Goal: Transaction & Acquisition: Purchase product/service

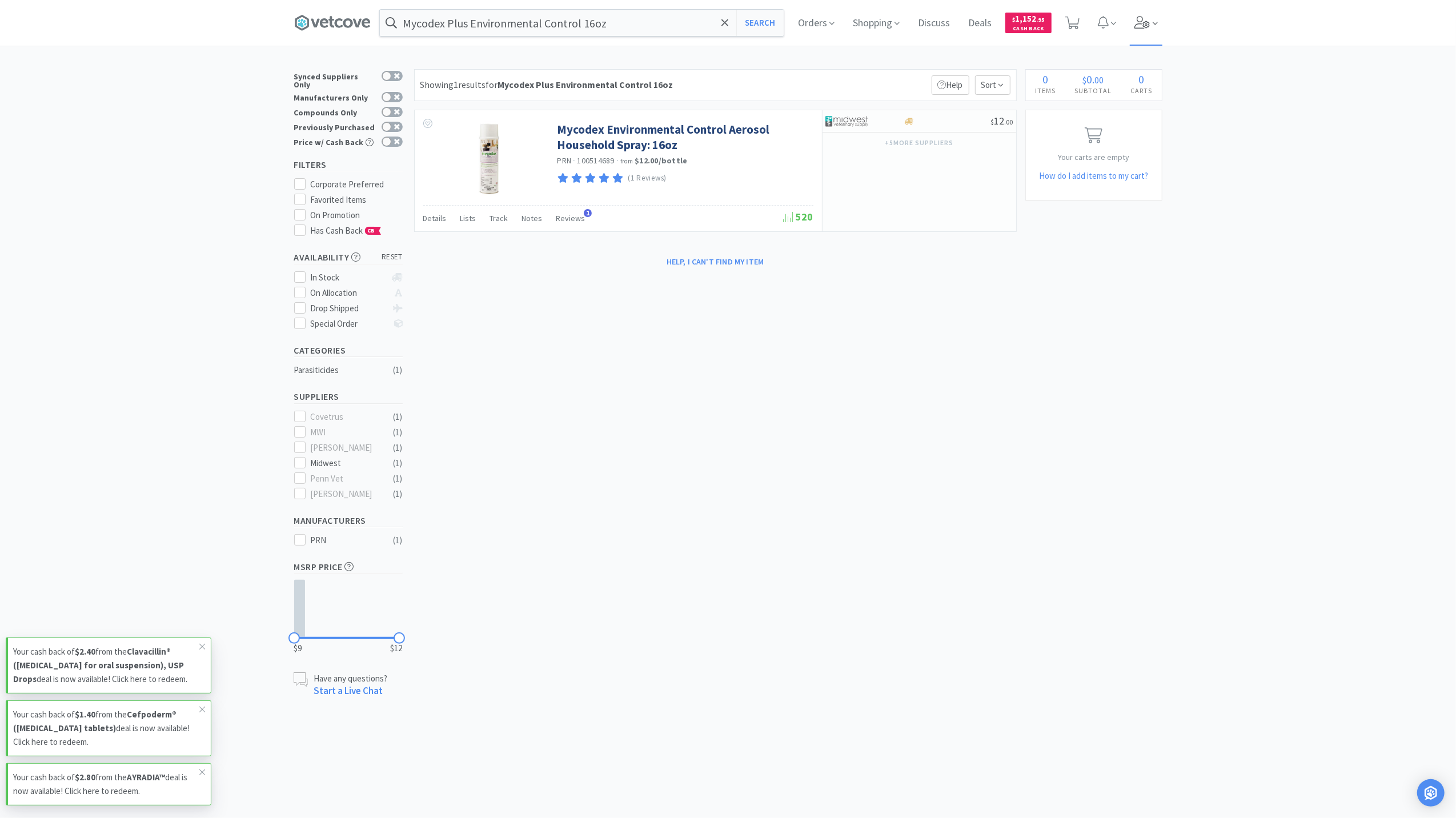
click at [1140, 24] on icon at bounding box center [1142, 22] width 16 height 12
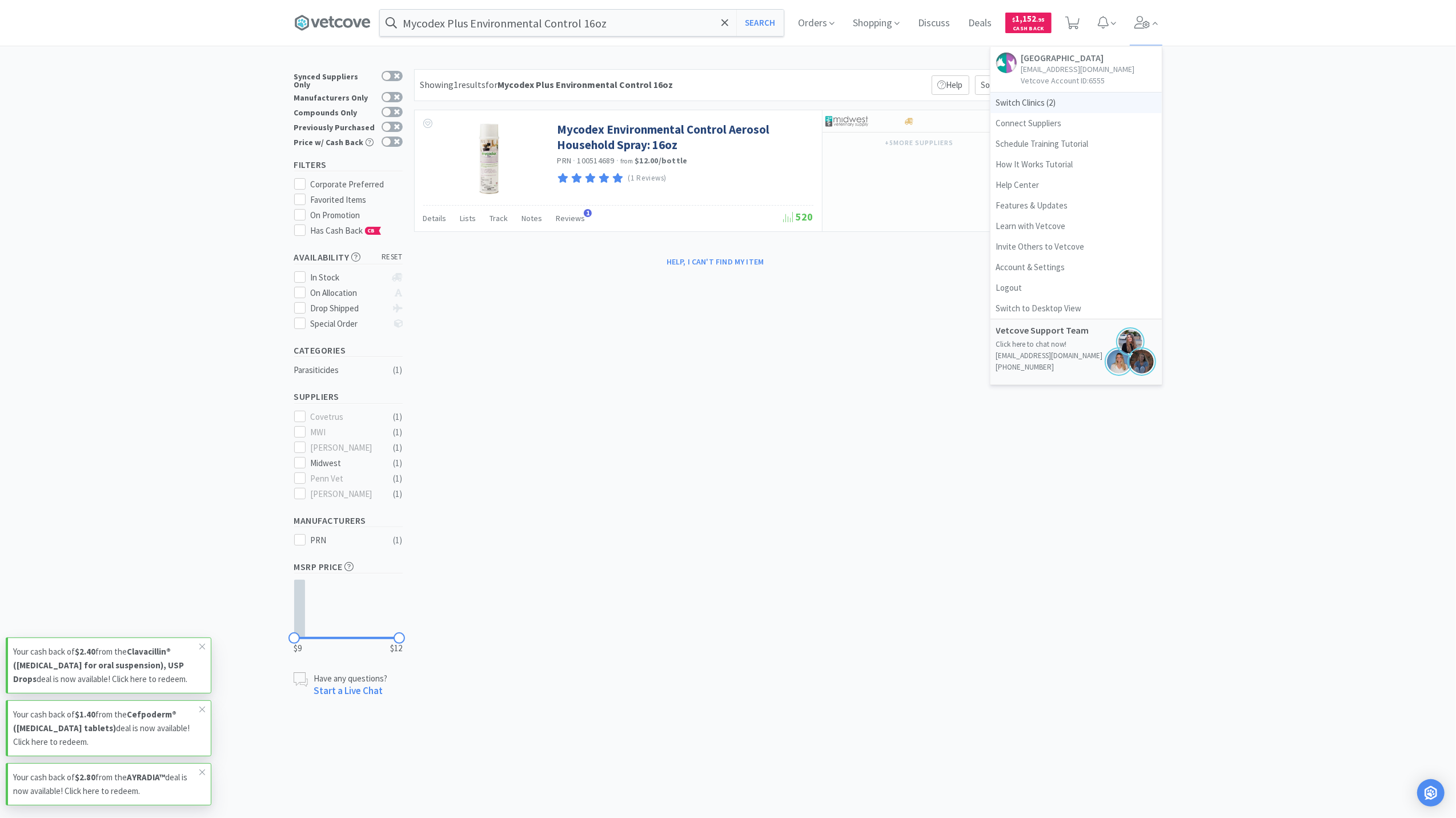
click at [1020, 113] on span "Switch Clinics ( 2 )" at bounding box center [1077, 103] width 172 height 21
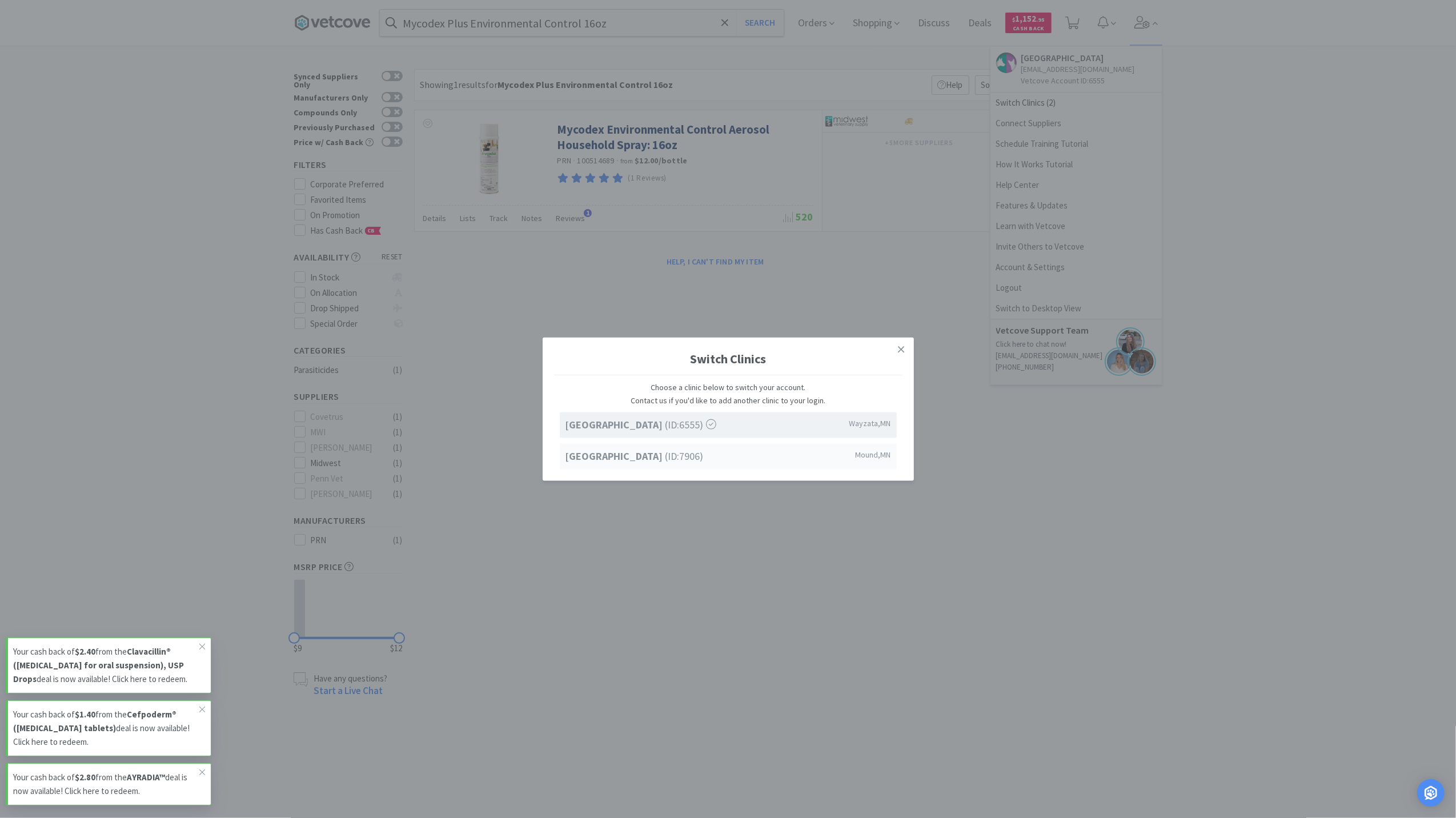
click at [584, 457] on strong "[GEOGRAPHIC_DATA]" at bounding box center [615, 456] width 100 height 13
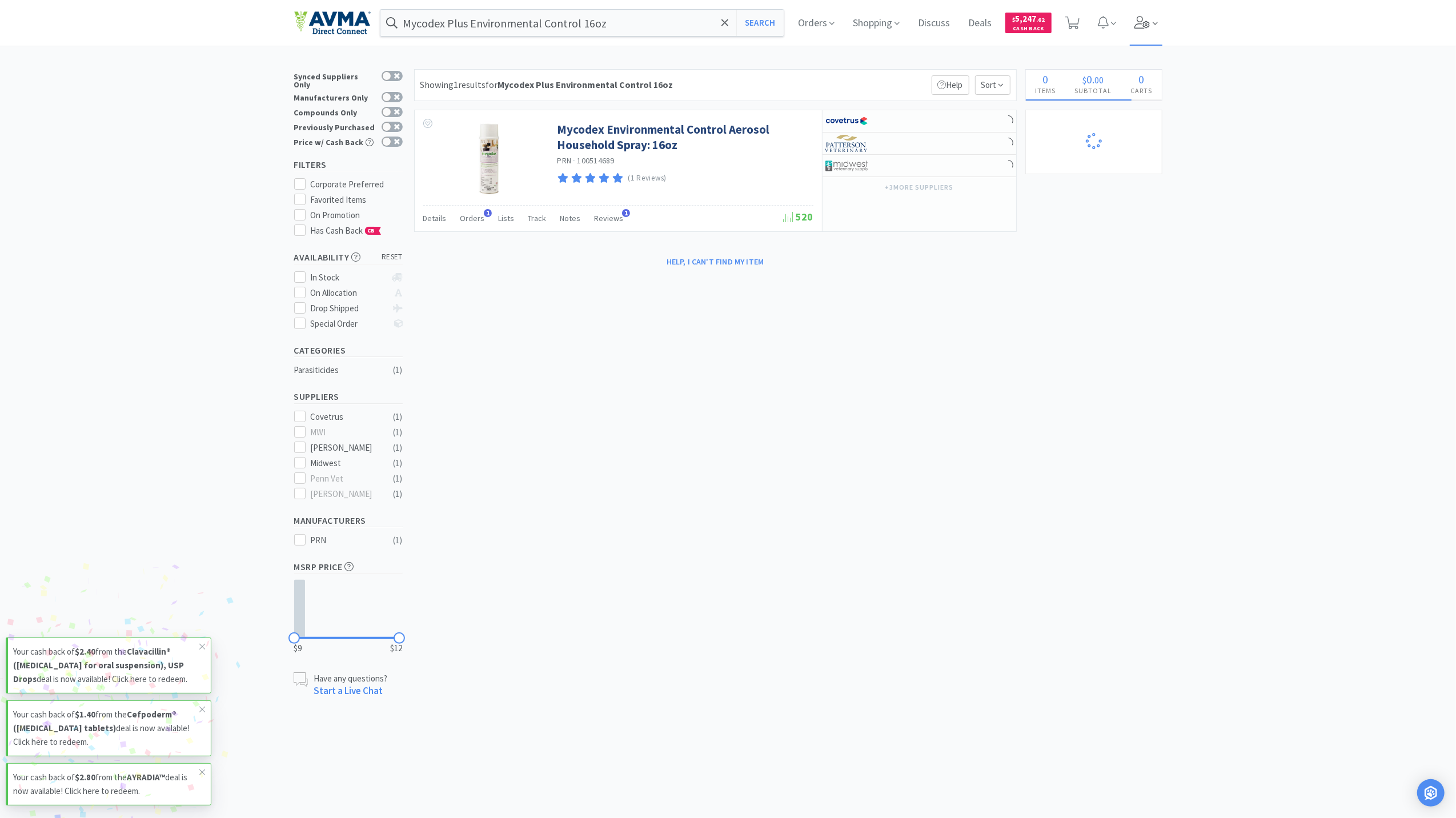
click at [1139, 25] on icon at bounding box center [1142, 22] width 16 height 12
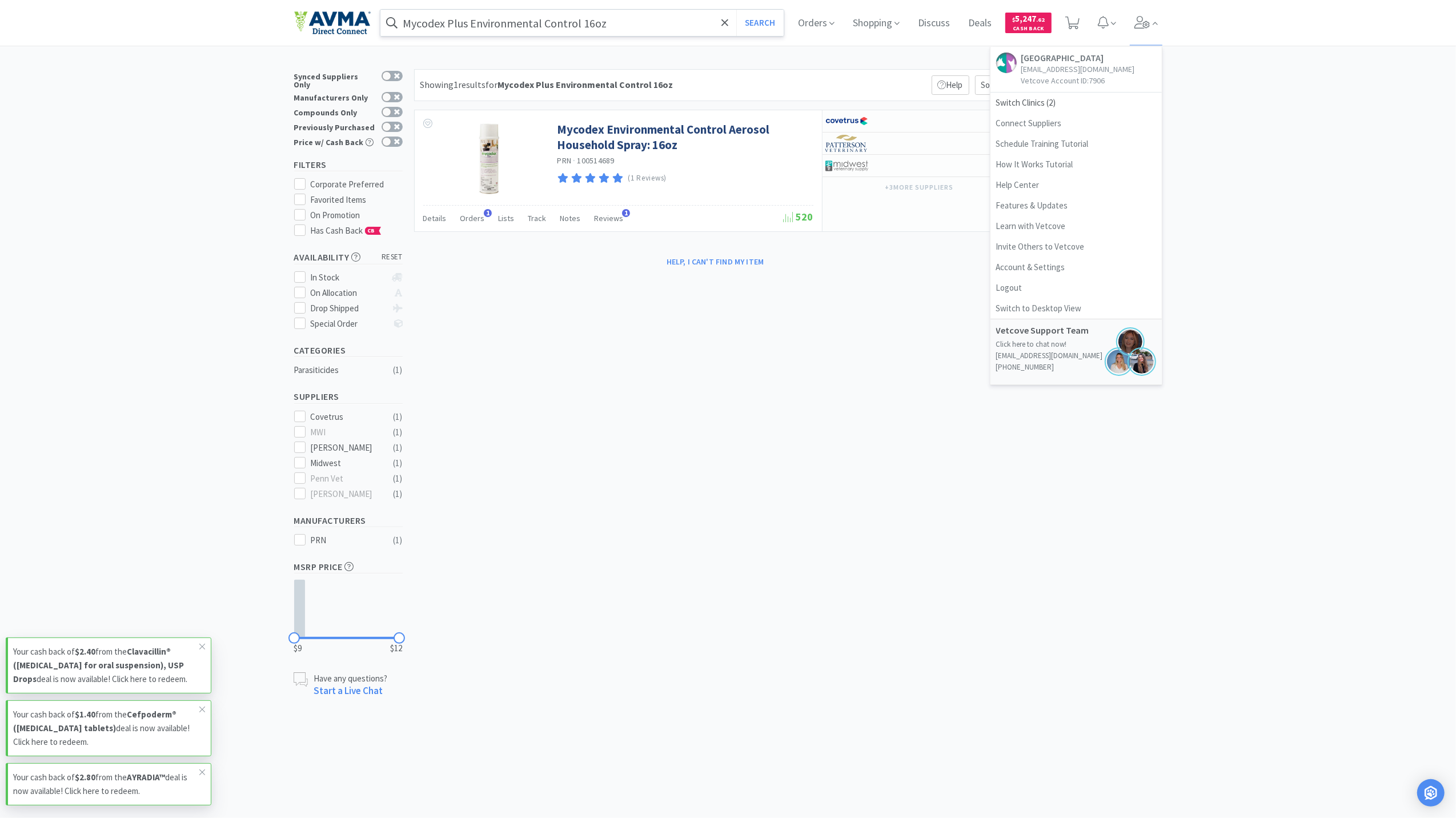
click at [626, 23] on input "Mycodex Plus Environmental Control 16oz" at bounding box center [582, 23] width 404 height 26
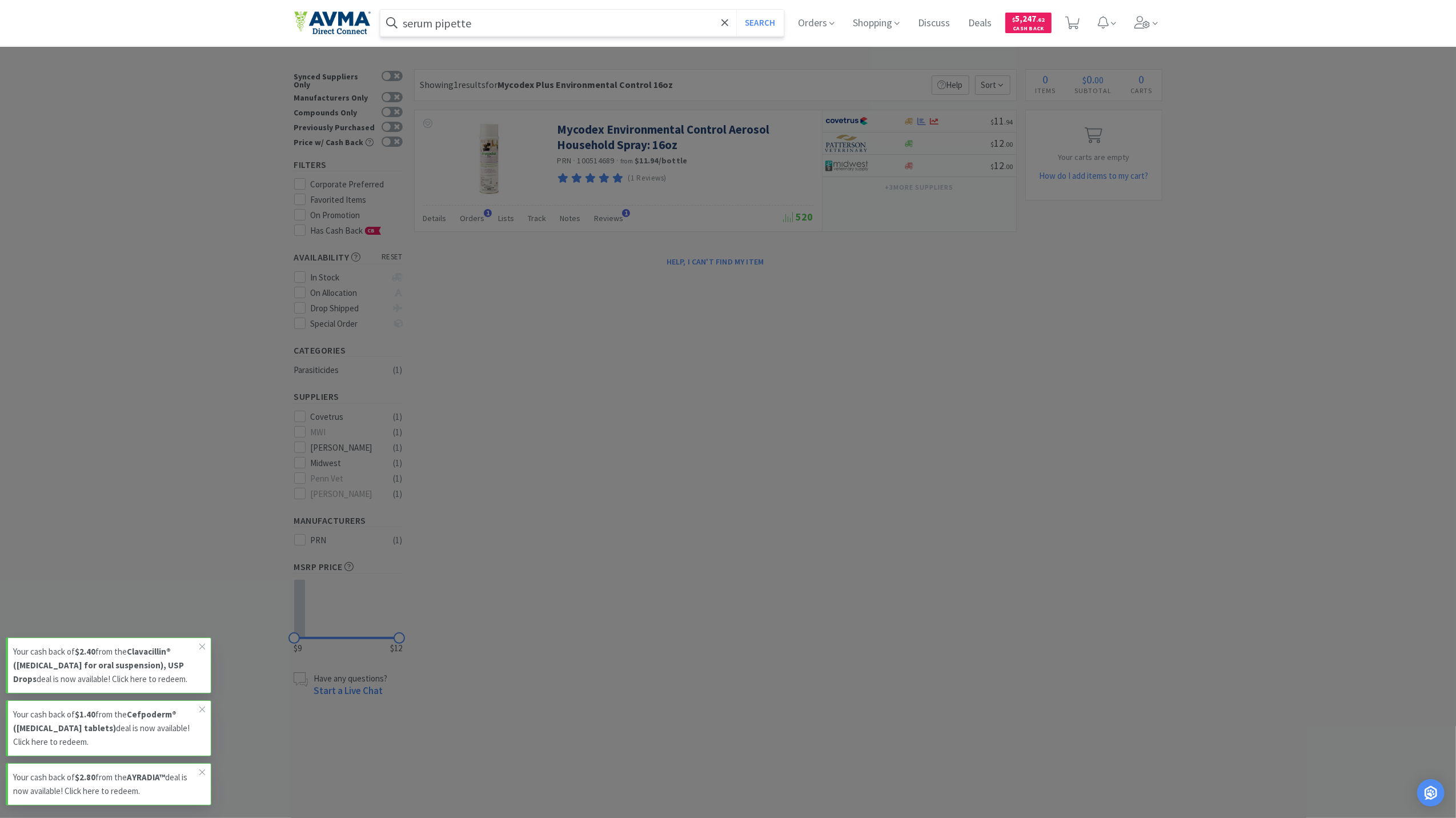
click at [736, 9] on button "Search" at bounding box center [760, 23] width 47 height 26
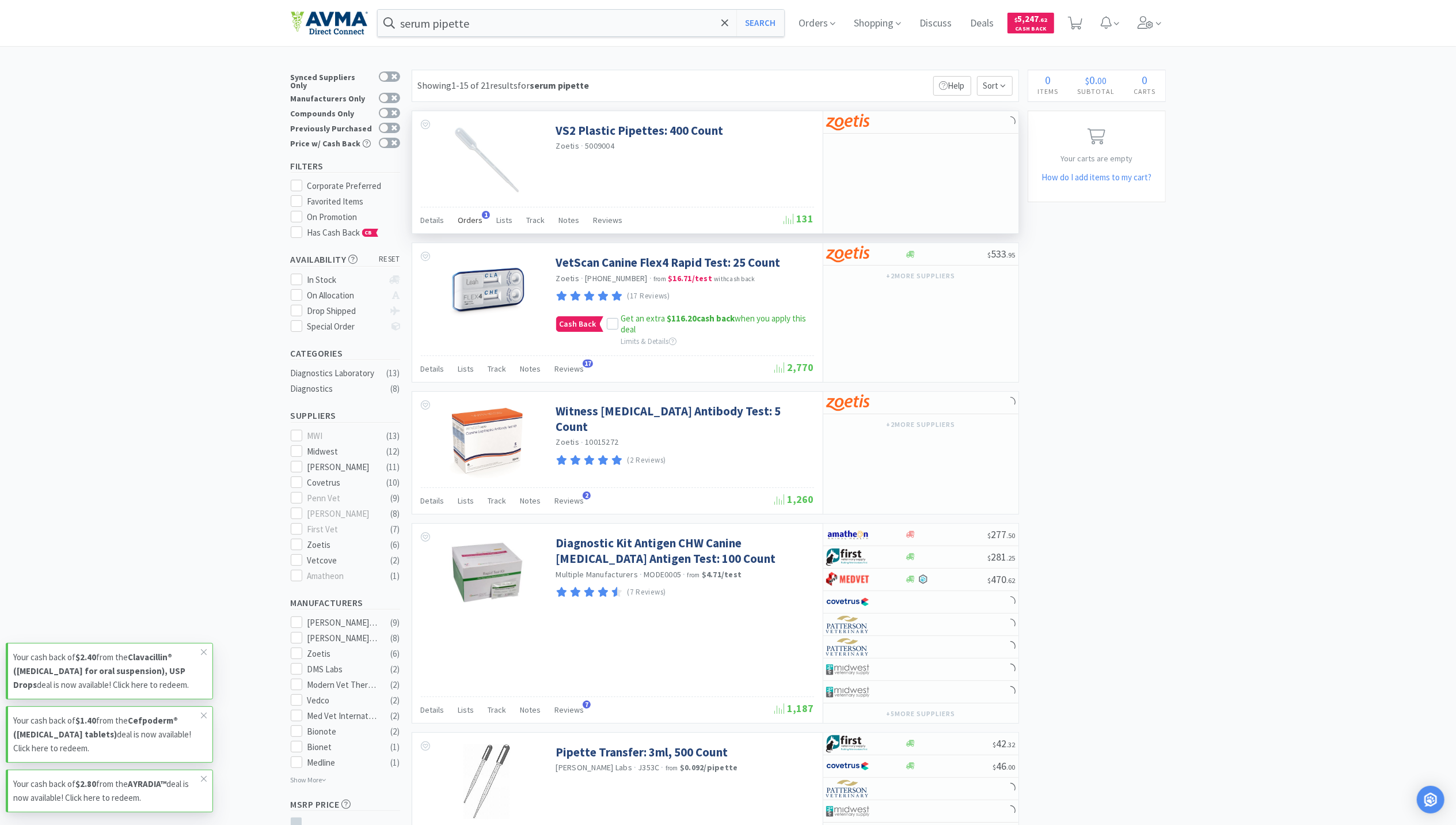
click at [471, 226] on span "Orders" at bounding box center [471, 220] width 25 height 10
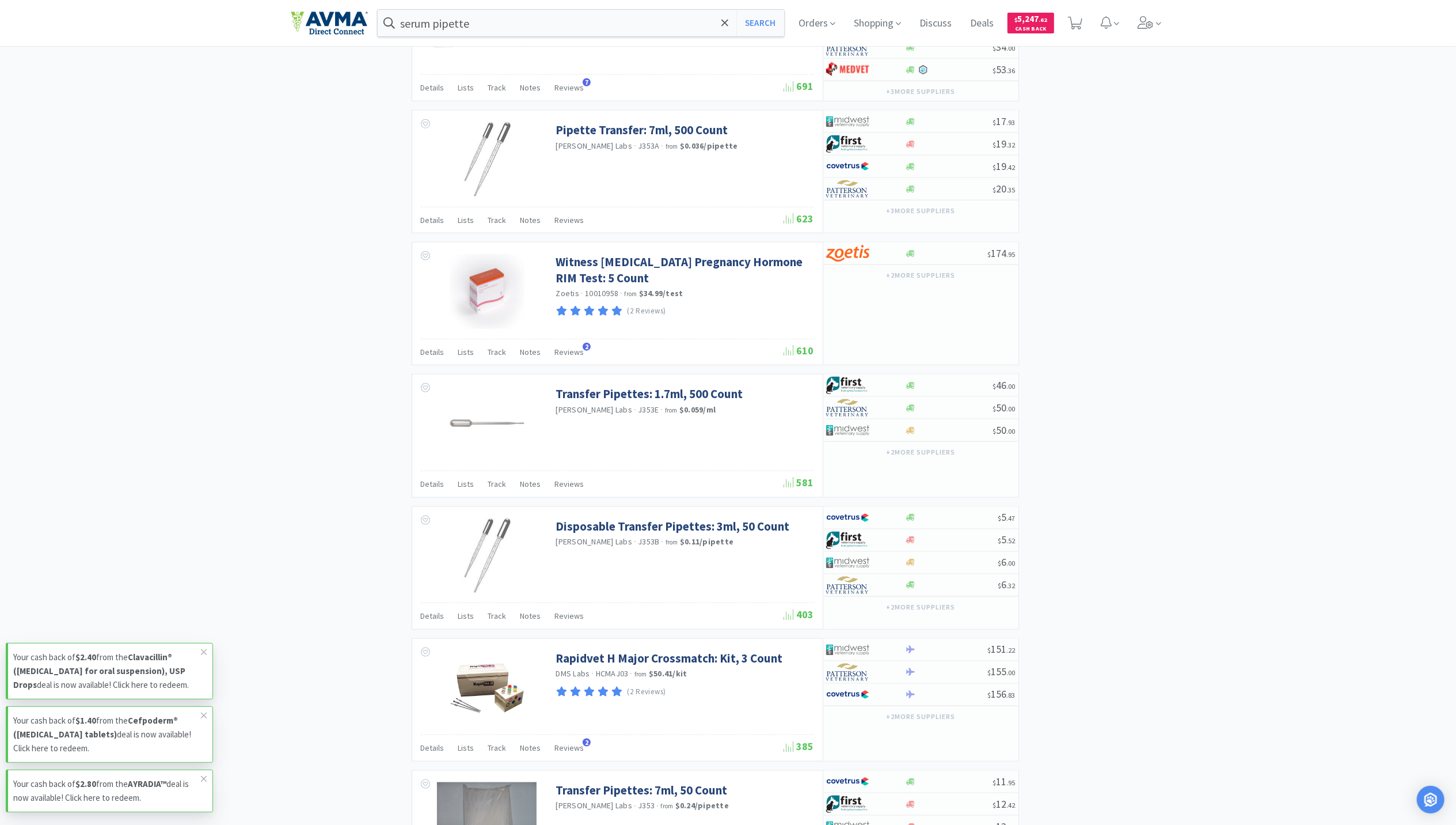
scroll to position [1228, 0]
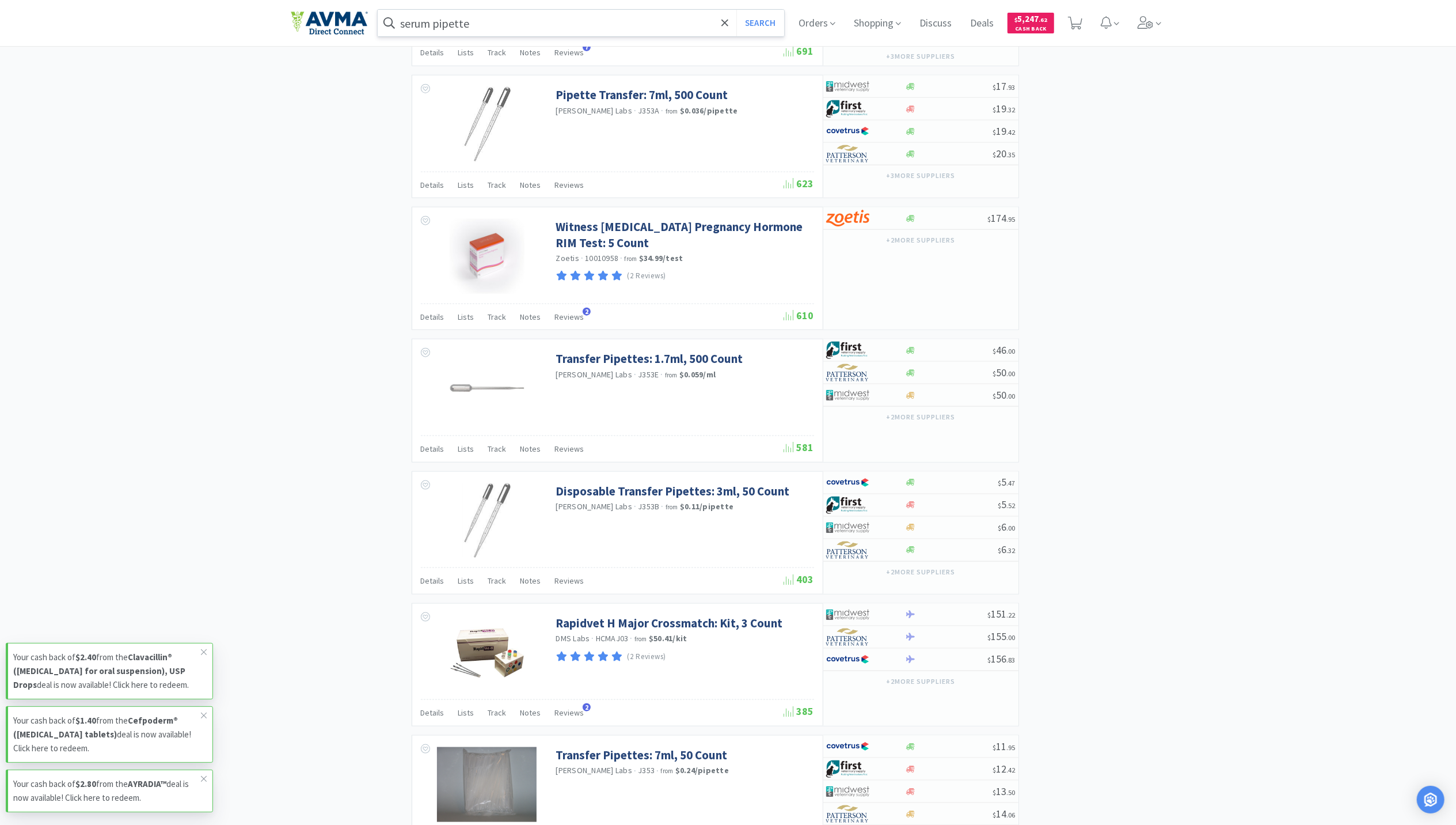
click at [553, 26] on input "serum pipette" at bounding box center [581, 23] width 407 height 27
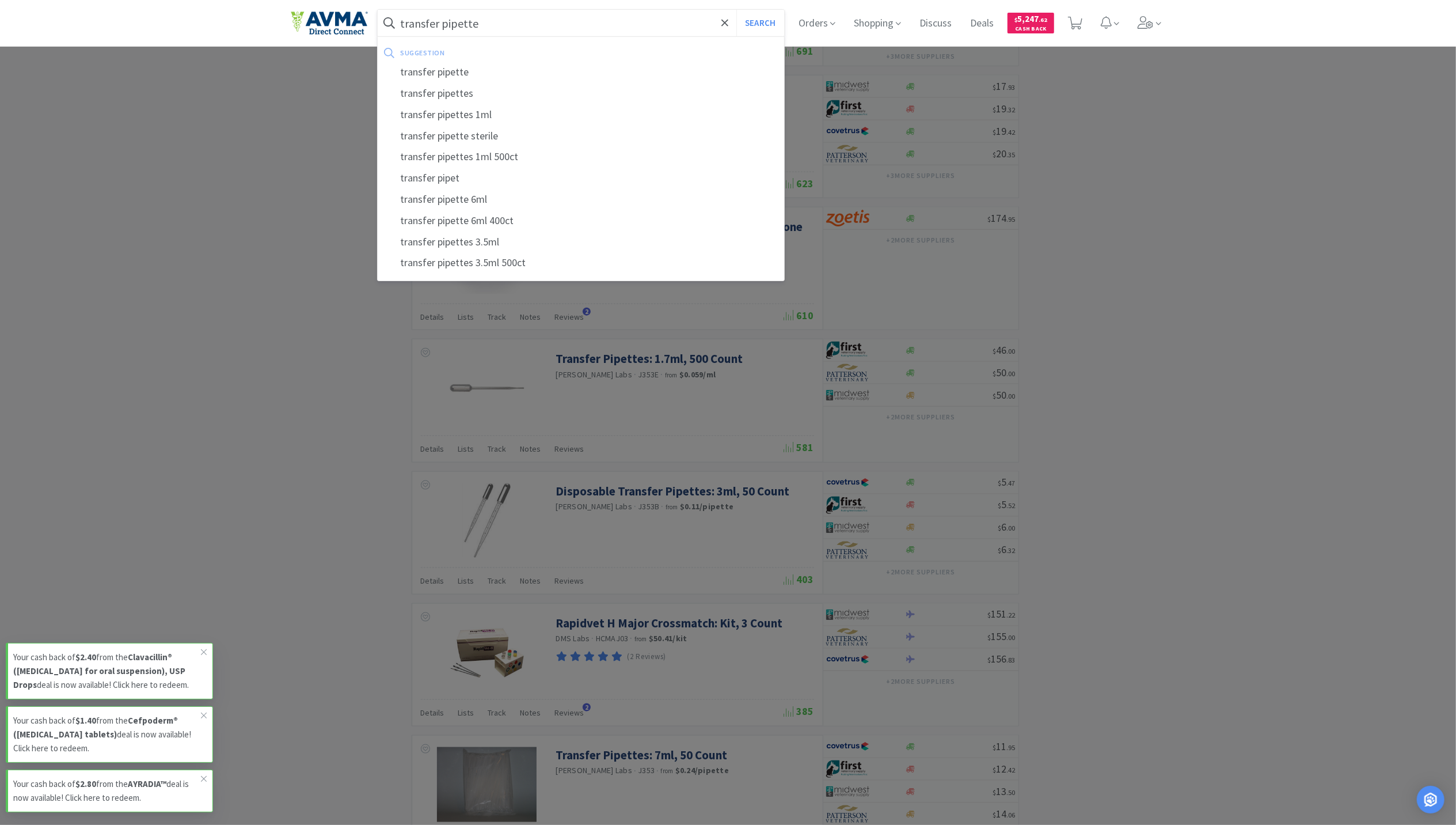
click at [736, 10] on button "Search" at bounding box center [760, 23] width 48 height 27
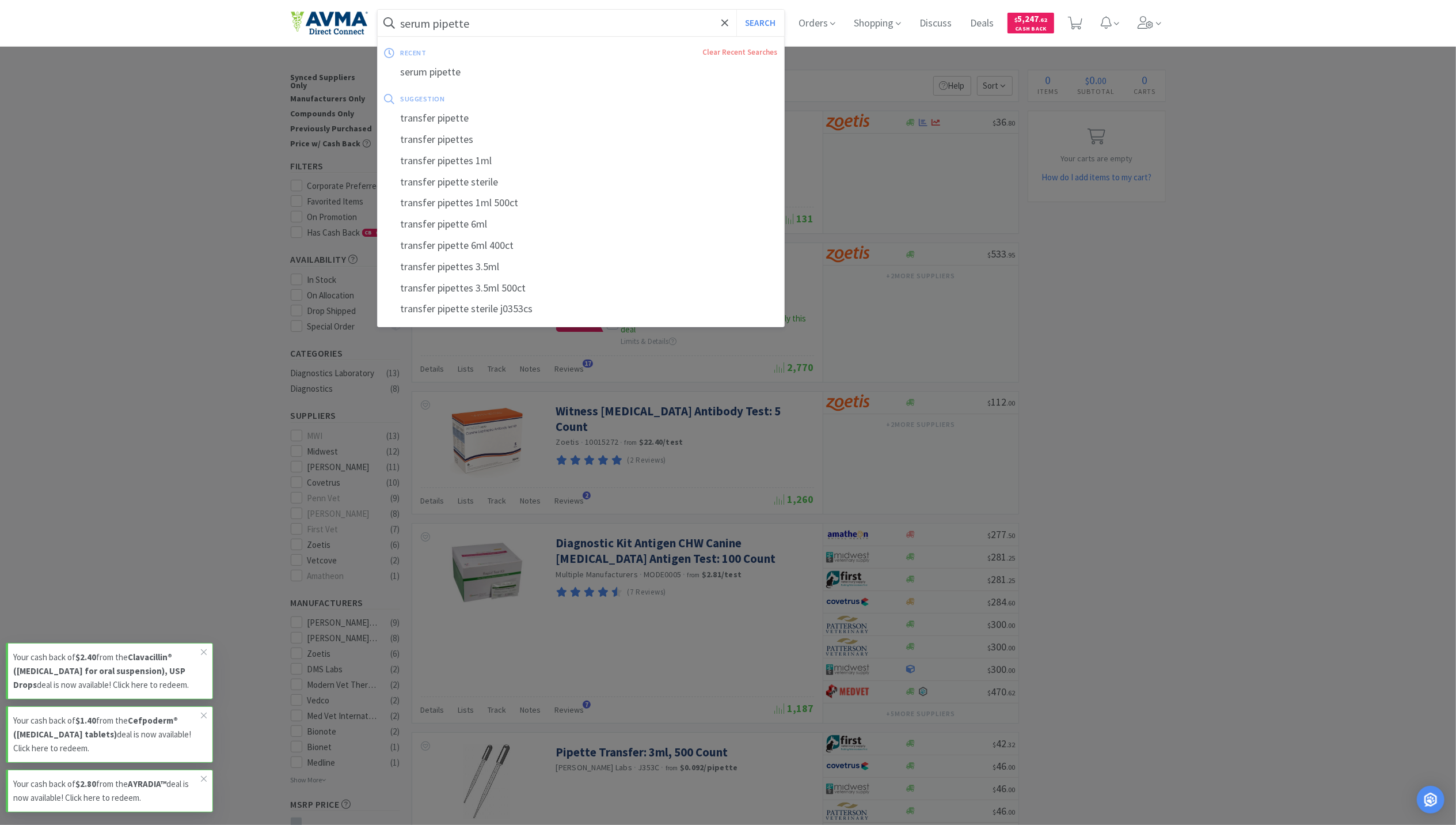
click at [426, 24] on input "serum pipette" at bounding box center [581, 23] width 407 height 27
drag, startPoint x: 1226, startPoint y: 436, endPoint x: 915, endPoint y: 224, distance: 376.4
click at [1220, 429] on div at bounding box center [728, 412] width 1456 height 825
click at [521, 20] on input "serum pipette" at bounding box center [581, 23] width 407 height 27
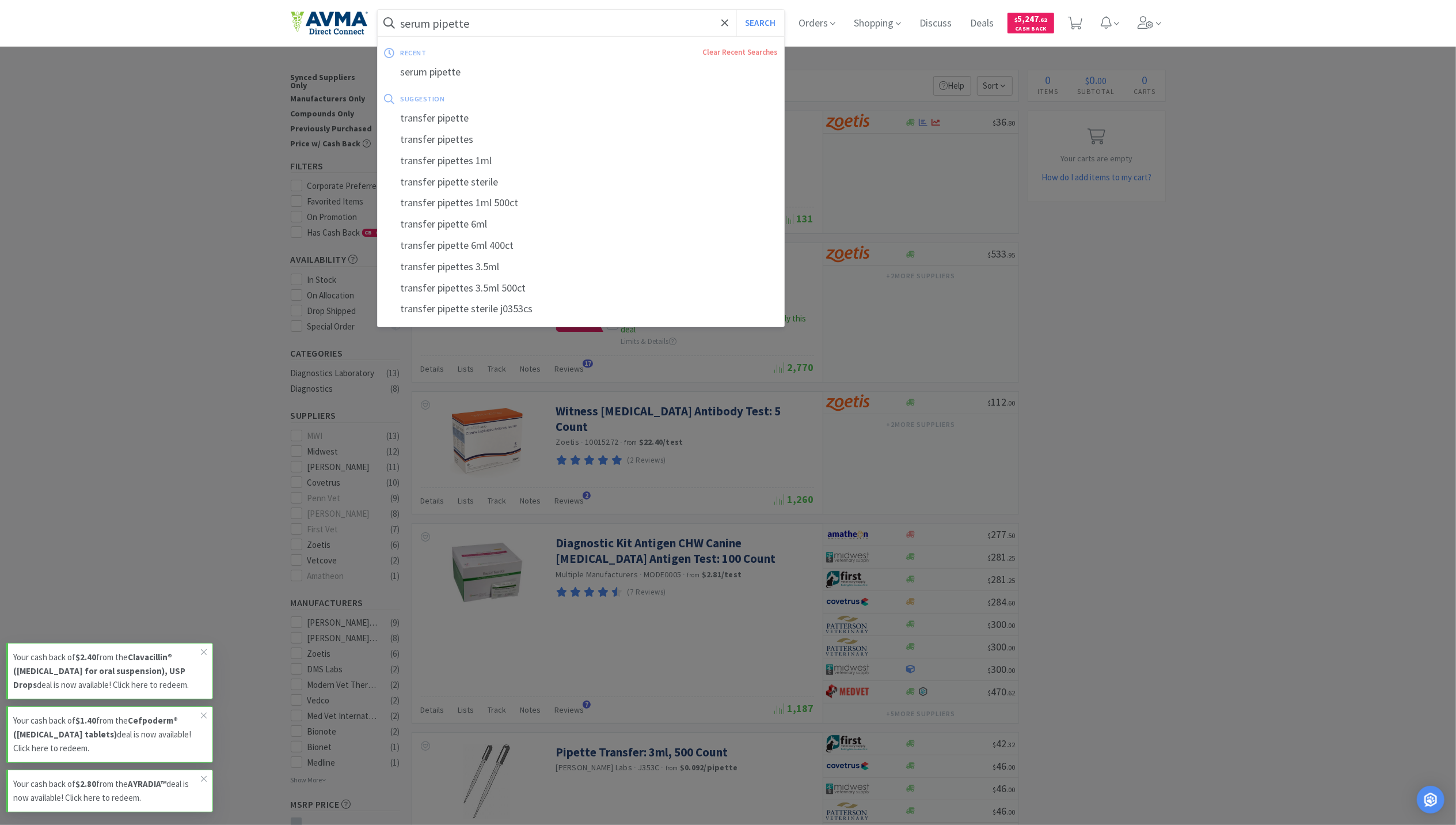
click at [521, 20] on input "serum pipette" at bounding box center [581, 23] width 407 height 27
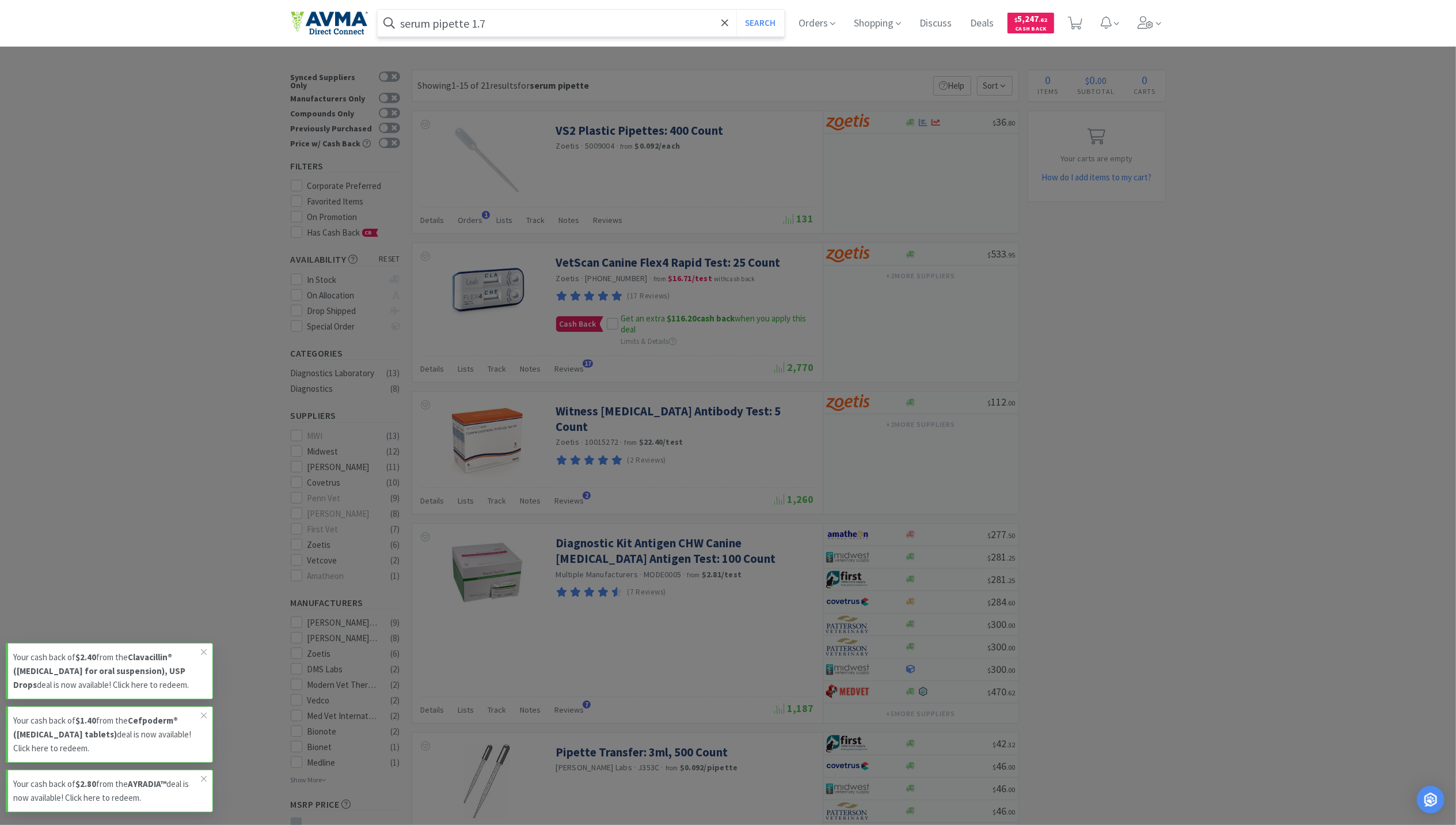
click at [736, 10] on button "Search" at bounding box center [760, 23] width 48 height 27
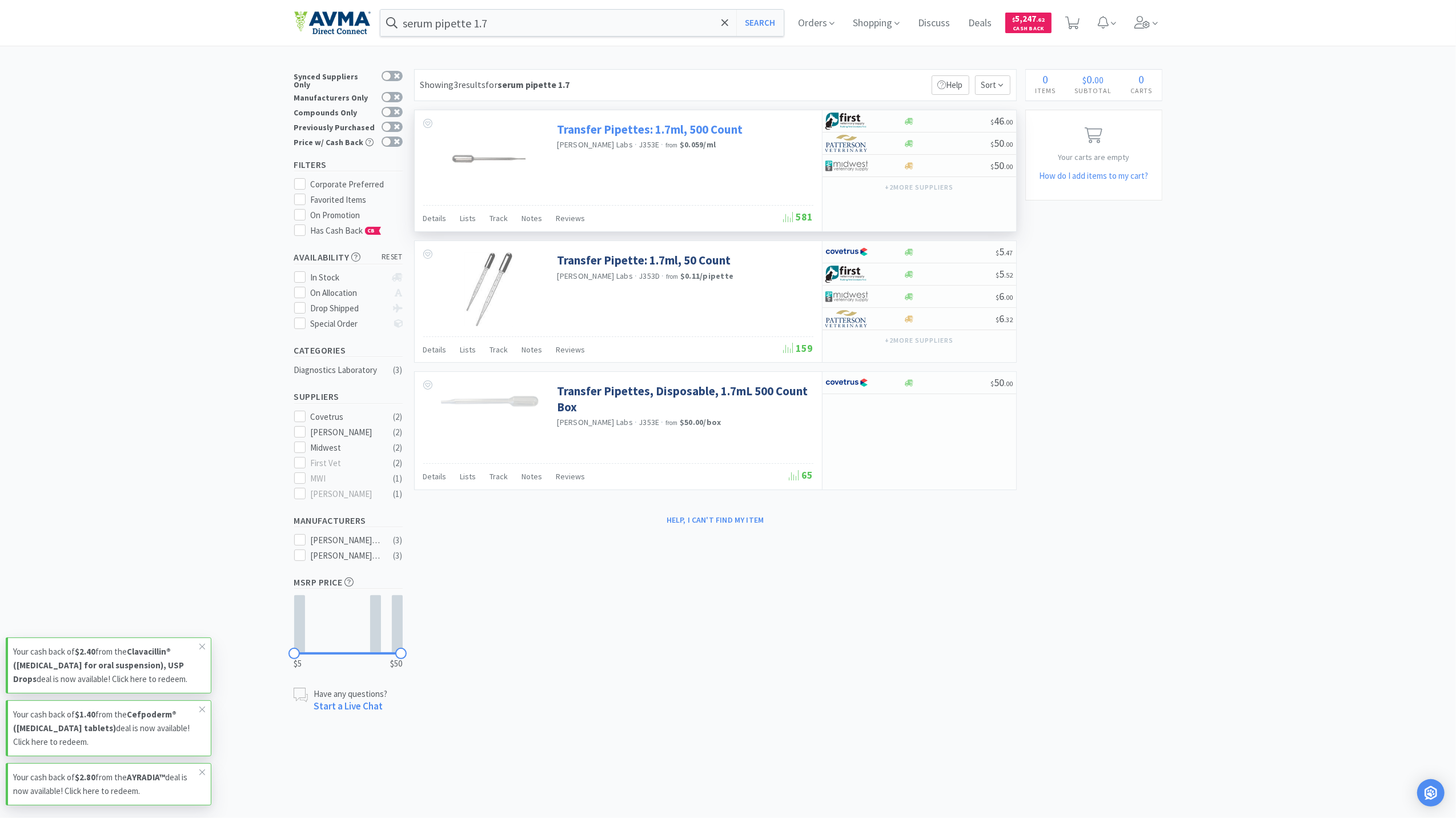
click at [622, 131] on link "Transfer Pipettes: 1.7ml, 500 Count" at bounding box center [650, 129] width 186 height 15
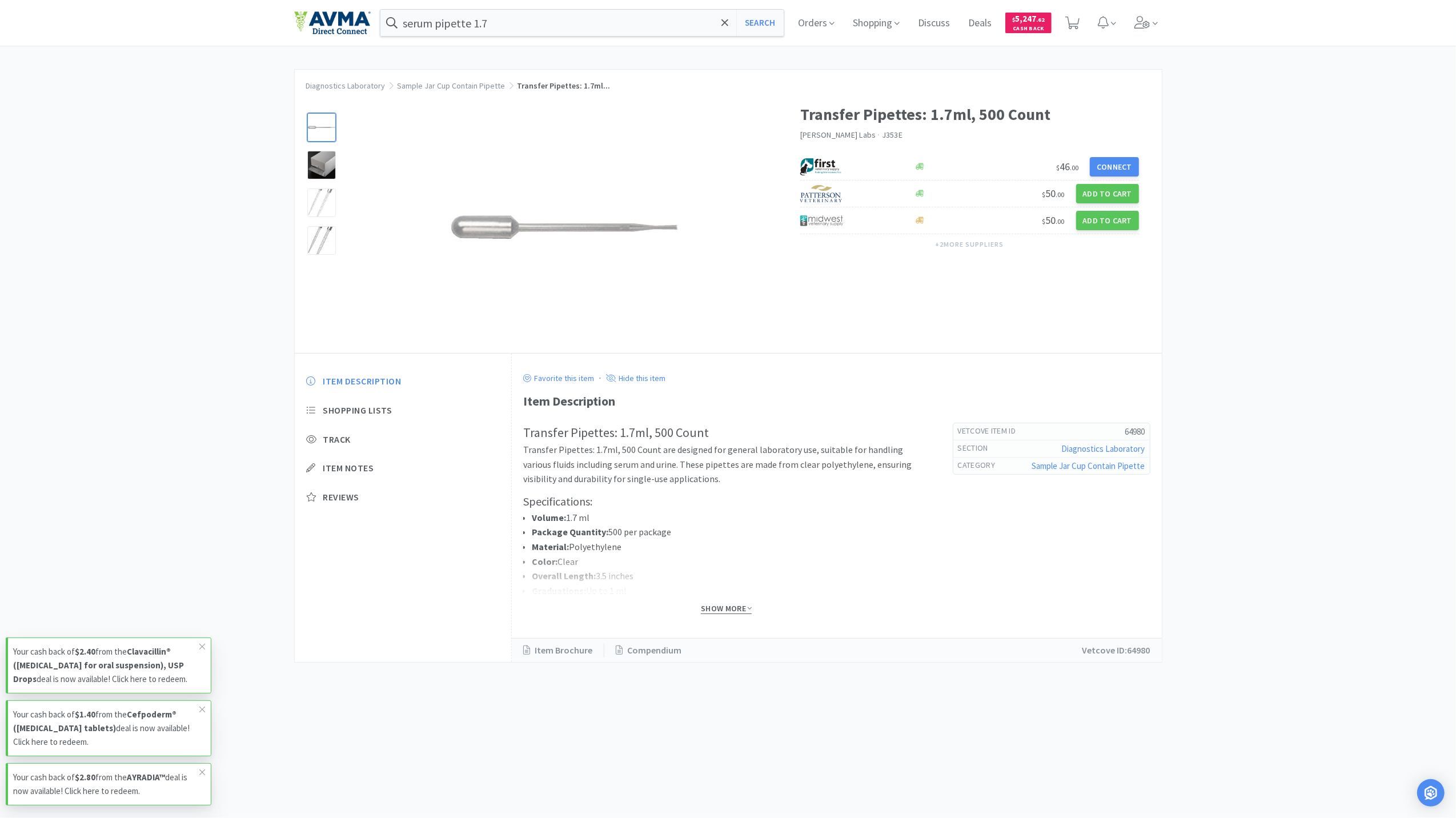
click at [744, 606] on span "Show More" at bounding box center [727, 609] width 51 height 11
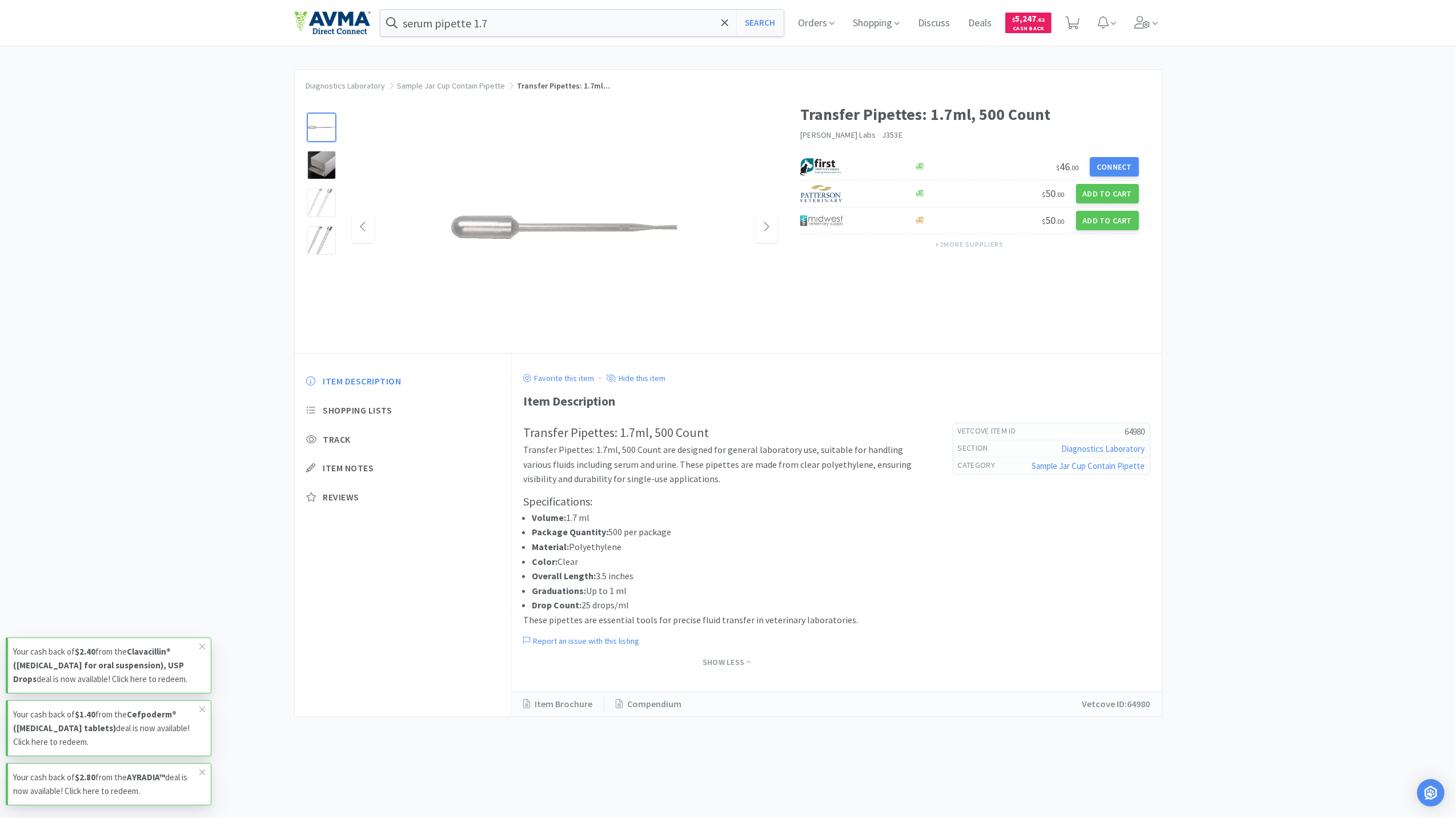
click at [662, 231] on img at bounding box center [564, 227] width 228 height 228
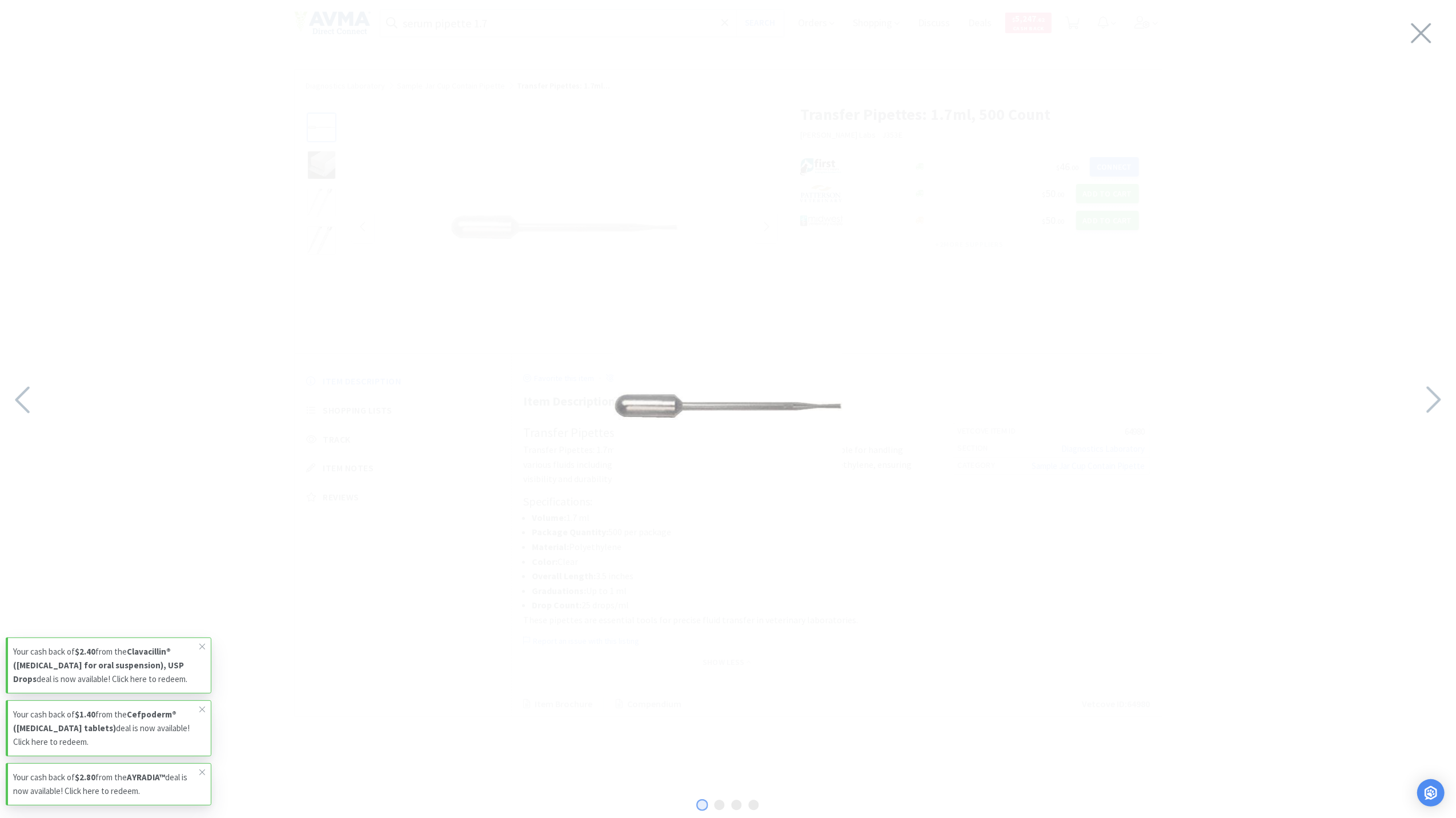
click at [1135, 283] on div at bounding box center [728, 406] width 1456 height 790
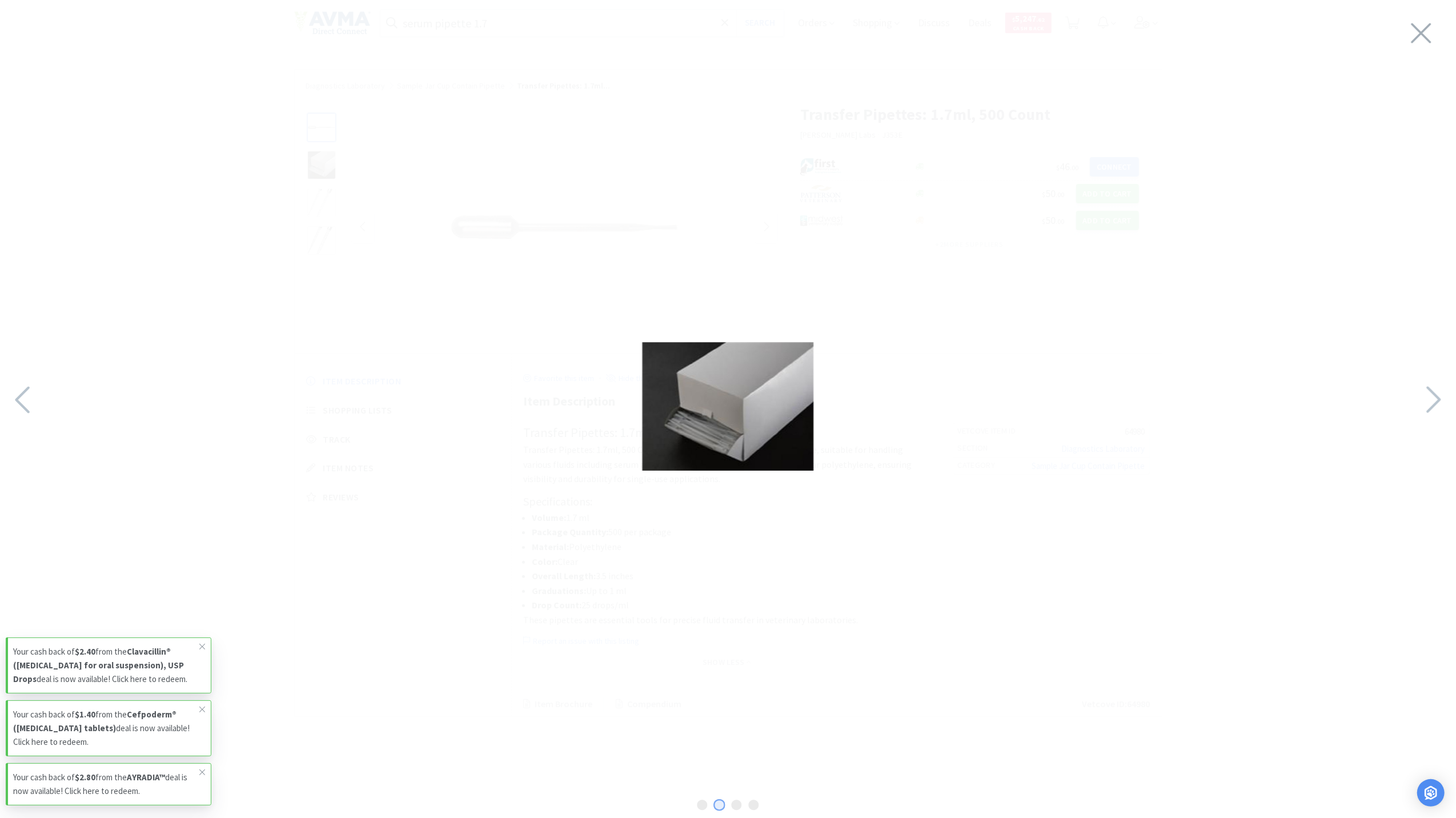
click at [1141, 401] on div at bounding box center [728, 406] width 1456 height 790
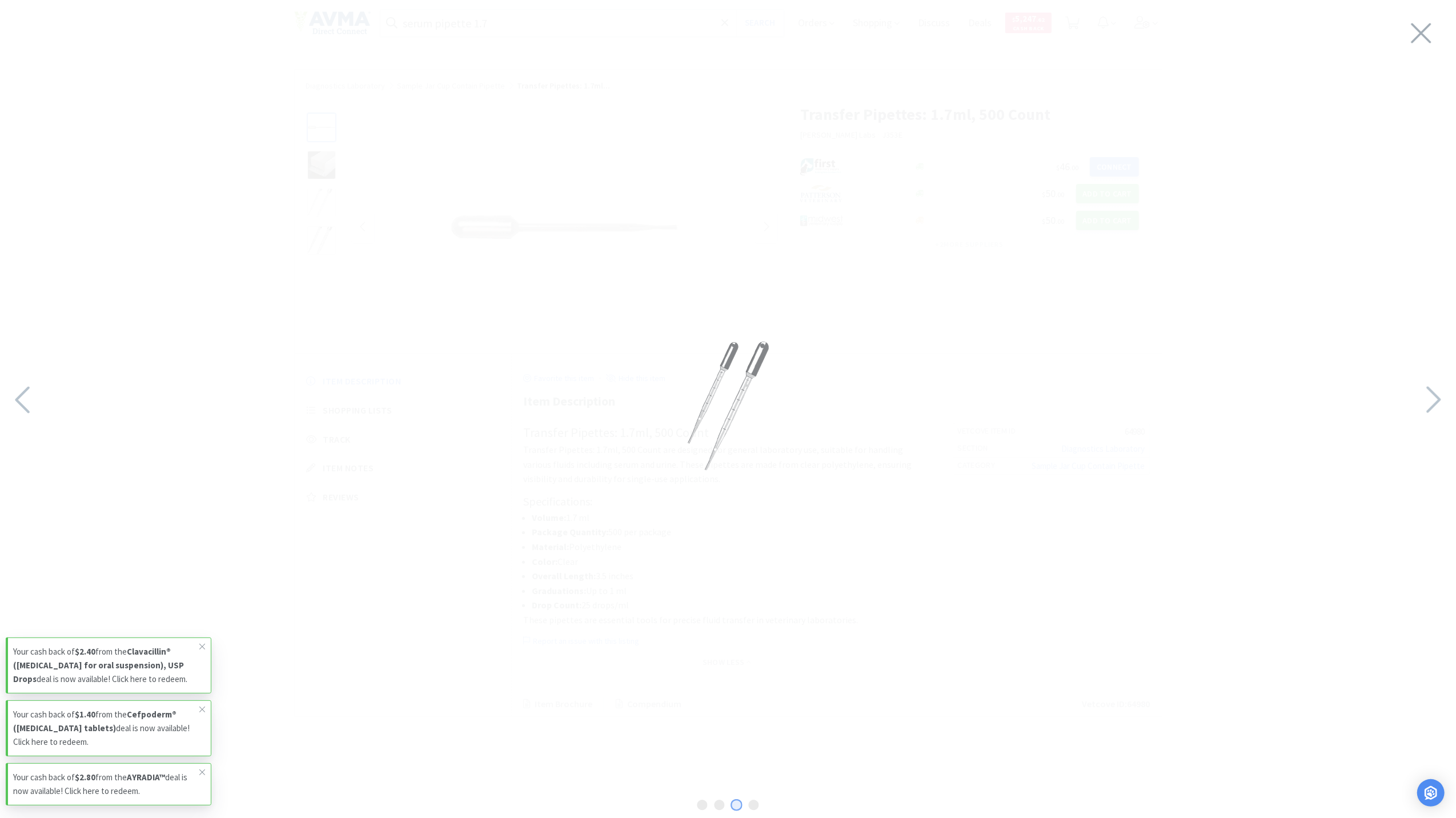
click at [131, 382] on div at bounding box center [728, 406] width 1456 height 790
click at [20, 416] on icon at bounding box center [24, 399] width 25 height 39
click at [24, 405] on icon at bounding box center [24, 399] width 25 height 39
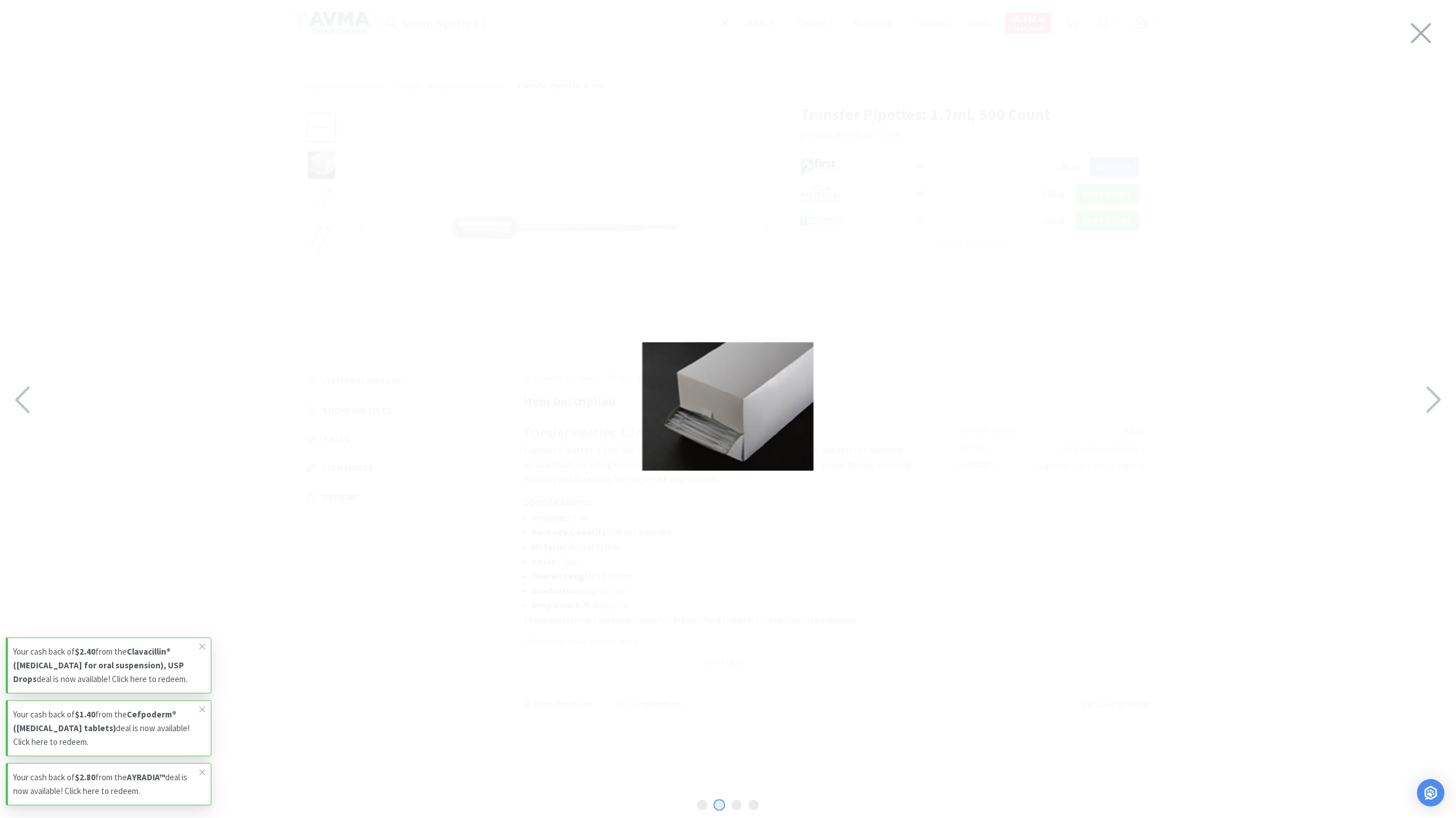
click at [707, 432] on img at bounding box center [728, 407] width 172 height 128
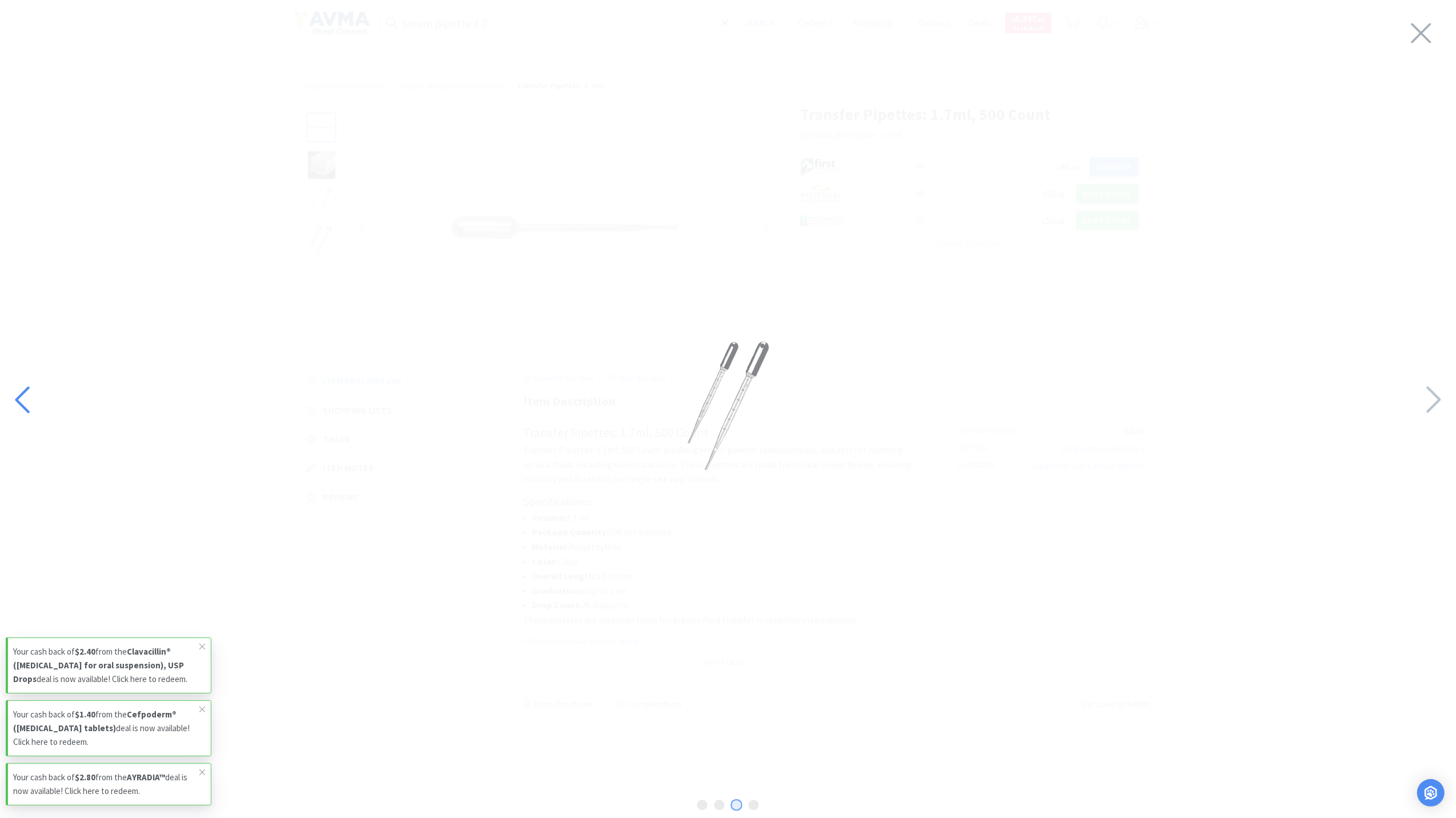
click at [20, 409] on icon at bounding box center [24, 399] width 25 height 39
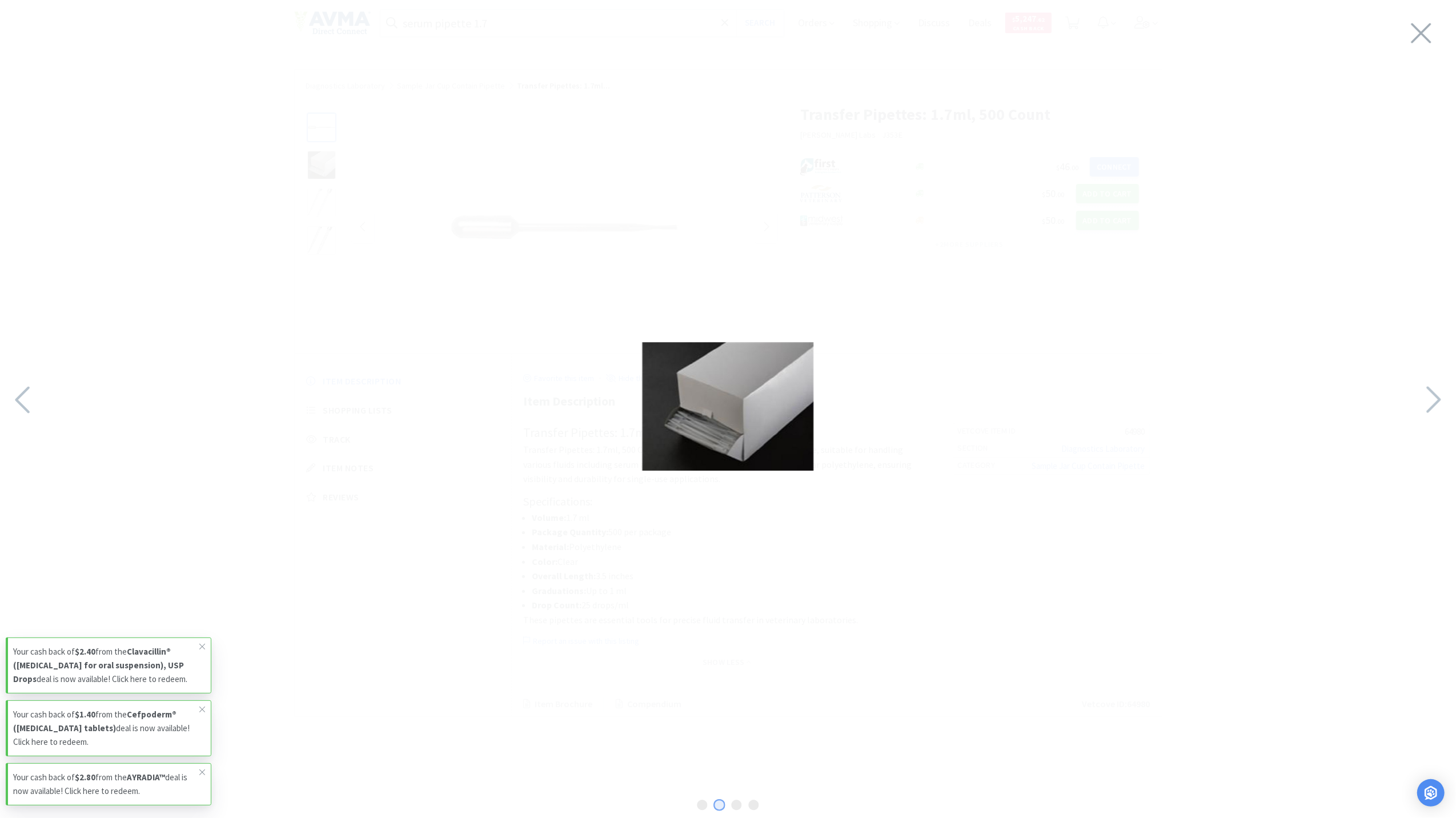
click at [1268, 140] on div at bounding box center [728, 406] width 1456 height 790
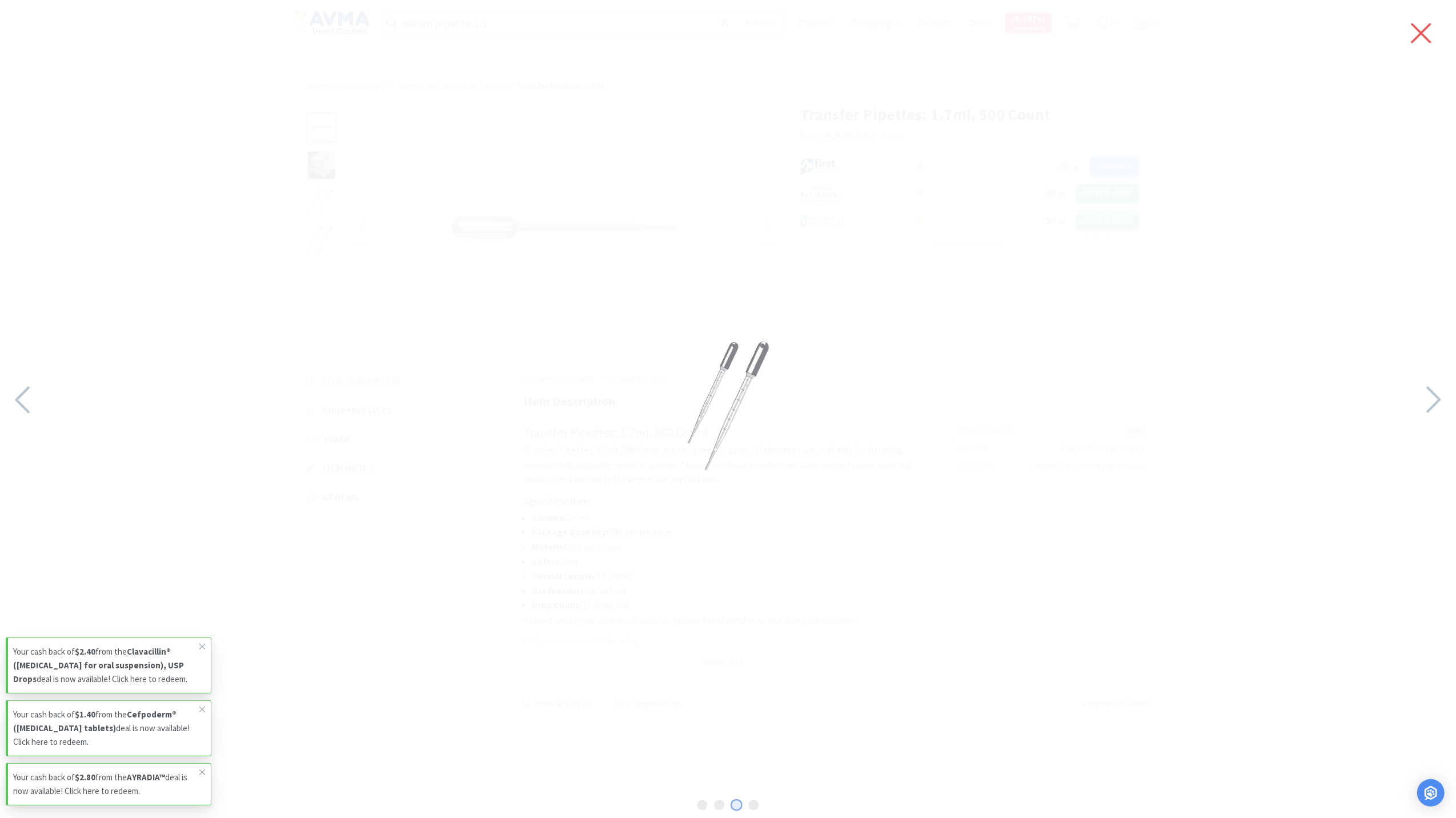
click at [1424, 37] on icon at bounding box center [1421, 33] width 20 height 20
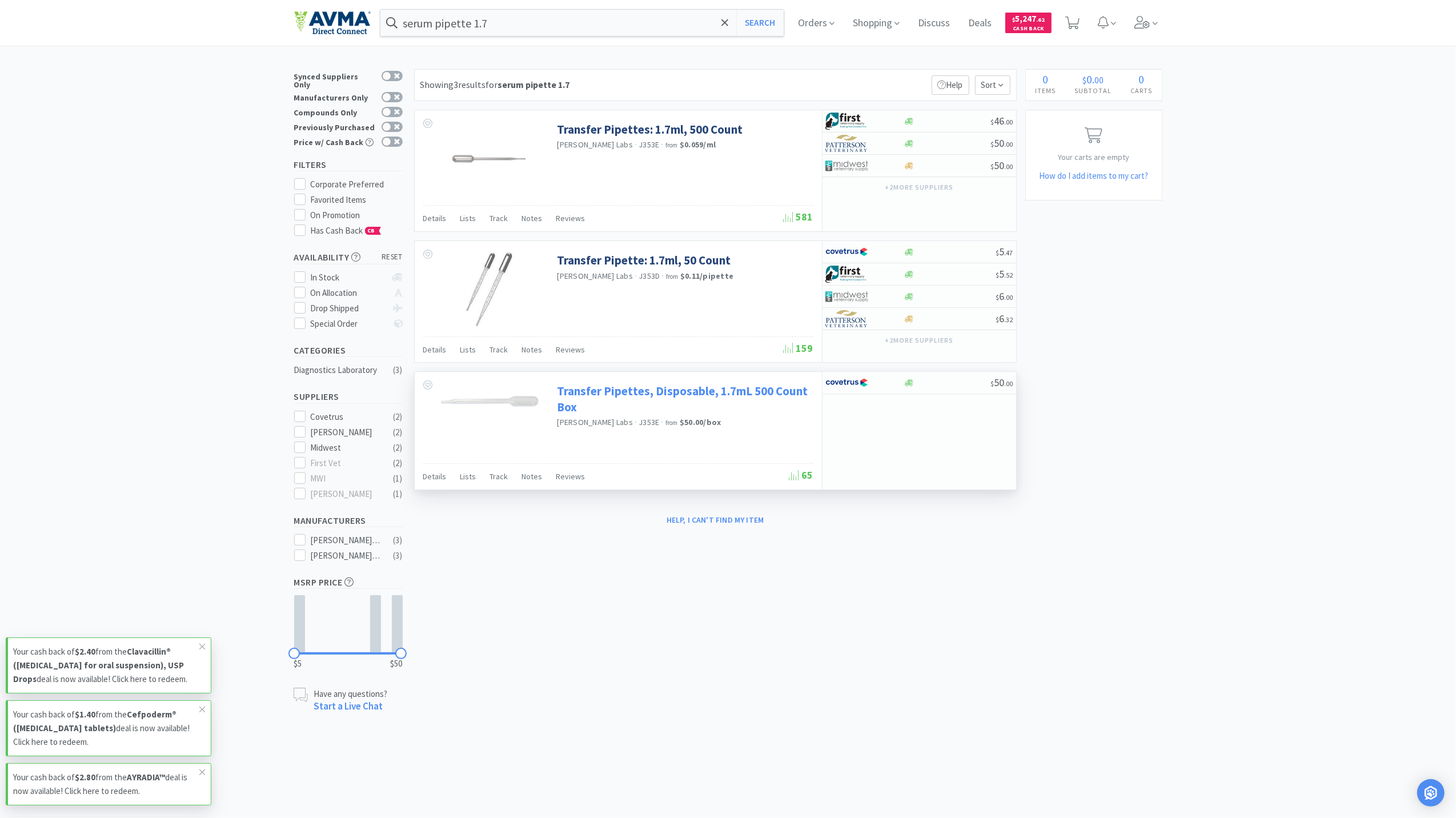
click at [627, 398] on link "Transfer Pipettes, Disposable, 1.7mL 500 Count Box" at bounding box center [684, 398] width 253 height 31
type input "serum pipette"
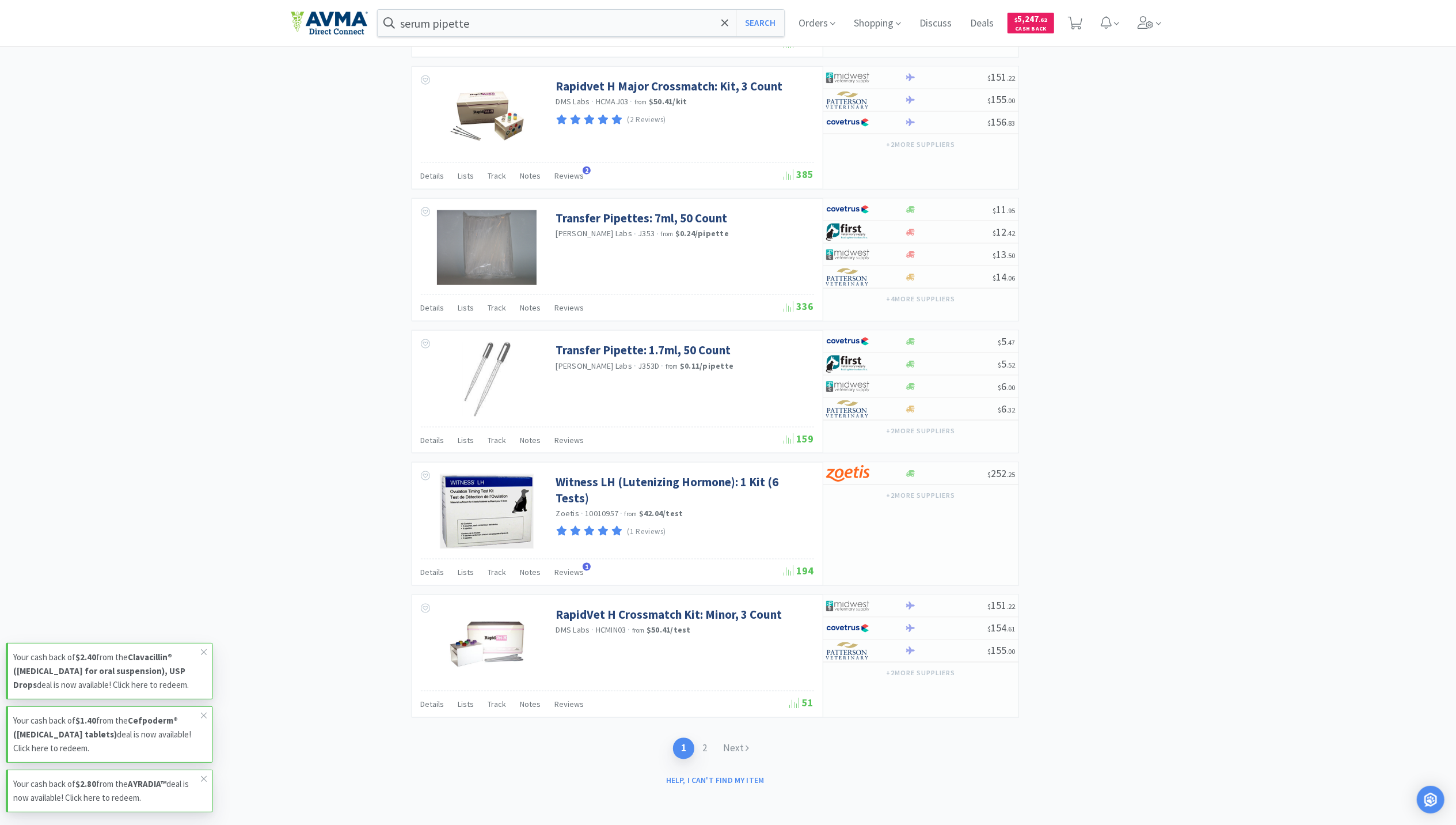
scroll to position [1489, 0]
click at [708, 744] on link "2" at bounding box center [705, 748] width 21 height 21
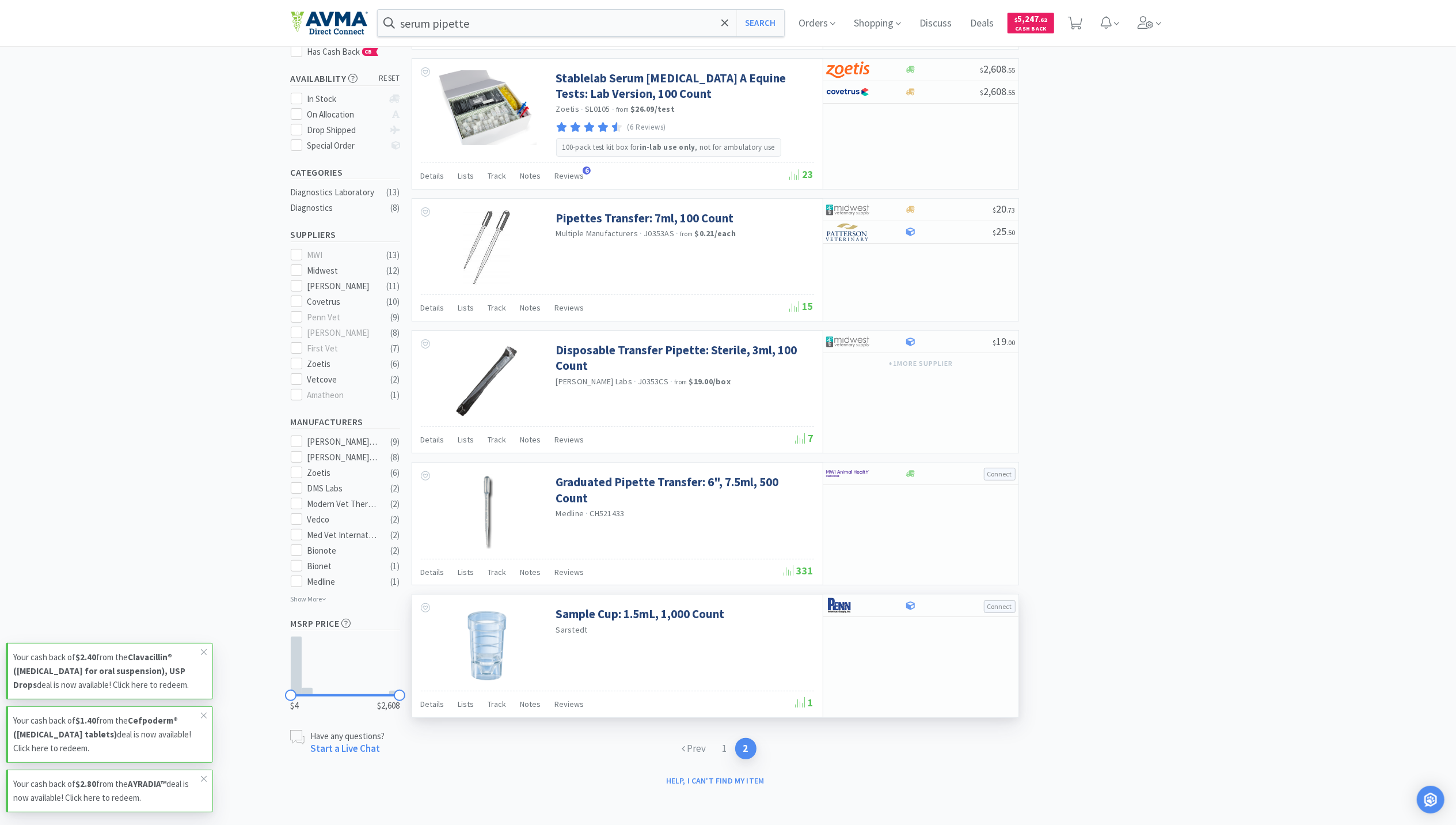
scroll to position [189, 0]
click at [723, 747] on link "1" at bounding box center [725, 748] width 21 height 21
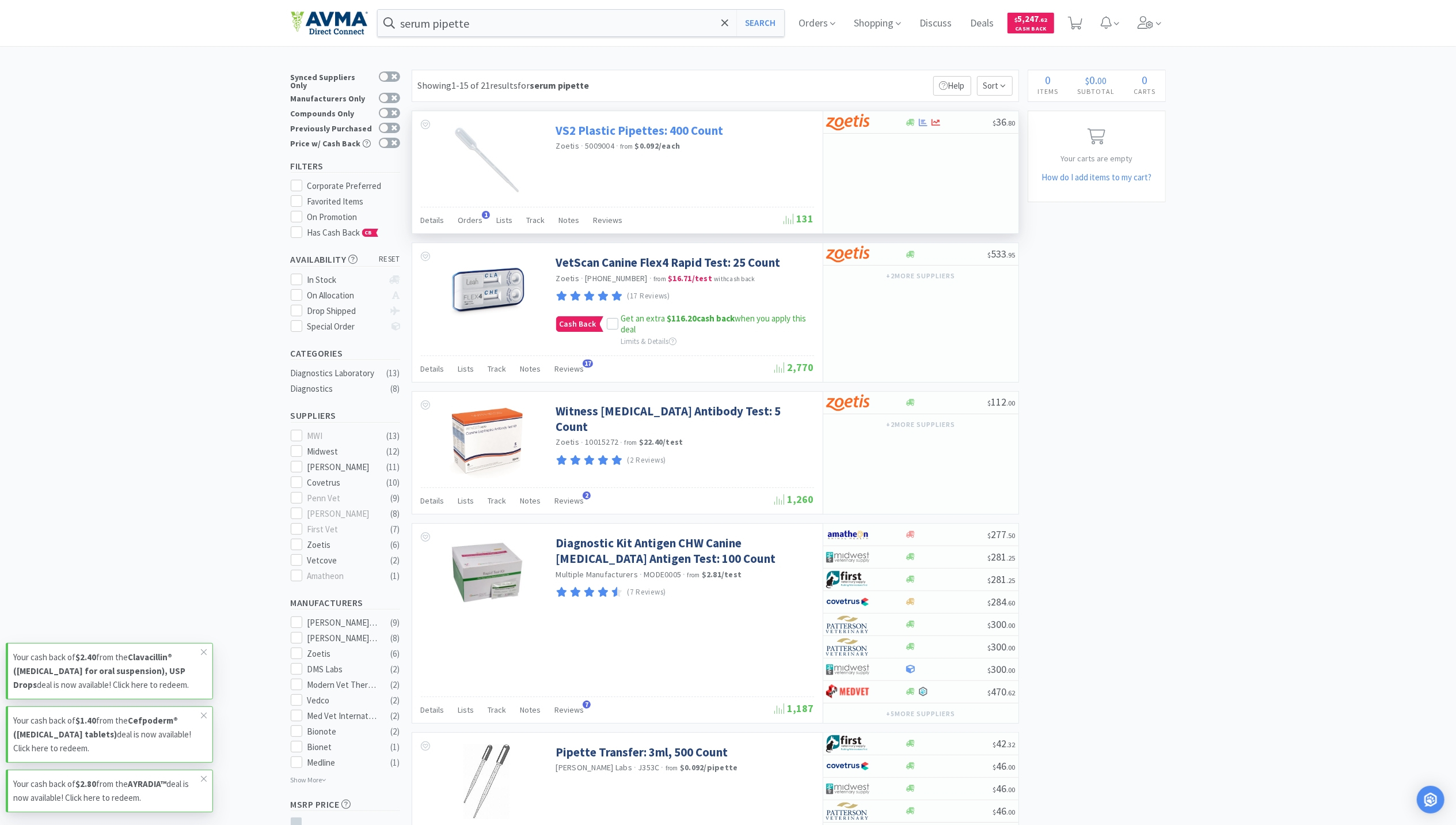
click at [605, 131] on link "VS2 Plastic Pipettes: 400 Count" at bounding box center [640, 130] width 167 height 15
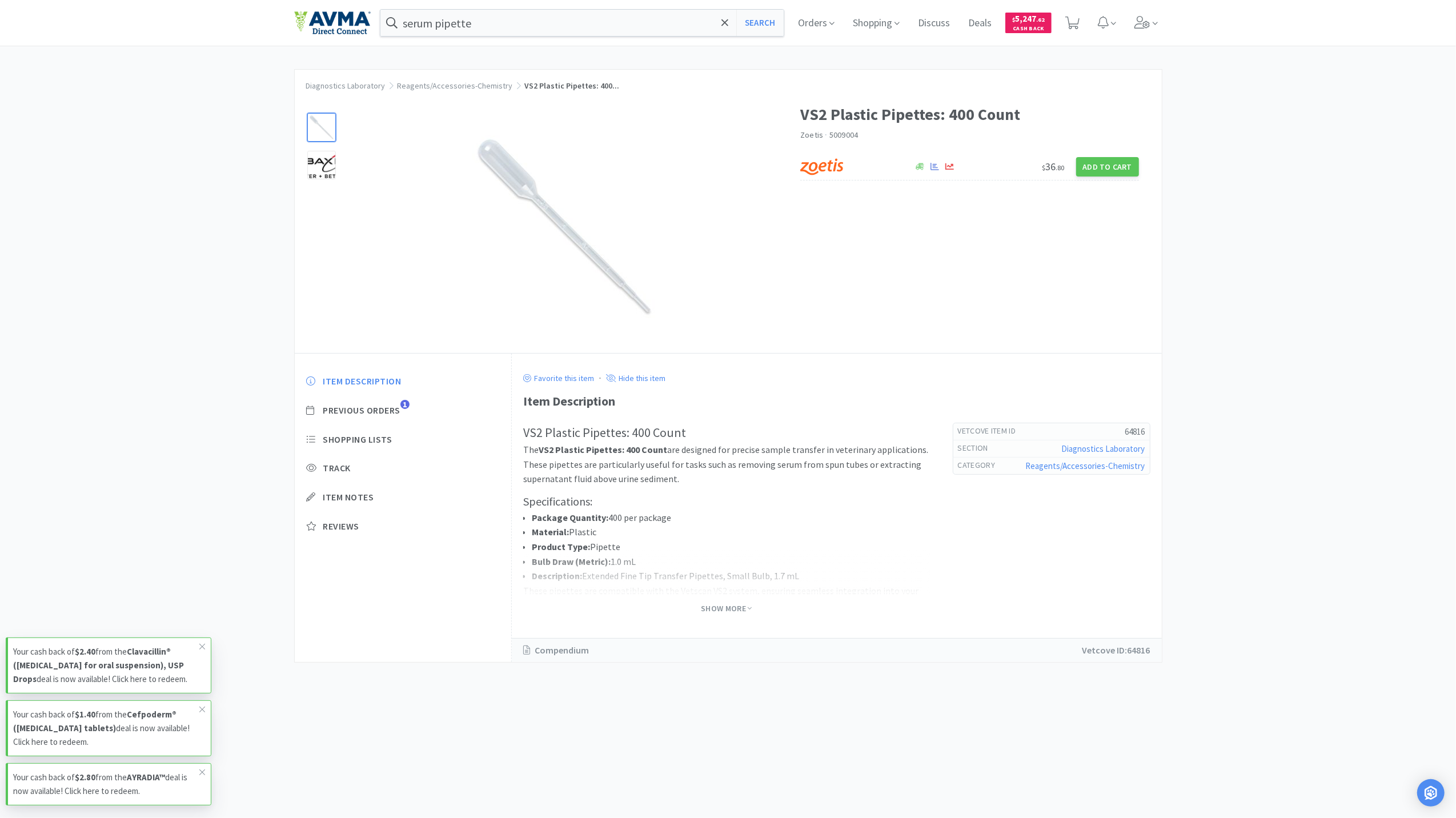
click at [715, 600] on div "Show More" at bounding box center [727, 605] width 407 height 22
click at [729, 607] on span "Show More" at bounding box center [727, 609] width 51 height 11
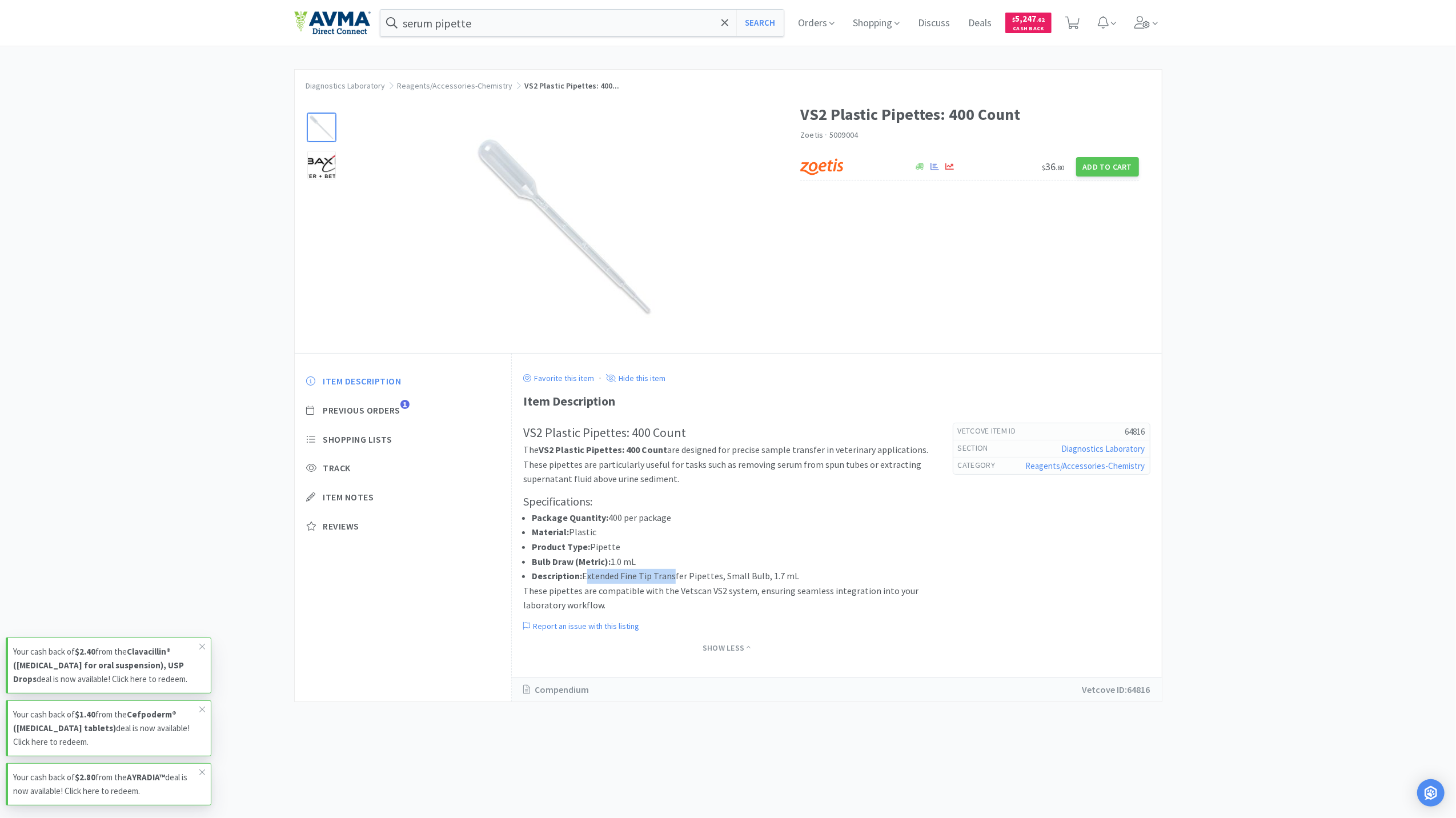
drag, startPoint x: 585, startPoint y: 576, endPoint x: 669, endPoint y: 574, distance: 84.0
click at [669, 574] on li "Description: Extended Fine Tip Transfer Pipettes, Small Bulb, 1.7 mL" at bounding box center [731, 576] width 398 height 15
drag, startPoint x: 669, startPoint y: 574, endPoint x: 761, endPoint y: 567, distance: 92.3
click at [750, 581] on li "Description: Extended Fine Tip Transfer Pipettes, Small Bulb, 1.7 mL" at bounding box center [731, 576] width 398 height 15
click at [383, 407] on span "Previous Orders" at bounding box center [362, 410] width 77 height 12
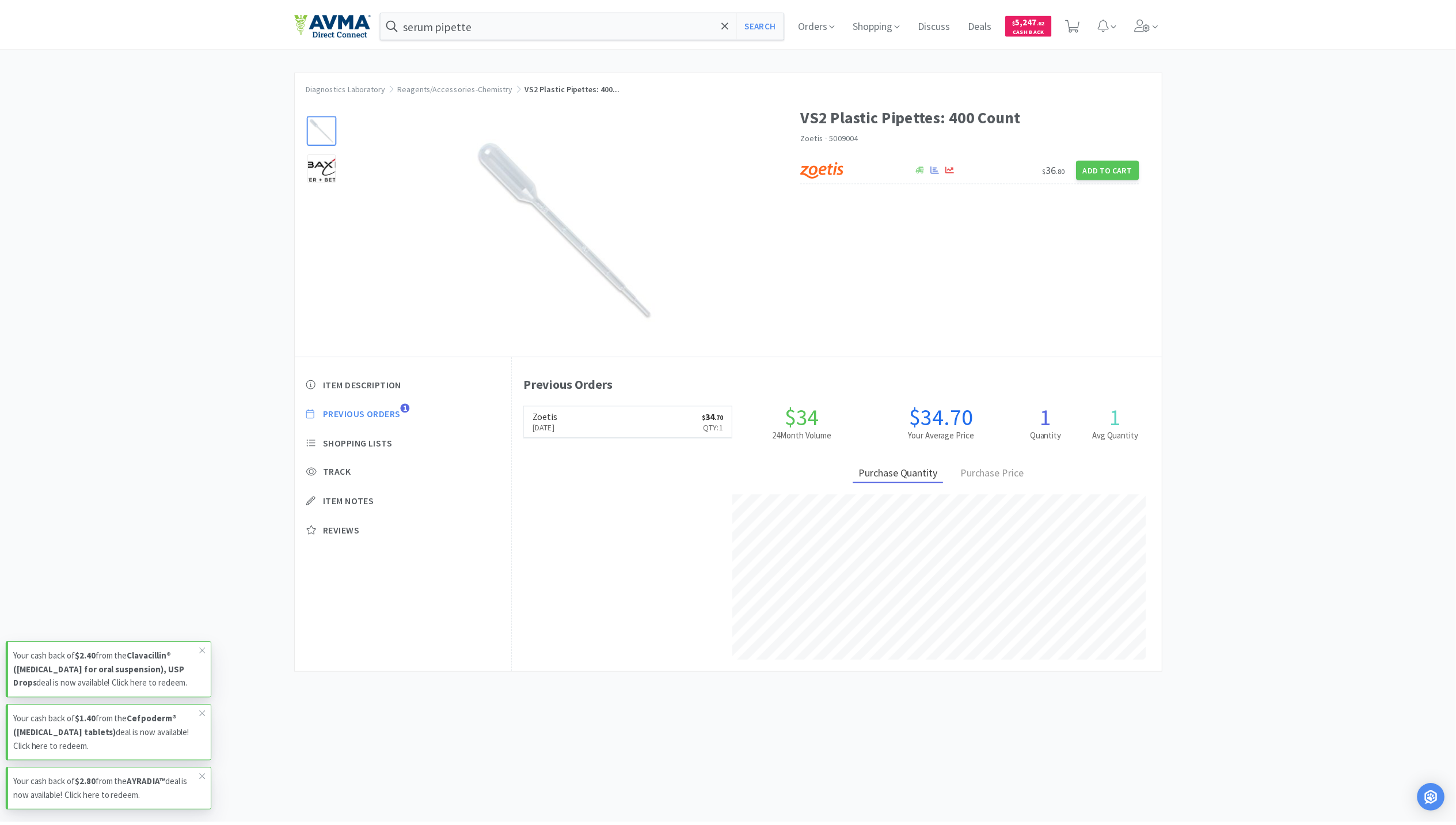
scroll to position [316, 654]
click at [376, 383] on span "Item Description" at bounding box center [365, 384] width 79 height 12
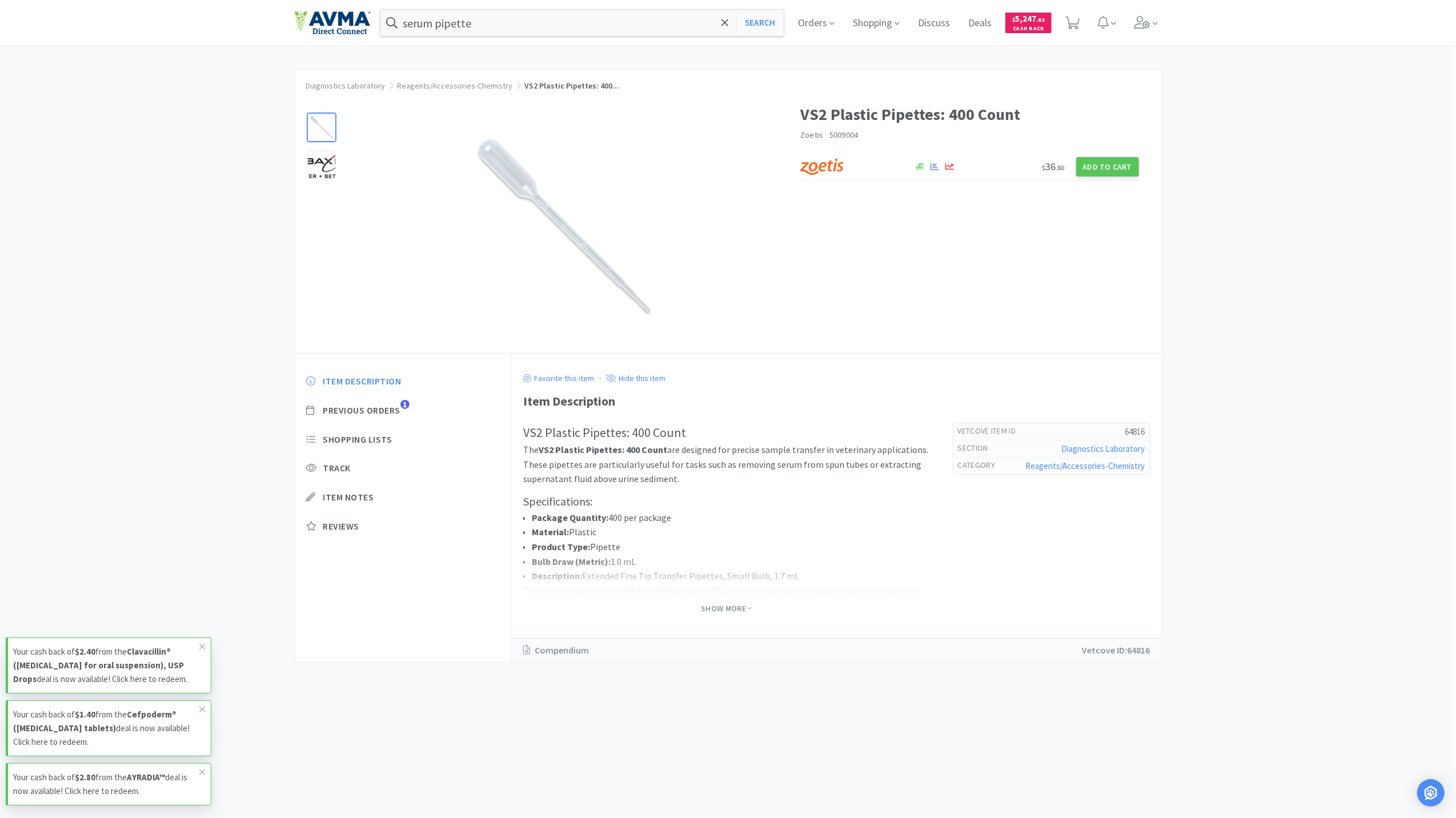
click at [711, 604] on span "Show More" at bounding box center [727, 609] width 51 height 15
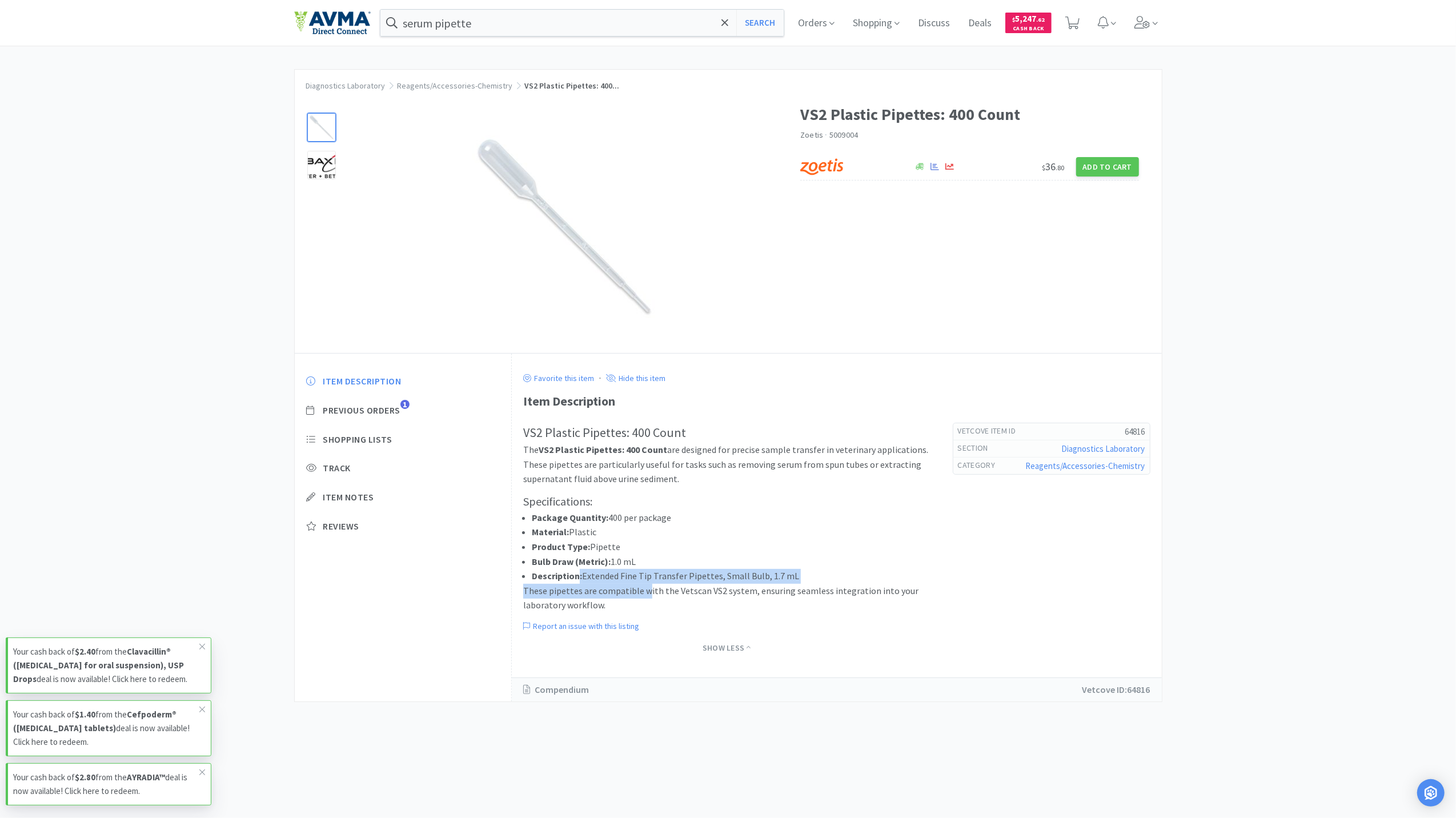
drag, startPoint x: 578, startPoint y: 580, endPoint x: 644, endPoint y: 585, distance: 66.2
click at [644, 585] on div "VS2 Plastic Pipettes: 400 Count The VS2 Plastic Pipettes: 400 Count are designe…" at bounding box center [727, 518] width 407 height 191
drag, startPoint x: 644, startPoint y: 585, endPoint x: 736, endPoint y: 578, distance: 92.3
click at [736, 578] on li "Description: Extended Fine Tip Transfer Pipettes, Small Bulb, 1.7 mL" at bounding box center [731, 576] width 398 height 15
click at [1113, 167] on button "Add to Cart" at bounding box center [1107, 166] width 63 height 20
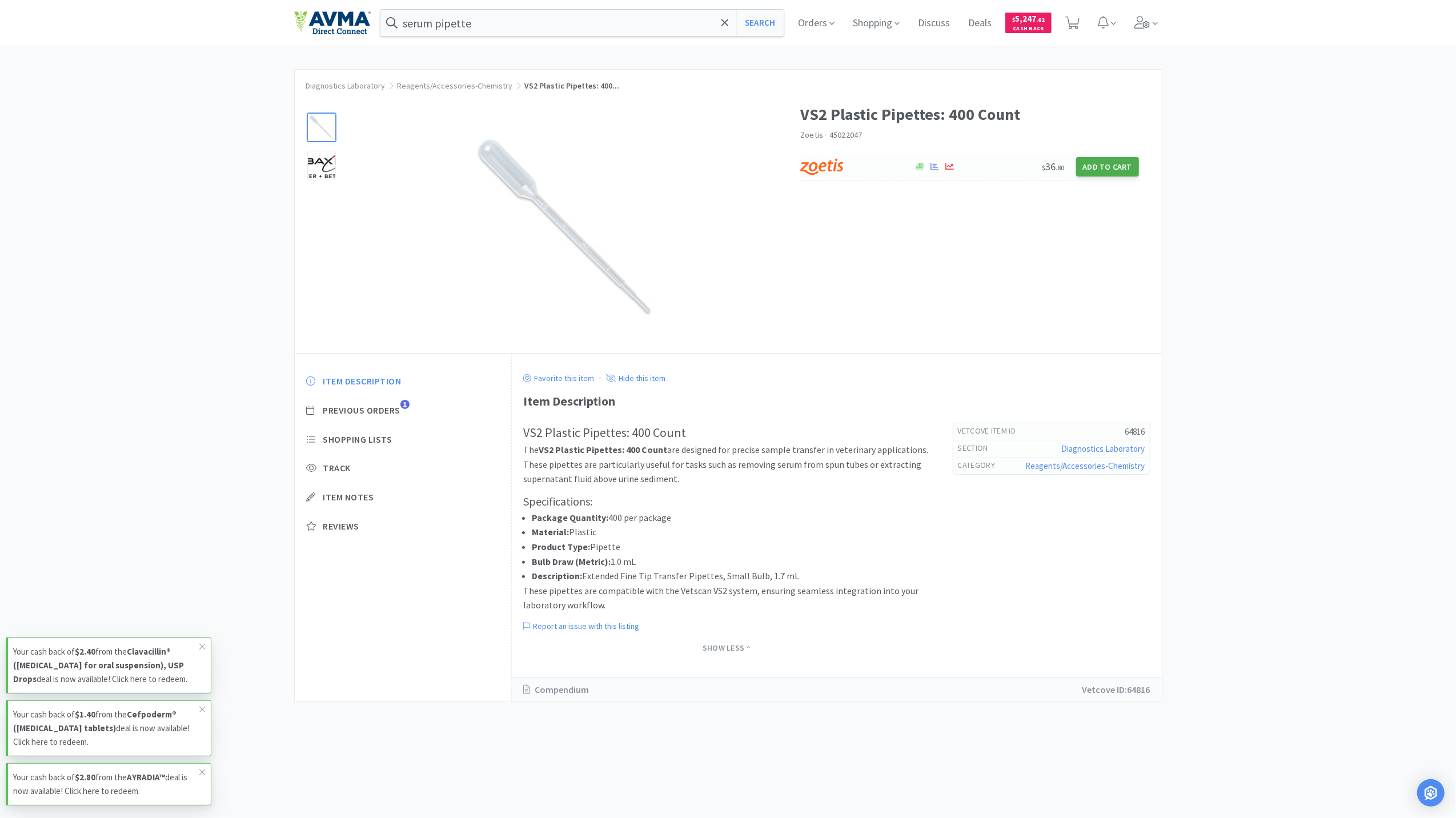
select select "1"
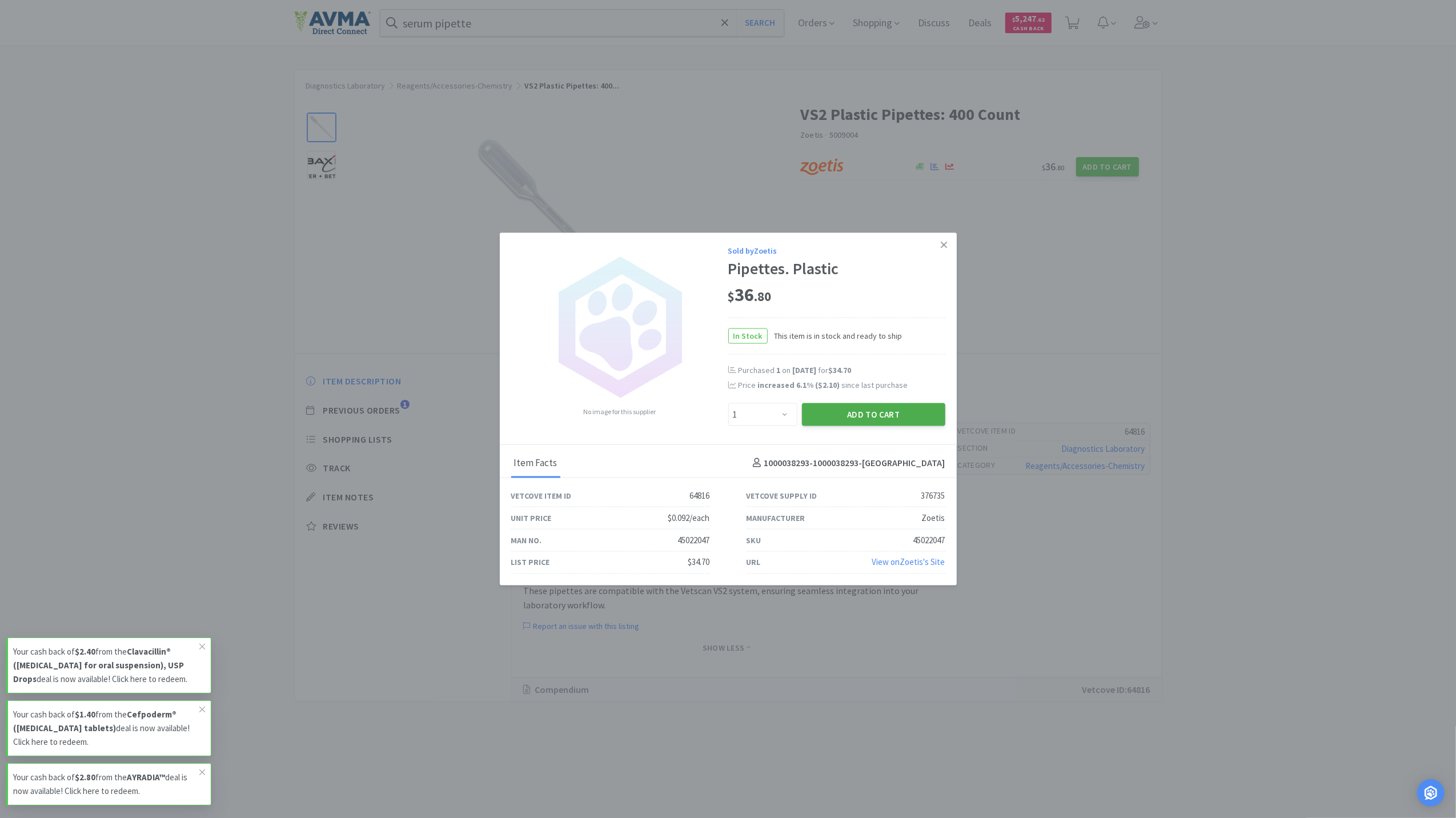
click at [878, 419] on button "Add to Cart" at bounding box center [874, 414] width 143 height 23
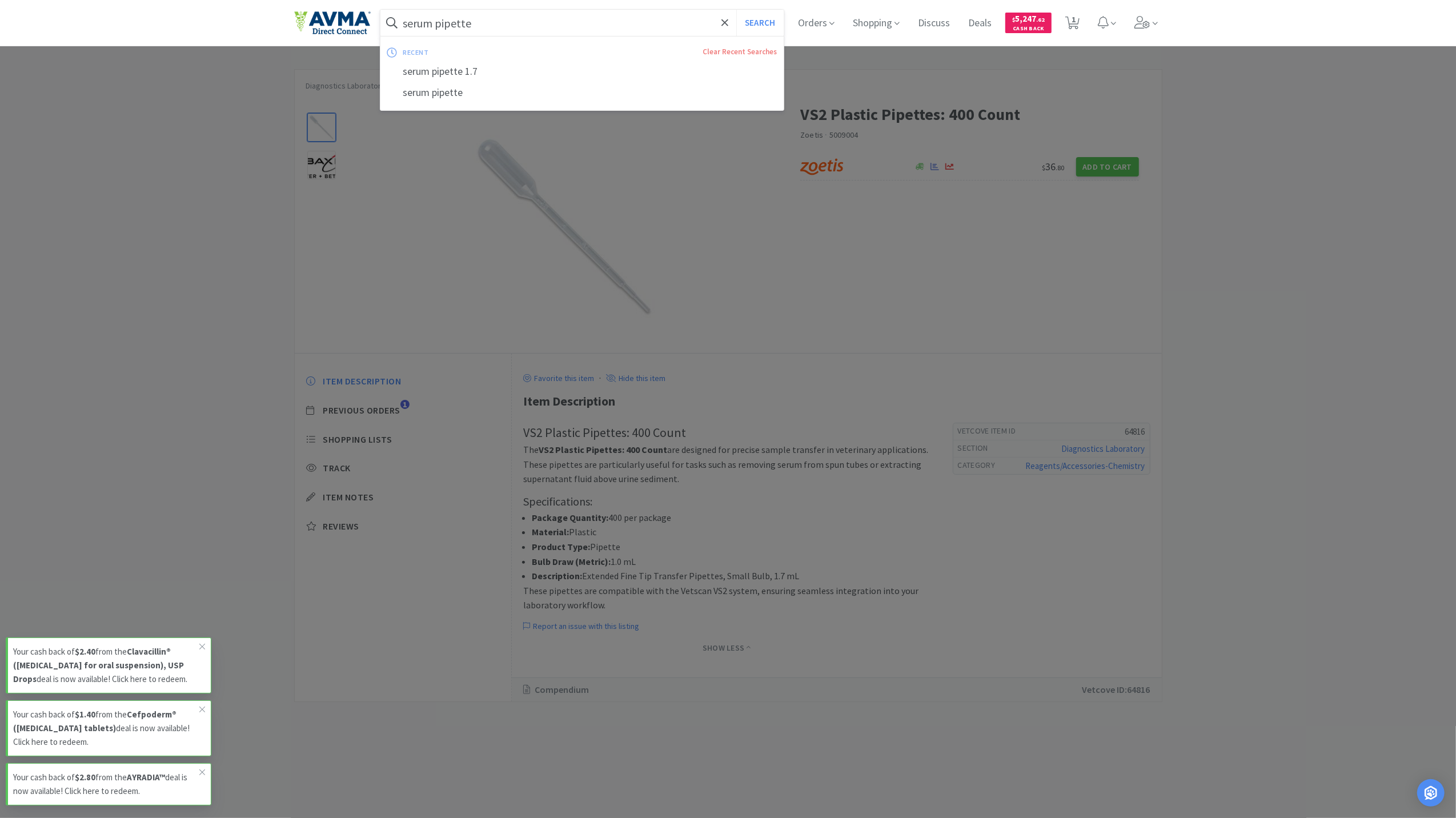
click at [672, 24] on input "serum pipette" at bounding box center [582, 23] width 404 height 26
type input "apoquel 3.6"
click at [736, 9] on button "Search" at bounding box center [760, 23] width 47 height 26
select select "1"
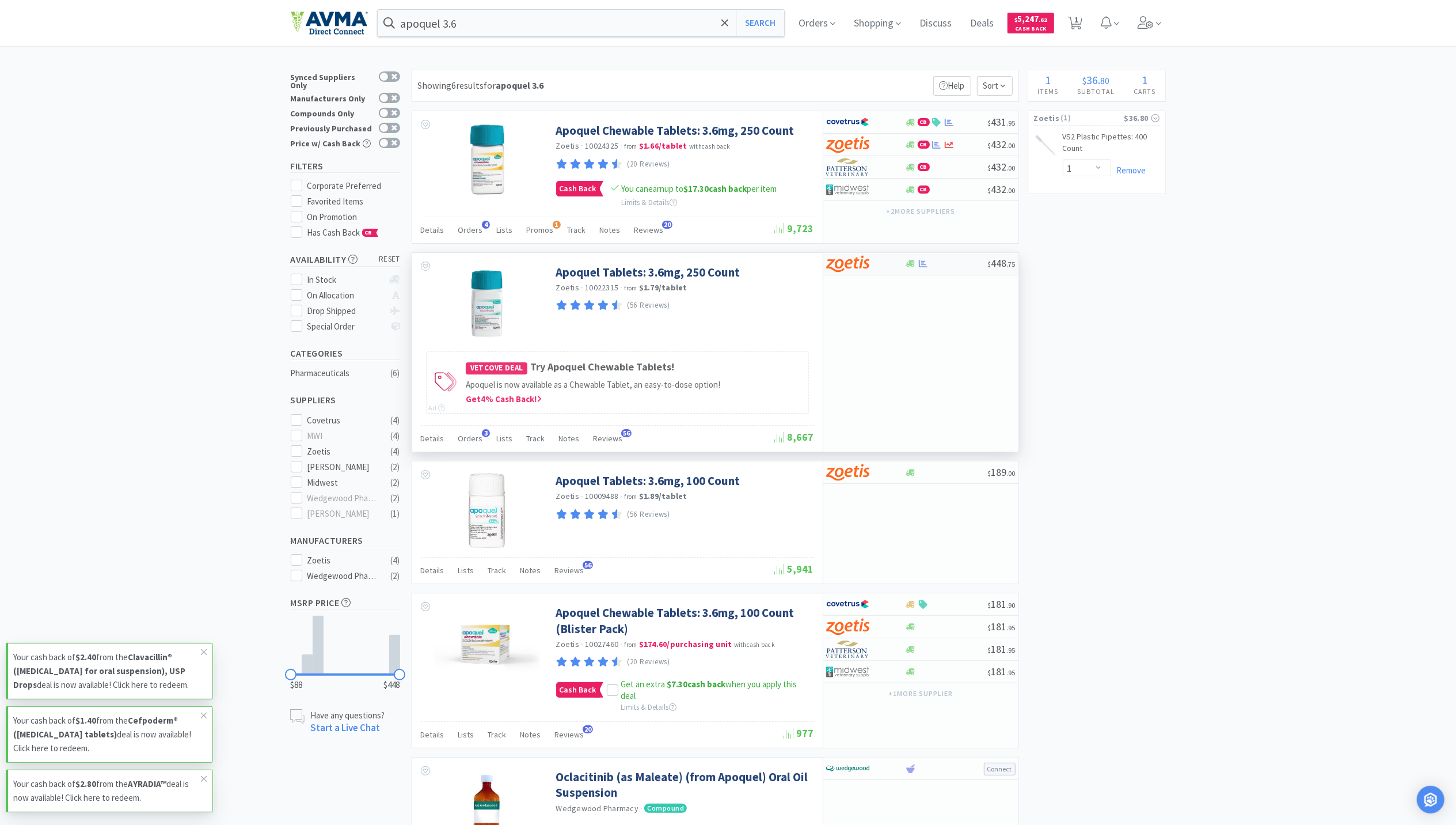
click at [924, 272] on div "$ 448 . 75" at bounding box center [921, 265] width 195 height 23
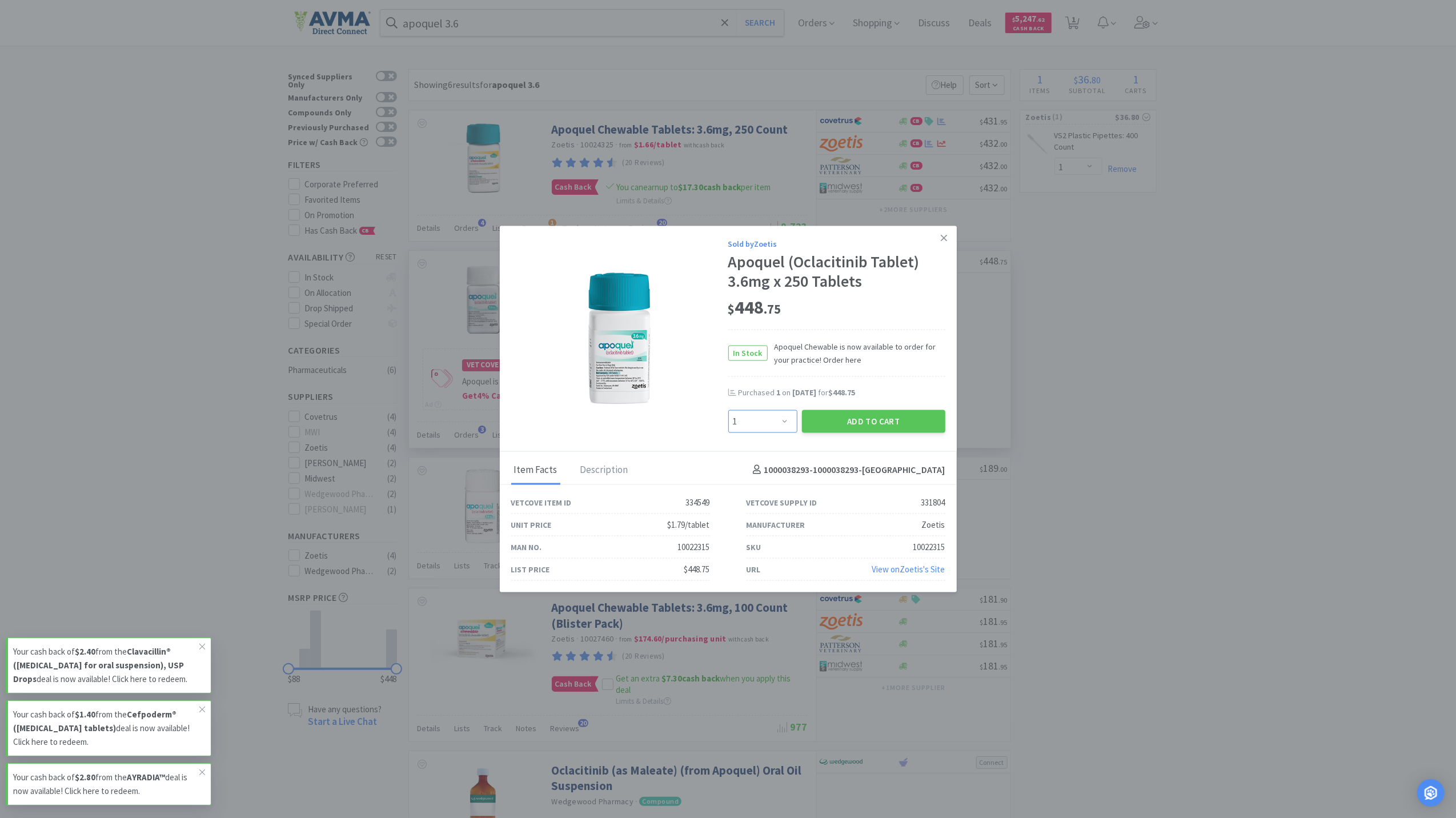
click at [773, 414] on select "Enter Quantity 1 2 3 4 5 6 7 8 9 10 11 12 13 14 15 16 17 18 19 20 Enter Quantity" at bounding box center [762, 421] width 69 height 23
select select "2"
click at [728, 409] on select "Enter Quantity 1 2 3 4 5 6 7 8 9 10 11 12 13 14 15 16 17 18 19 20 Enter Quantity" at bounding box center [762, 421] width 69 height 23
click at [888, 418] on button "Add to Cart" at bounding box center [874, 421] width 143 height 23
select select "2"
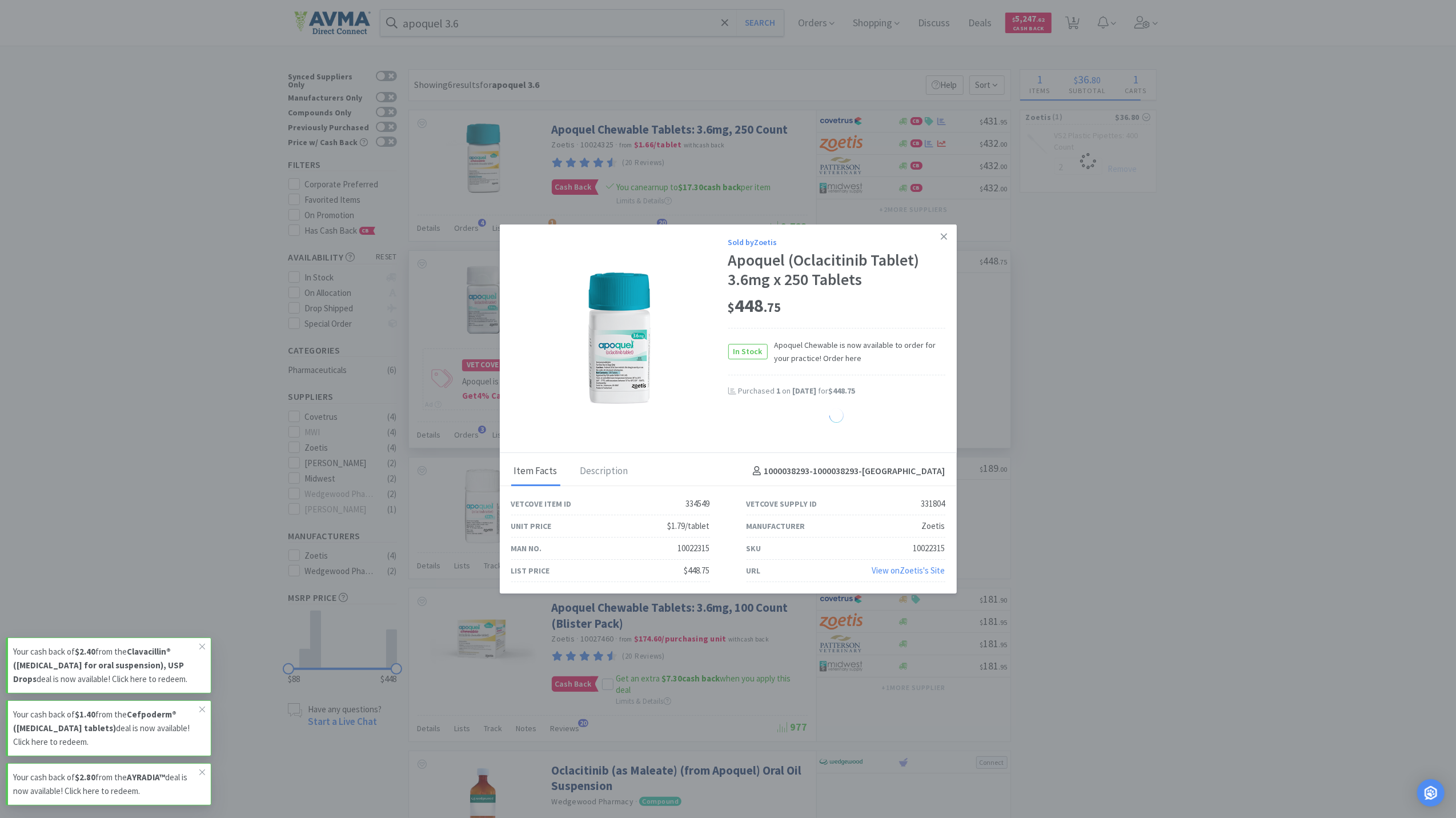
select select "1"
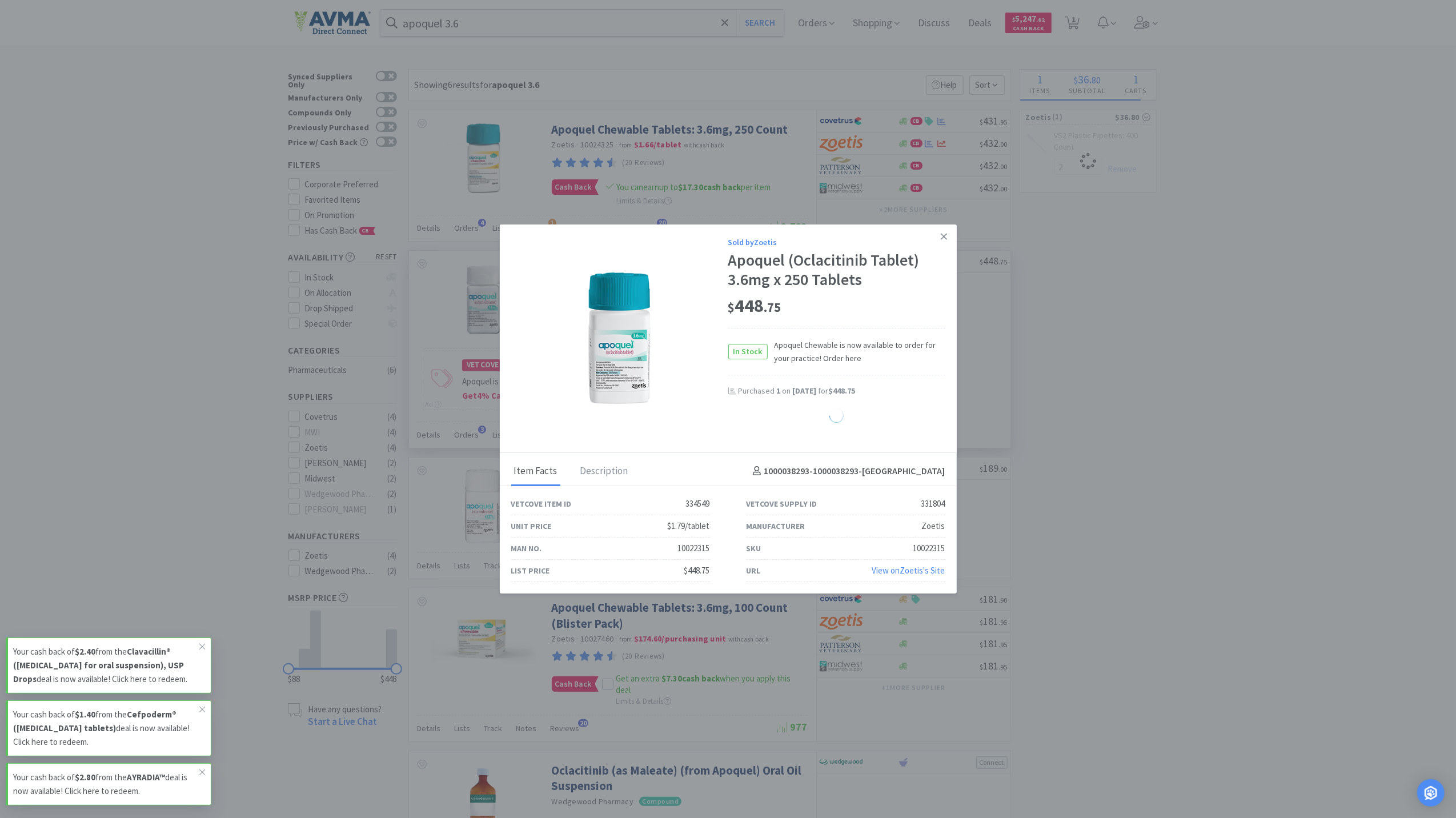
select select "1"
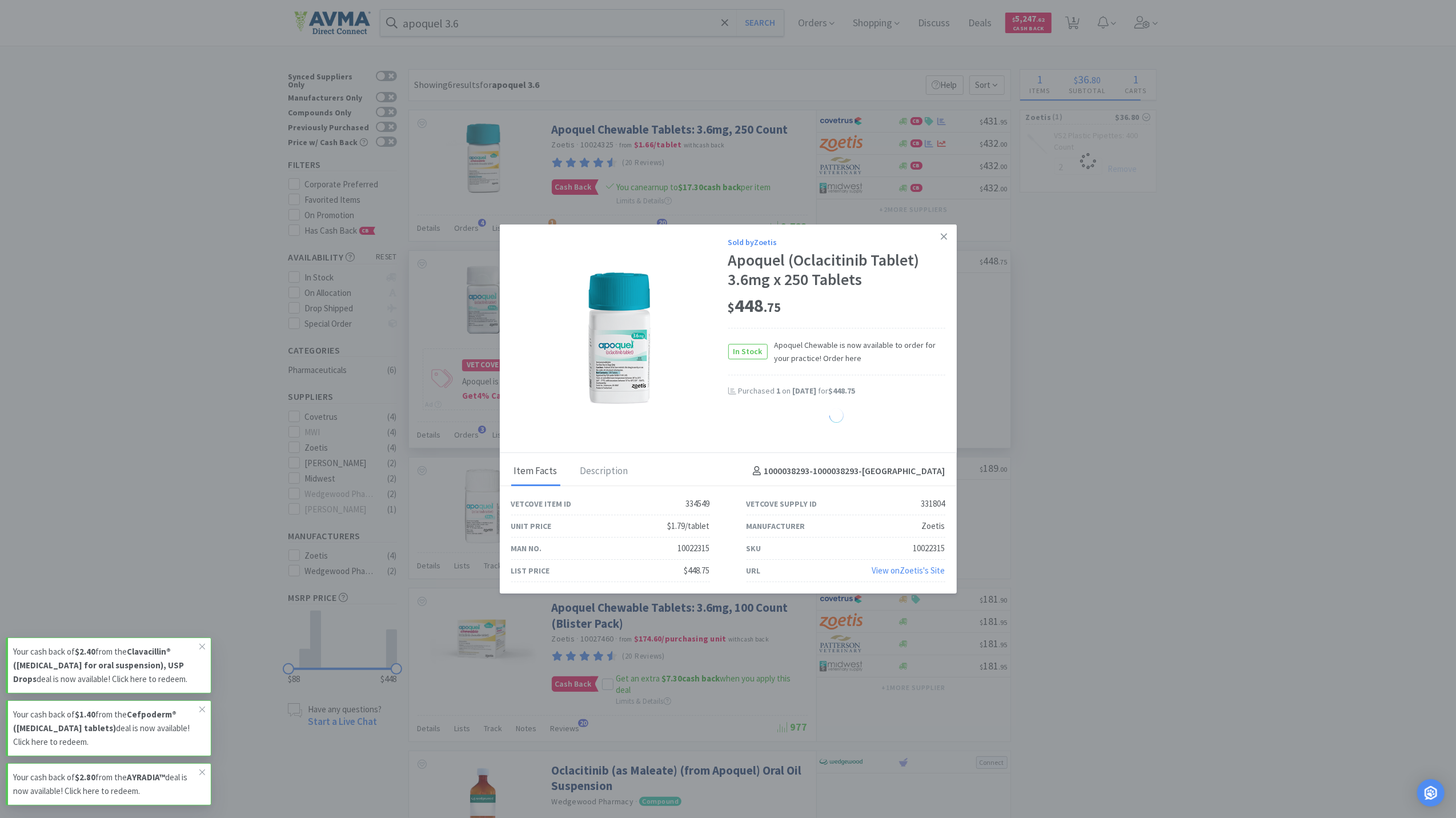
select select "1"
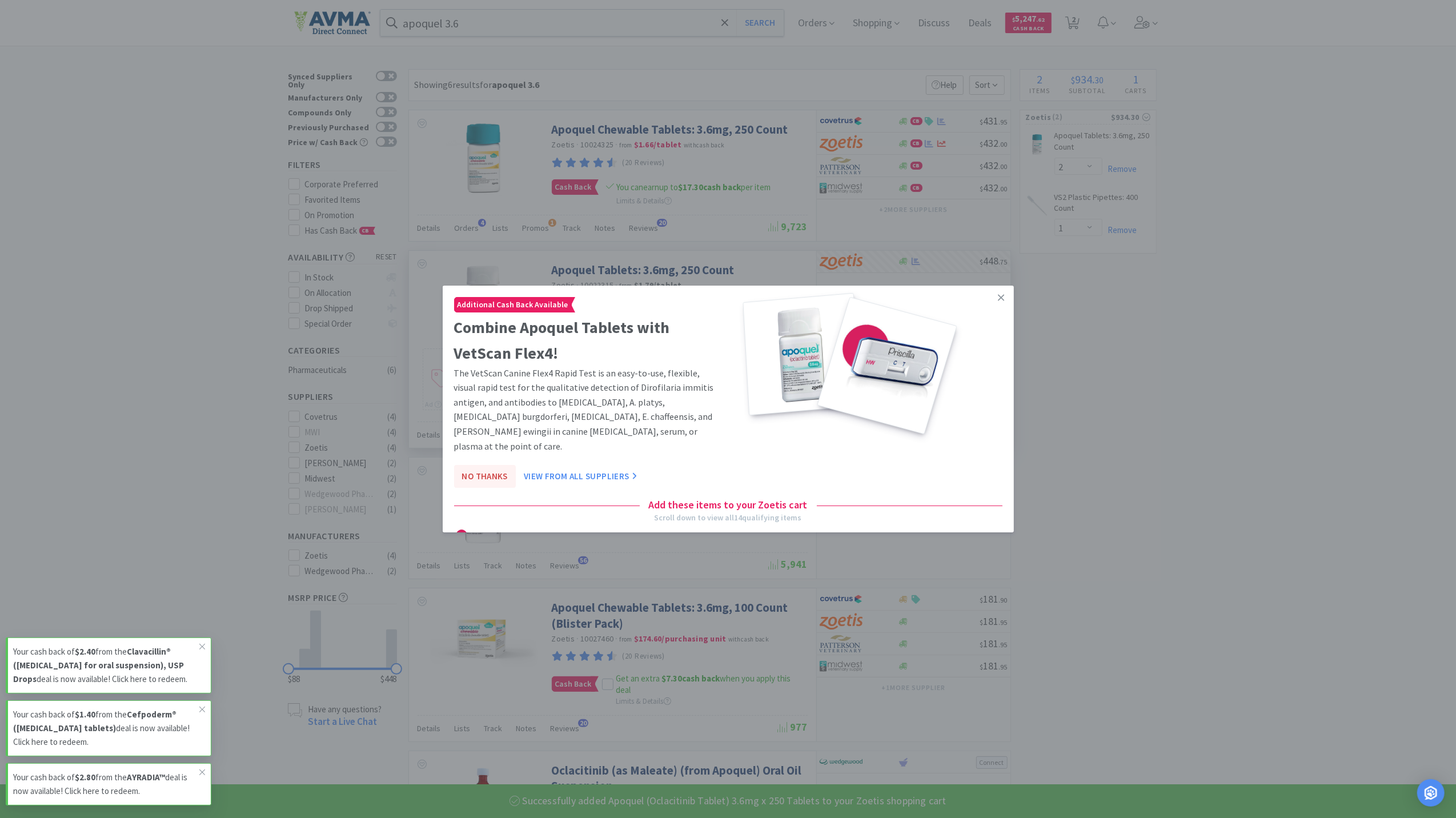
click at [478, 465] on button "No Thanks" at bounding box center [484, 476] width 61 height 23
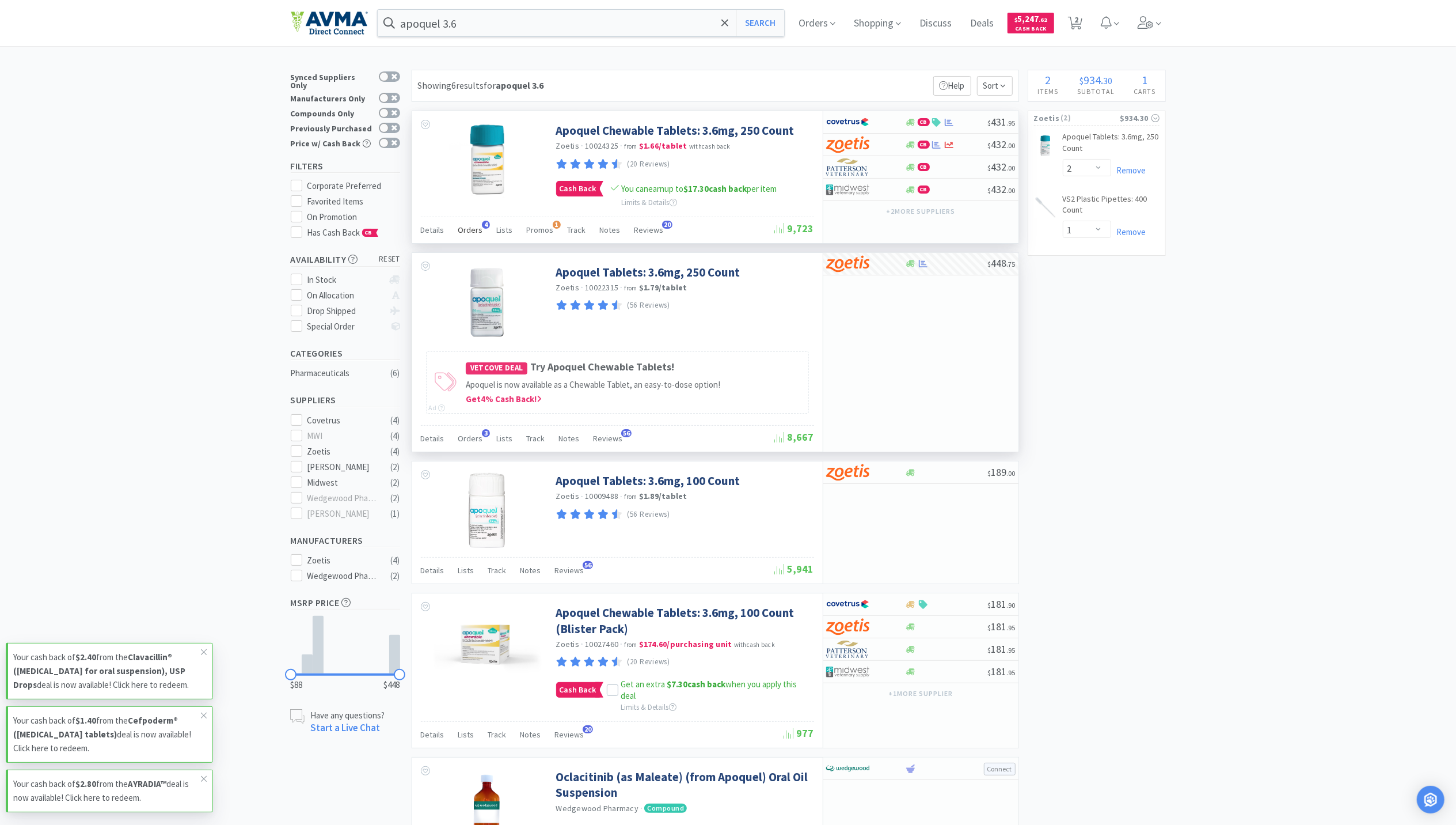
click at [473, 231] on span "Orders" at bounding box center [471, 229] width 25 height 10
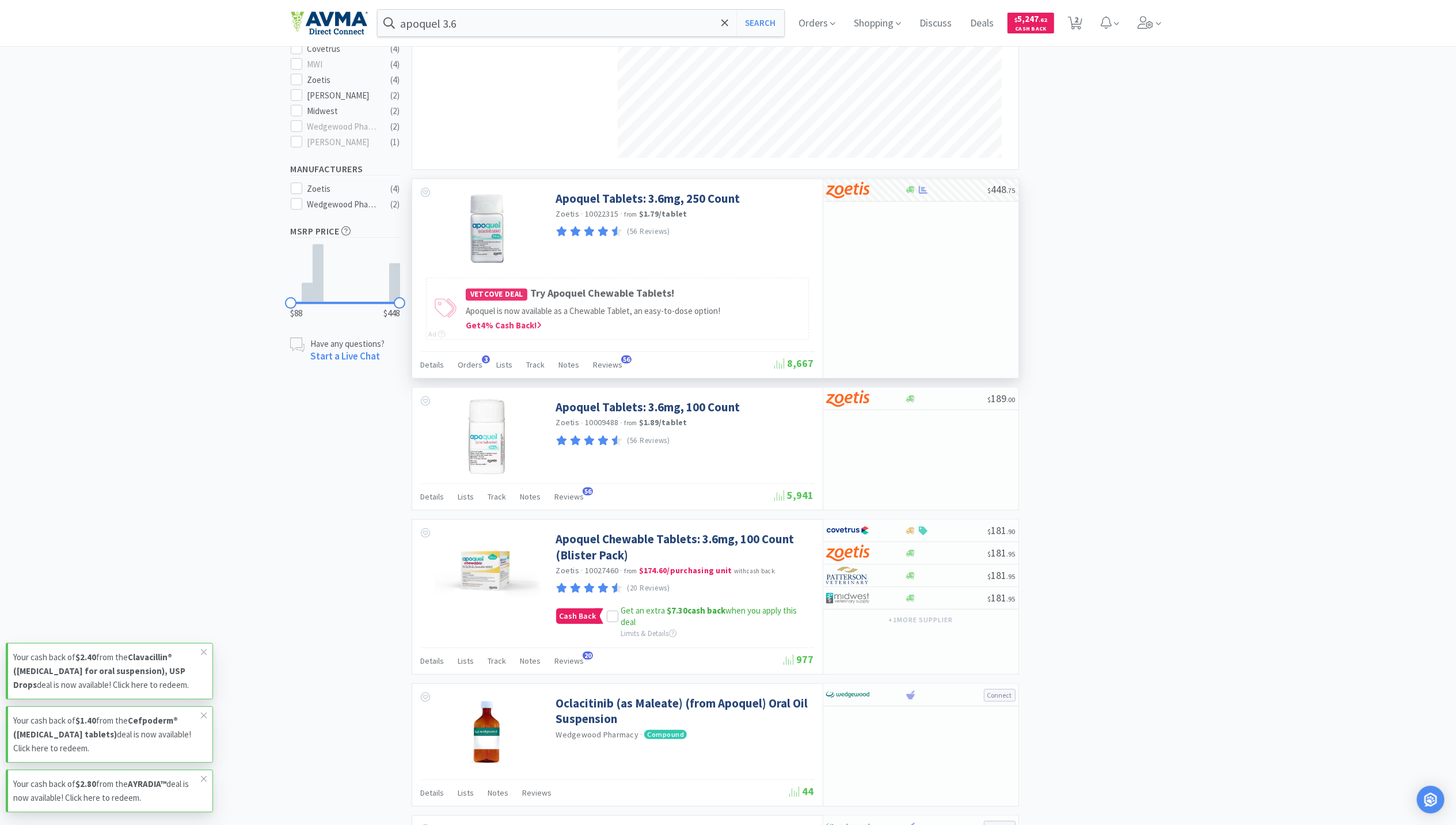
scroll to position [461, 0]
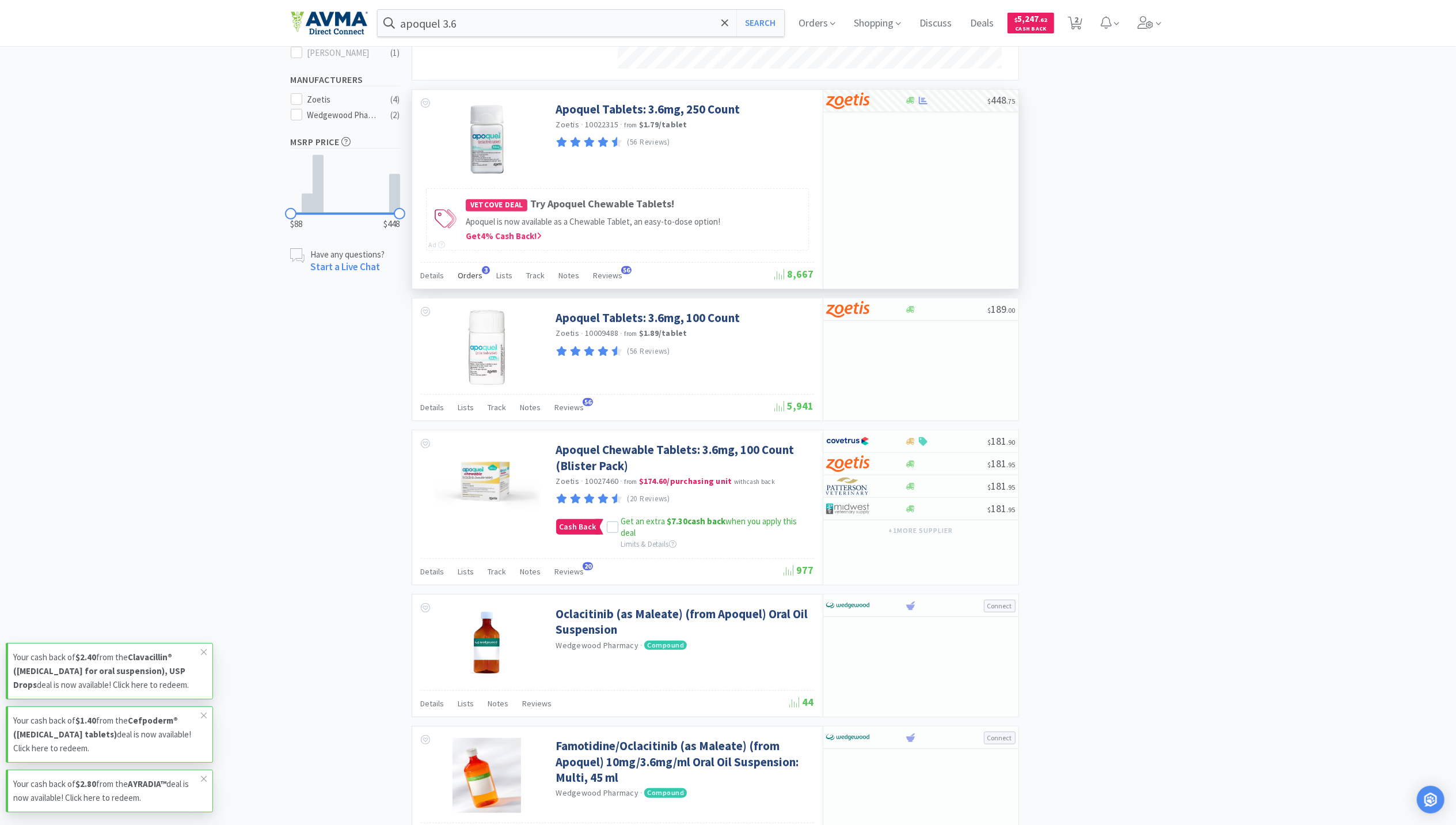
click at [470, 281] on span "Orders" at bounding box center [471, 275] width 25 height 10
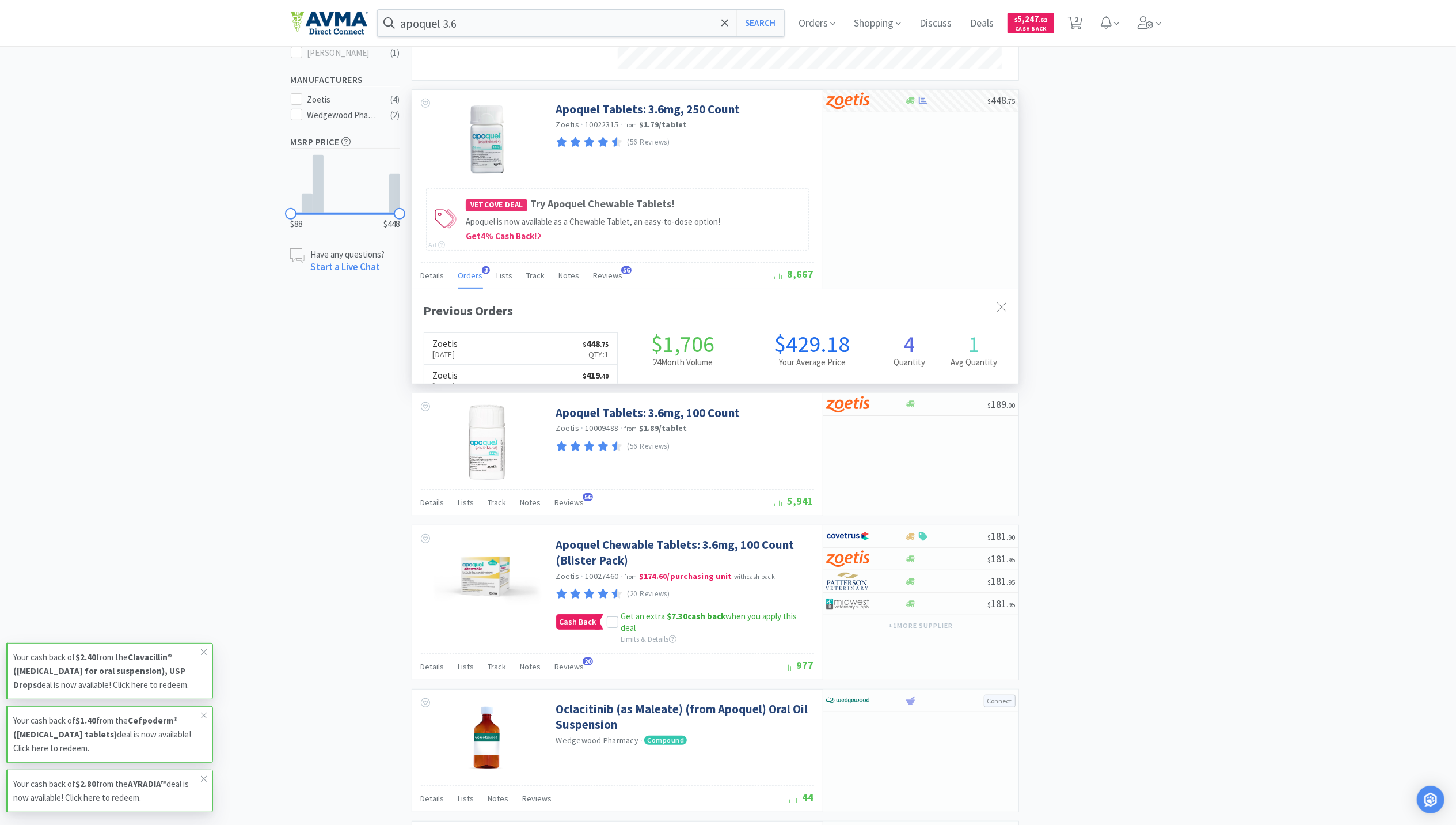
scroll to position [298, 606]
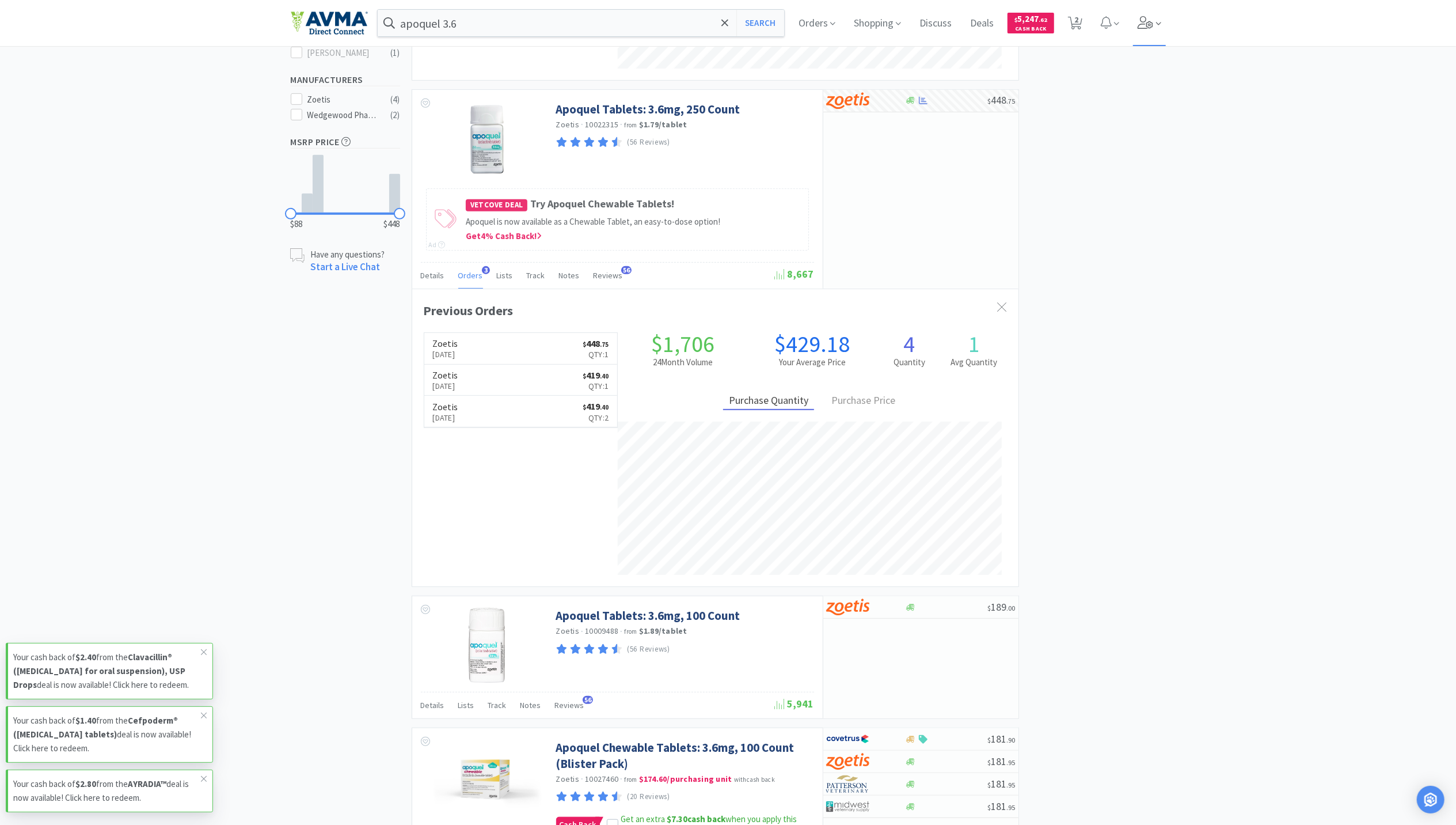
click at [1161, 18] on icon at bounding box center [1158, 23] width 5 height 10
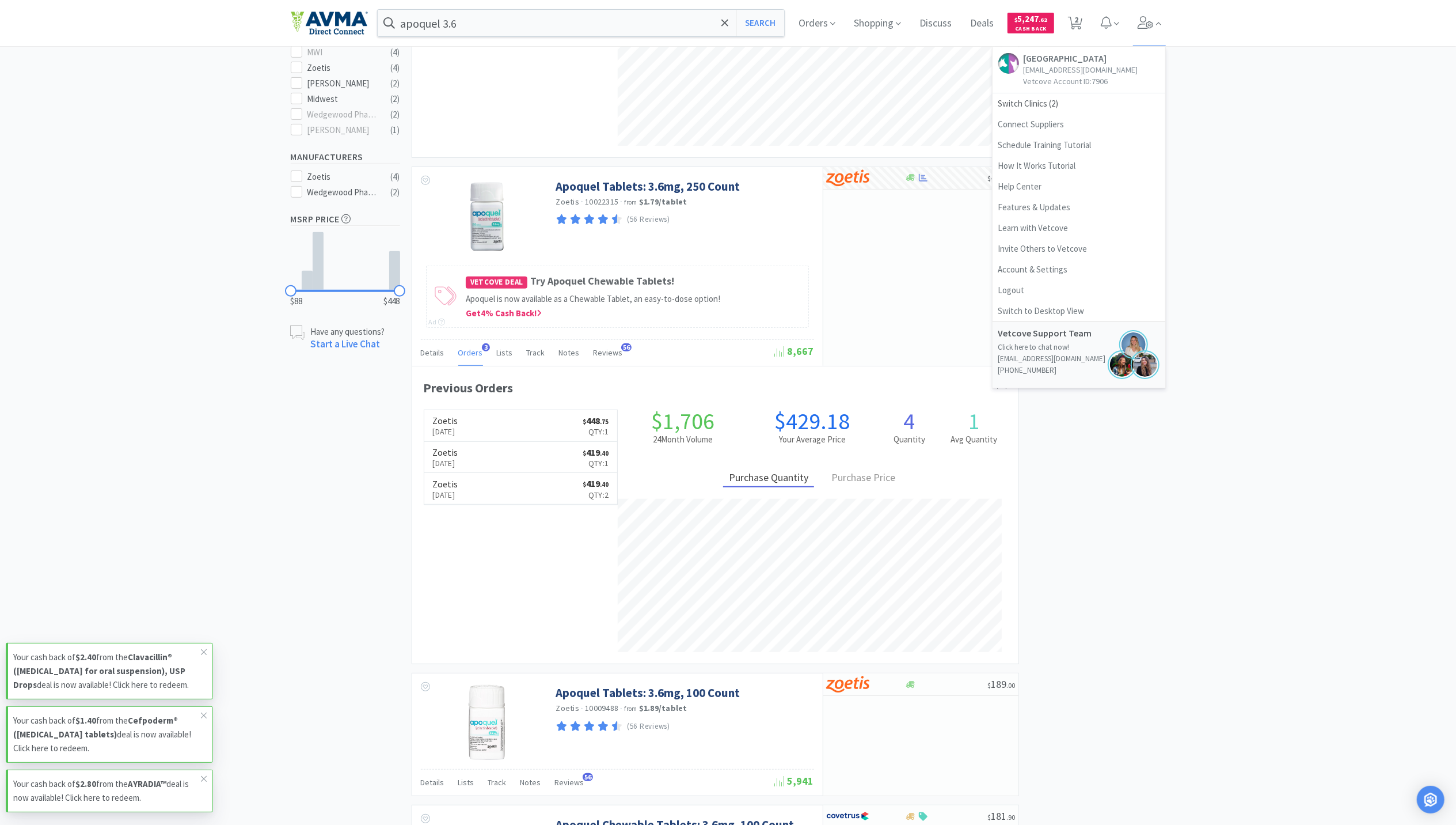
click at [1235, 180] on div "× Filter Results Synced Suppliers Only Manufacturers Only Compounds Only Previo…" at bounding box center [728, 474] width 1456 height 1577
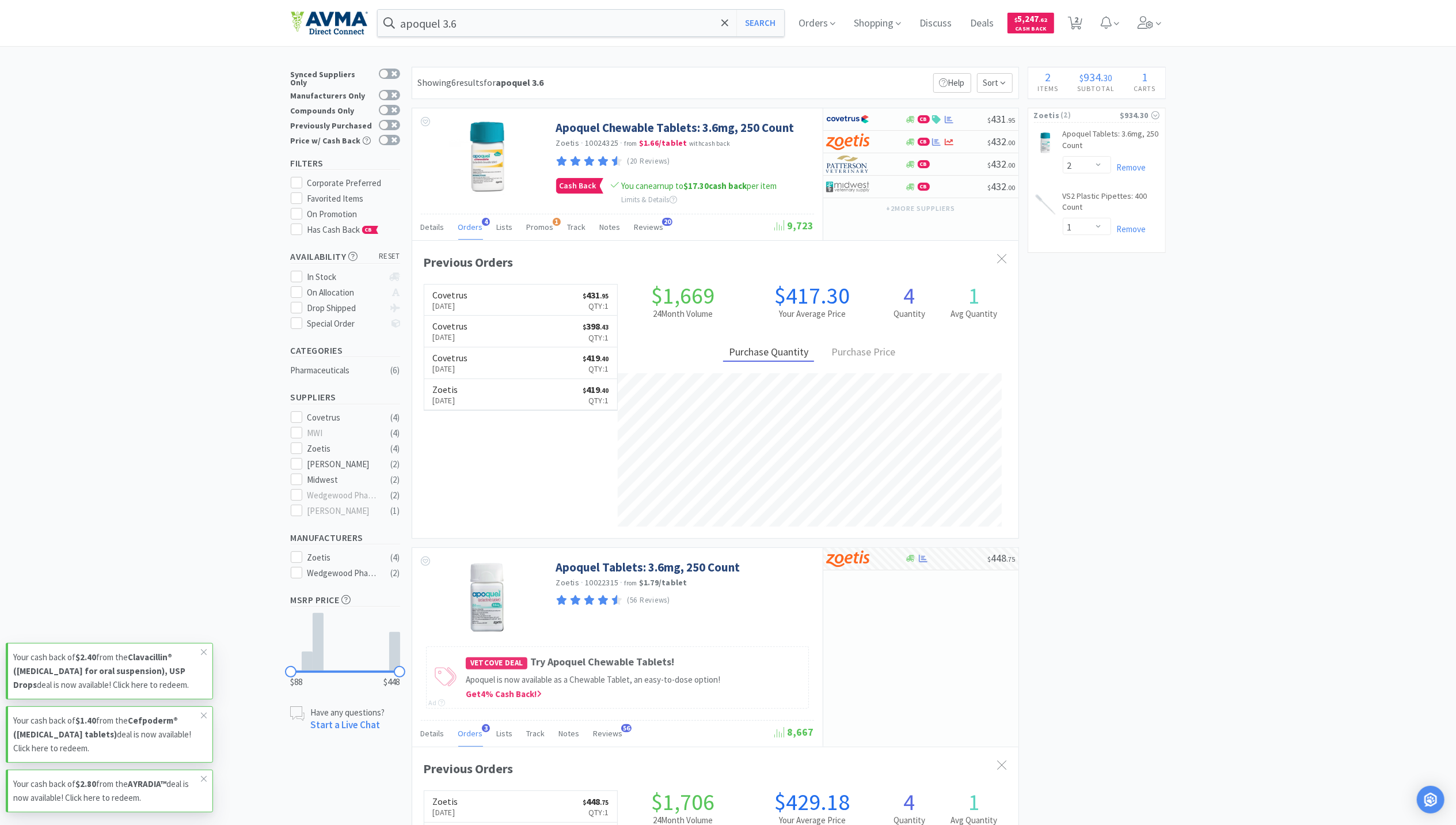
scroll to position [0, 0]
click at [454, 302] on h6 "Covetrus" at bounding box center [450, 298] width 35 height 10
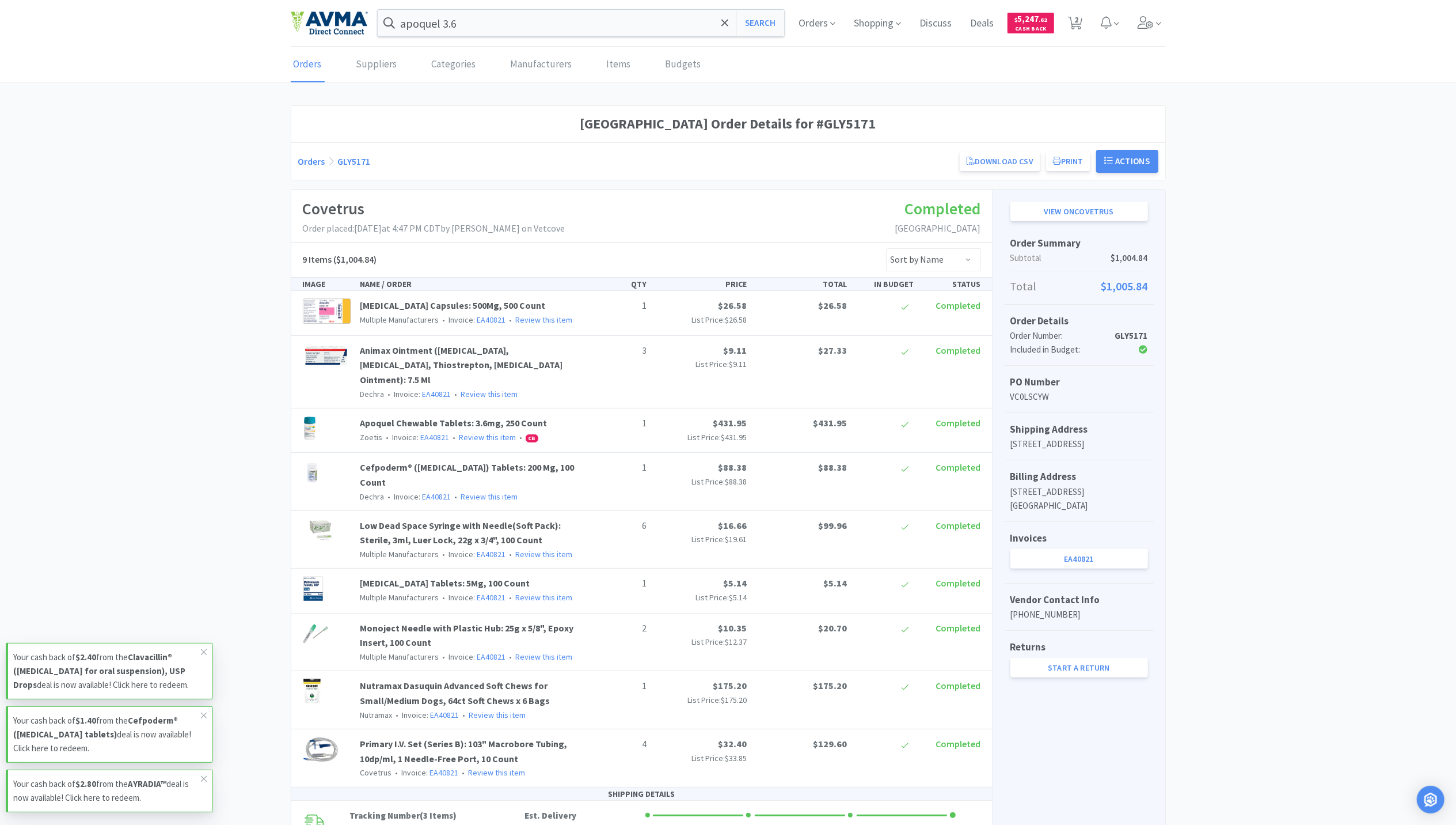
select select "2"
select select "1"
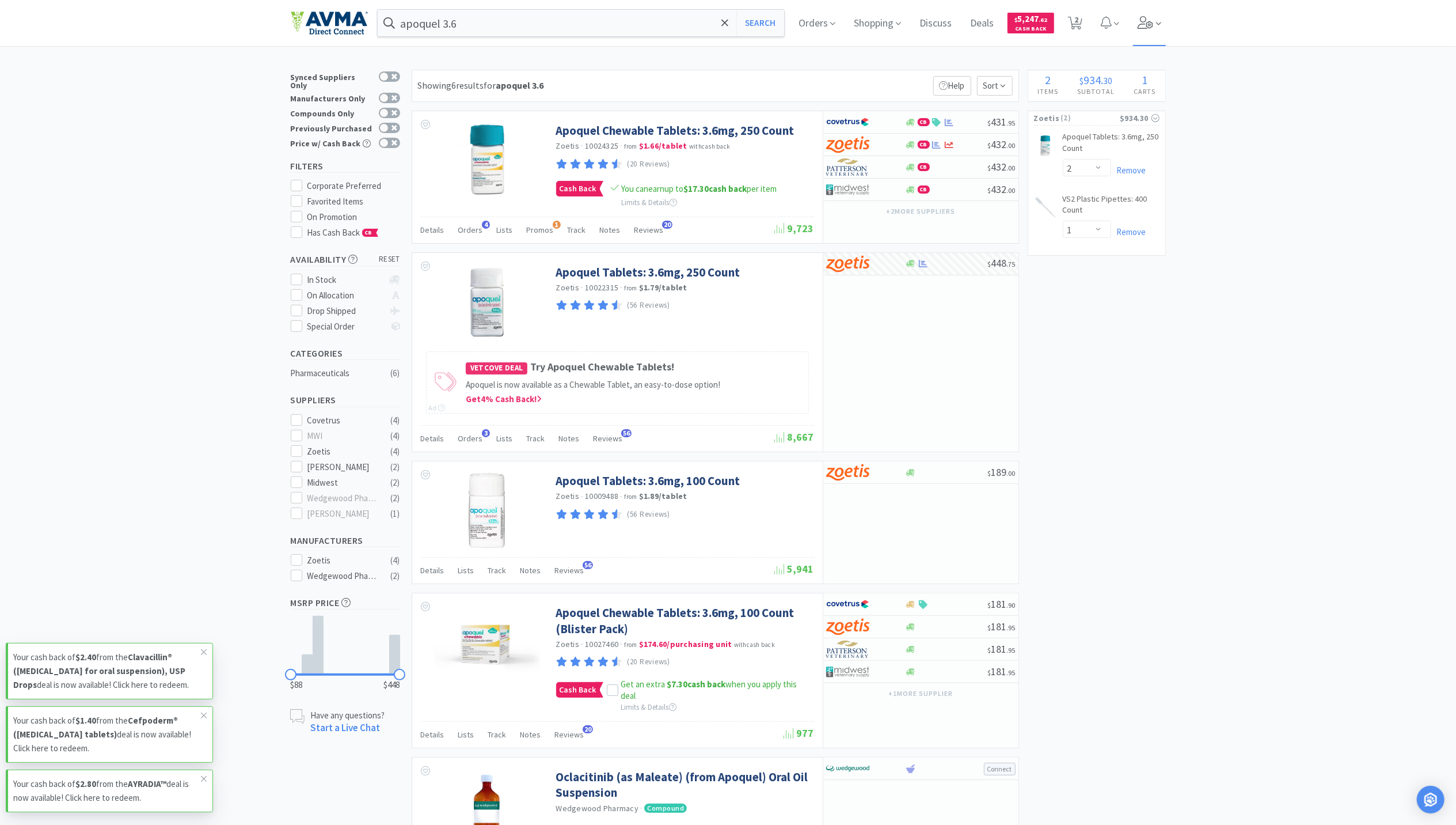
click at [1152, 33] on span at bounding box center [1149, 23] width 33 height 46
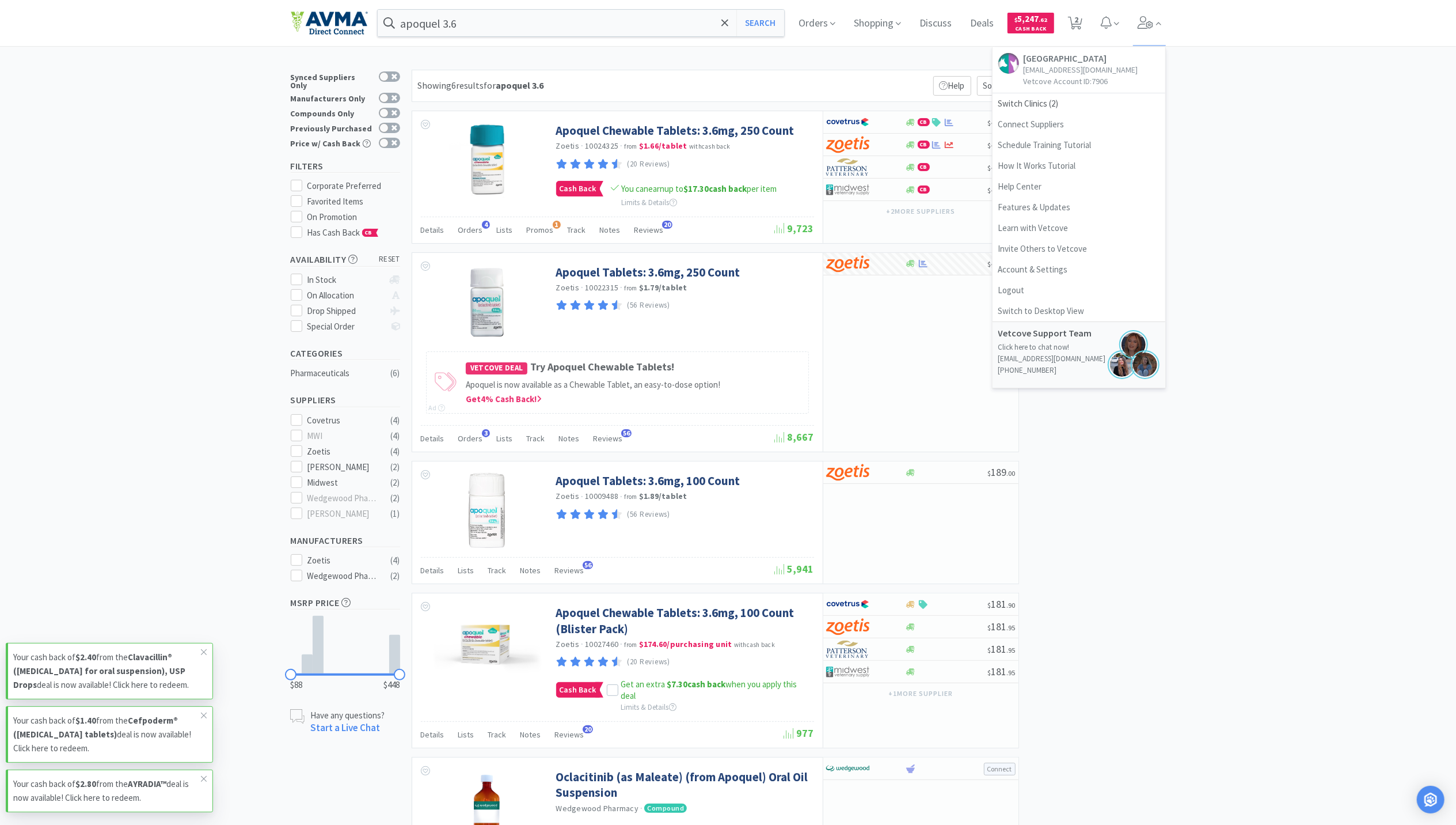
click at [1201, 102] on div "× Filter Results Synced Suppliers Only Manufacturers Only Compounds Only Previo…" at bounding box center [728, 560] width 1456 height 982
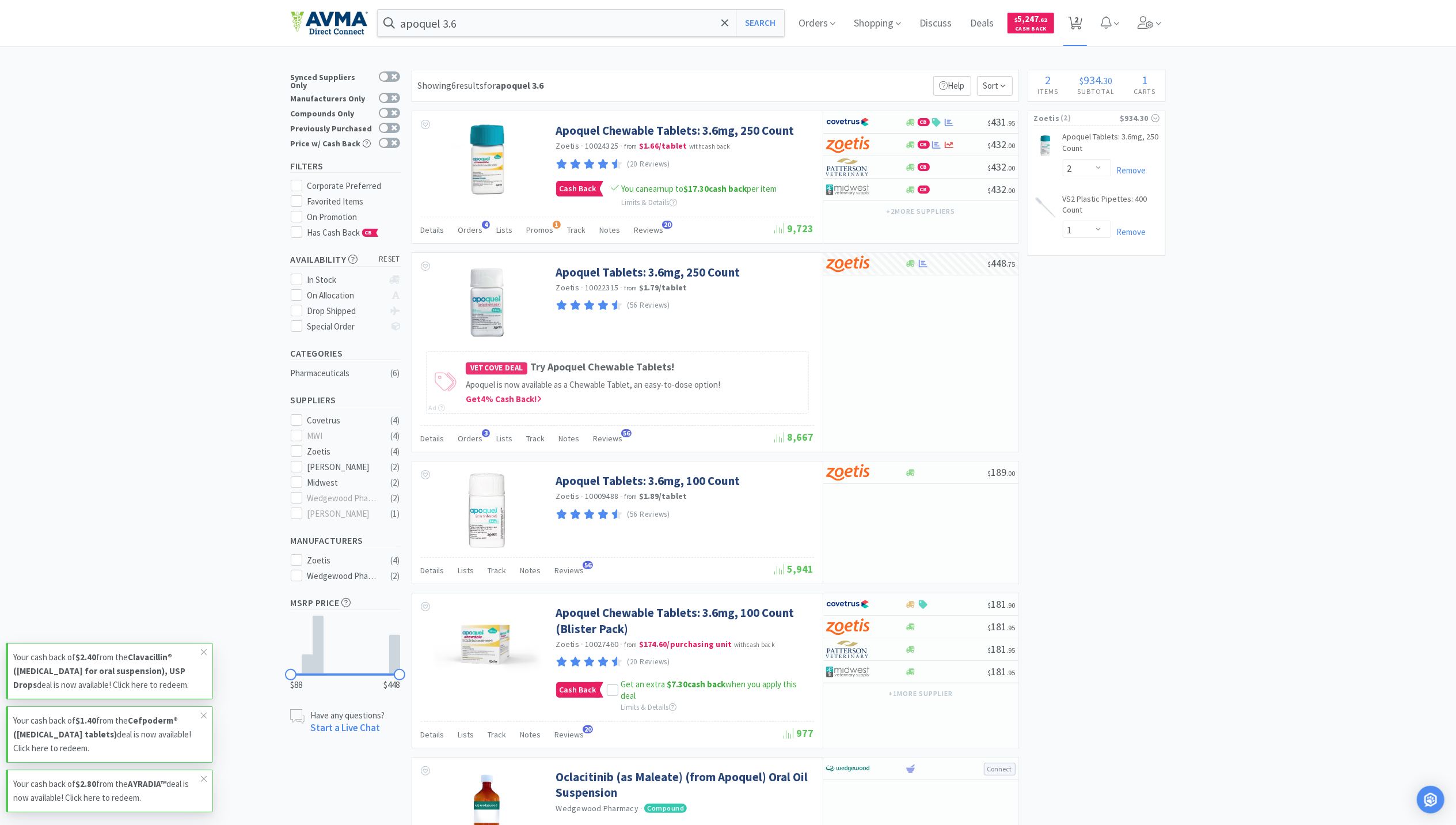
click at [1076, 21] on icon at bounding box center [1075, 23] width 14 height 12
select select "2"
select select "1"
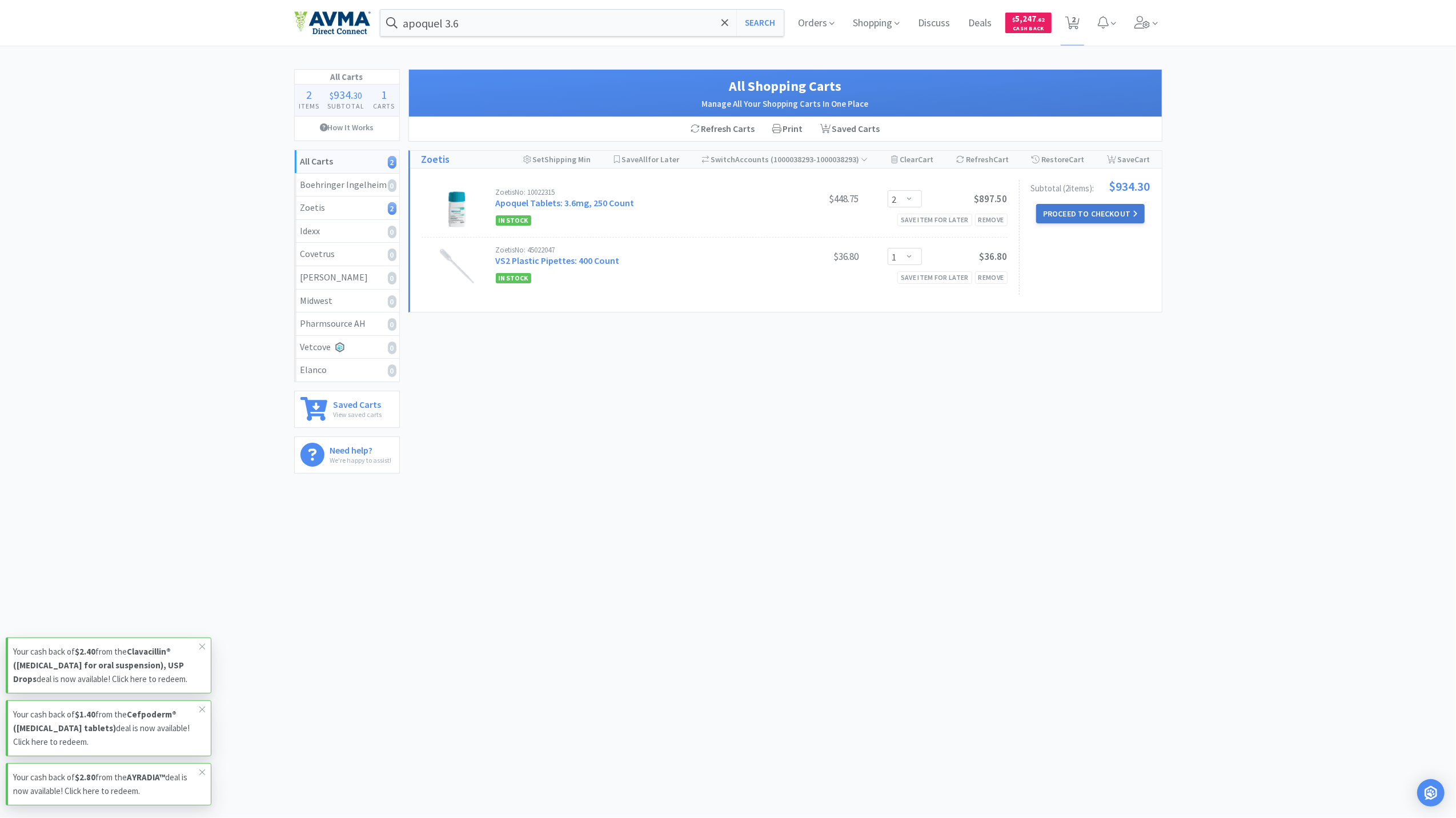
click at [1067, 210] on button "Proceed to Checkout" at bounding box center [1090, 213] width 109 height 20
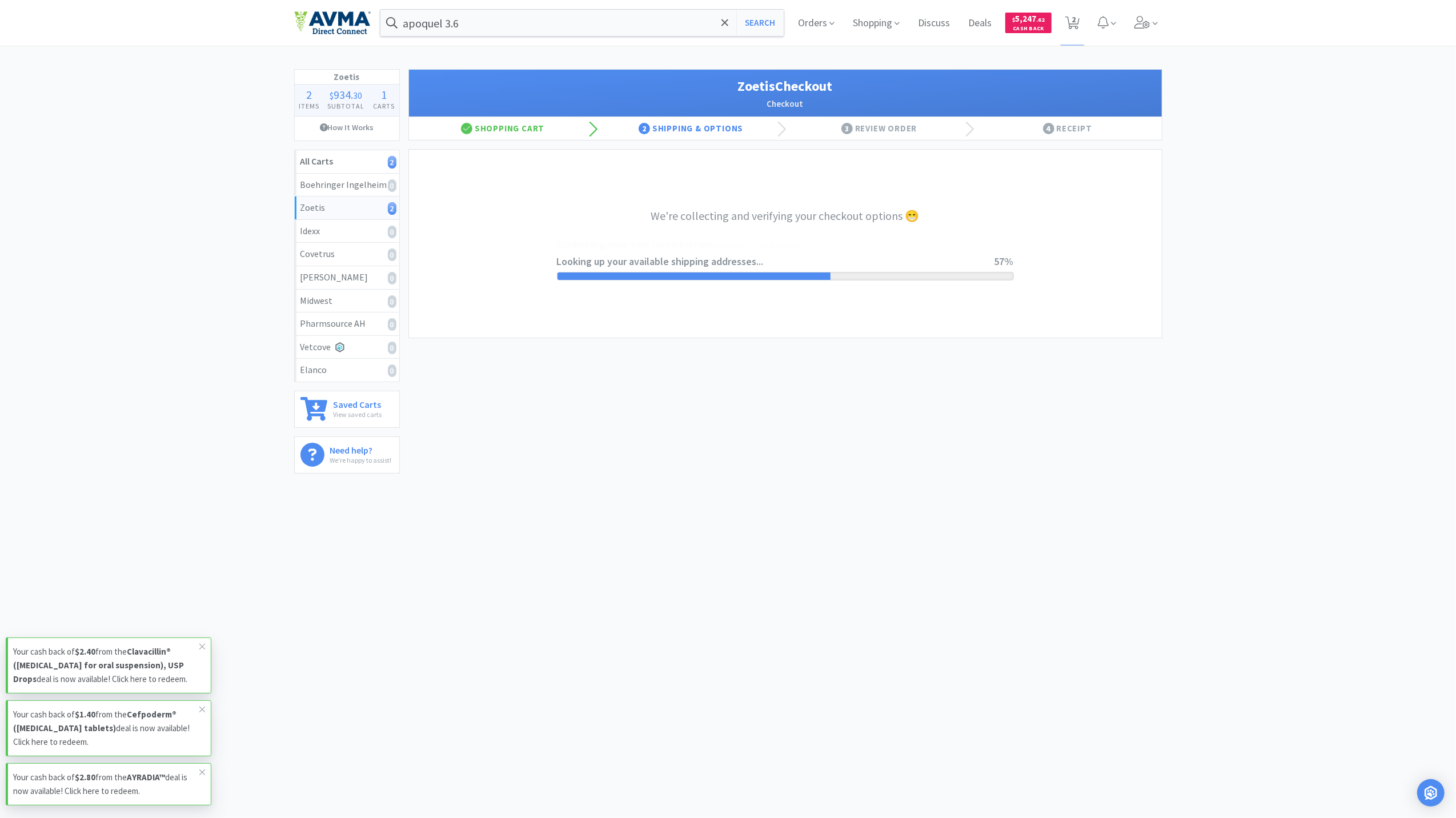
select select "invoice"
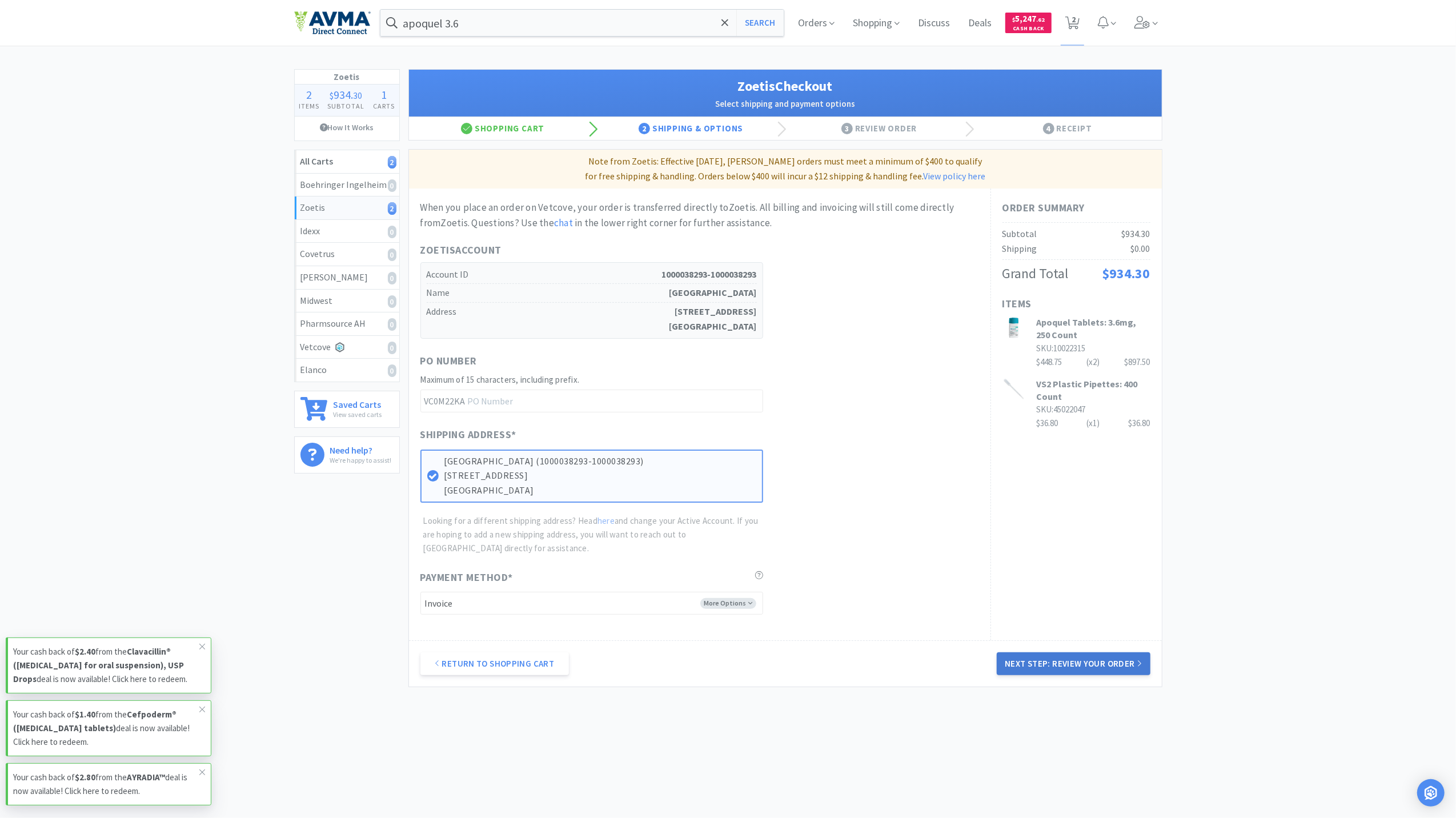
click at [1093, 657] on button "Next Step: Review Your Order" at bounding box center [1073, 663] width 153 height 23
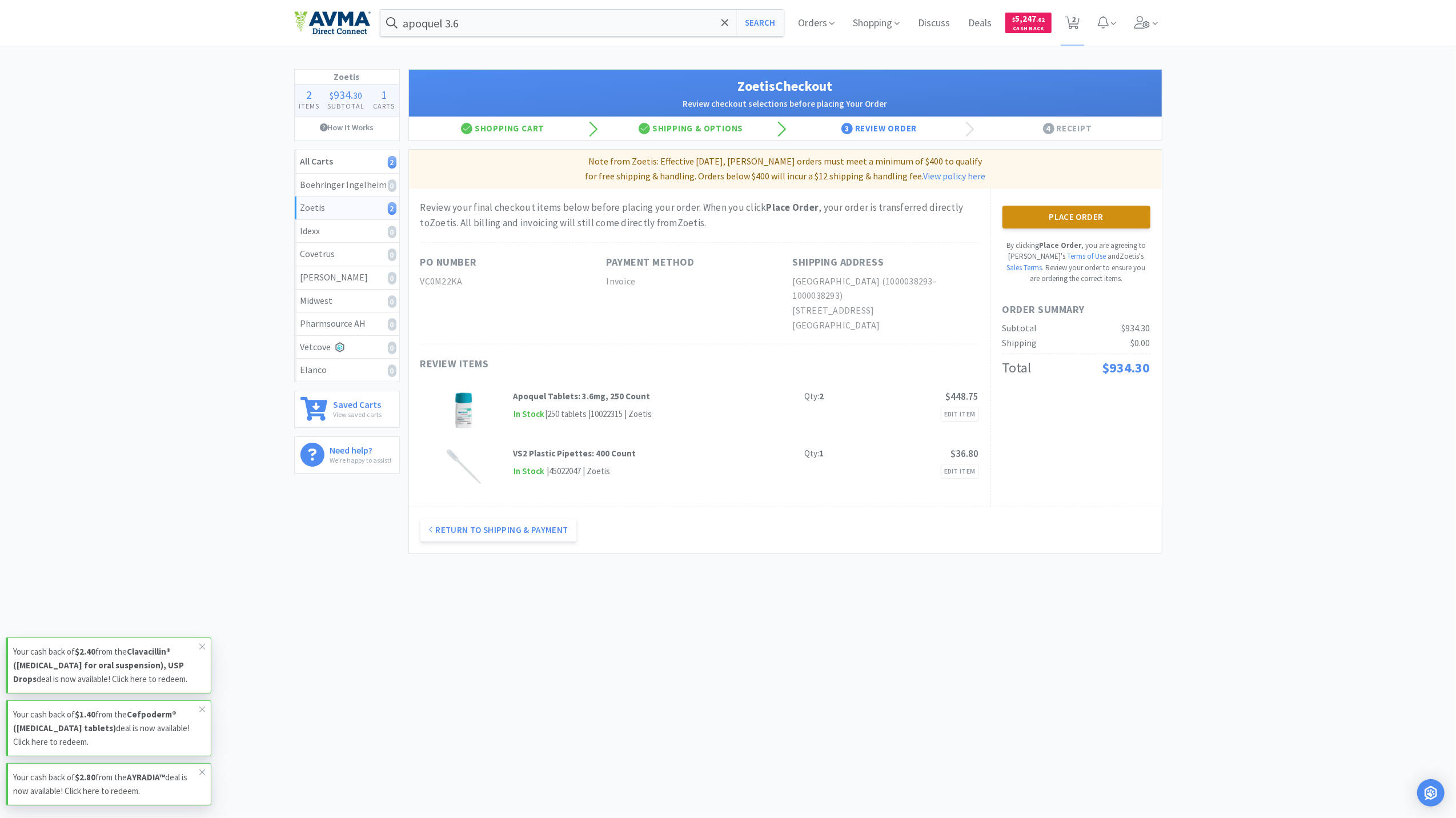
click at [1088, 222] on button "Place Order" at bounding box center [1076, 217] width 148 height 23
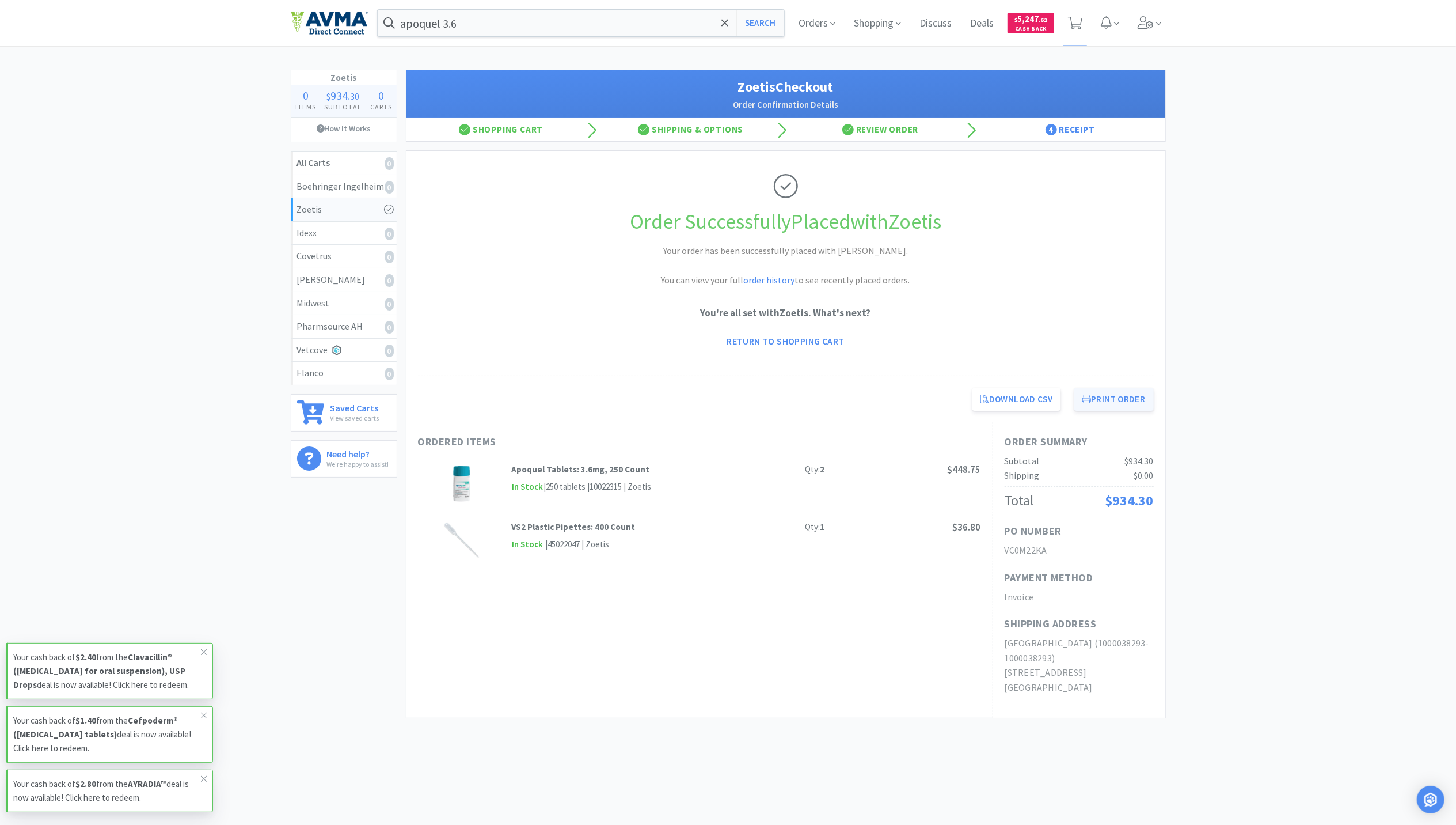
click at [1130, 398] on button "Print Order" at bounding box center [1114, 399] width 79 height 23
click at [302, 16] on img at bounding box center [329, 23] width 77 height 24
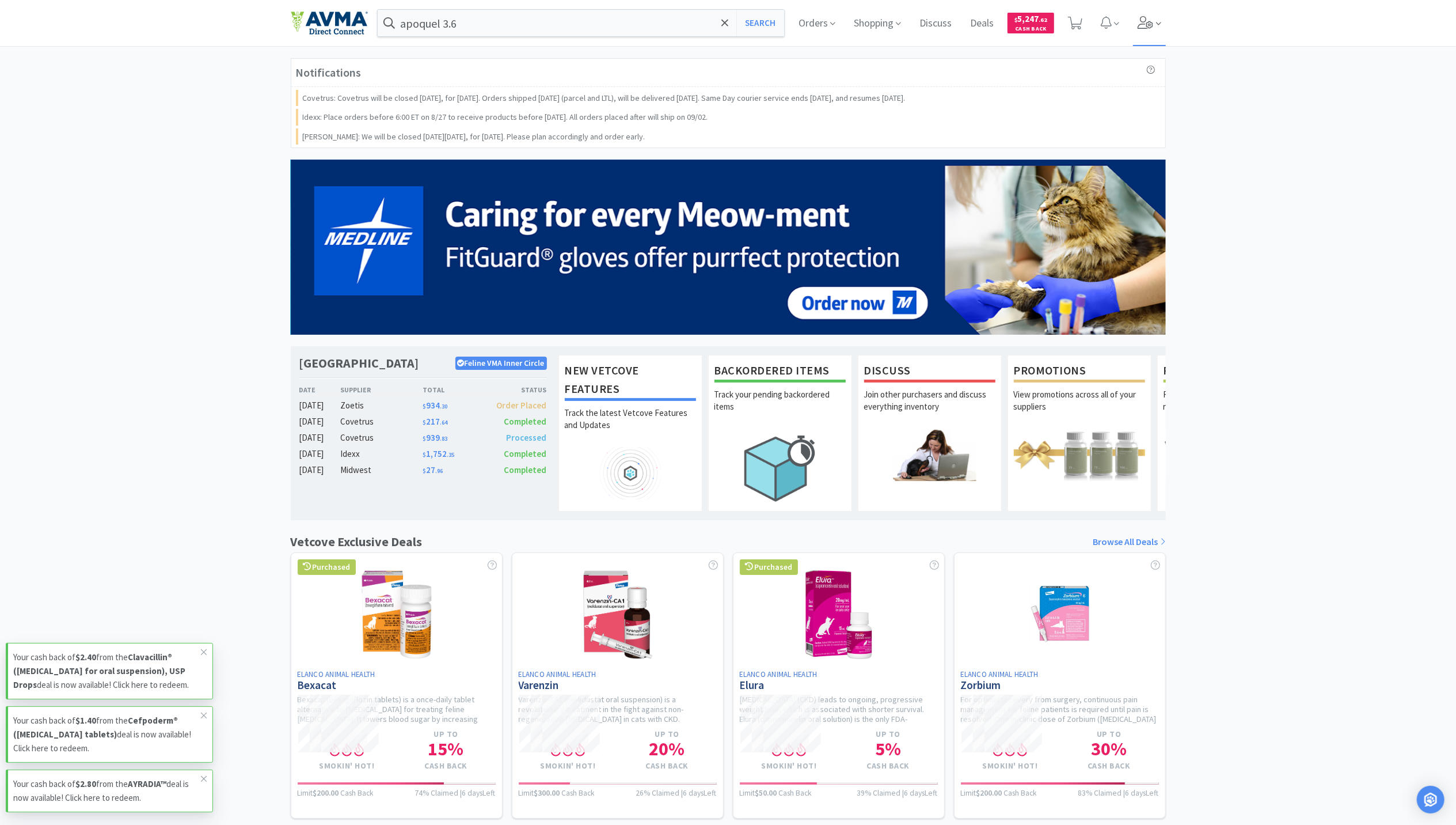
click at [1145, 29] on span at bounding box center [1149, 23] width 33 height 46
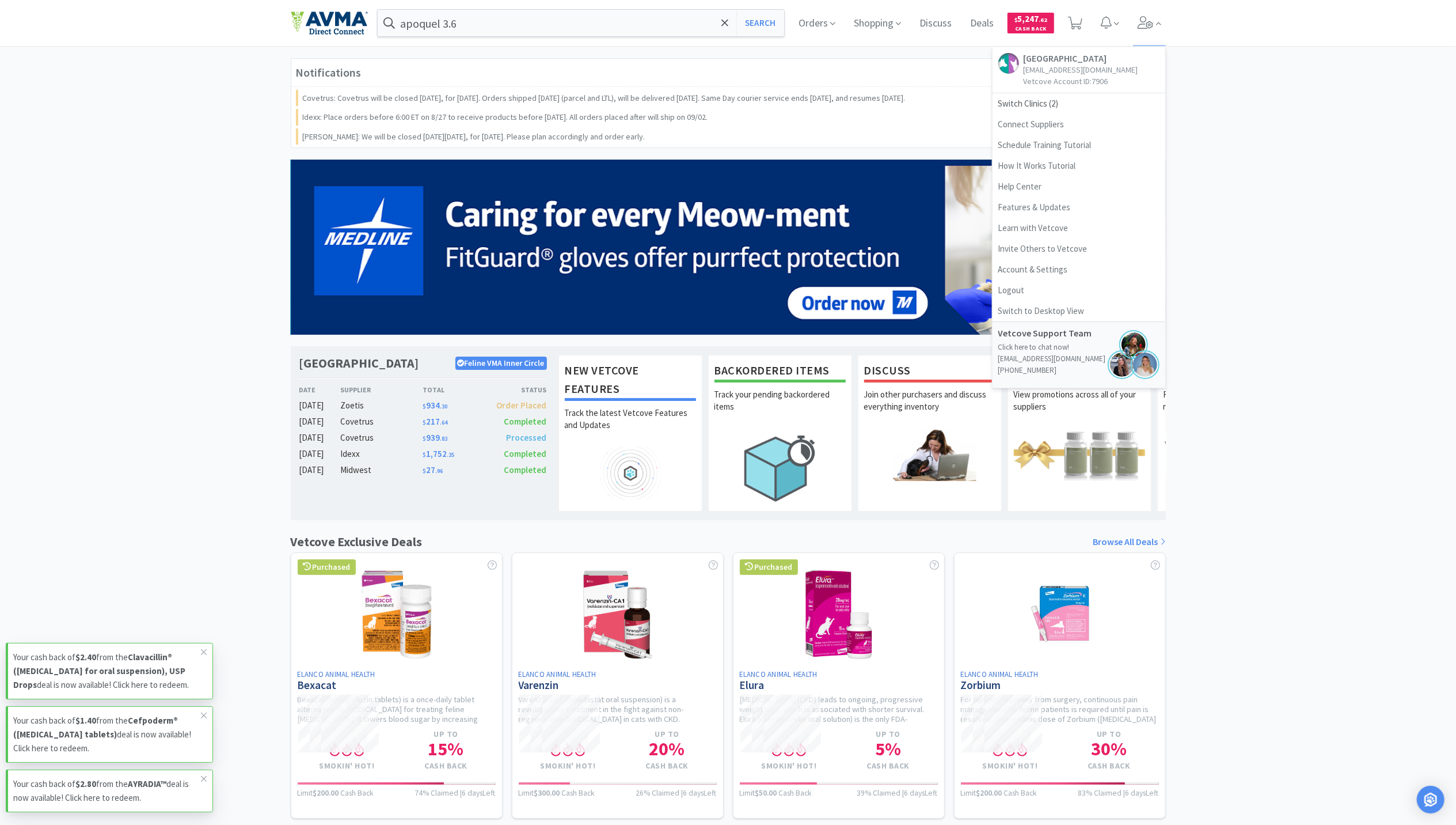
click at [1309, 268] on div "Notifications Covetrus: Covetrus will be closed Monday, September 1st, for Labo…" at bounding box center [728, 547] width 1456 height 978
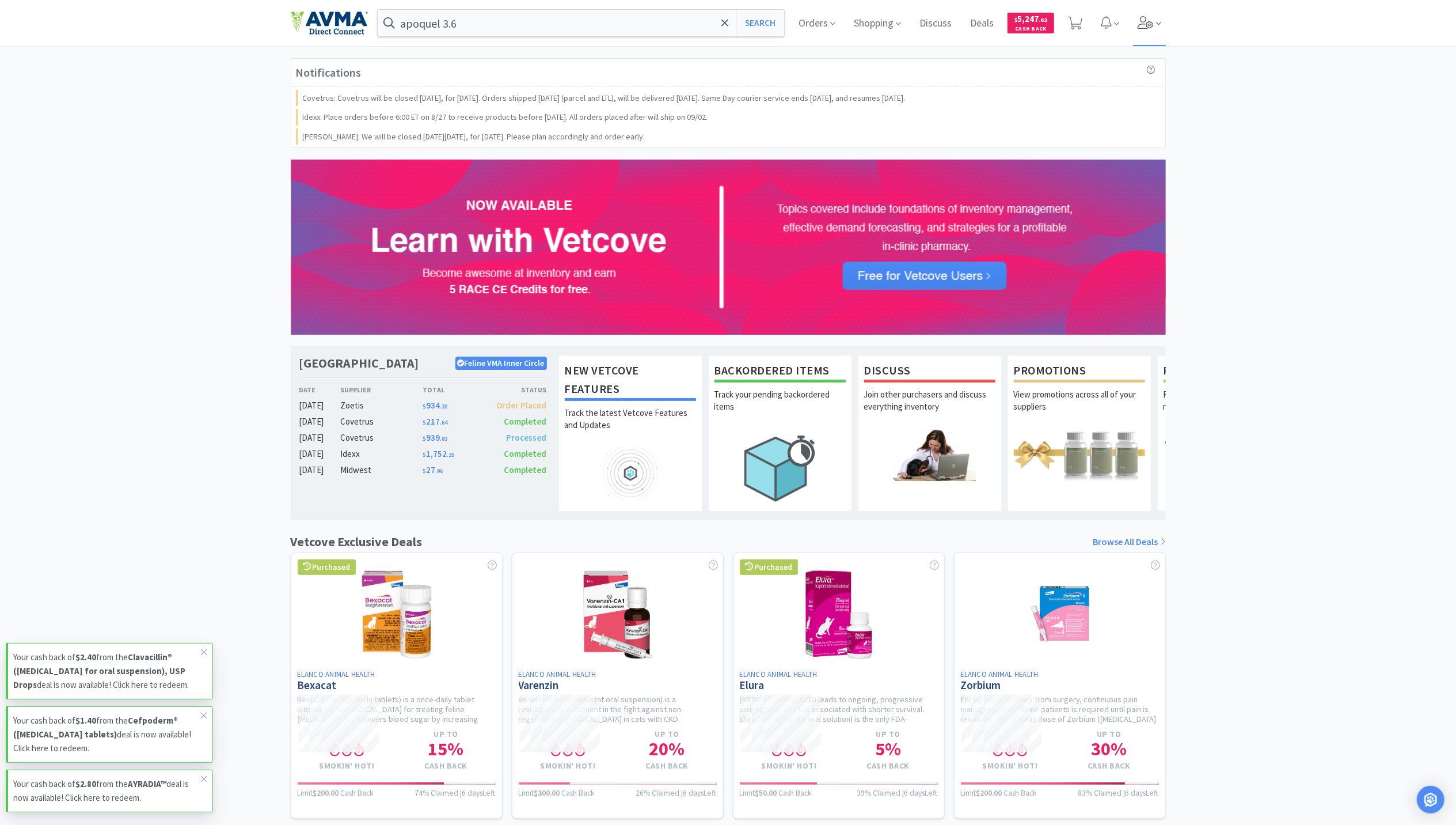
click at [1146, 21] on icon at bounding box center [1145, 22] width 16 height 12
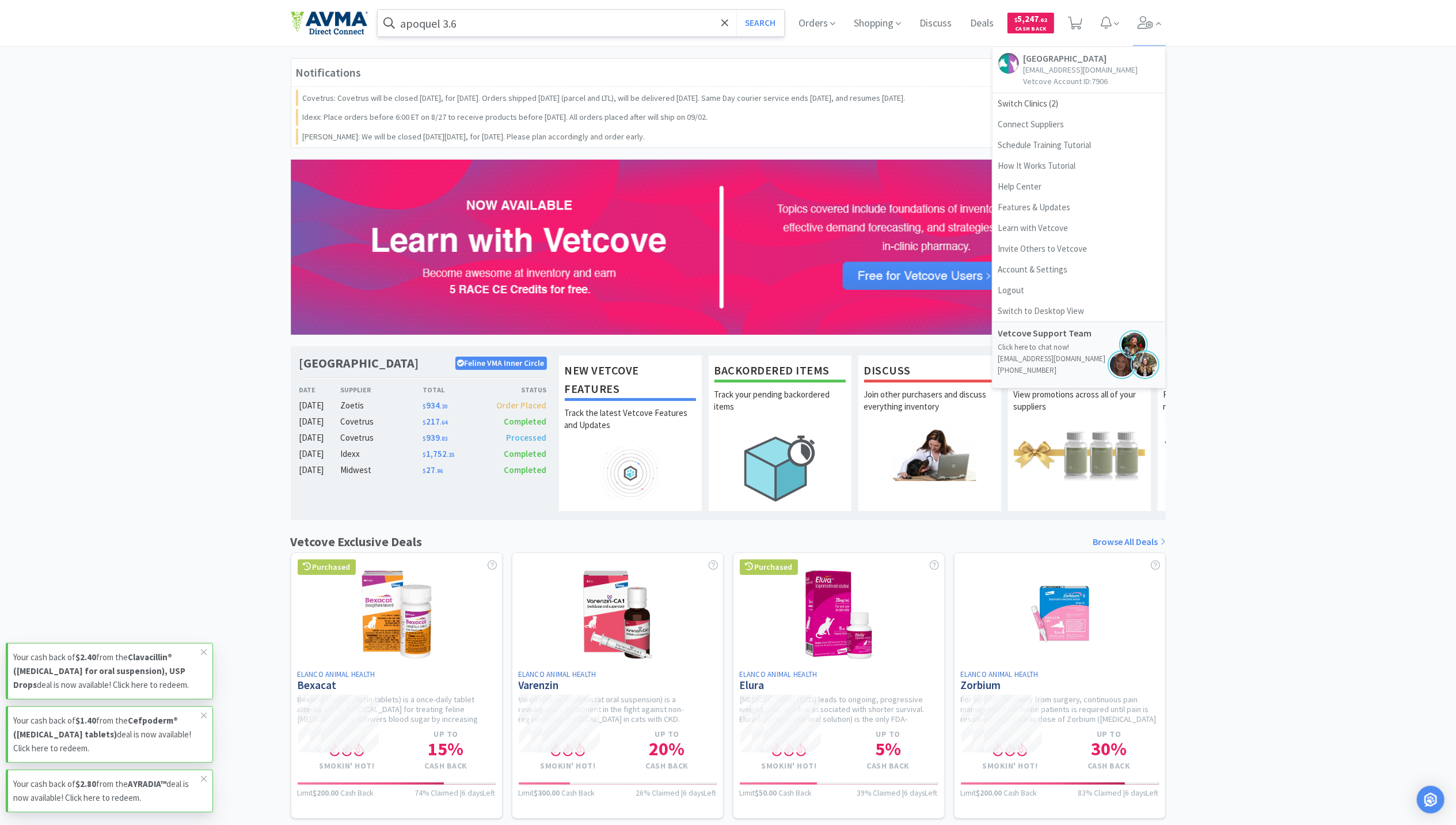
click at [611, 18] on input "apoquel 3.6" at bounding box center [581, 23] width 407 height 27
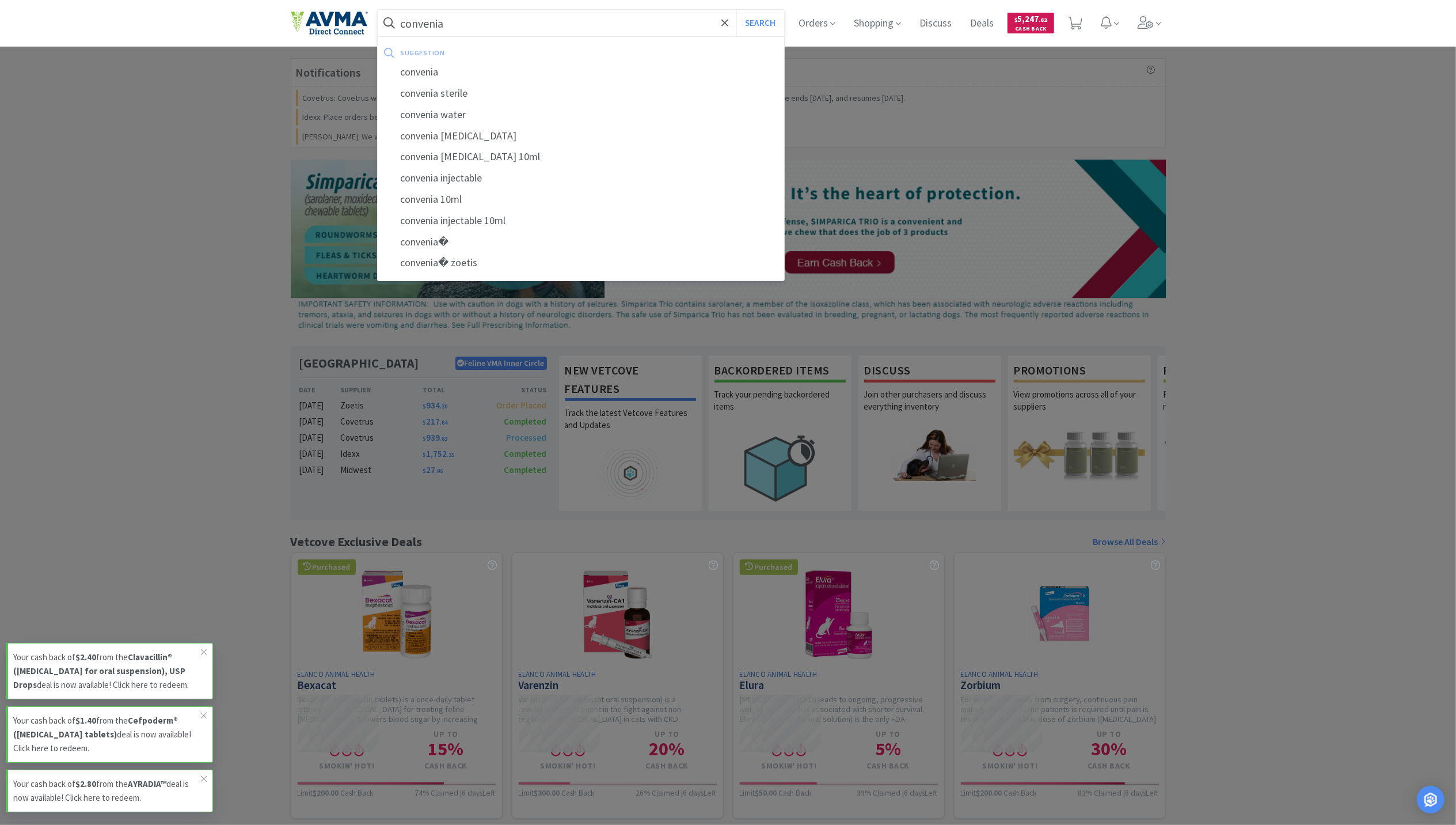
type input "convenia"
click at [736, 10] on button "Search" at bounding box center [760, 23] width 48 height 27
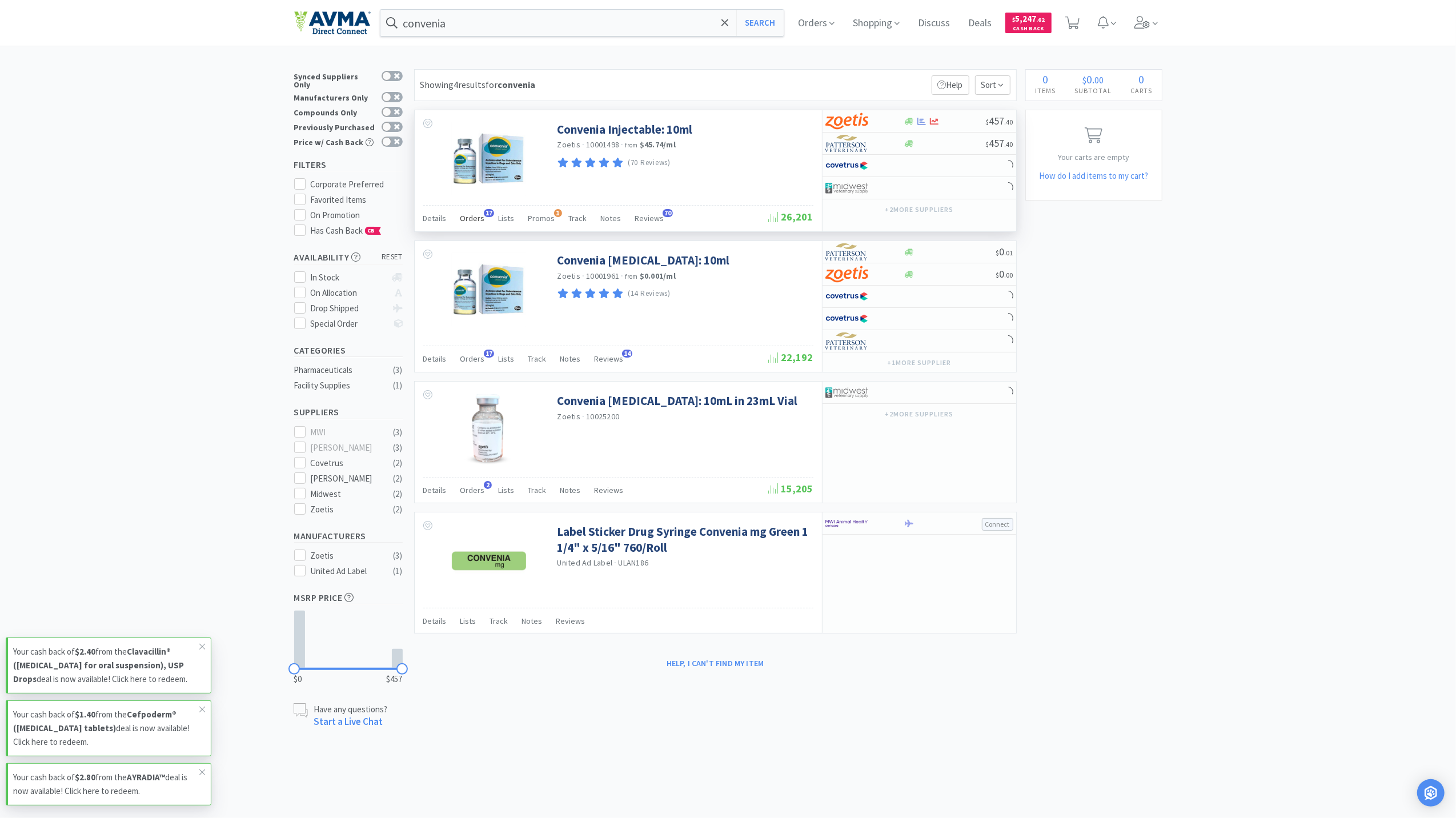
click at [470, 222] on span "Orders" at bounding box center [473, 218] width 25 height 10
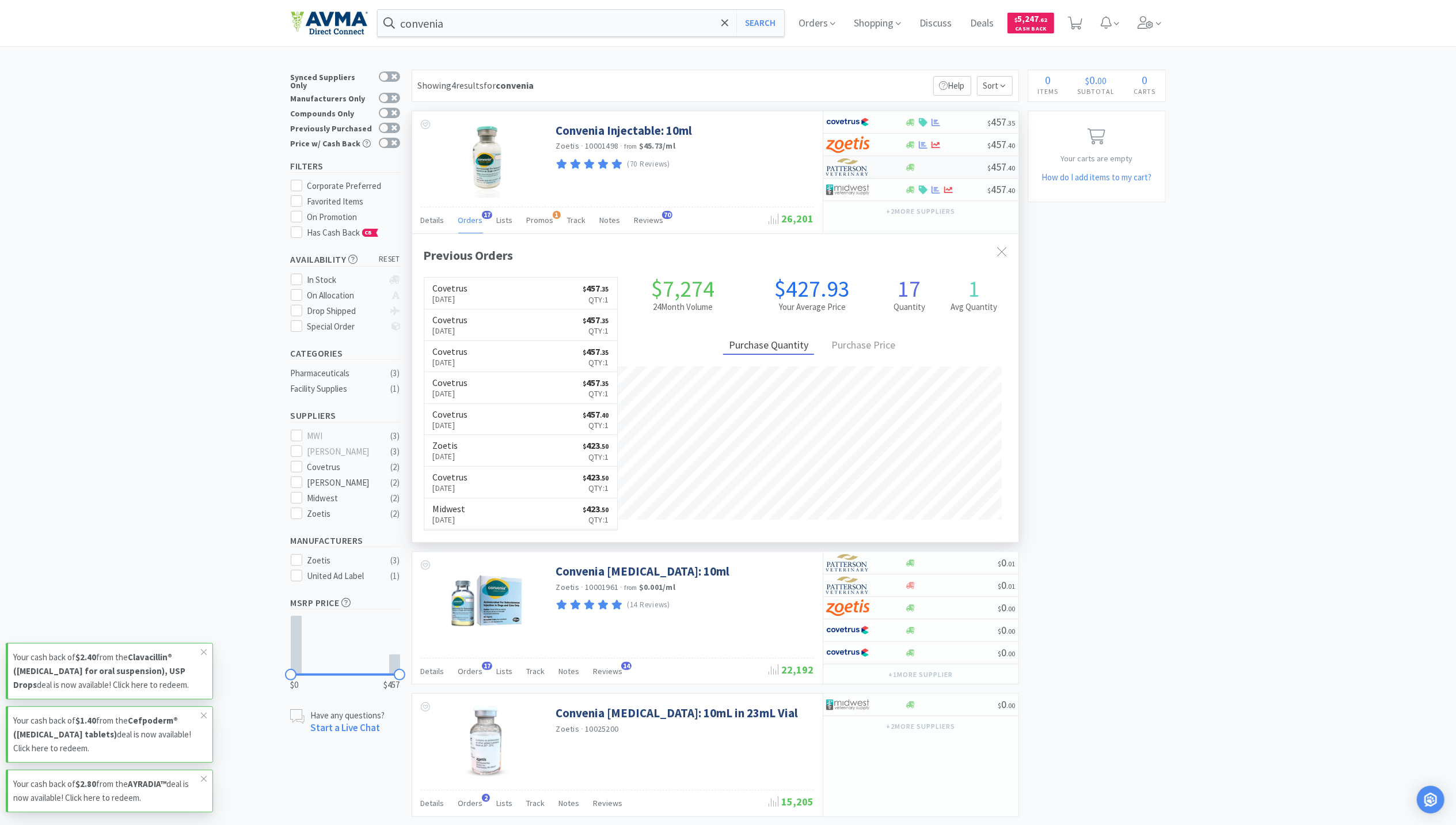
scroll to position [309, 606]
click at [938, 122] on icon at bounding box center [935, 122] width 9 height 9
select select "1"
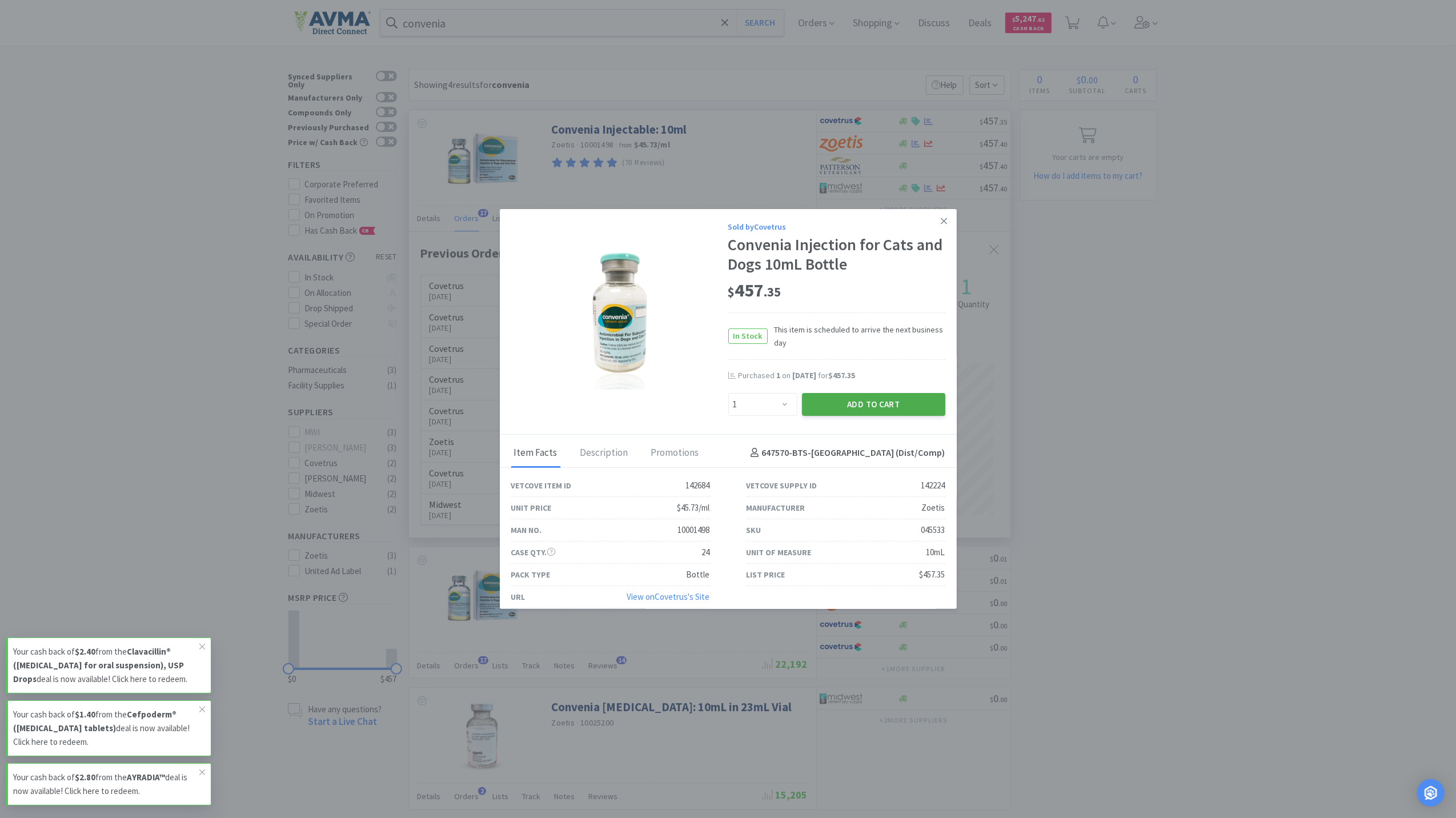
click at [920, 405] on button "Add to Cart" at bounding box center [874, 404] width 143 height 23
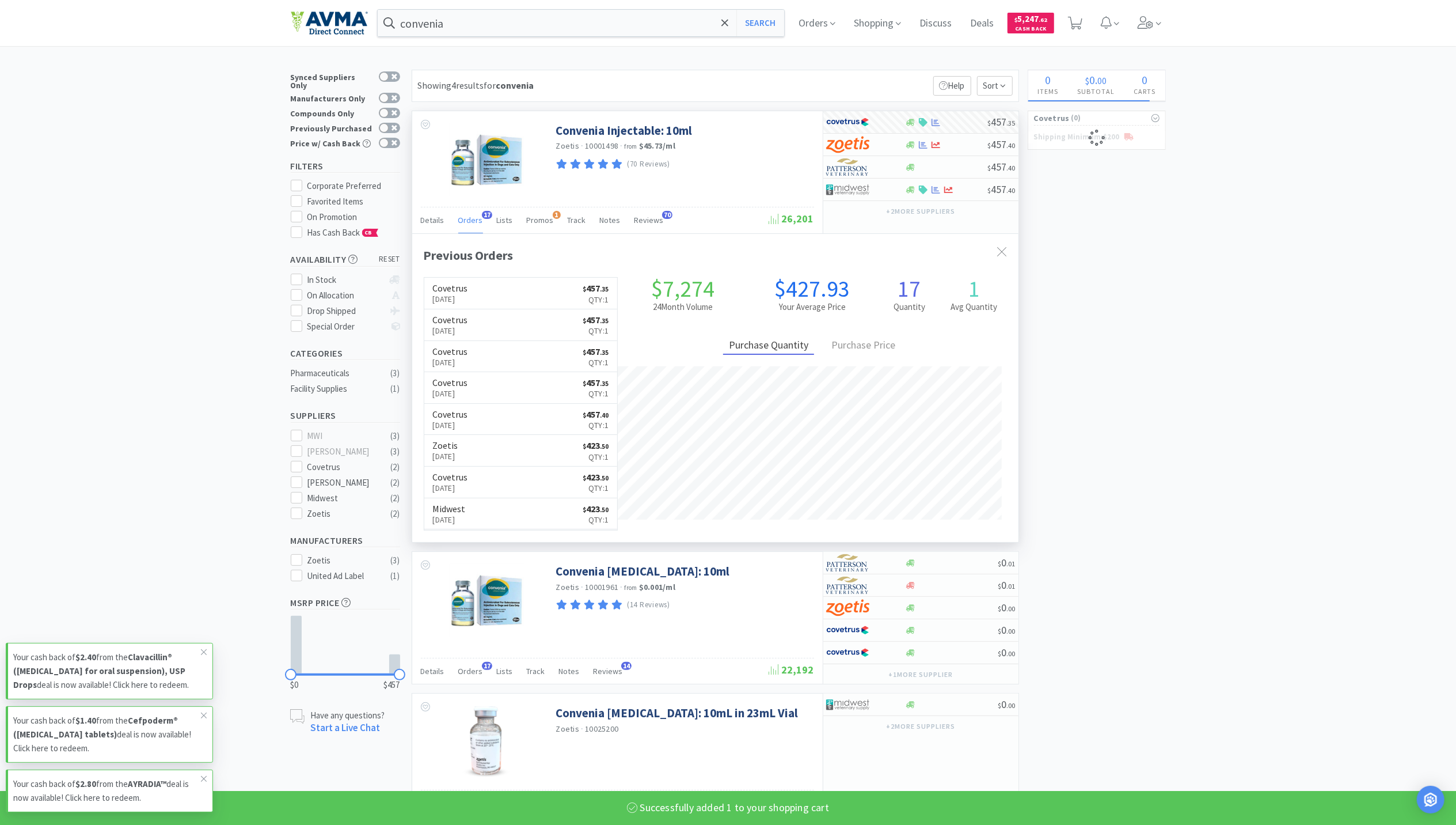
select select "1"
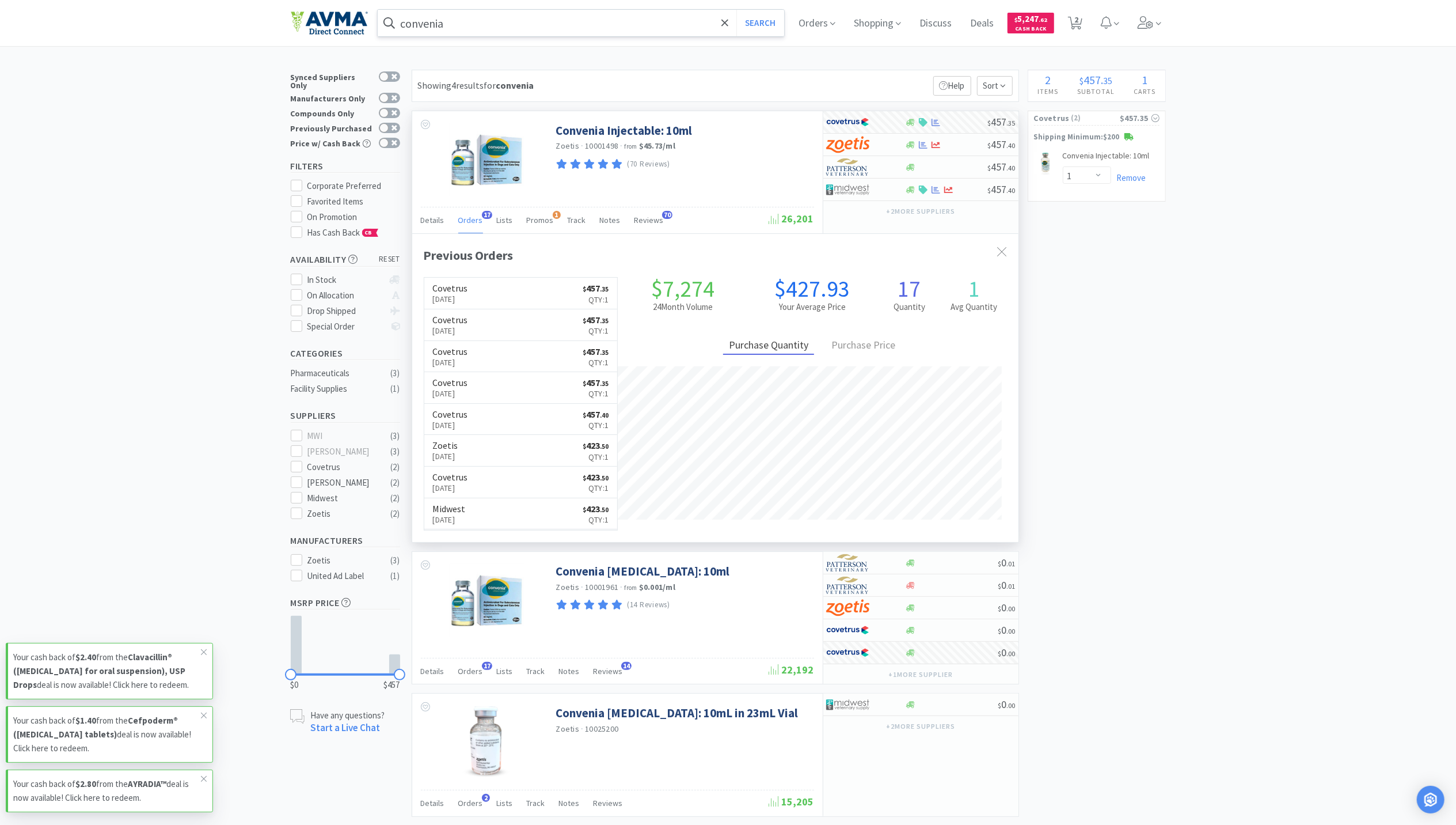
click at [466, 33] on input "convenia" at bounding box center [581, 23] width 407 height 27
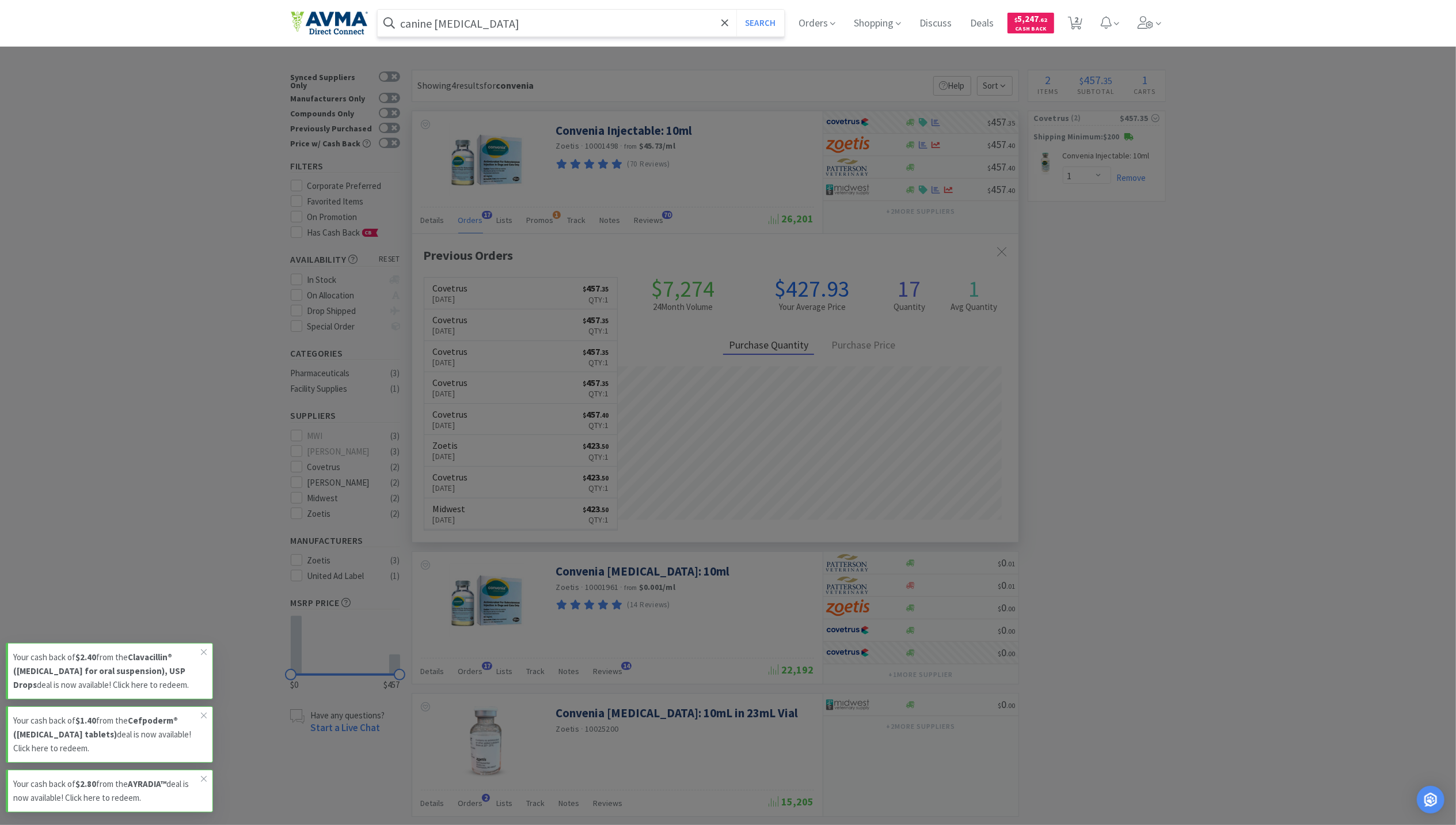
type input "canine rabies"
click at [736, 10] on button "Search" at bounding box center [760, 23] width 48 height 27
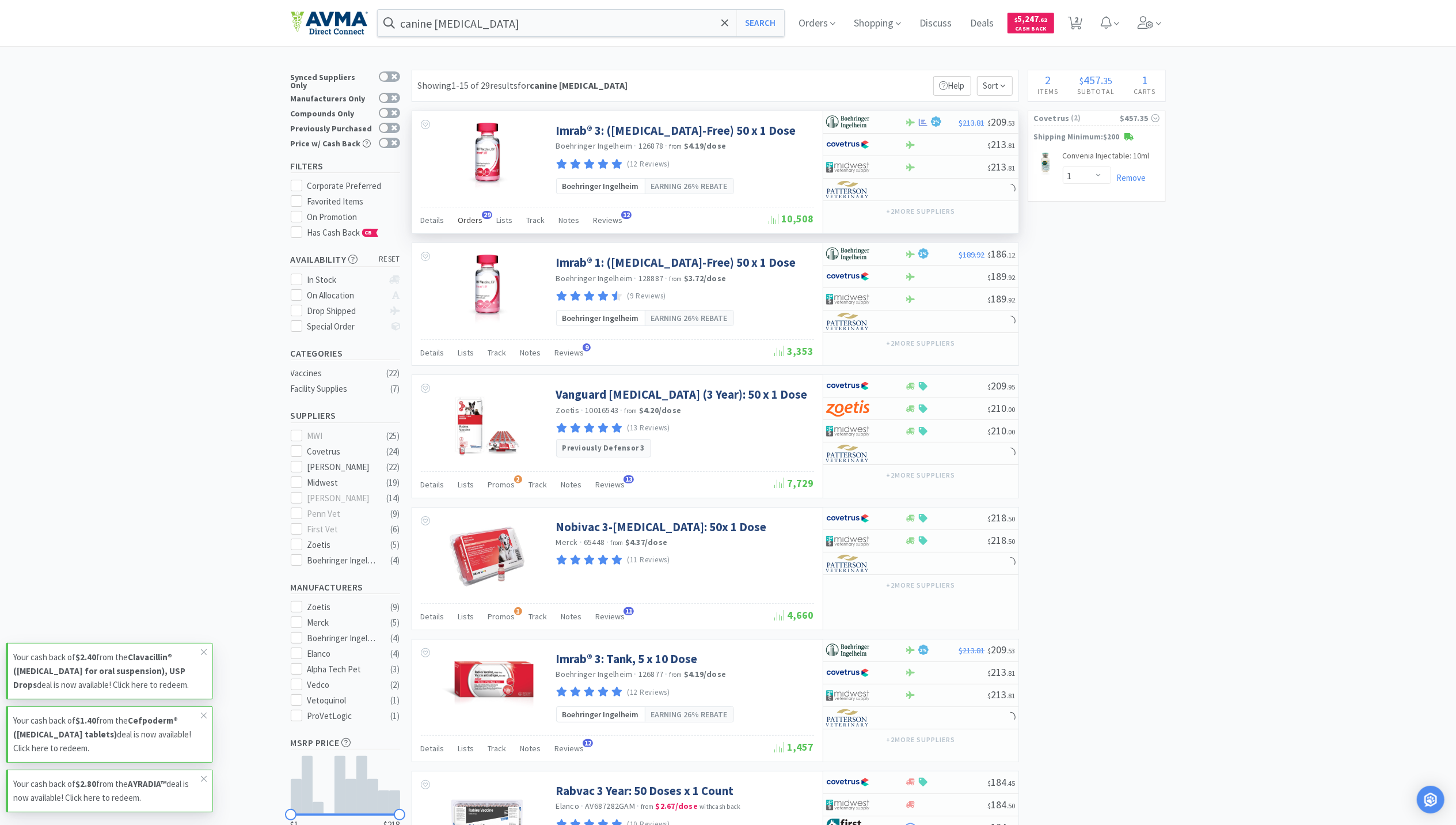
click at [465, 228] on div "Orders 29" at bounding box center [471, 222] width 25 height 22
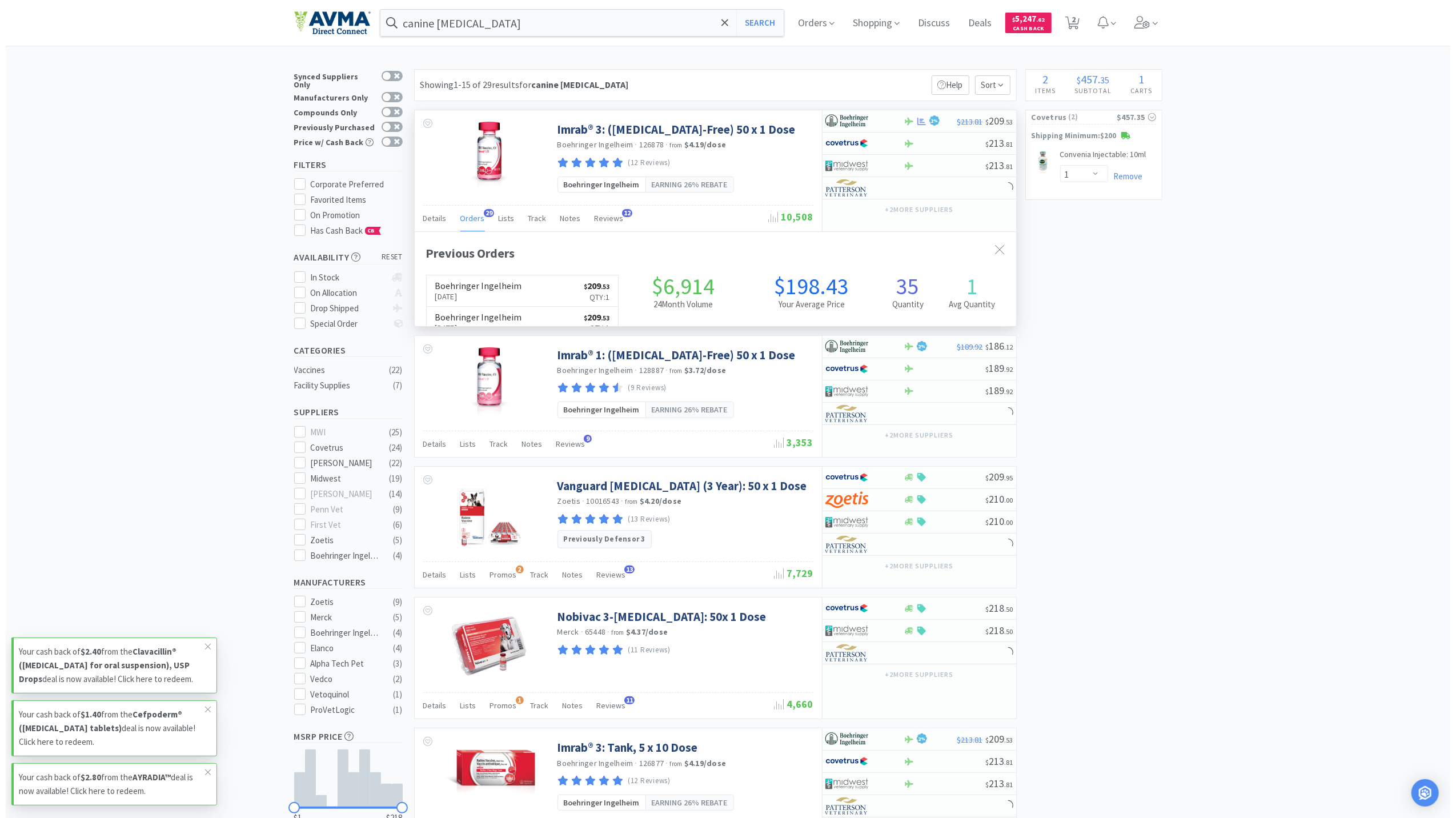
scroll to position [307, 601]
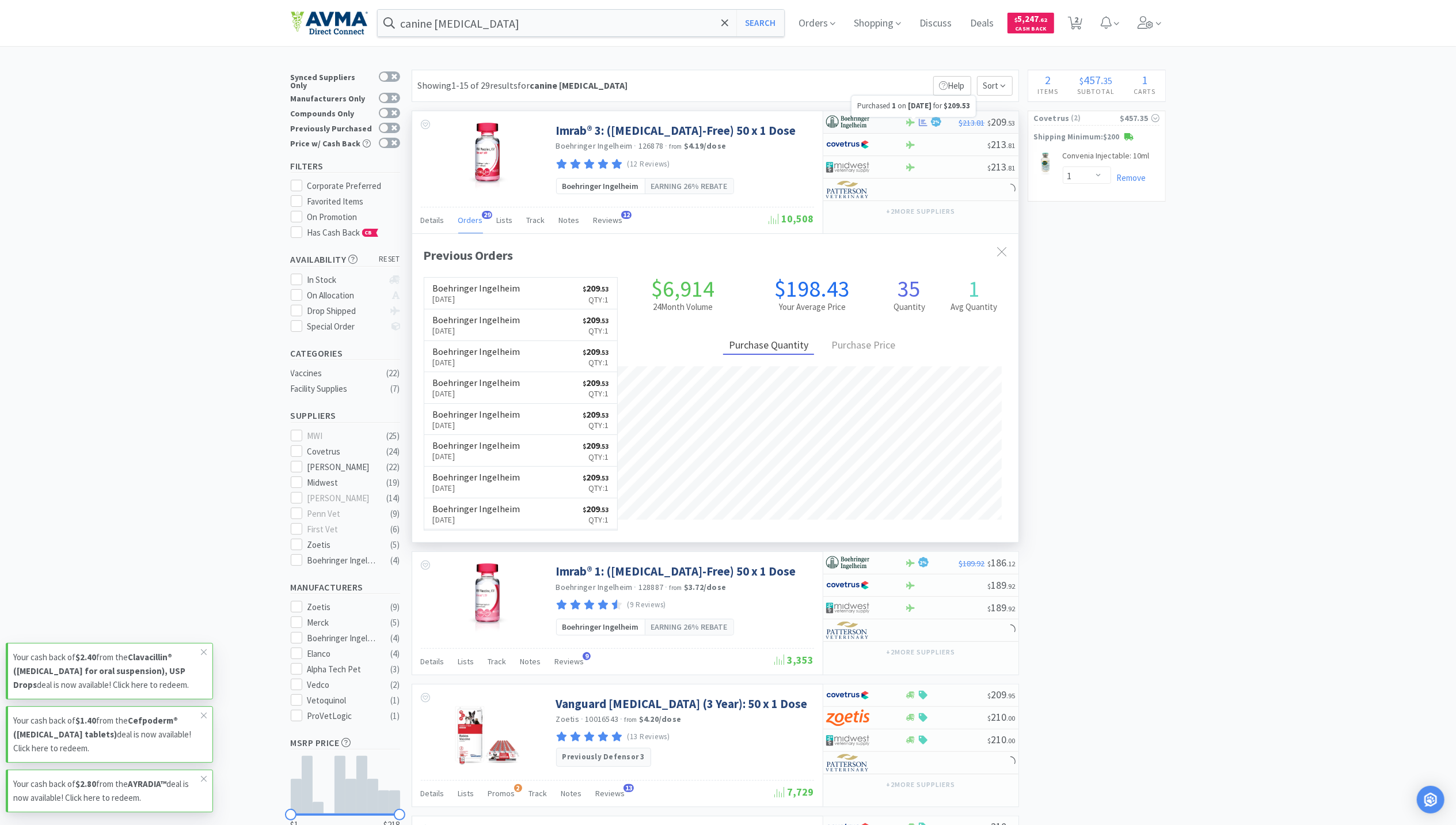
click at [922, 121] on icon at bounding box center [922, 122] width 9 height 8
select select "1"
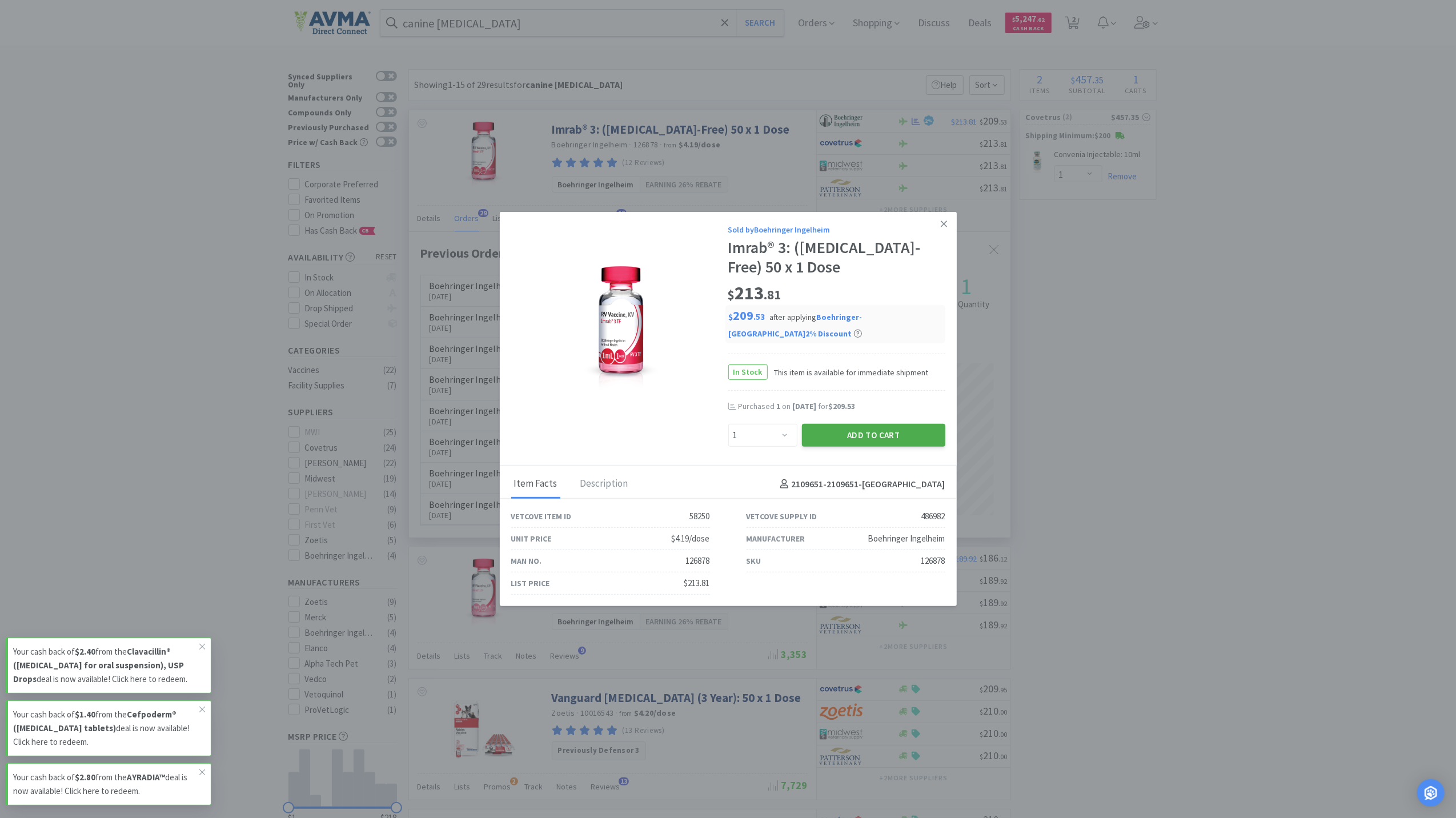
click at [878, 436] on button "Add to Cart" at bounding box center [874, 435] width 143 height 23
select select "1"
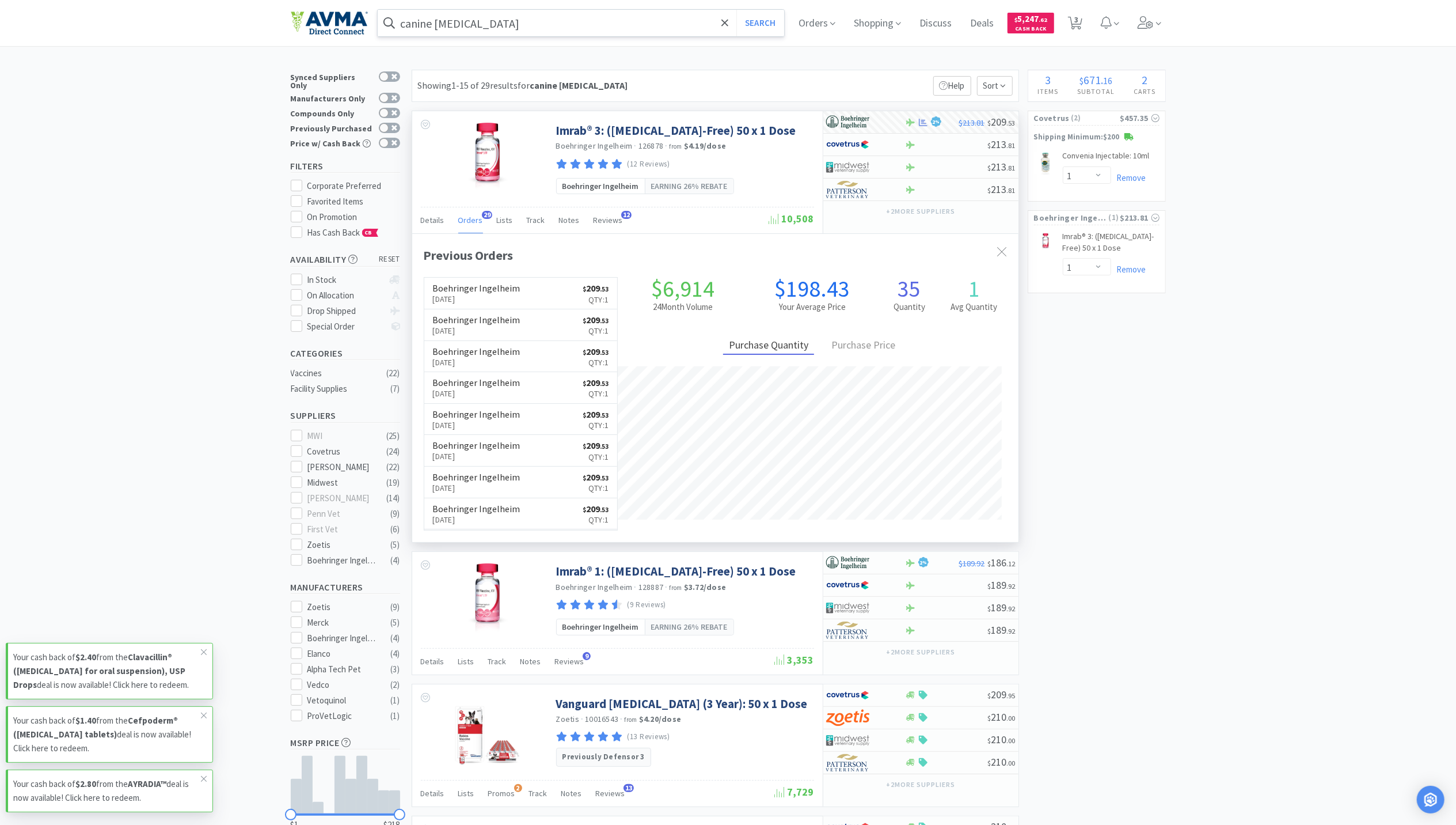
click at [518, 14] on input "canine rabies" at bounding box center [581, 23] width 407 height 27
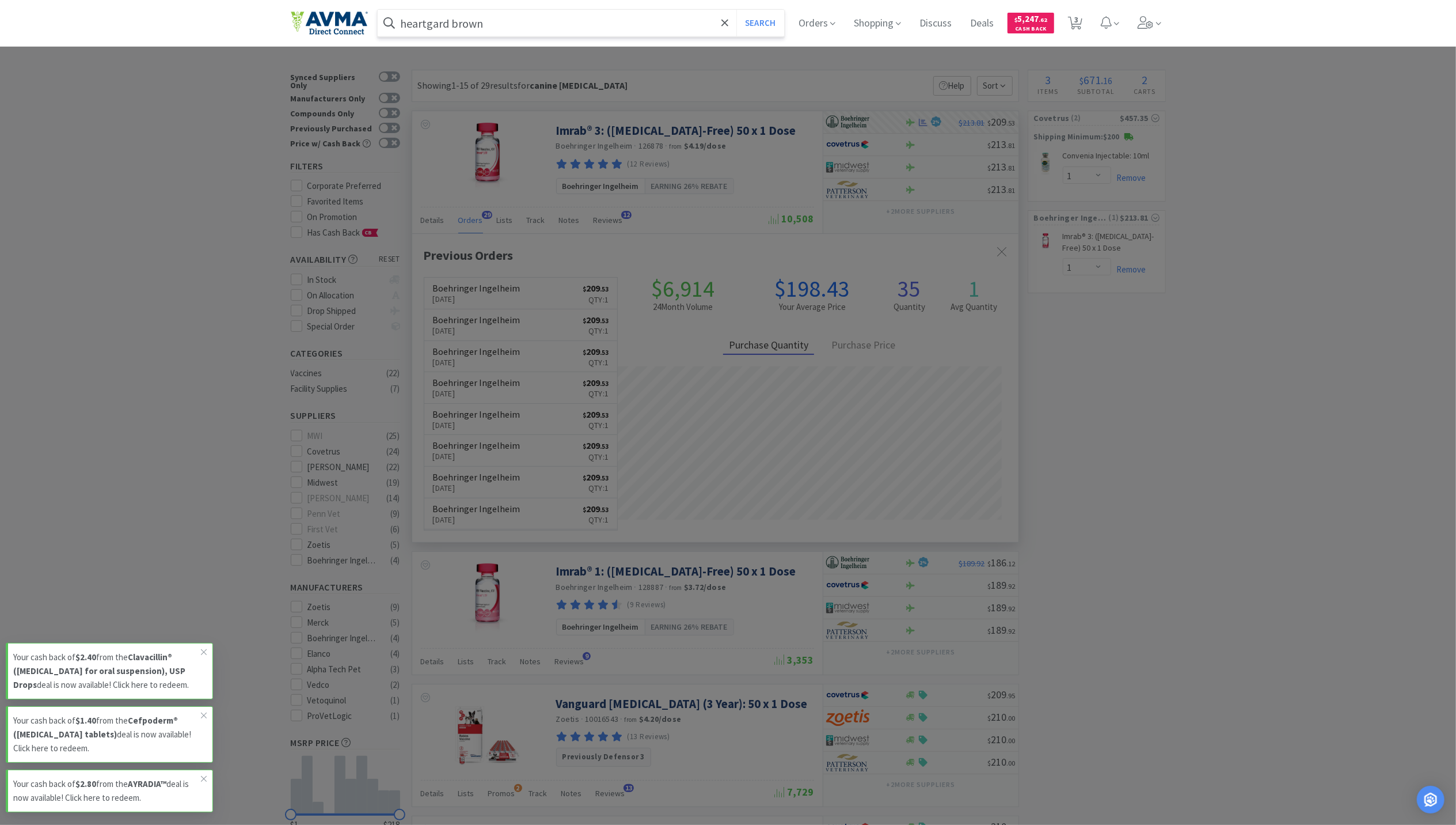
type input "heartgard brown"
click at [736, 10] on button "Search" at bounding box center [760, 23] width 48 height 27
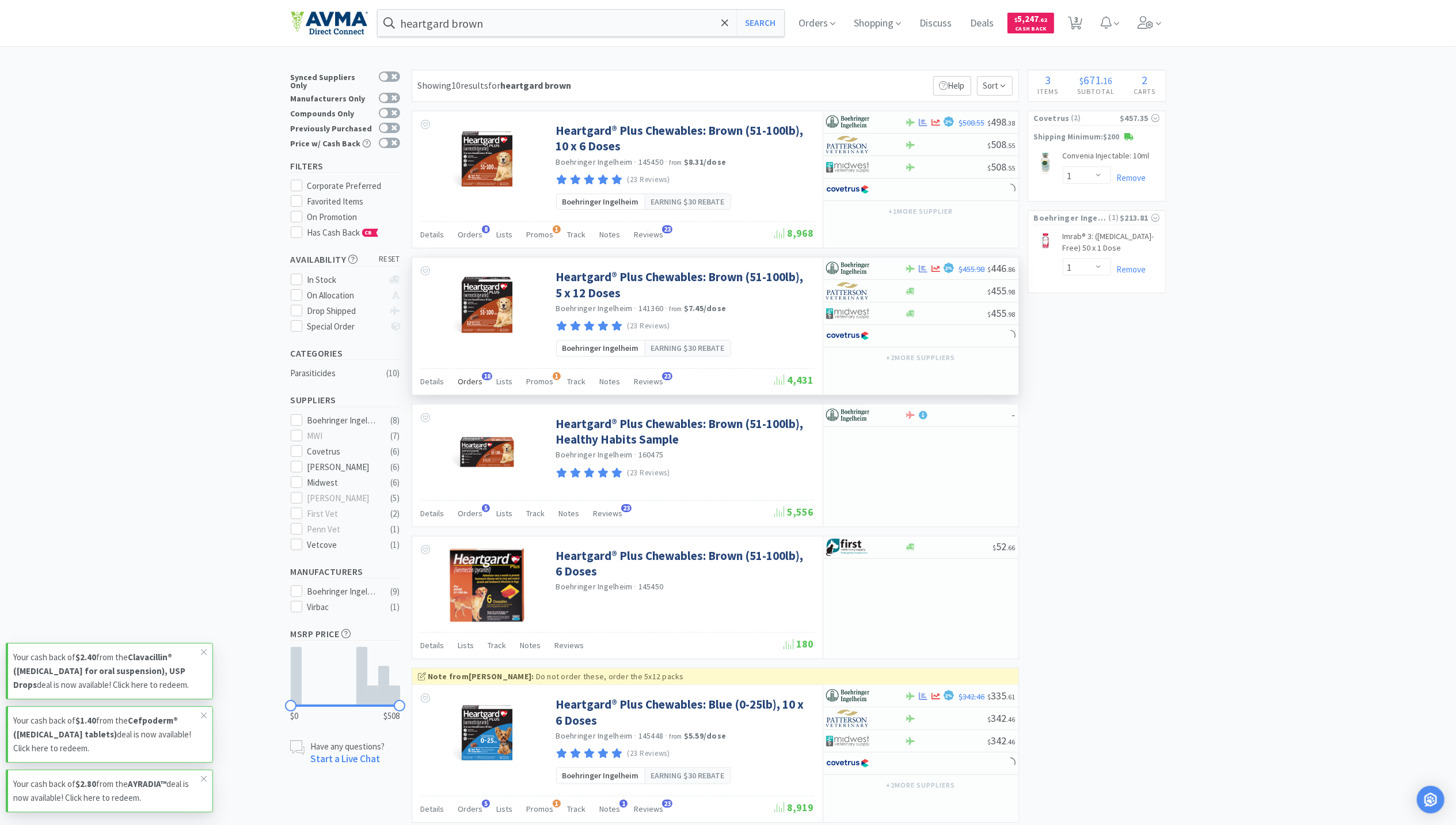
click at [470, 383] on span "Orders" at bounding box center [471, 381] width 25 height 10
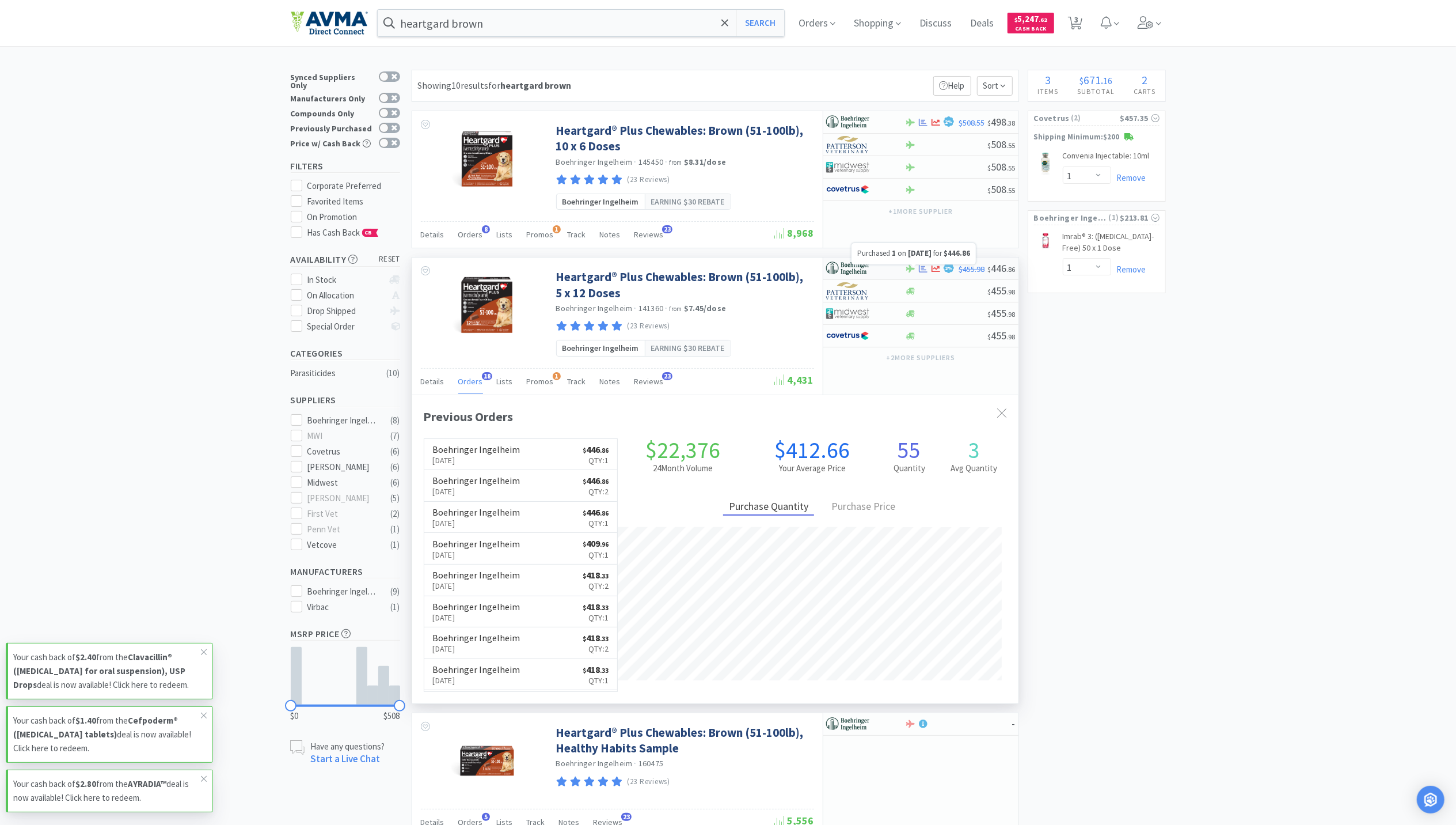
scroll to position [309, 606]
click at [922, 272] on icon at bounding box center [922, 268] width 9 height 8
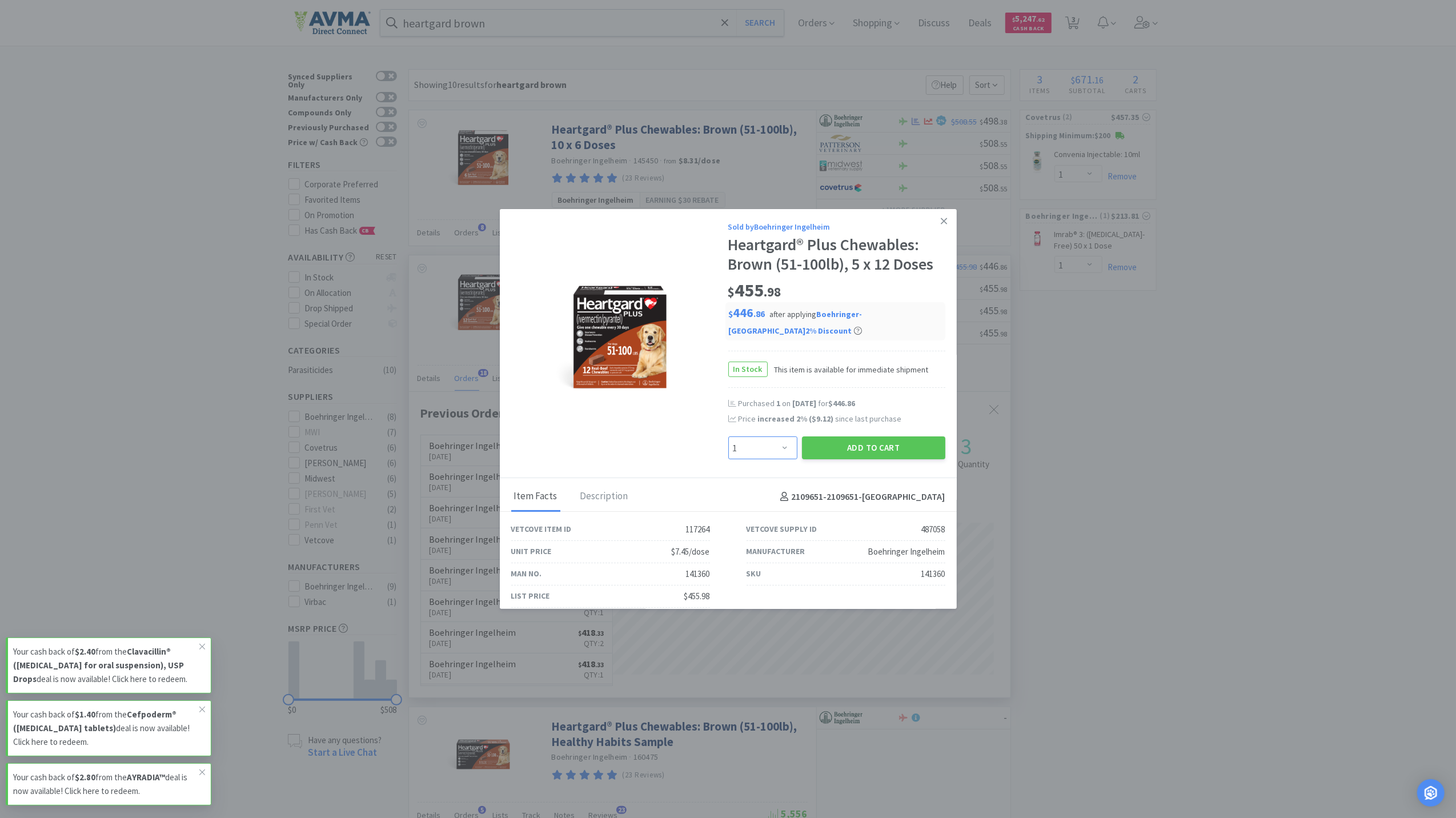
click at [771, 448] on select "Enter Quantity 1 2 3 4 5 6 7 8 9 10 11 12 13 14 15 16 17 18 19 20 Enter Quantity" at bounding box center [762, 447] width 69 height 23
select select "2"
click at [728, 437] on select "Enter Quantity 1 2 3 4 5 6 7 8 9 10 11 12 13 14 15 16 17 18 19 20 Enter Quantity" at bounding box center [762, 447] width 69 height 23
click at [891, 450] on button "Add to Cart" at bounding box center [874, 447] width 143 height 23
select select "2"
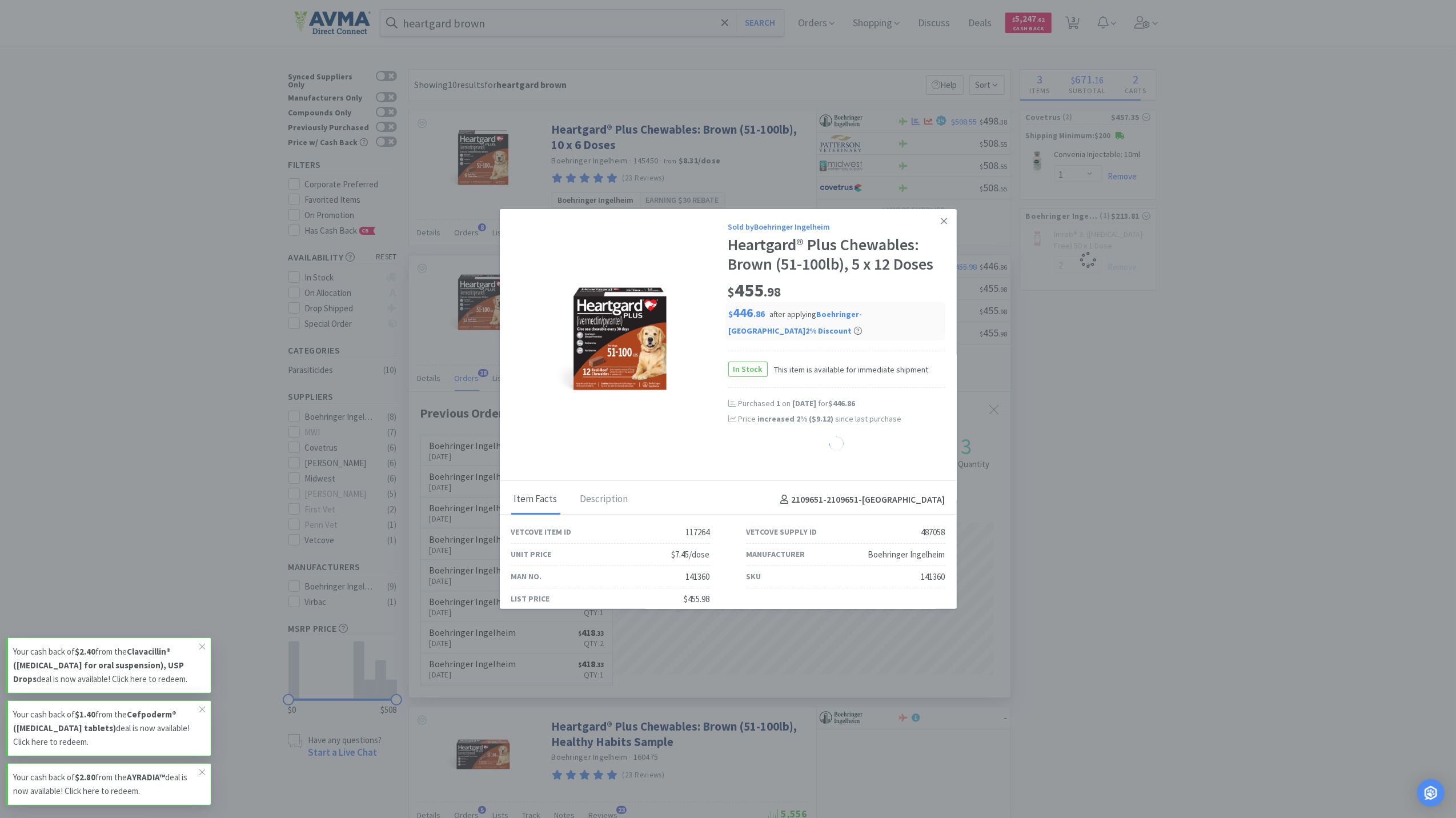
select select "1"
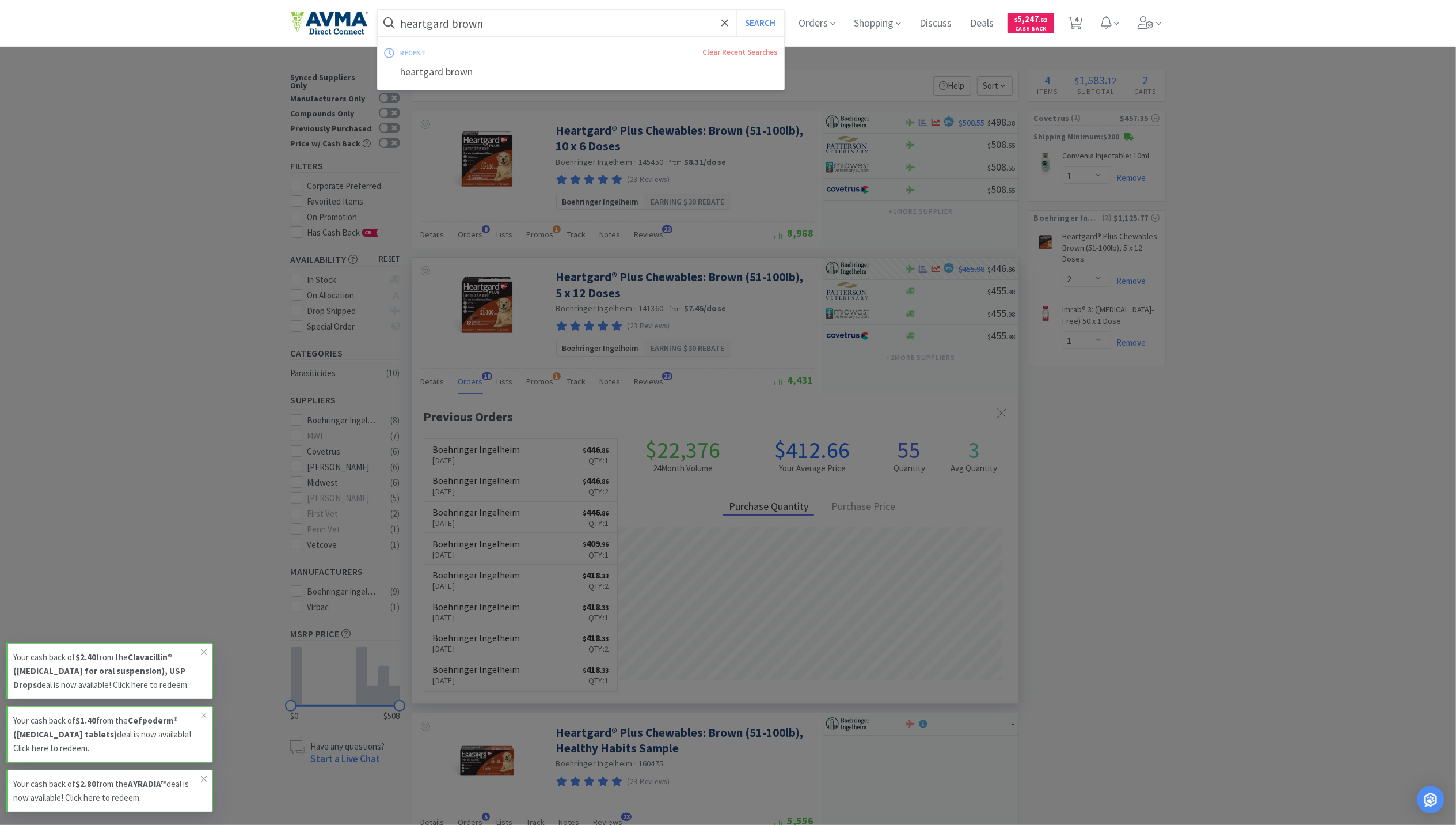
click at [590, 24] on input "heartgard brown" at bounding box center [581, 23] width 407 height 27
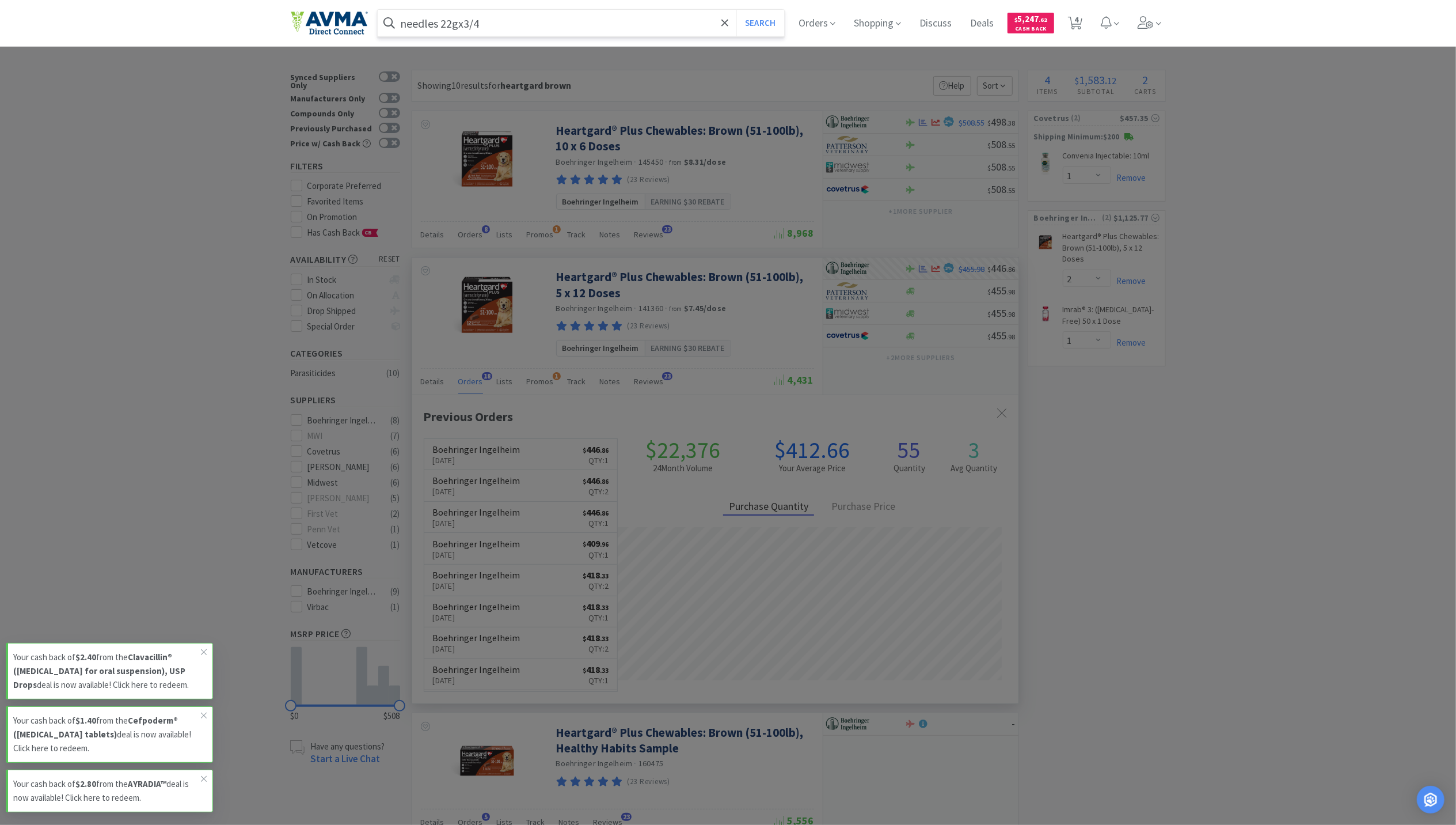
click at [736, 10] on button "Search" at bounding box center [760, 23] width 48 height 27
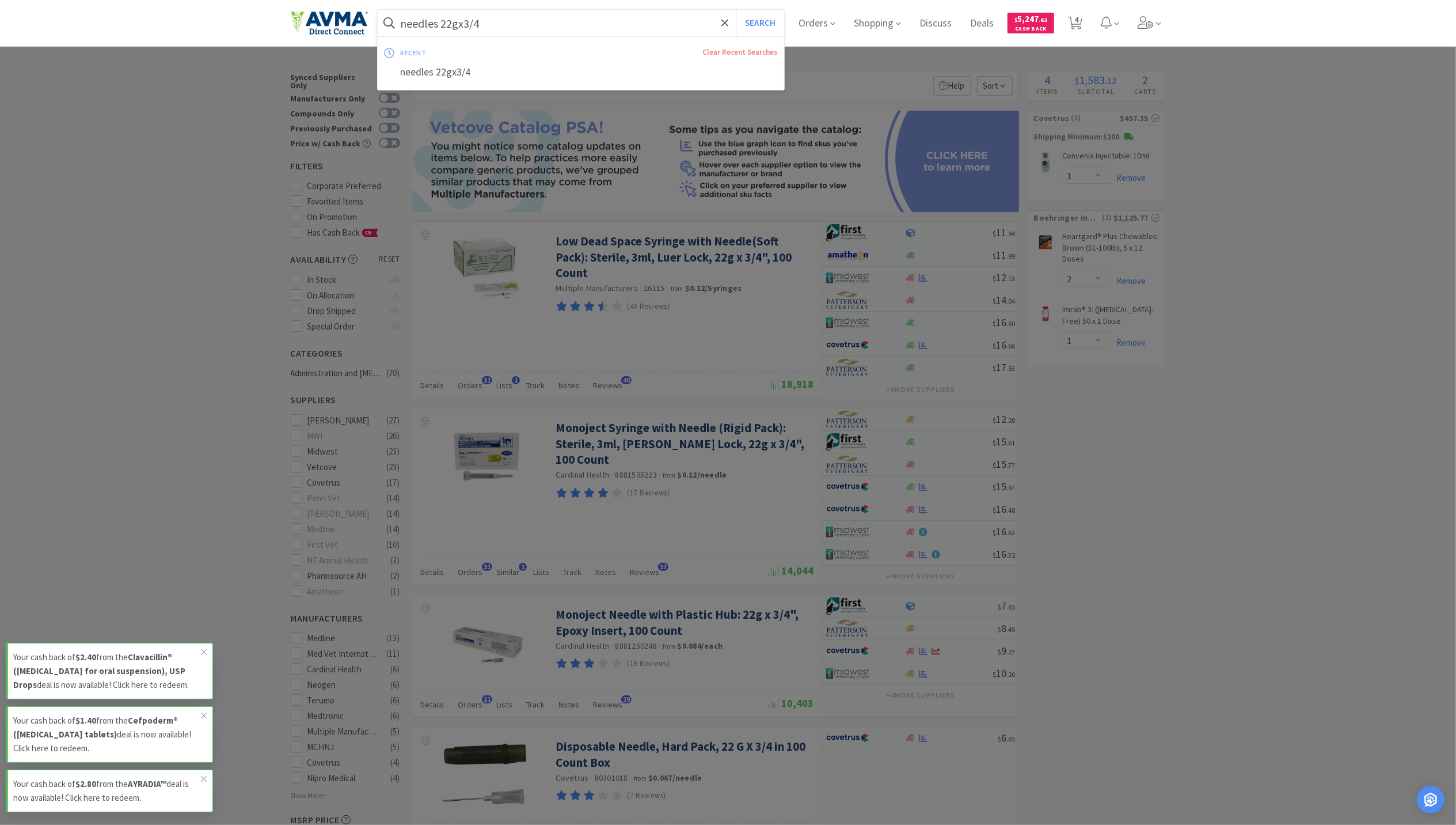
click at [542, 32] on input "needles 22gx3/4" at bounding box center [581, 23] width 407 height 27
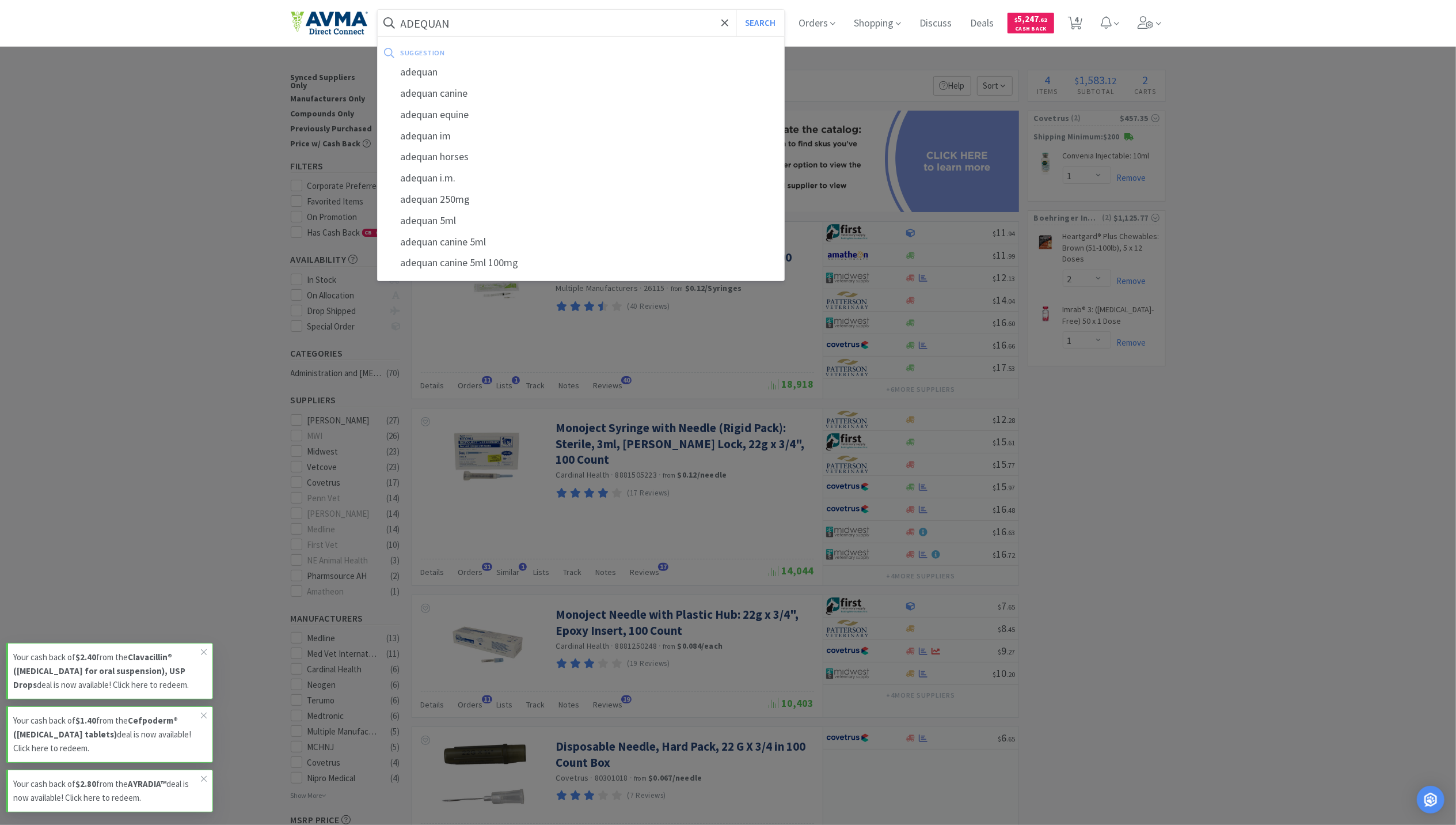
click at [736, 10] on button "Search" at bounding box center [760, 23] width 48 height 27
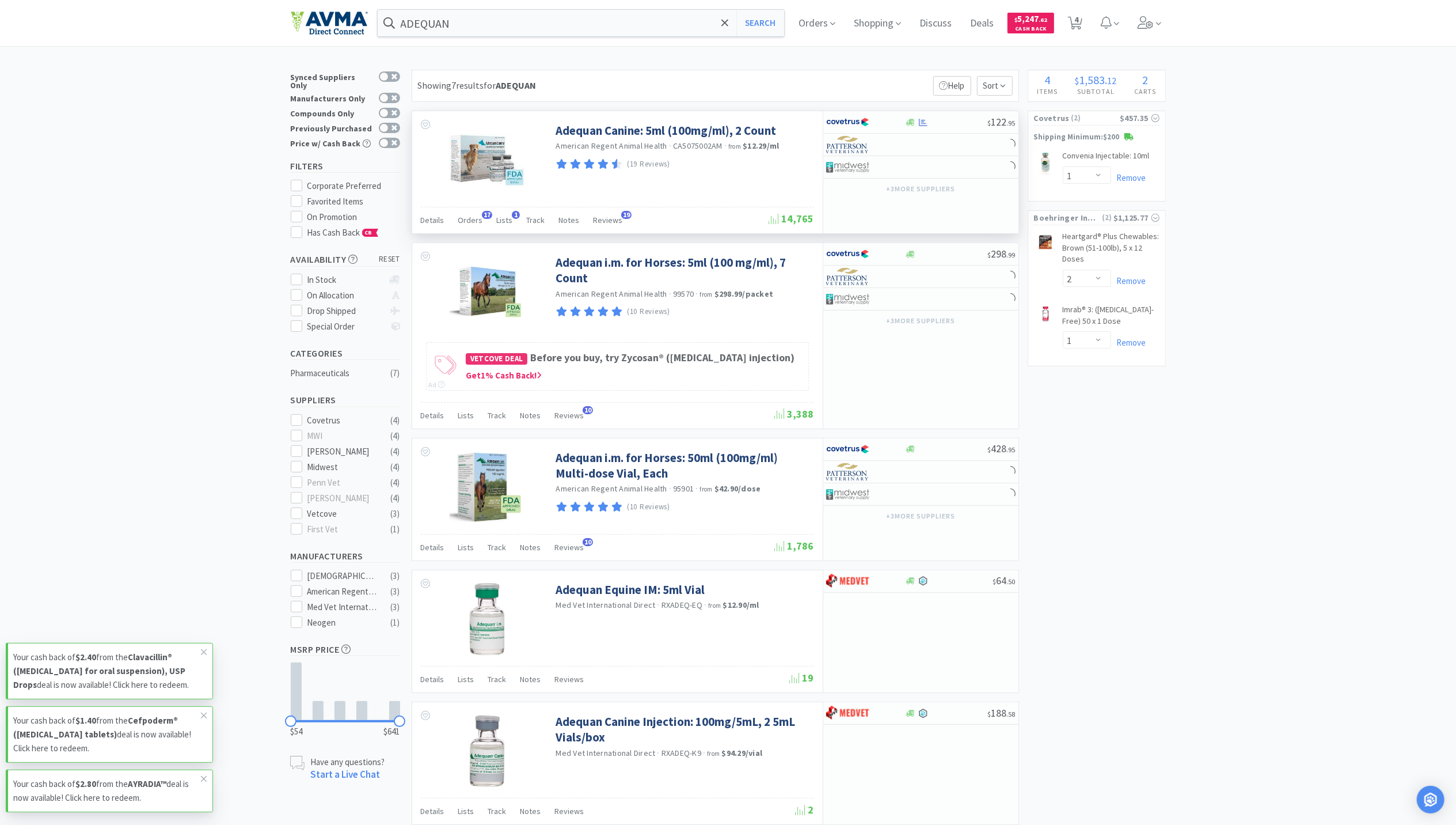
click at [492, 173] on img at bounding box center [487, 160] width 75 height 75
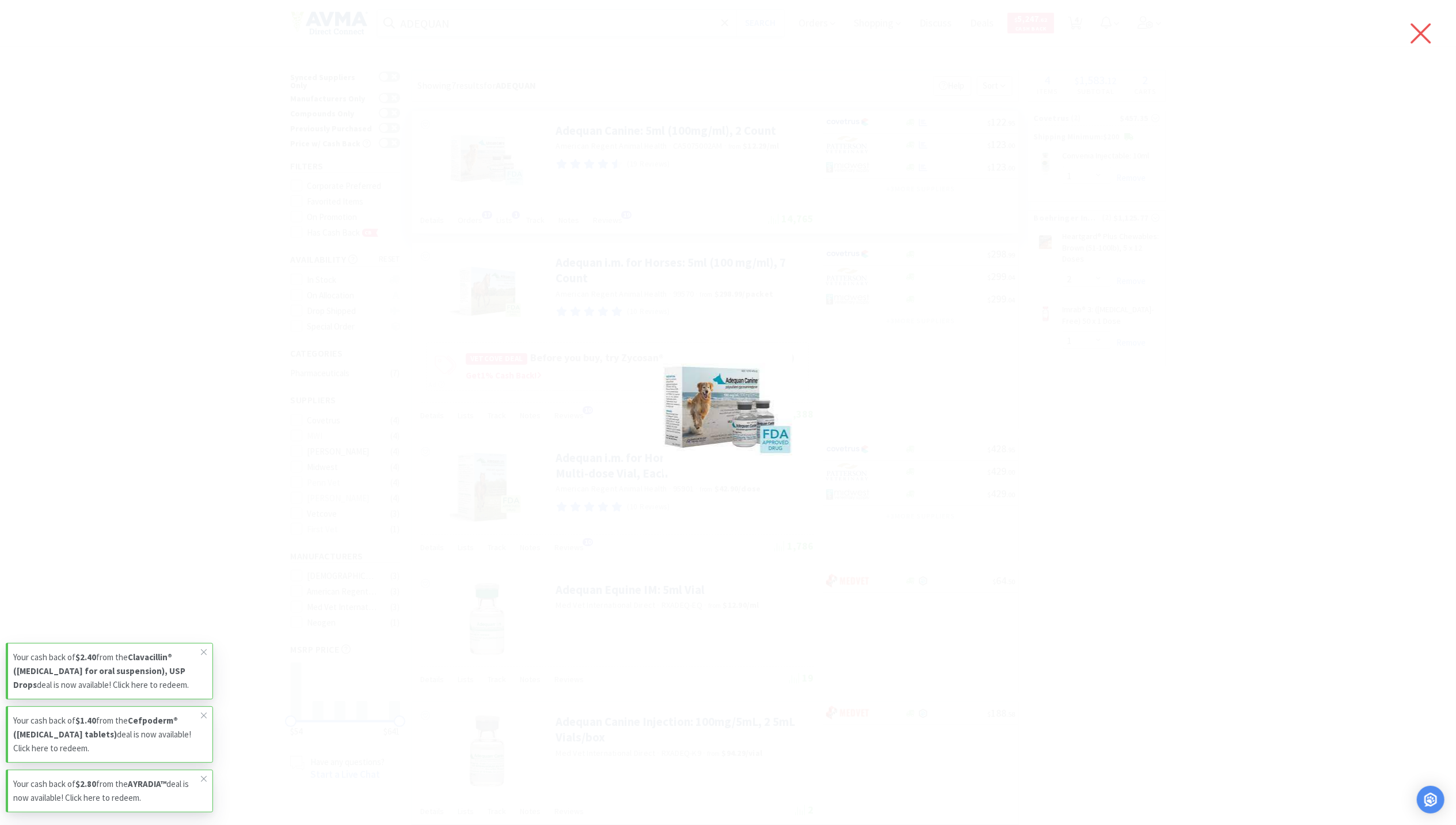
click at [1426, 36] on icon at bounding box center [1420, 33] width 24 height 32
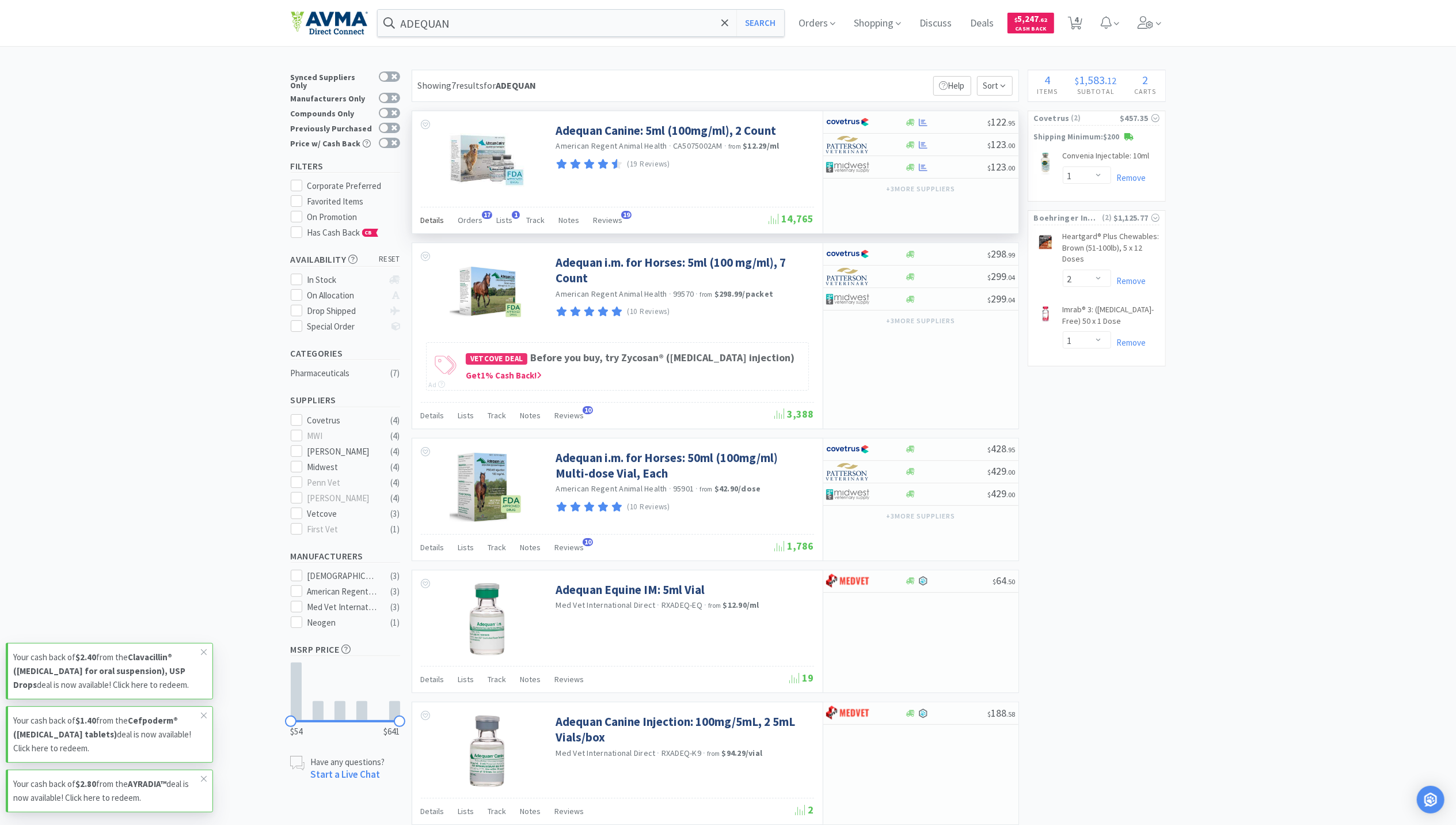
click at [427, 219] on span "Details" at bounding box center [433, 220] width 24 height 10
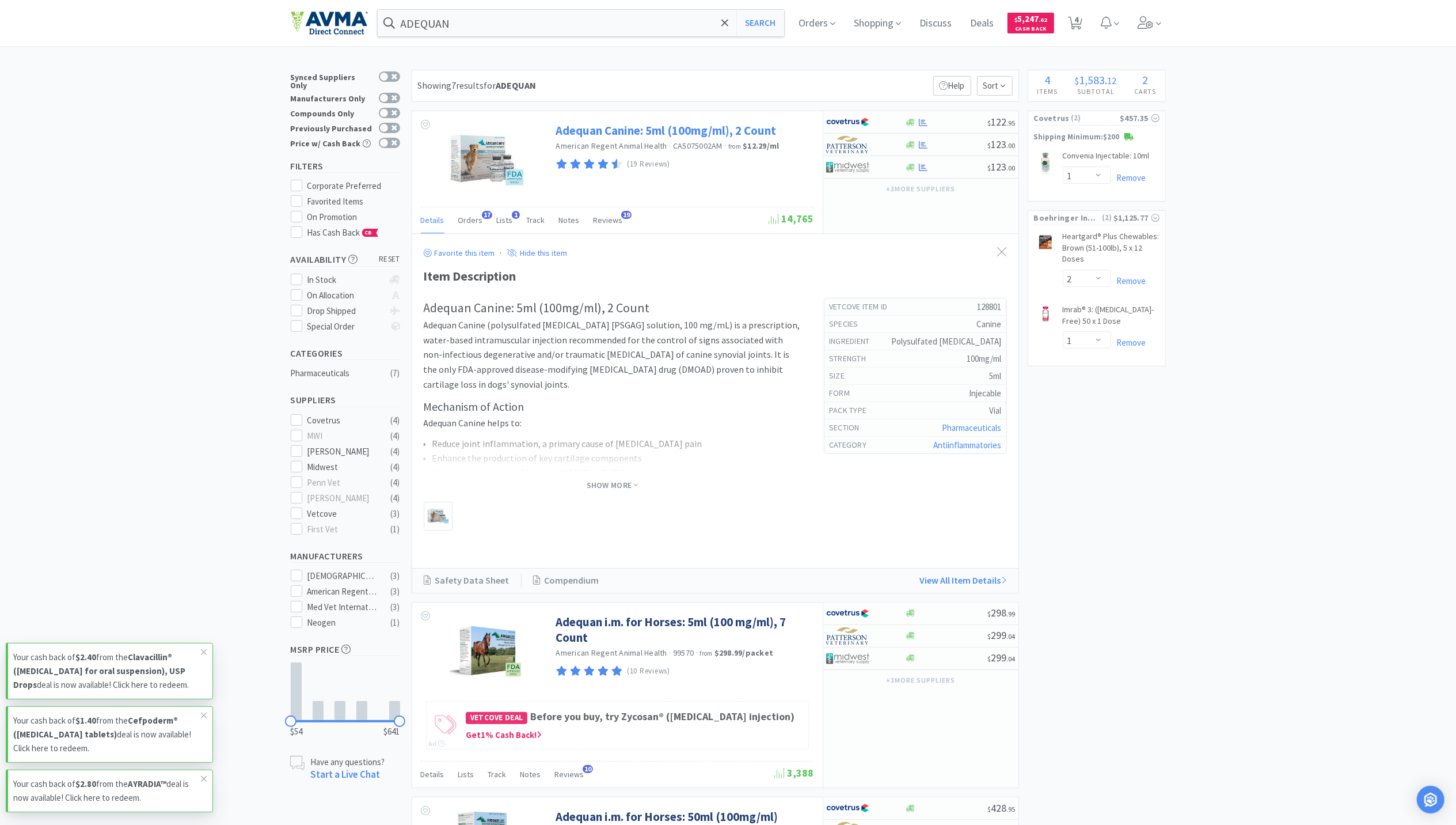
click at [666, 129] on link "Adequan Canine: 5ml (100mg/ml), 2 Count" at bounding box center [667, 130] width 221 height 15
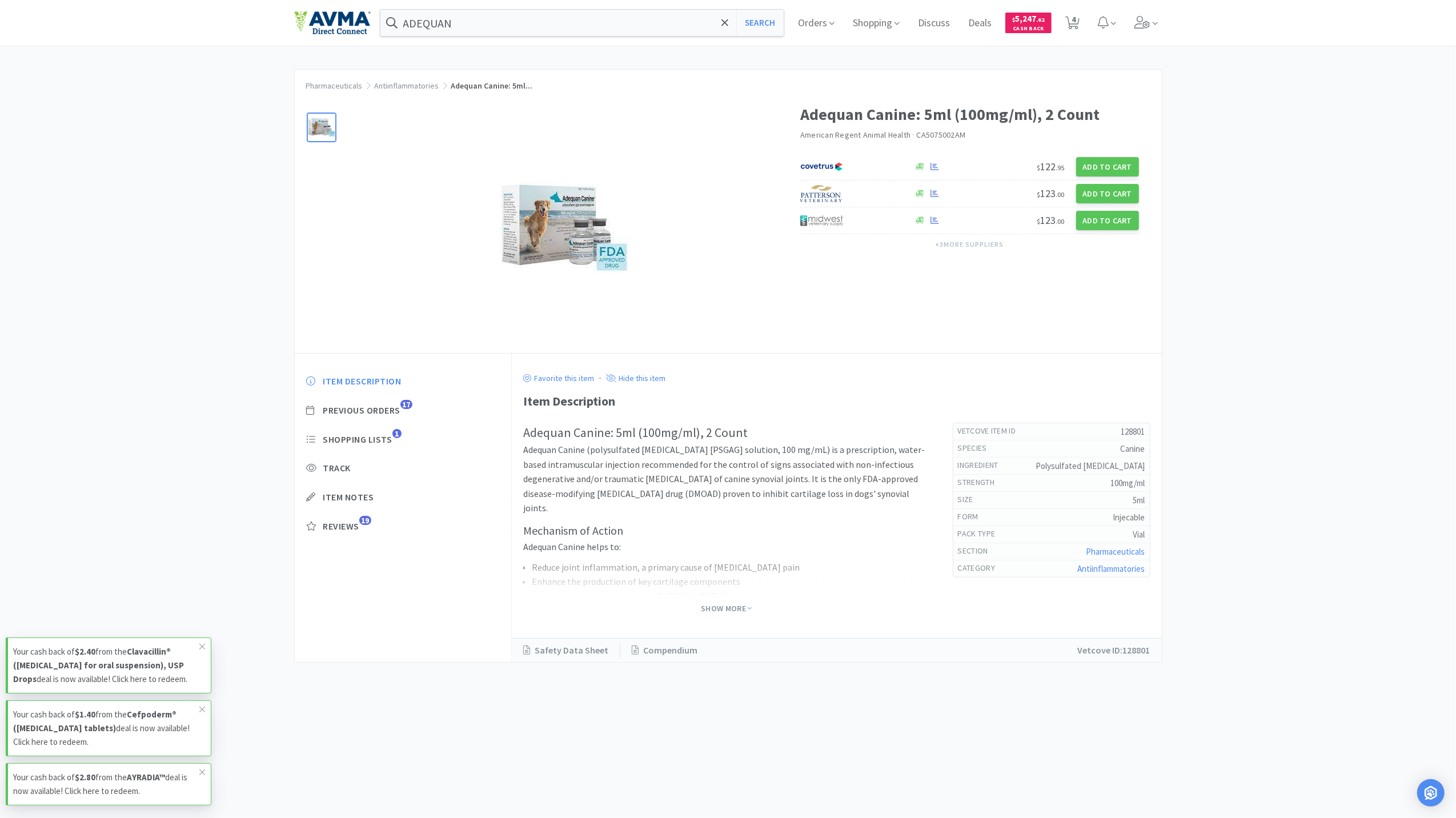
click at [1286, 138] on div "Pharmaceuticals Antiinflammatories Adequan Canine: 5ml... Adequan Canine: 5ml (…" at bounding box center [728, 365] width 1456 height 593
click at [473, 23] on input "ADEQUAN" at bounding box center [582, 23] width 404 height 26
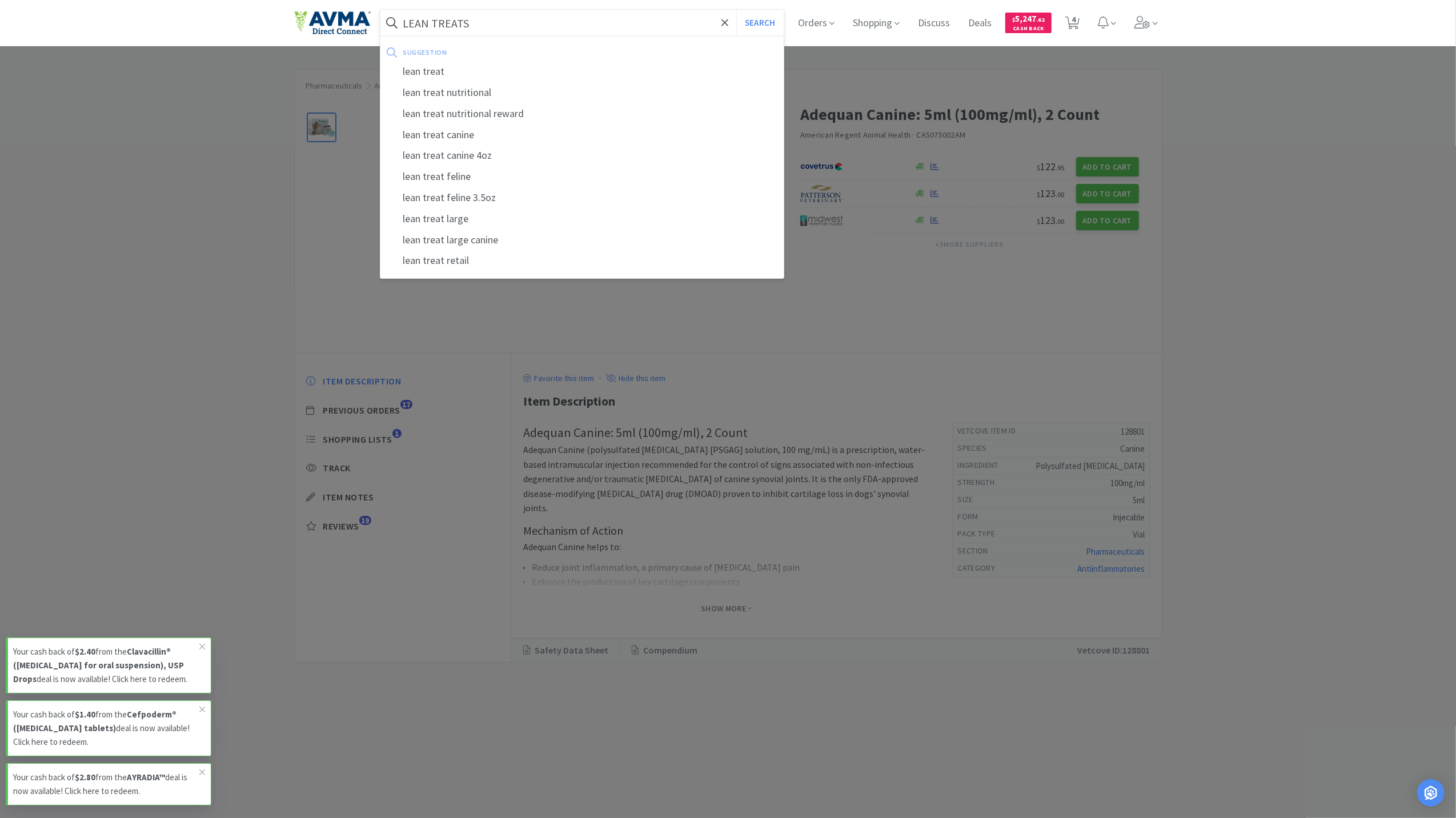
type input "LEAN TREATS"
click at [736, 9] on button "Search" at bounding box center [760, 23] width 47 height 26
select select "1"
select select "2"
select select "1"
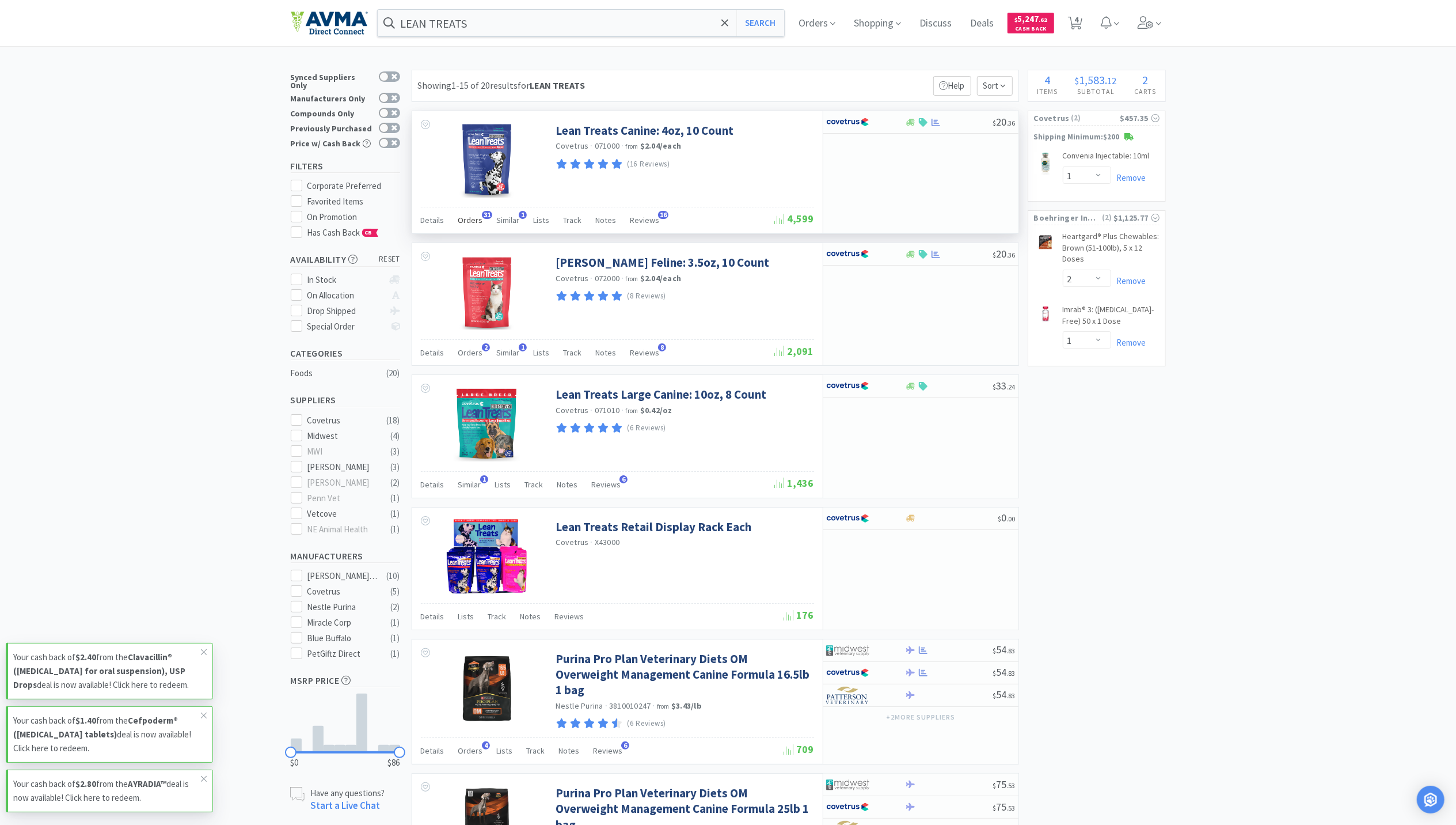
click at [473, 226] on span "Orders" at bounding box center [471, 220] width 25 height 10
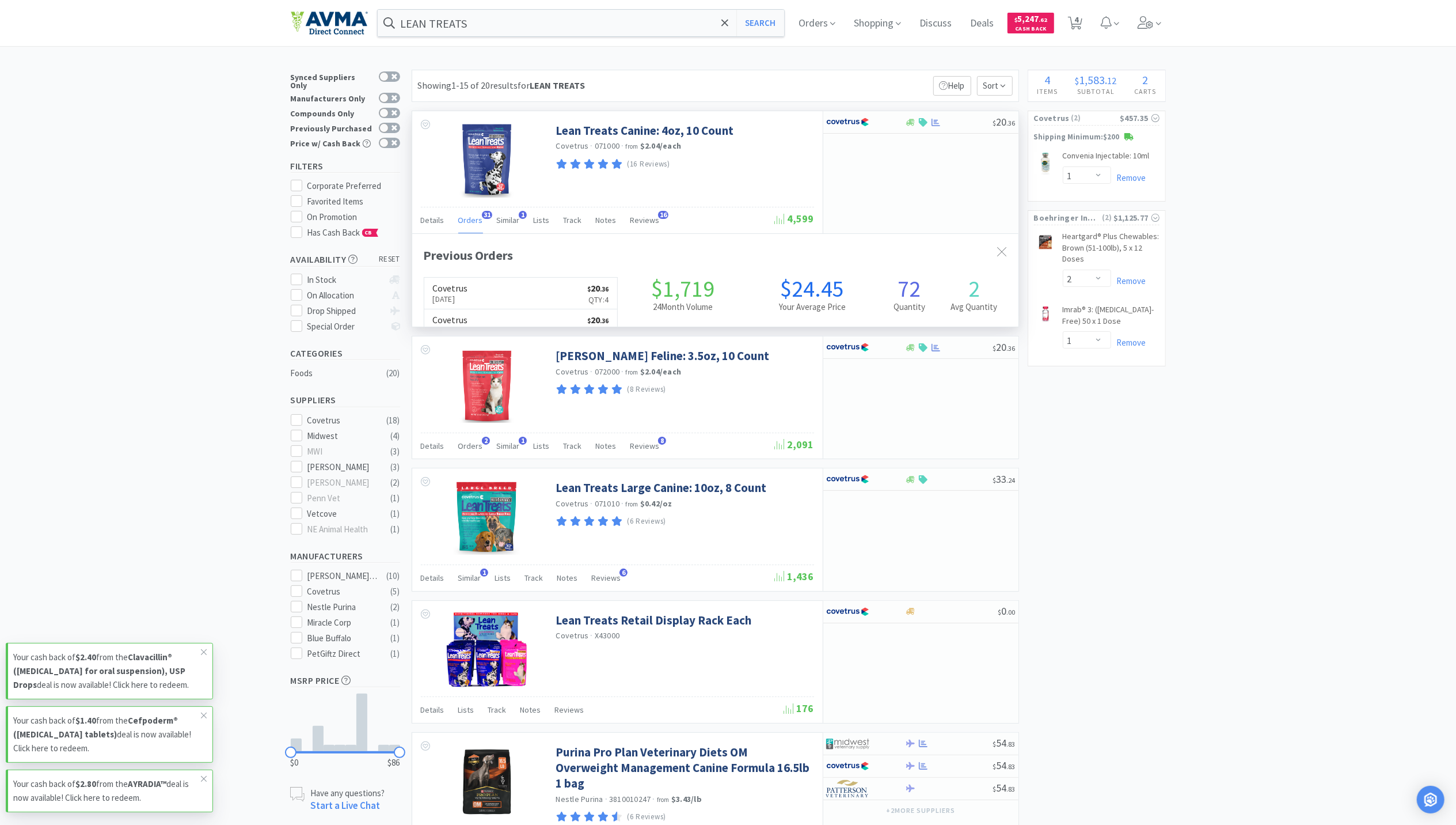
scroll to position [309, 606]
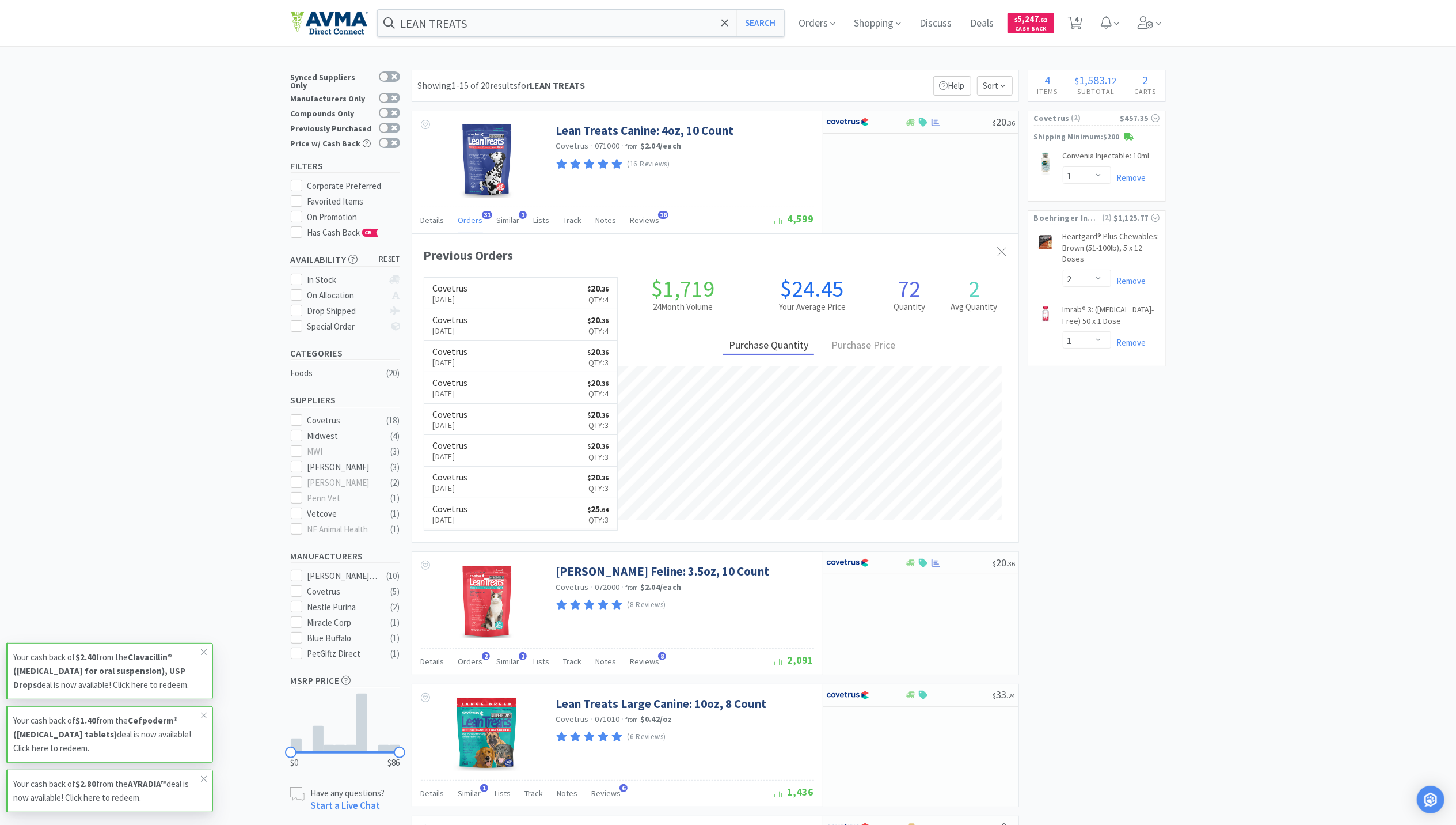
drag, startPoint x: 1205, startPoint y: 717, endPoint x: 1195, endPoint y: 708, distance: 13.5
click at [519, 18] on input "LEAN TREATS" at bounding box center [581, 23] width 407 height 27
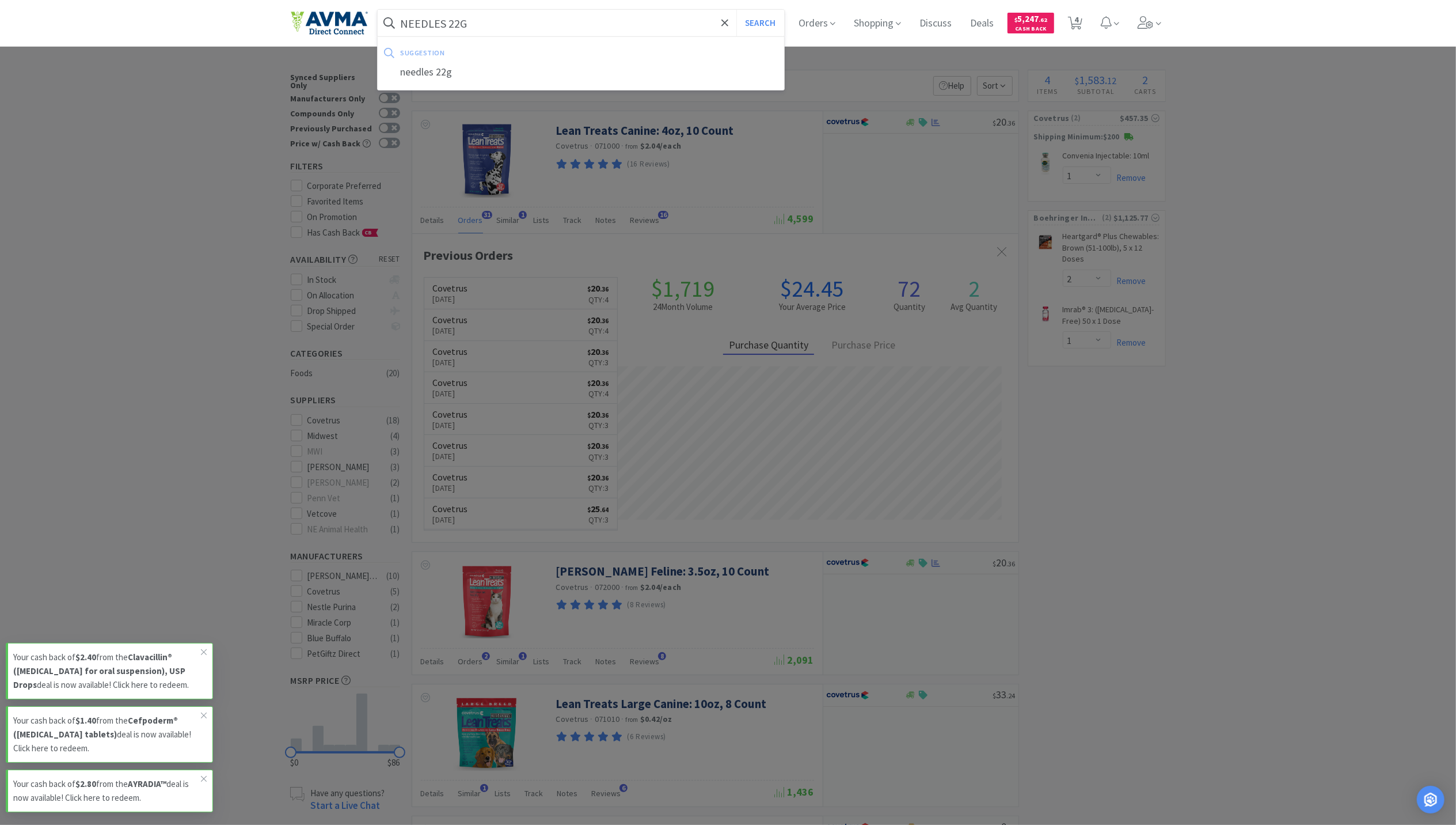
click at [736, 10] on button "Search" at bounding box center [760, 23] width 48 height 27
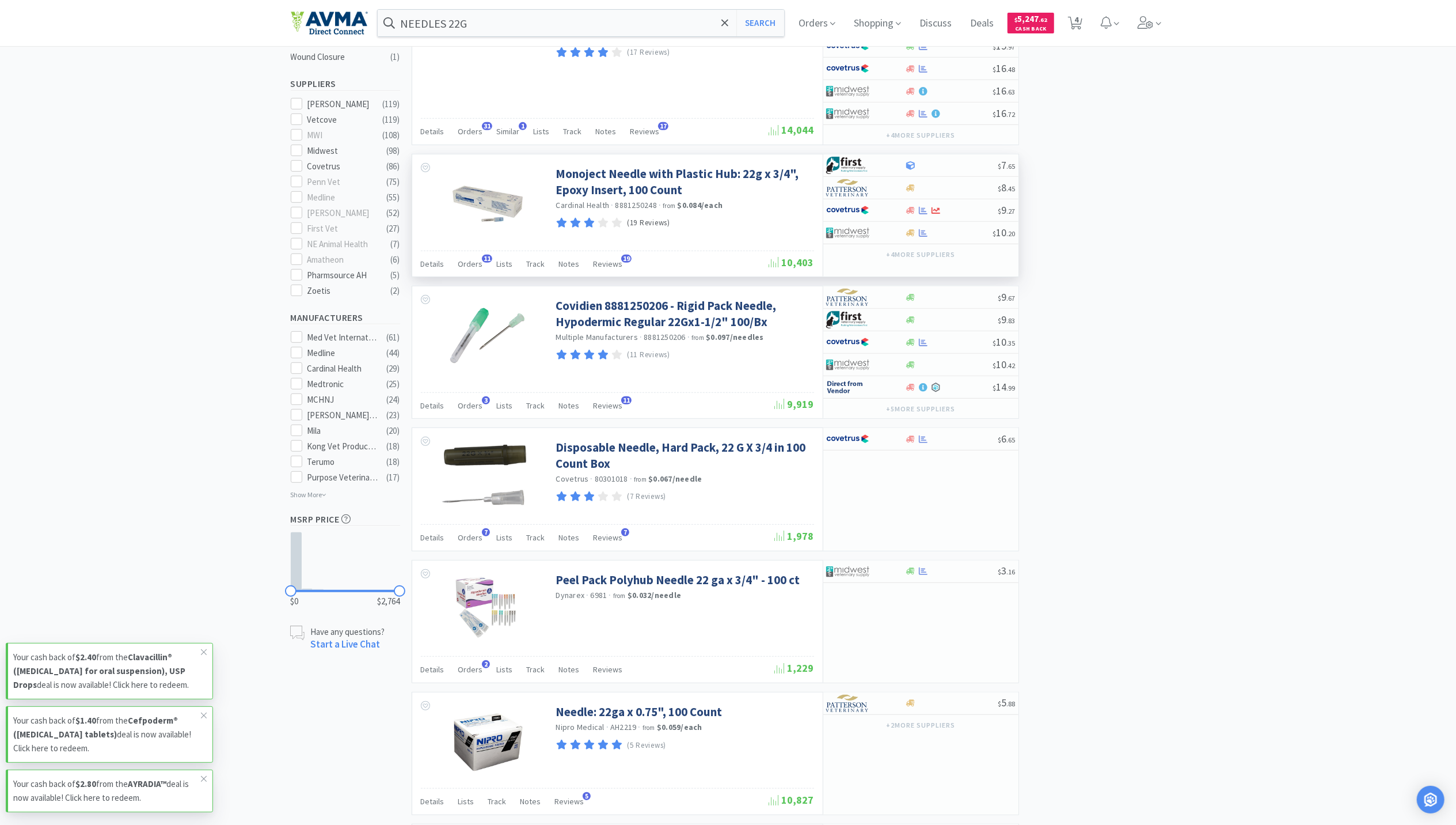
scroll to position [383, 0]
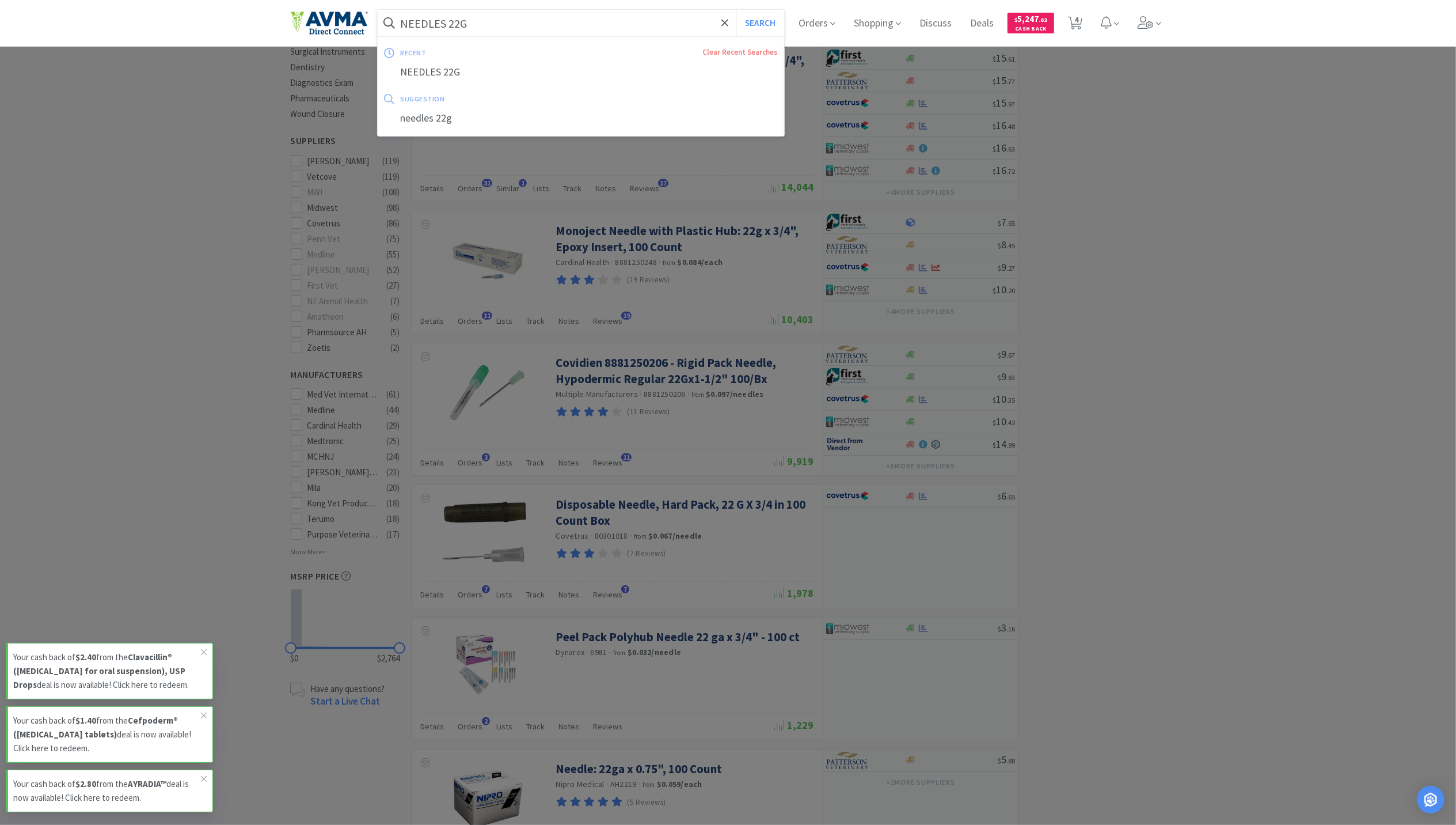
click at [523, 21] on input "NEEDLES 22G" at bounding box center [581, 23] width 407 height 27
click at [504, 21] on input "NEEDLES 22G" at bounding box center [581, 23] width 407 height 27
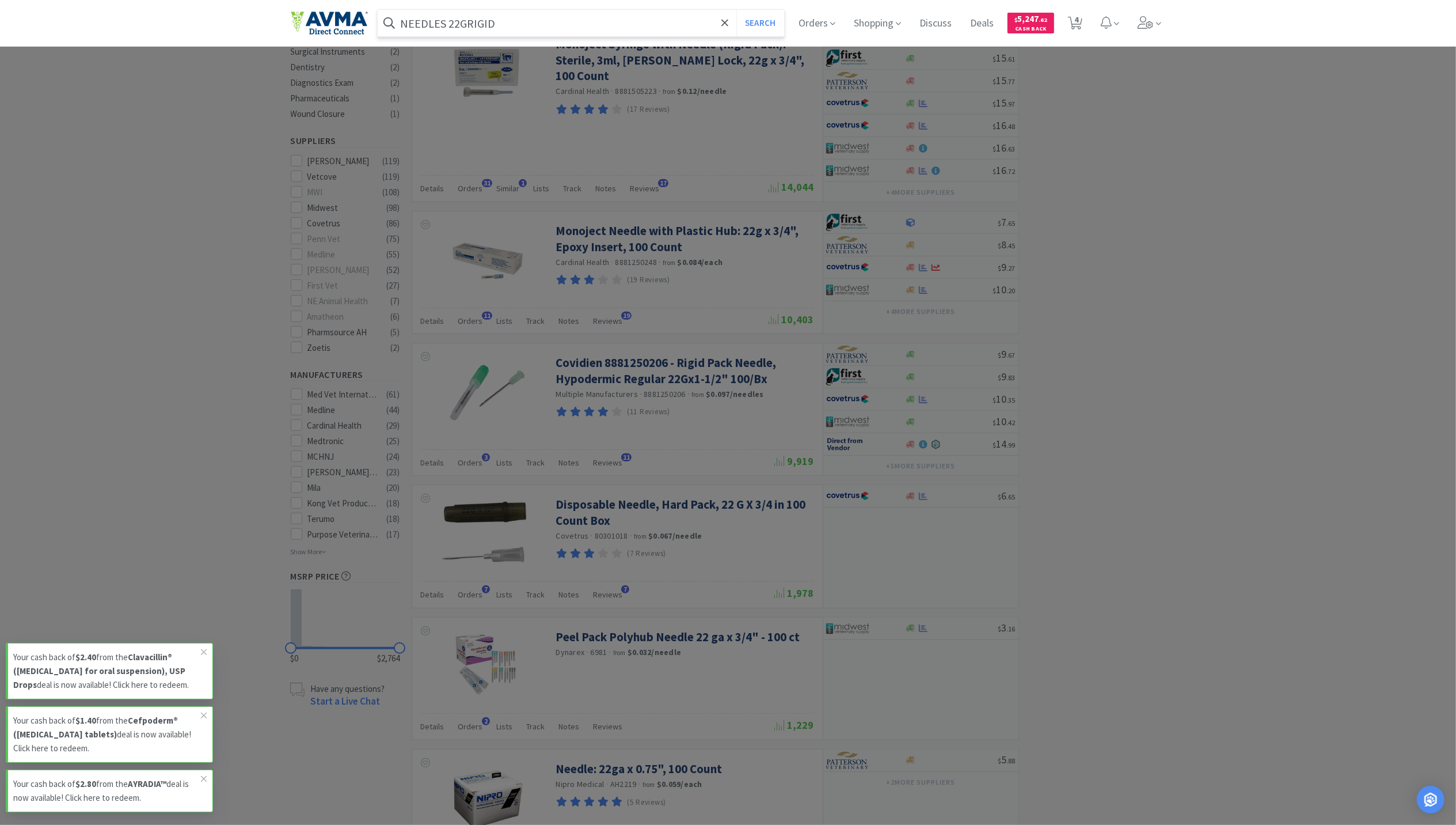
type input "NEEDLES 22GRIGID"
click at [736, 10] on button "Search" at bounding box center [760, 23] width 48 height 27
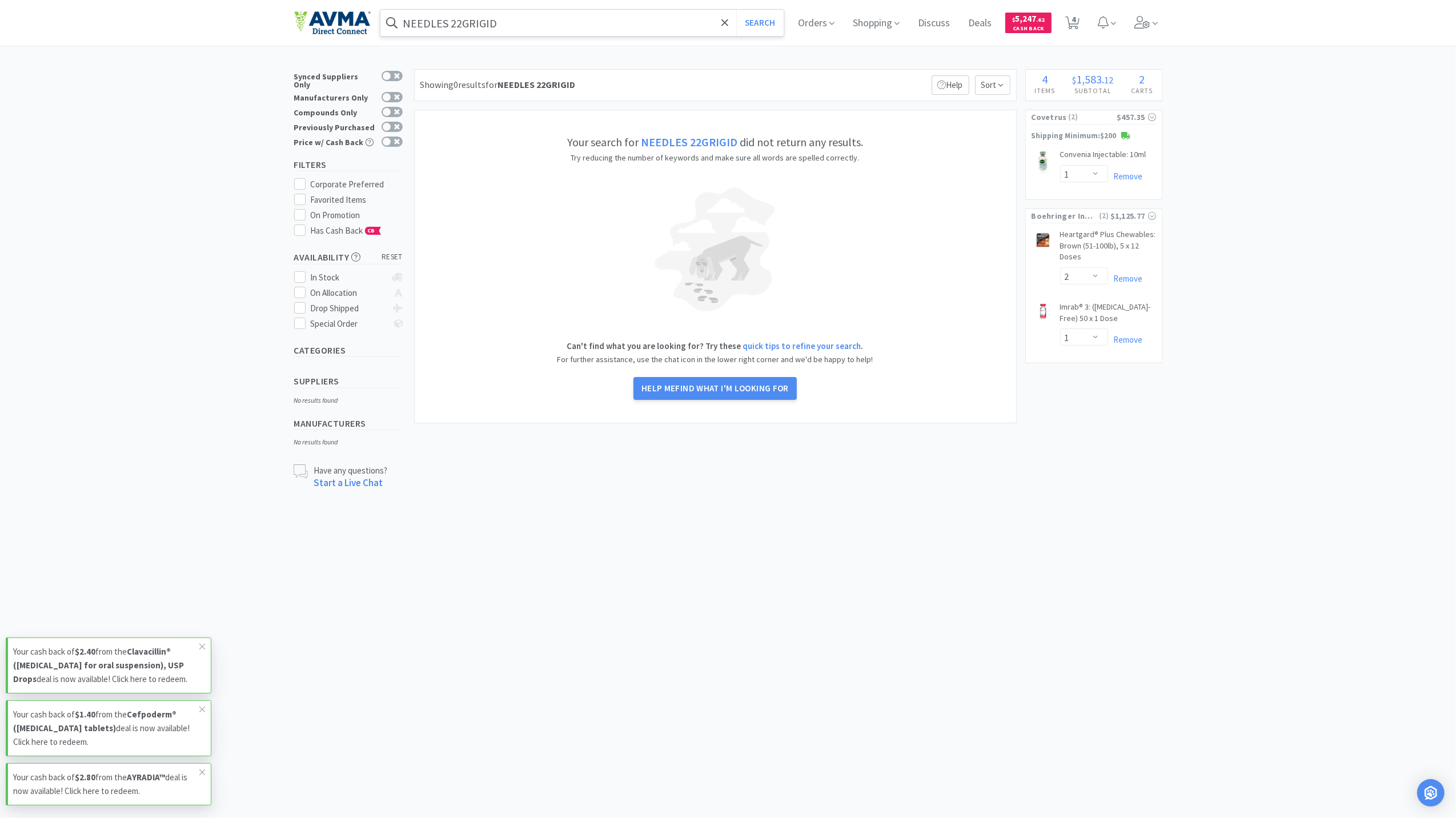
click at [469, 19] on input "NEEDLES 22GRIGID" at bounding box center [582, 23] width 404 height 26
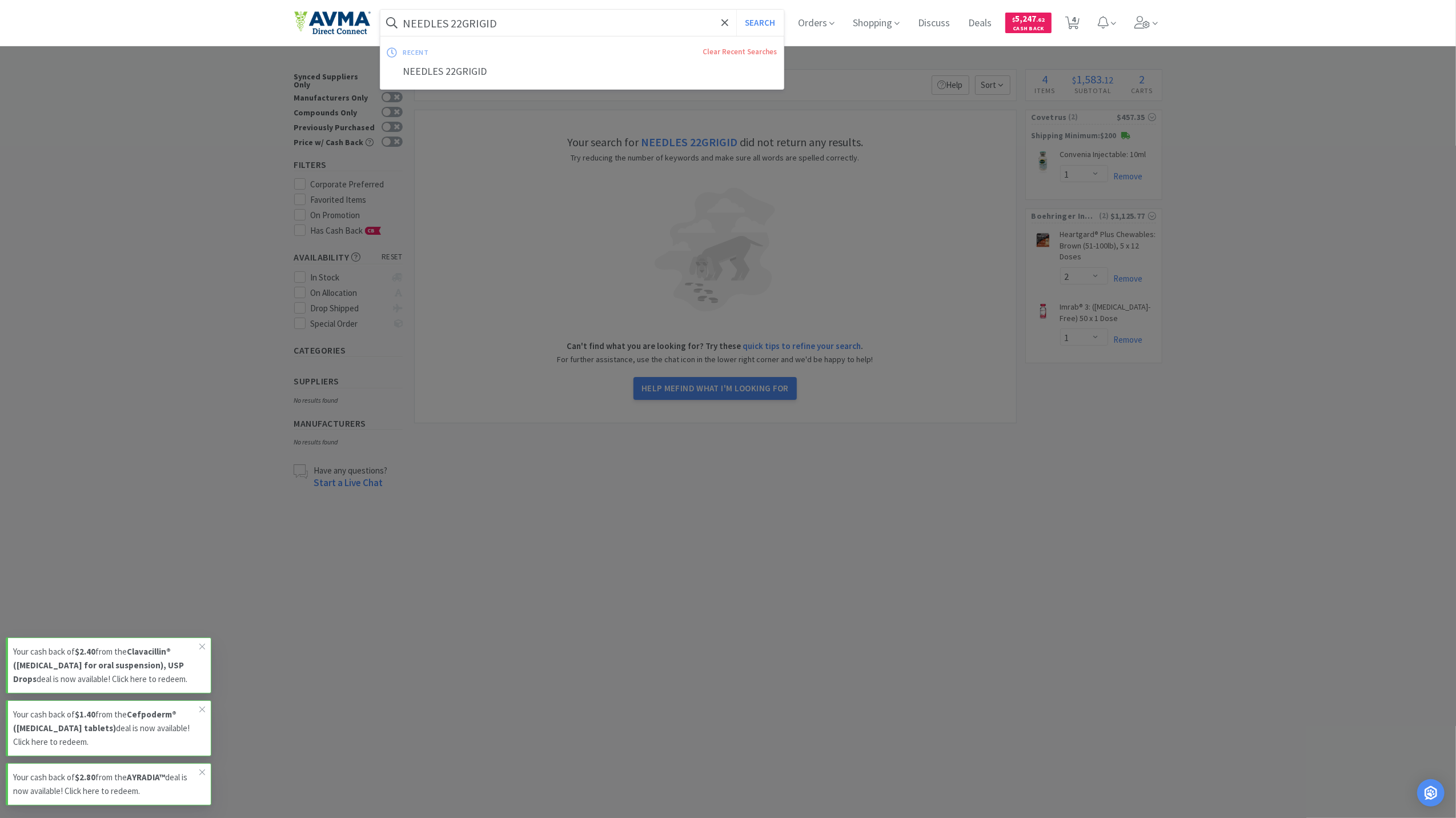
click at [471, 18] on input "NEEDLES 22GRIGID" at bounding box center [582, 23] width 404 height 26
click at [465, 21] on input "NEEDLES 22GRIGID" at bounding box center [582, 23] width 404 height 26
click at [455, 17] on input "NEEDLES 22GRIGID" at bounding box center [582, 23] width 404 height 26
click at [462, 21] on input "NEEDLES 22GRIGID" at bounding box center [582, 23] width 404 height 26
click at [467, 21] on input "NEEDLES 22GRIGID" at bounding box center [582, 23] width 404 height 26
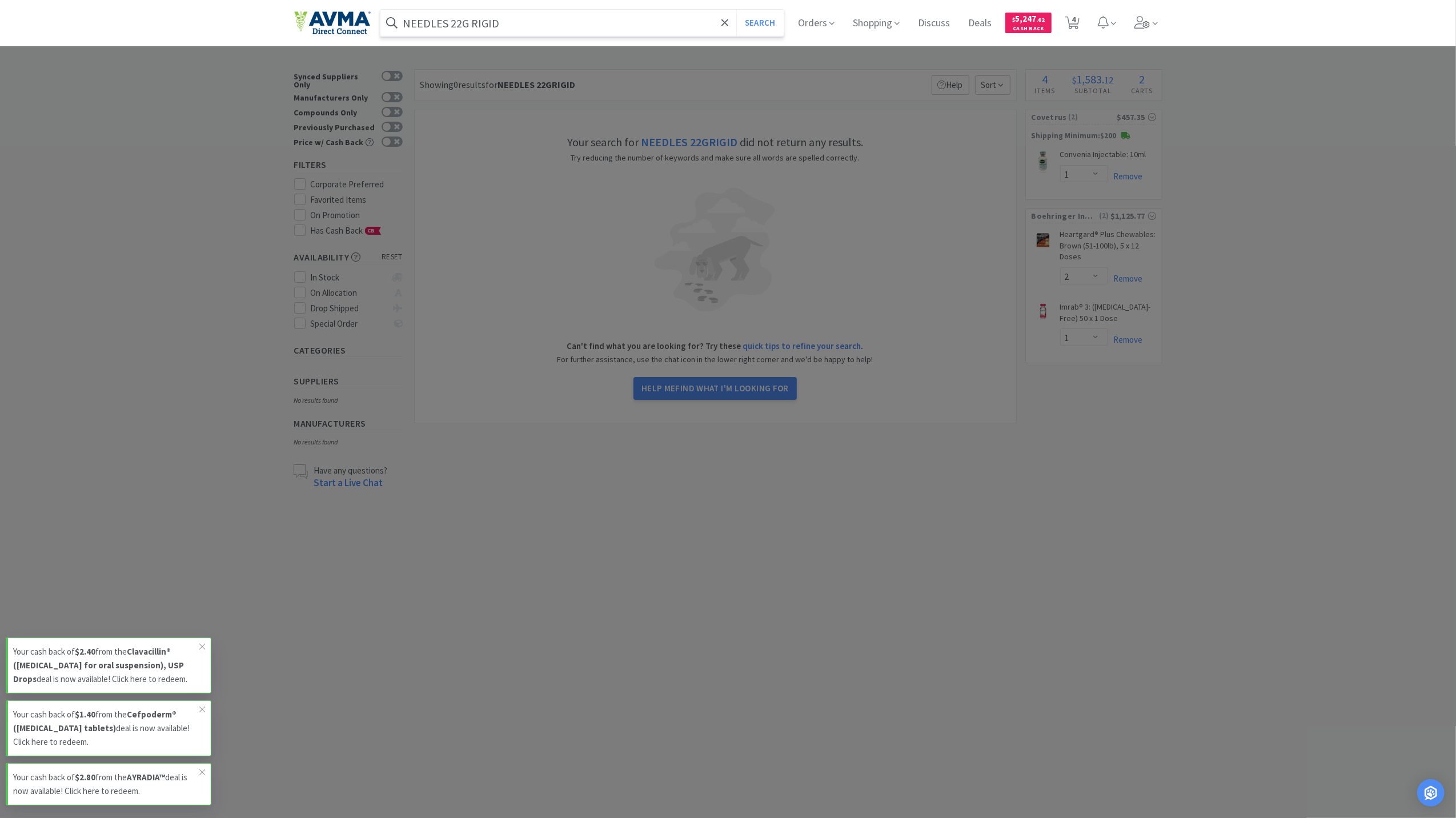
type input "NEEDLES 22G RIGID"
click at [736, 9] on button "Search" at bounding box center [760, 23] width 47 height 26
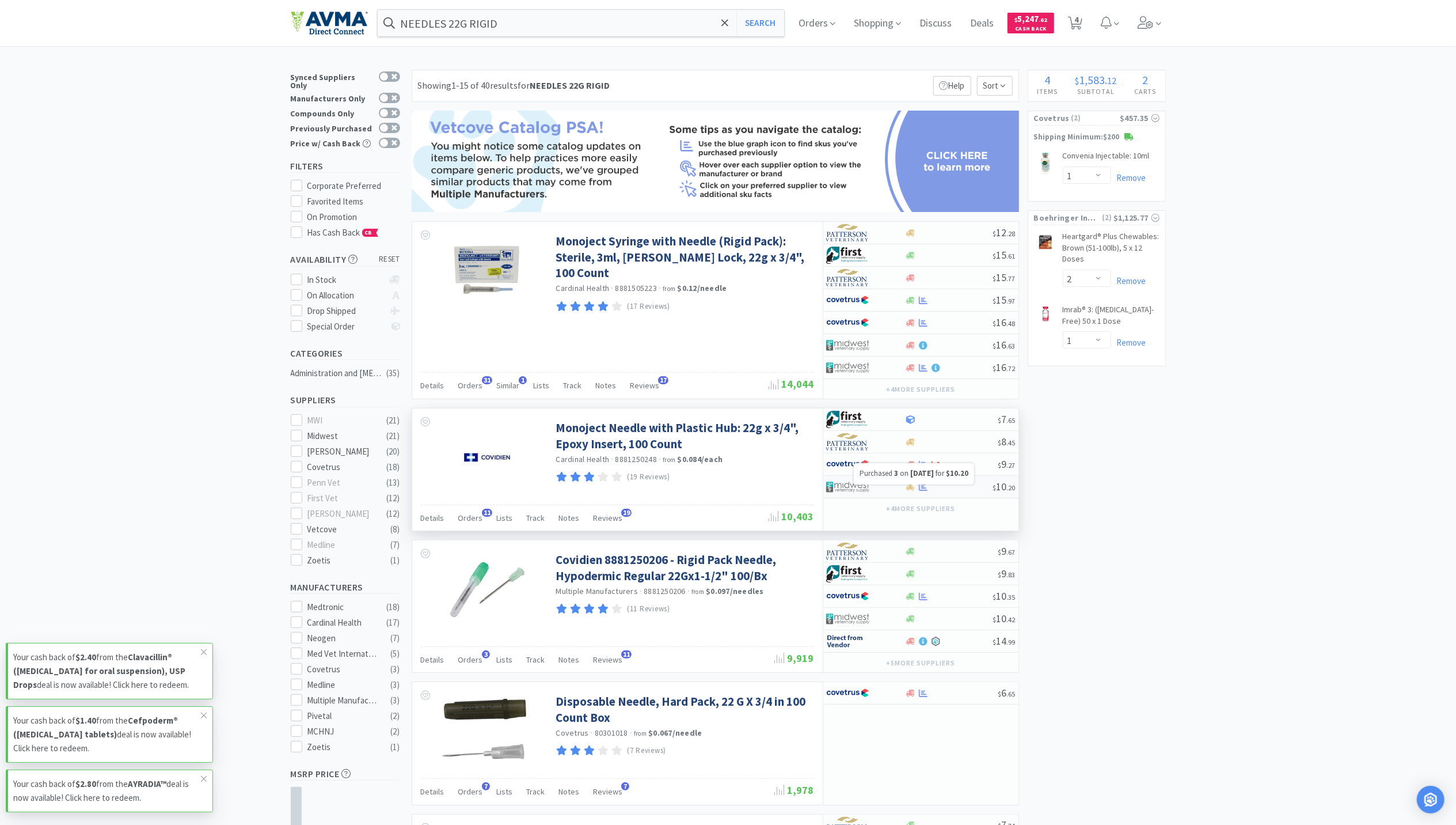
click at [924, 491] on icon at bounding box center [922, 486] width 9 height 9
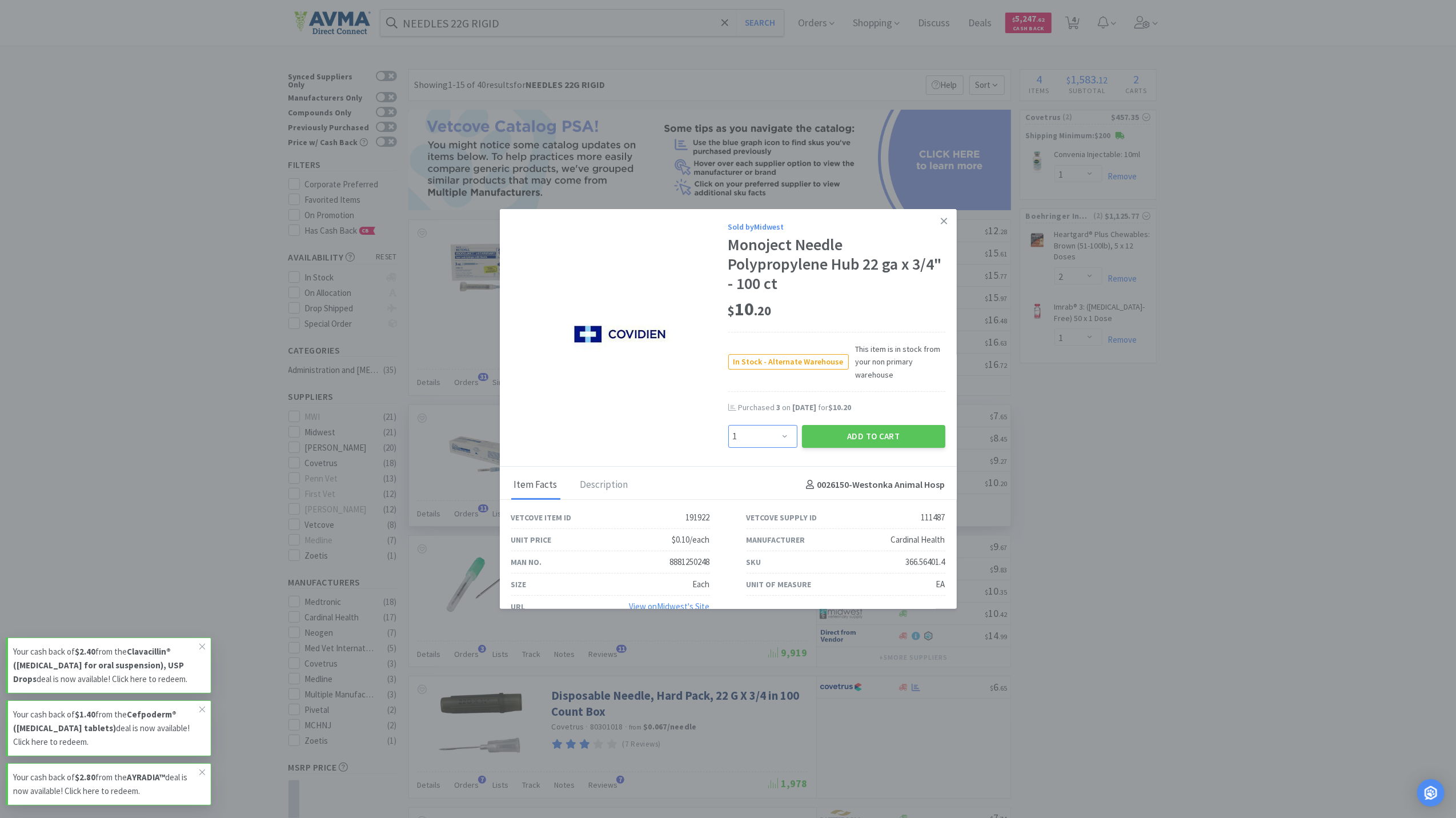
click at [773, 439] on select "Enter Quantity 1 2 3 4 5 6 7 8 9 10 11 12 13 14 15 16 17 18 19 20 Enter Quantity" at bounding box center [762, 436] width 69 height 23
select select "3"
click at [728, 425] on select "Enter Quantity 1 2 3 4 5 6 7 8 9 10 11 12 13 14 15 16 17 18 19 20 Enter Quantity" at bounding box center [762, 436] width 69 height 23
click at [862, 433] on button "Add to Cart" at bounding box center [874, 436] width 143 height 23
select select "3"
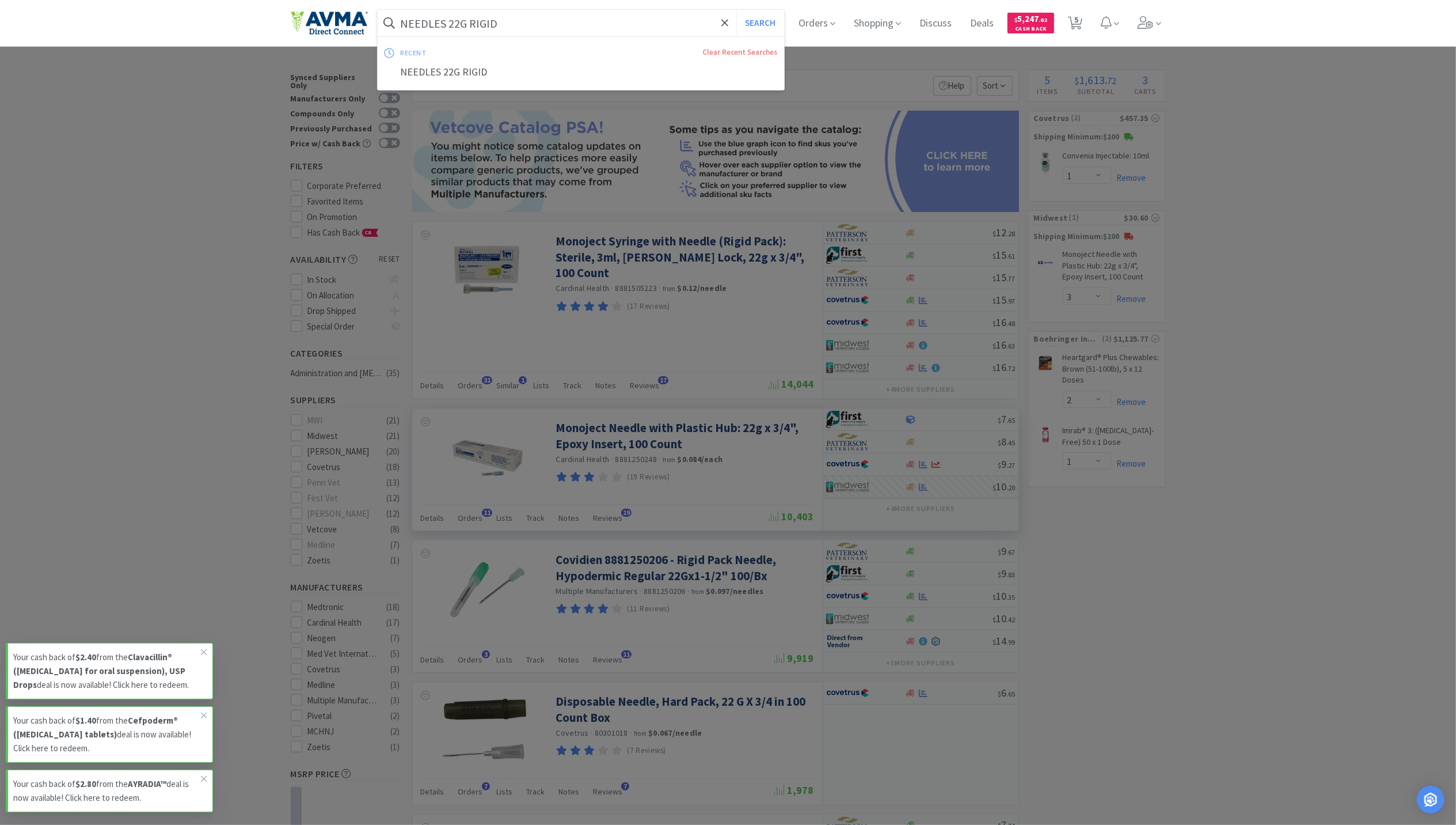
click at [546, 27] on input "NEEDLES 22G RIGID" at bounding box center [581, 23] width 407 height 27
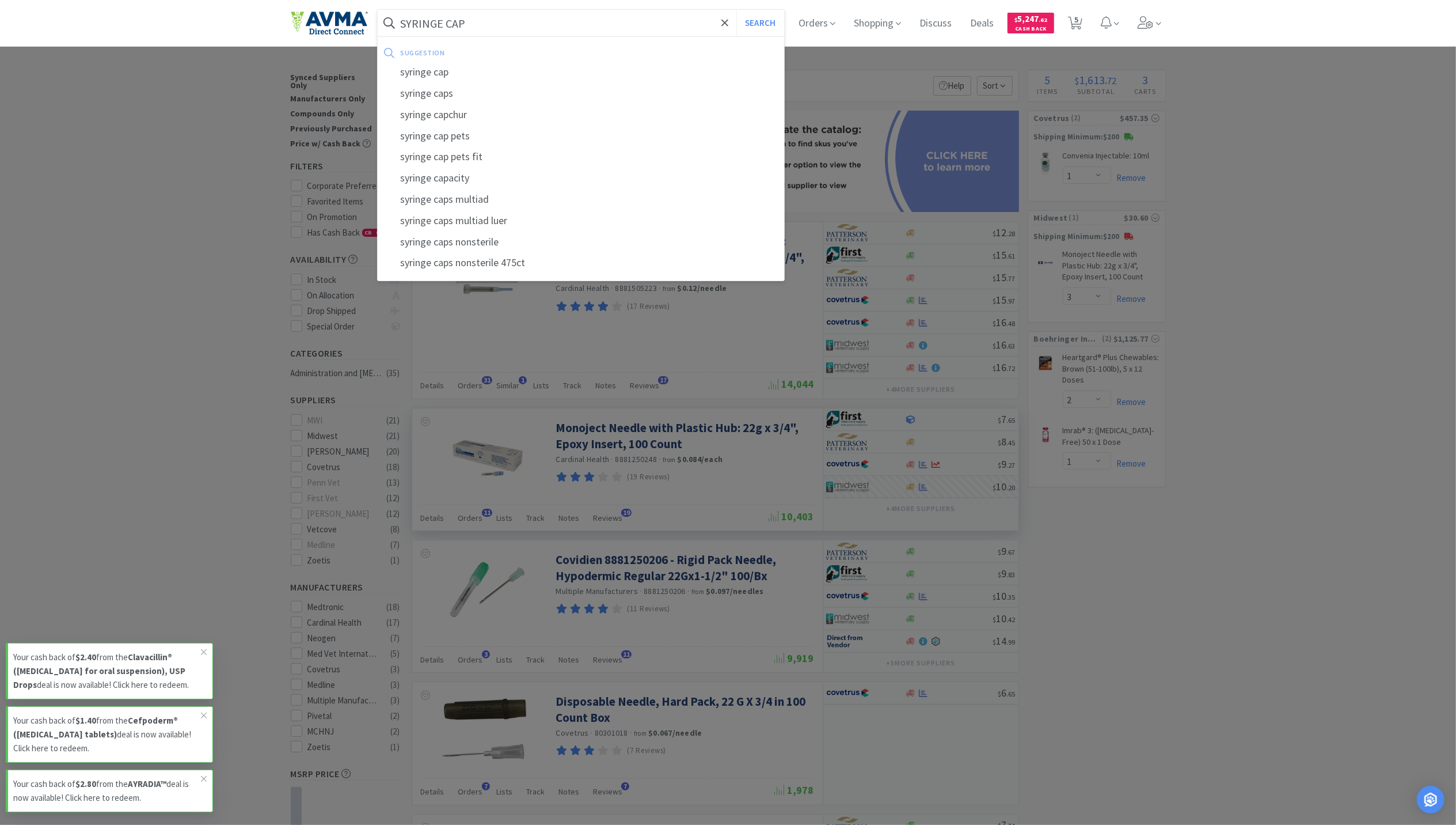
type input "SYRINGE CAP"
click at [736, 10] on button "Search" at bounding box center [760, 23] width 48 height 27
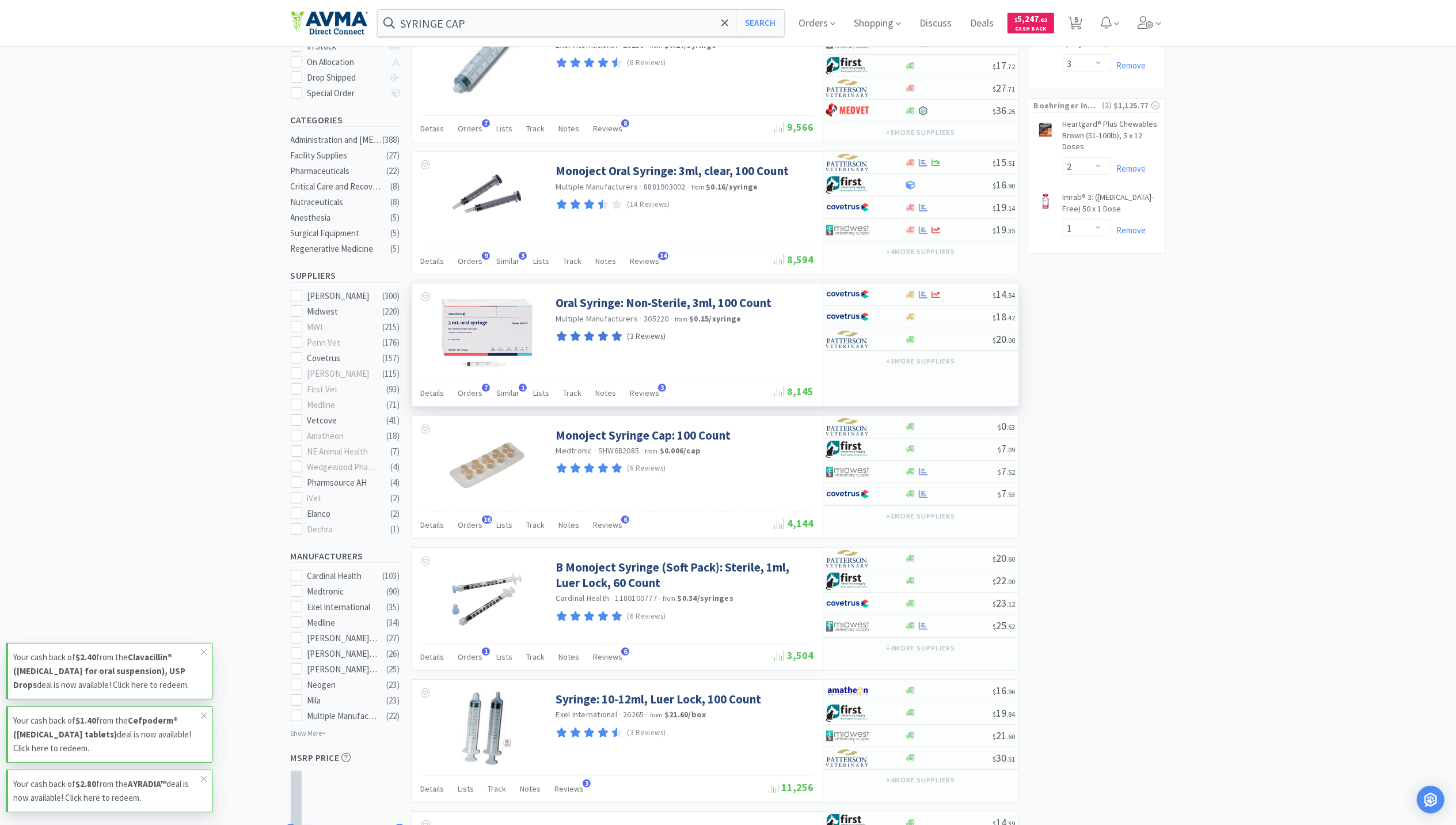
scroll to position [307, 0]
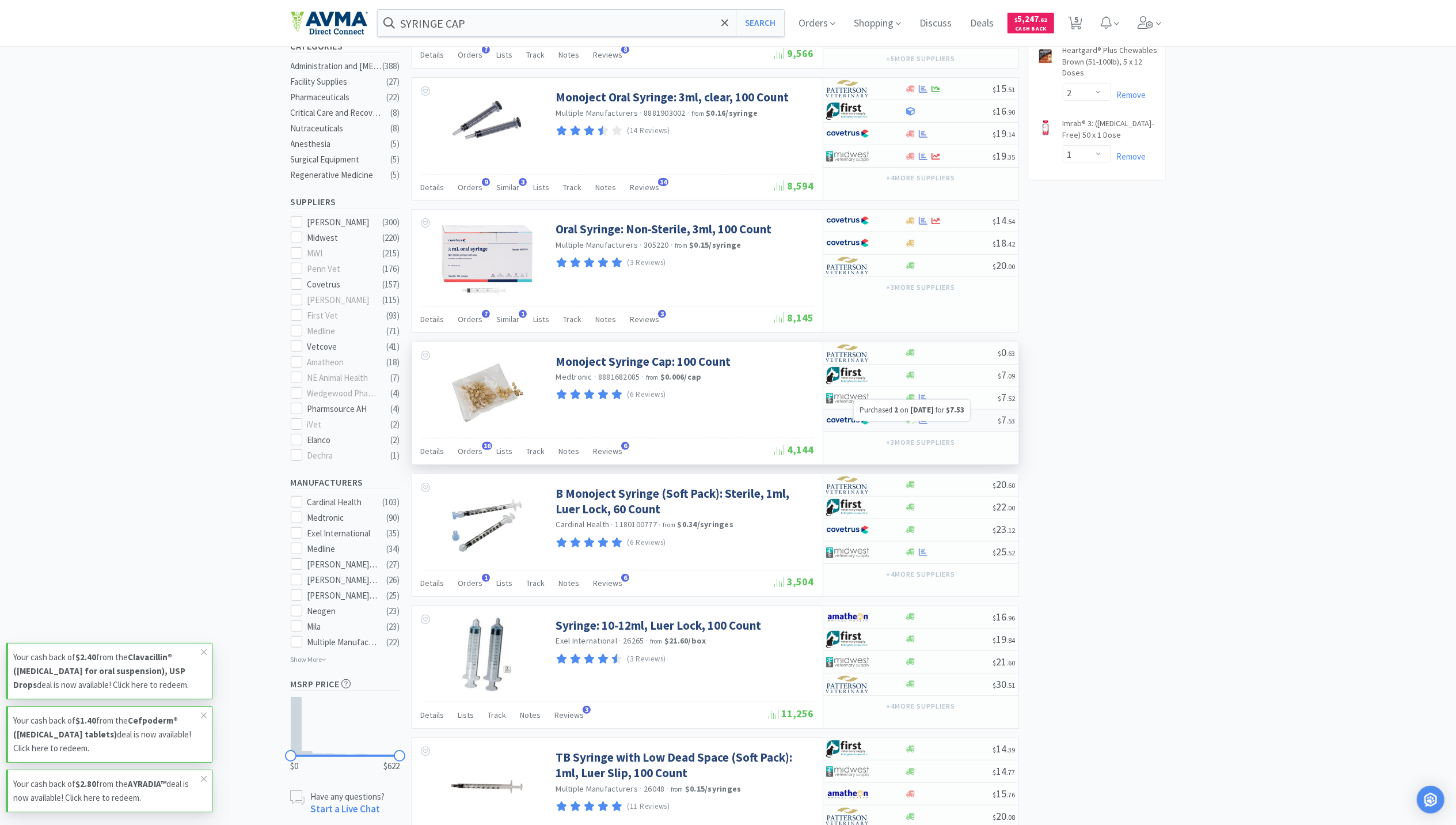
click at [922, 424] on icon at bounding box center [922, 421] width 9 height 8
select select "1"
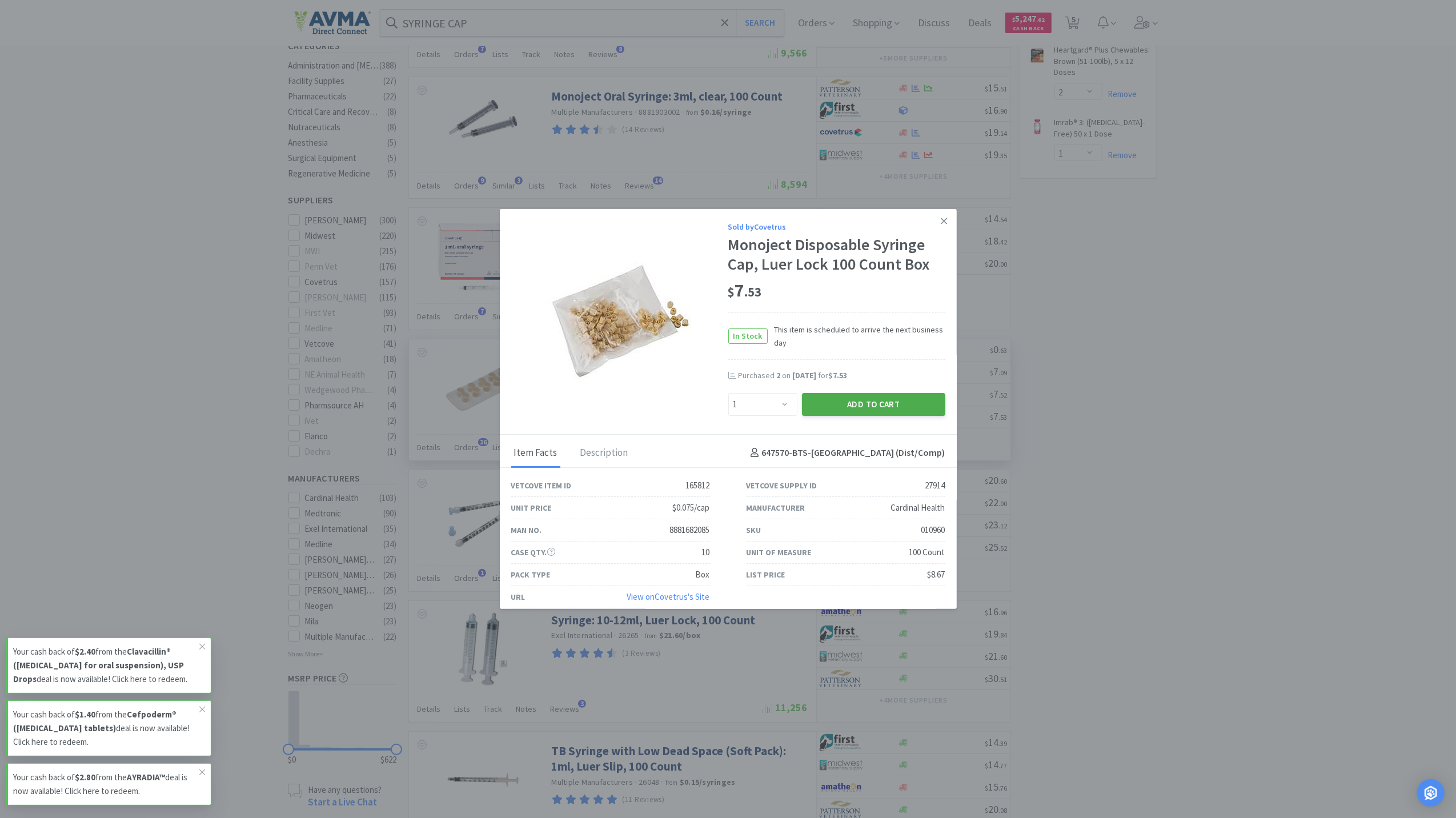
click at [887, 405] on button "Add to Cart" at bounding box center [874, 404] width 143 height 23
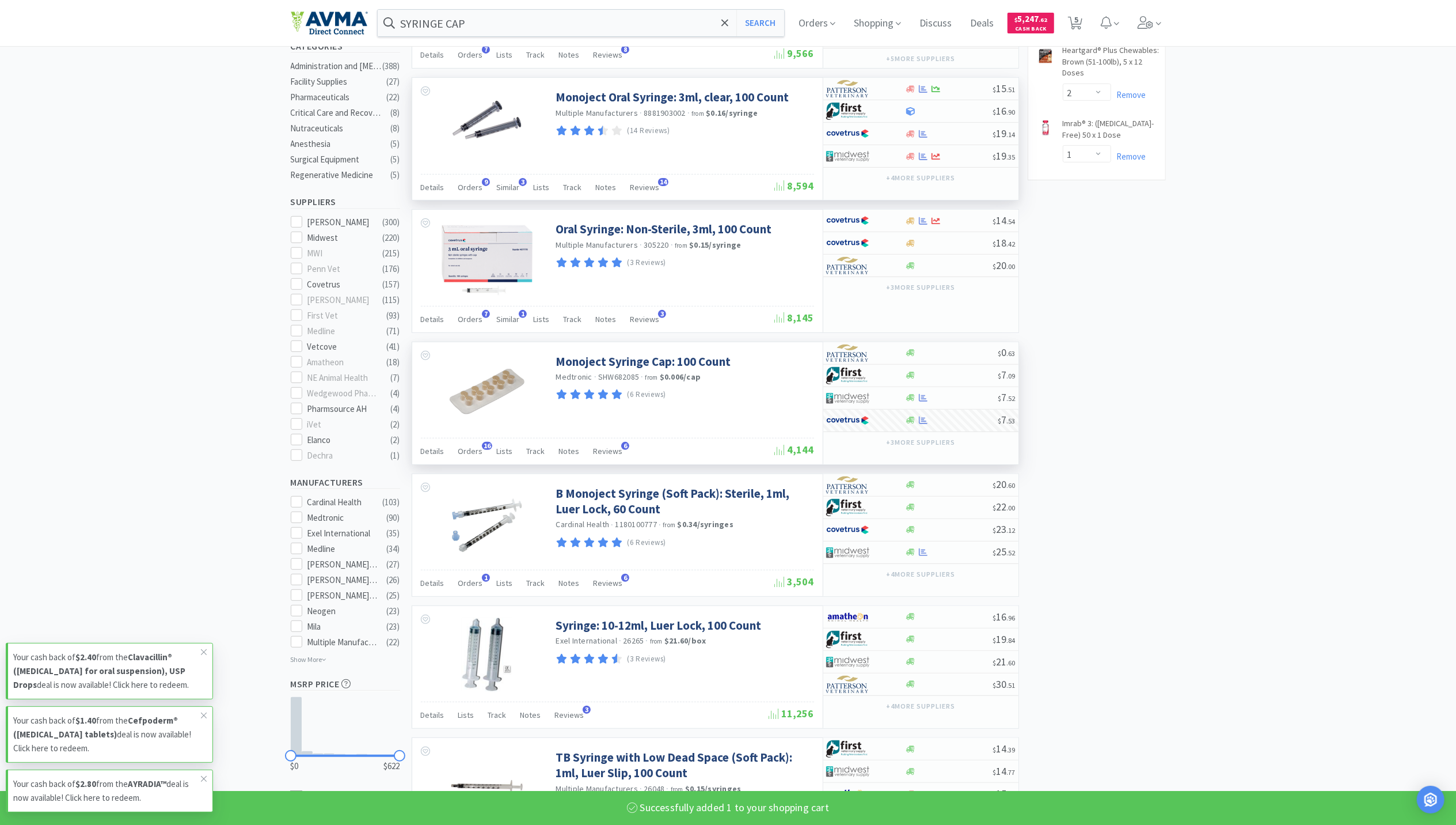
select select "1"
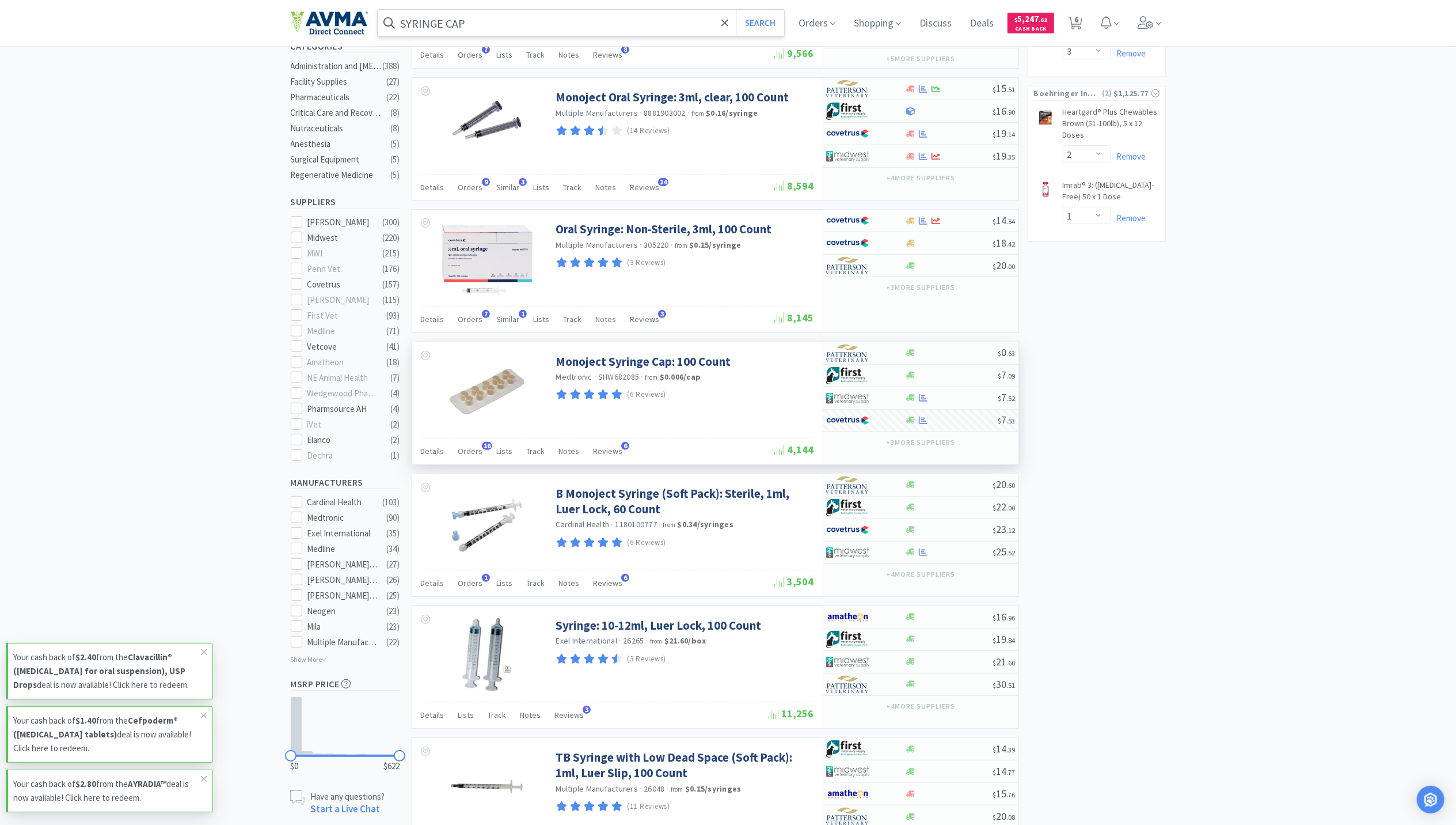
click at [523, 12] on input "SYRINGE CAP" at bounding box center [581, 23] width 407 height 27
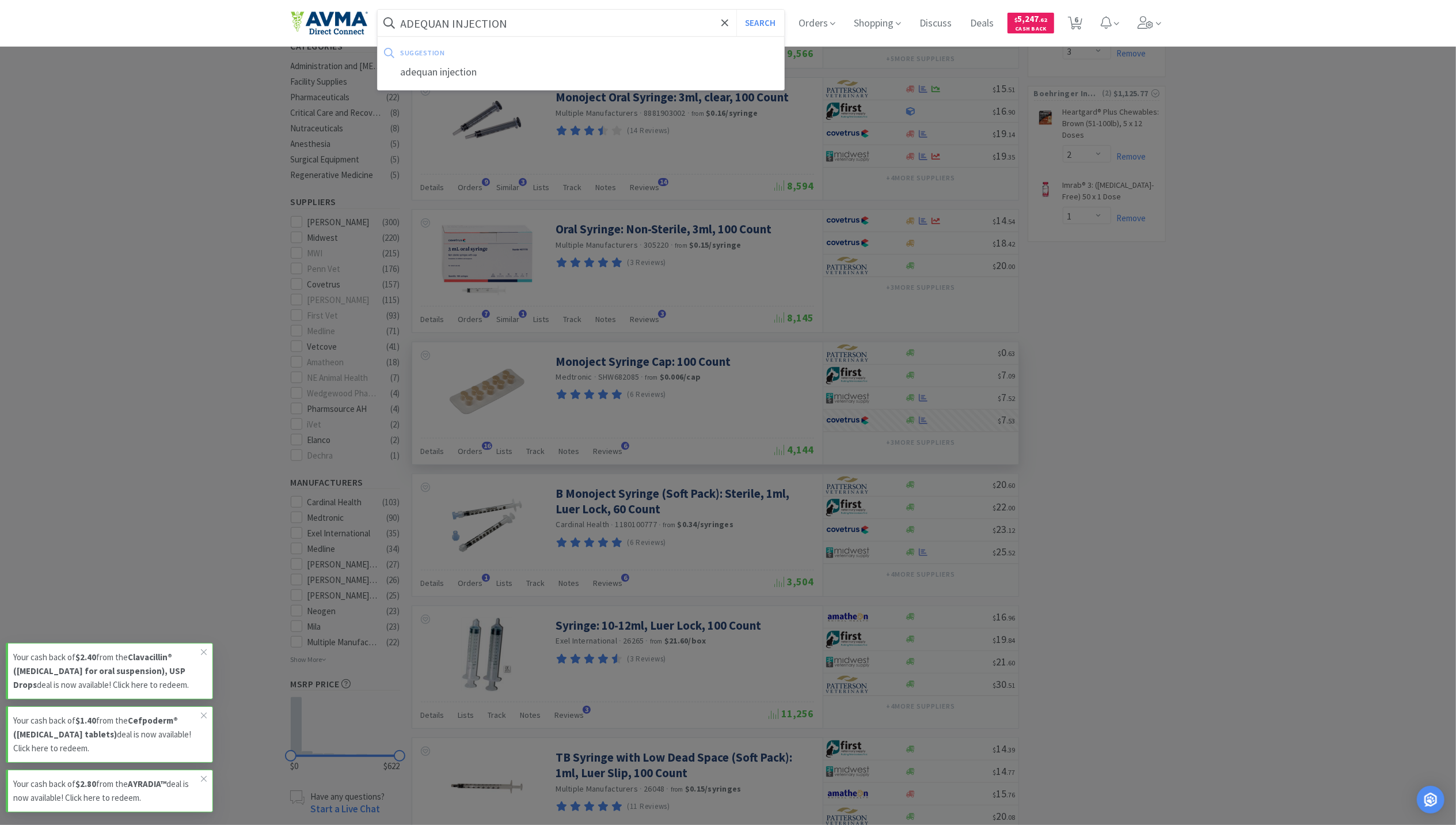
type input "ADEQUAN INJECTION"
click at [736, 10] on button "Search" at bounding box center [760, 23] width 48 height 27
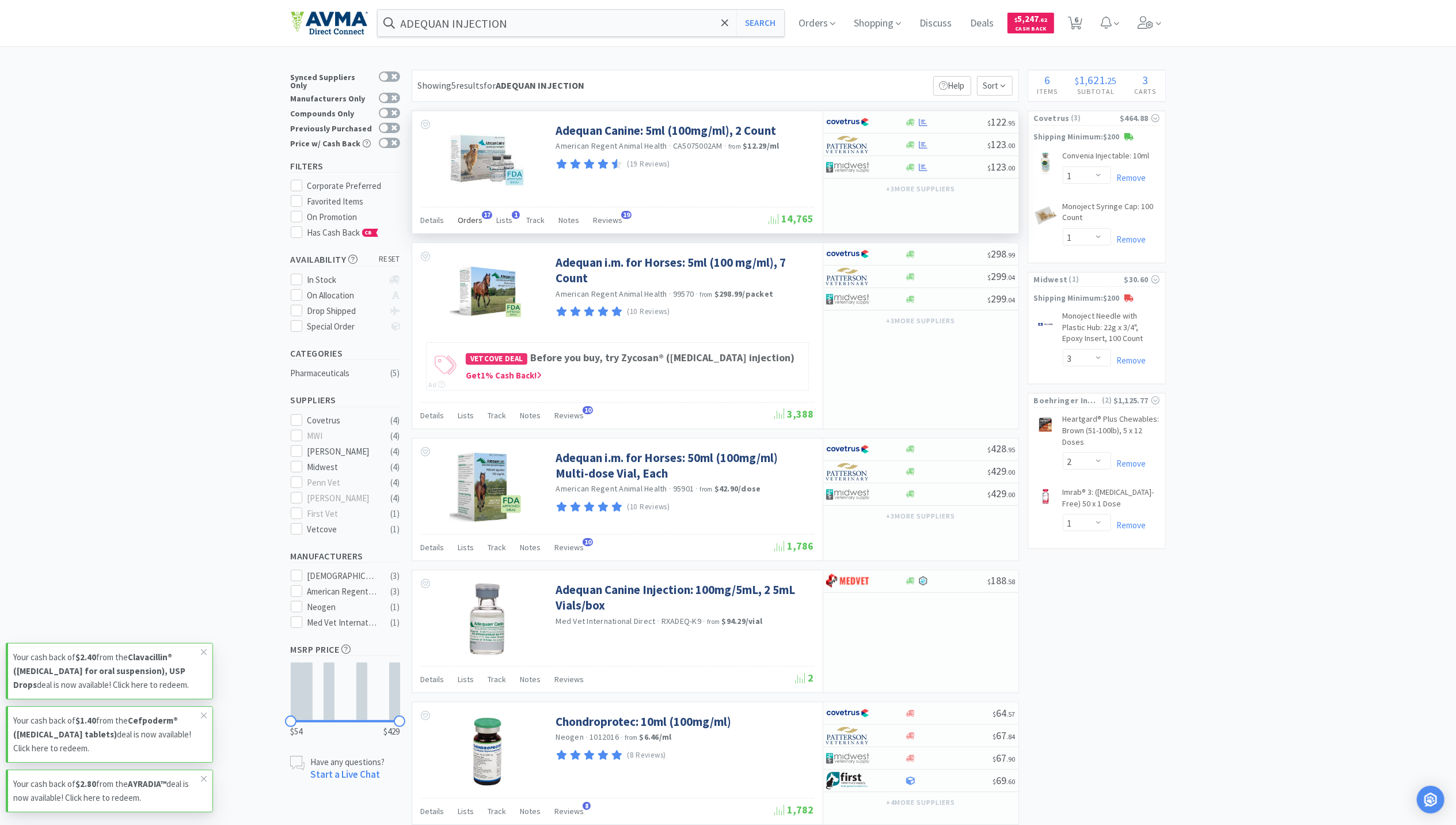
click at [459, 222] on span "Orders" at bounding box center [471, 220] width 25 height 10
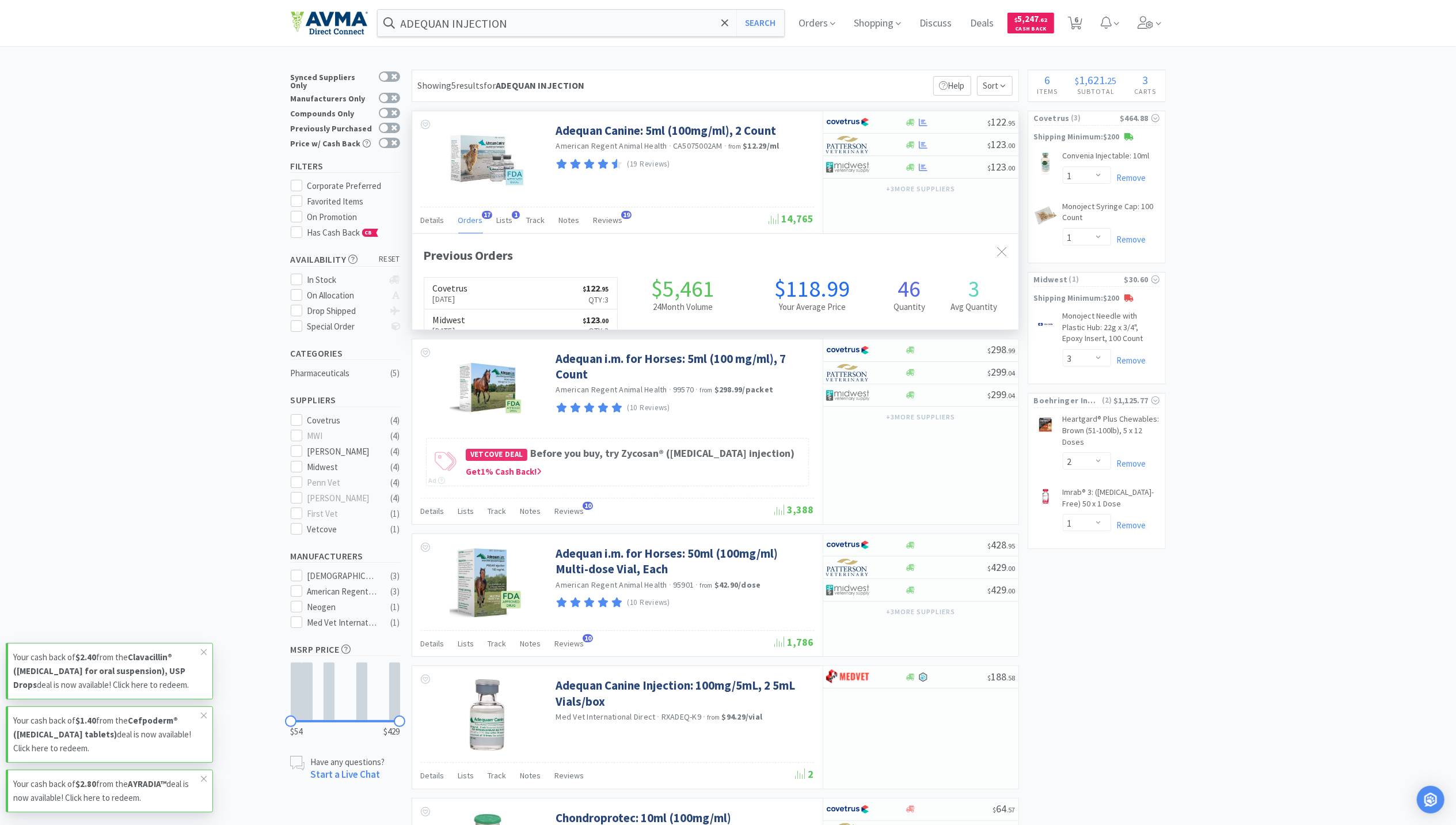
scroll to position [309, 606]
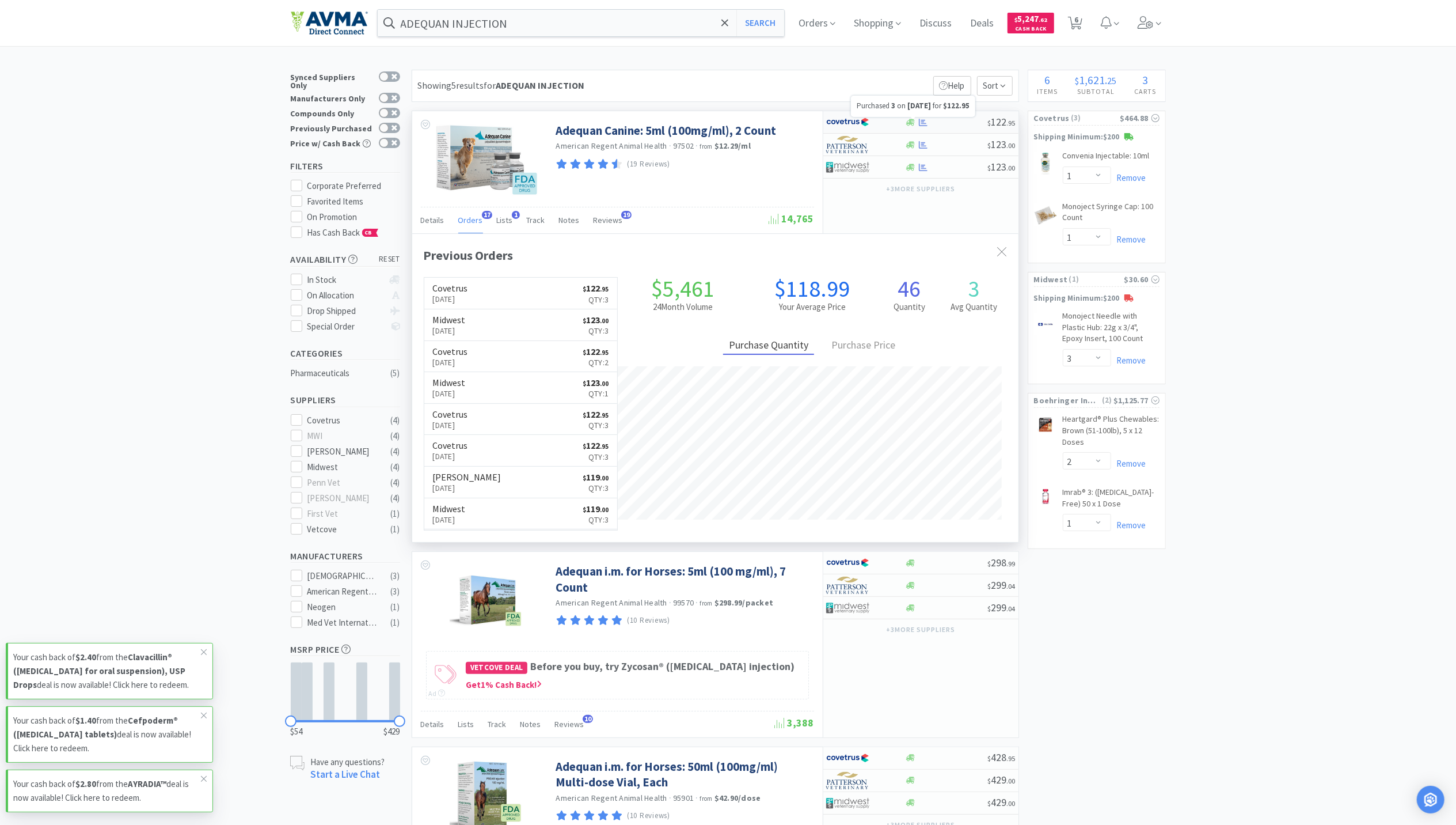
click at [925, 122] on icon at bounding box center [922, 122] width 9 height 9
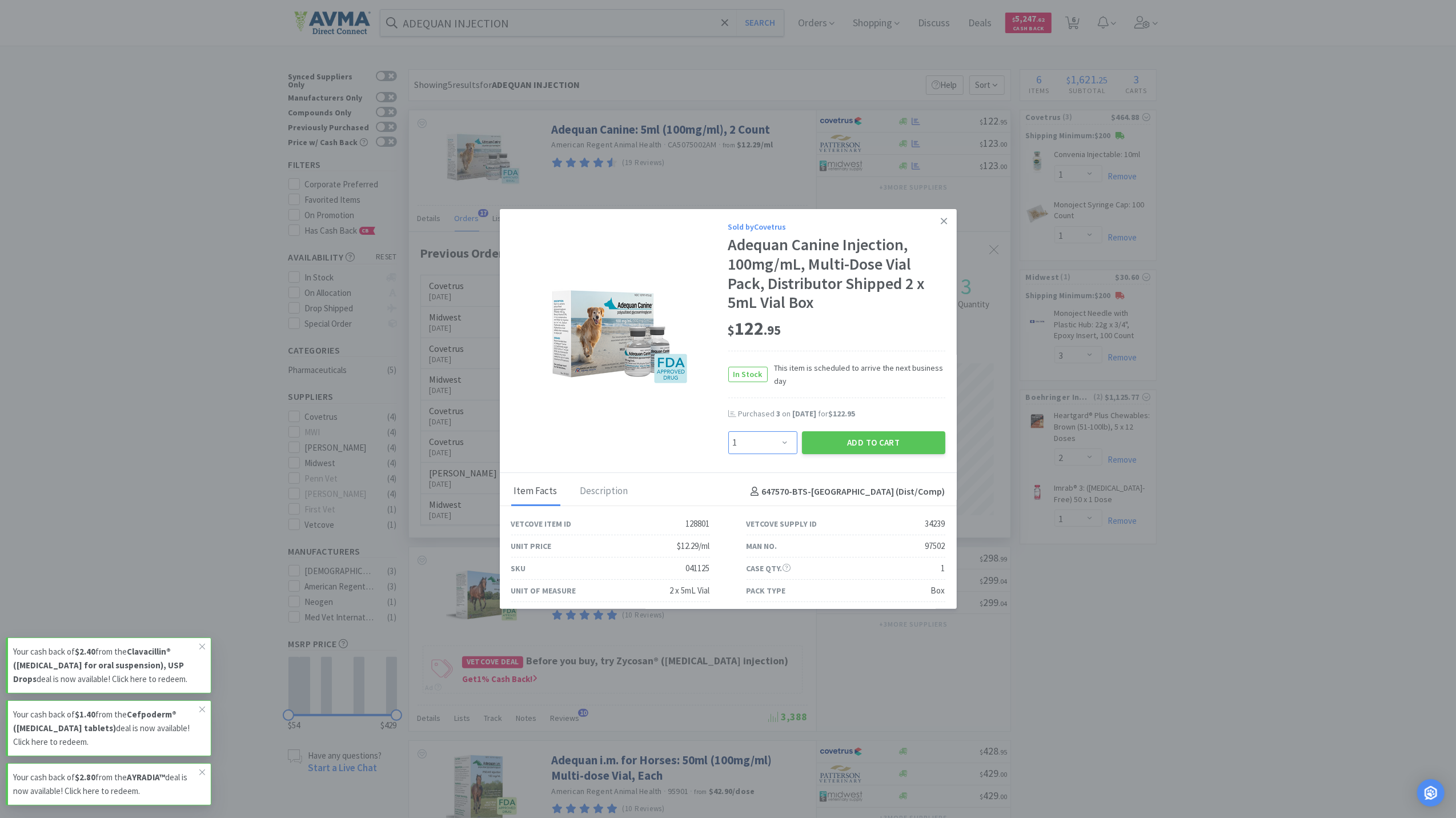
click at [780, 446] on select "Enter Quantity 1 2 3 4 5 6 7 8 9 10 11 12 13 14 15 16 17 18 19 20 Enter Quantity" at bounding box center [762, 442] width 69 height 23
select select "3"
click at [728, 431] on select "Enter Quantity 1 2 3 4 5 6 7 8 9 10 11 12 13 14 15 16 17 18 19 20 Enter Quantity" at bounding box center [762, 442] width 69 height 23
click at [830, 444] on button "Add to Cart" at bounding box center [874, 442] width 143 height 23
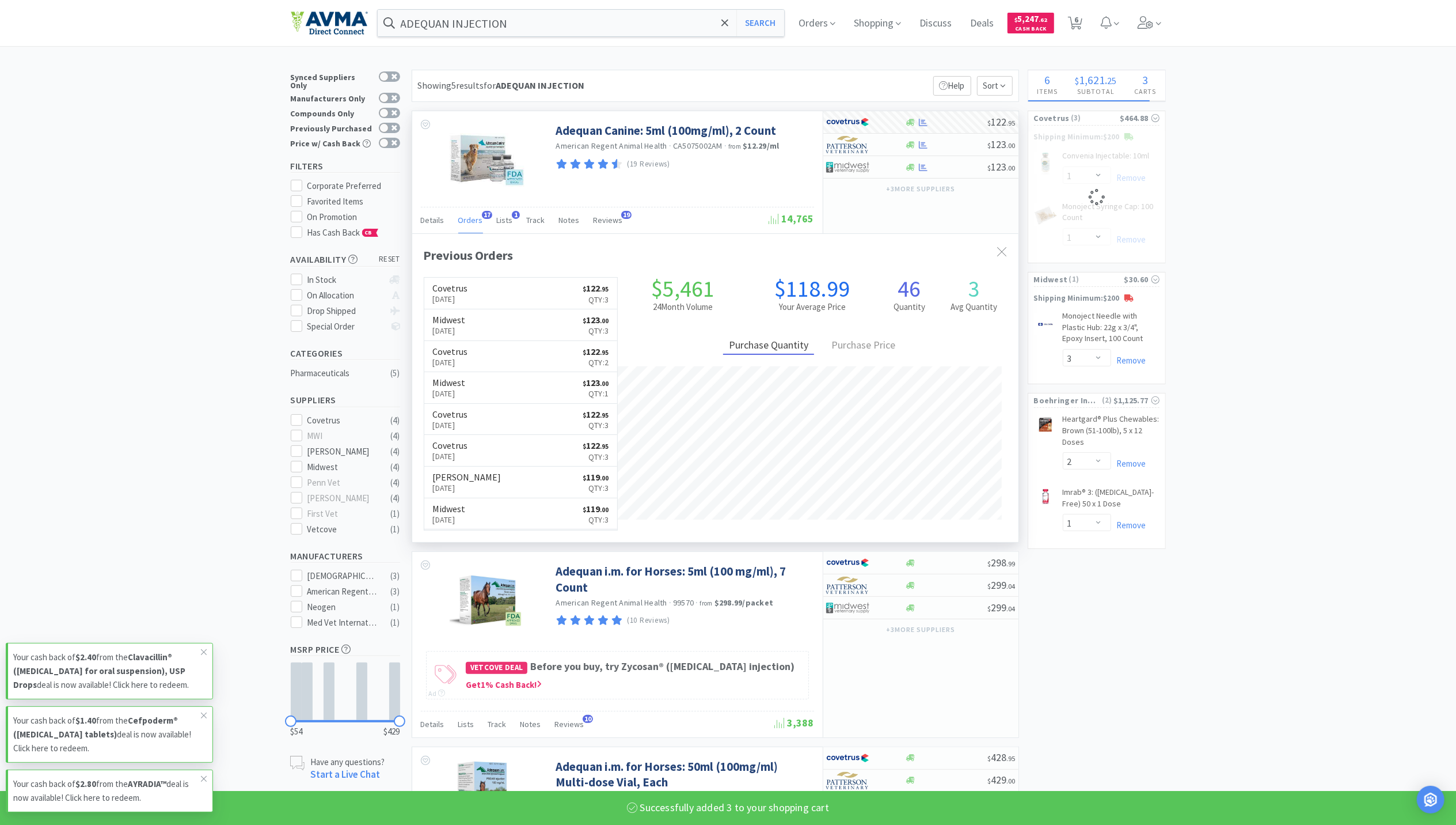
select select "3"
select select "1"
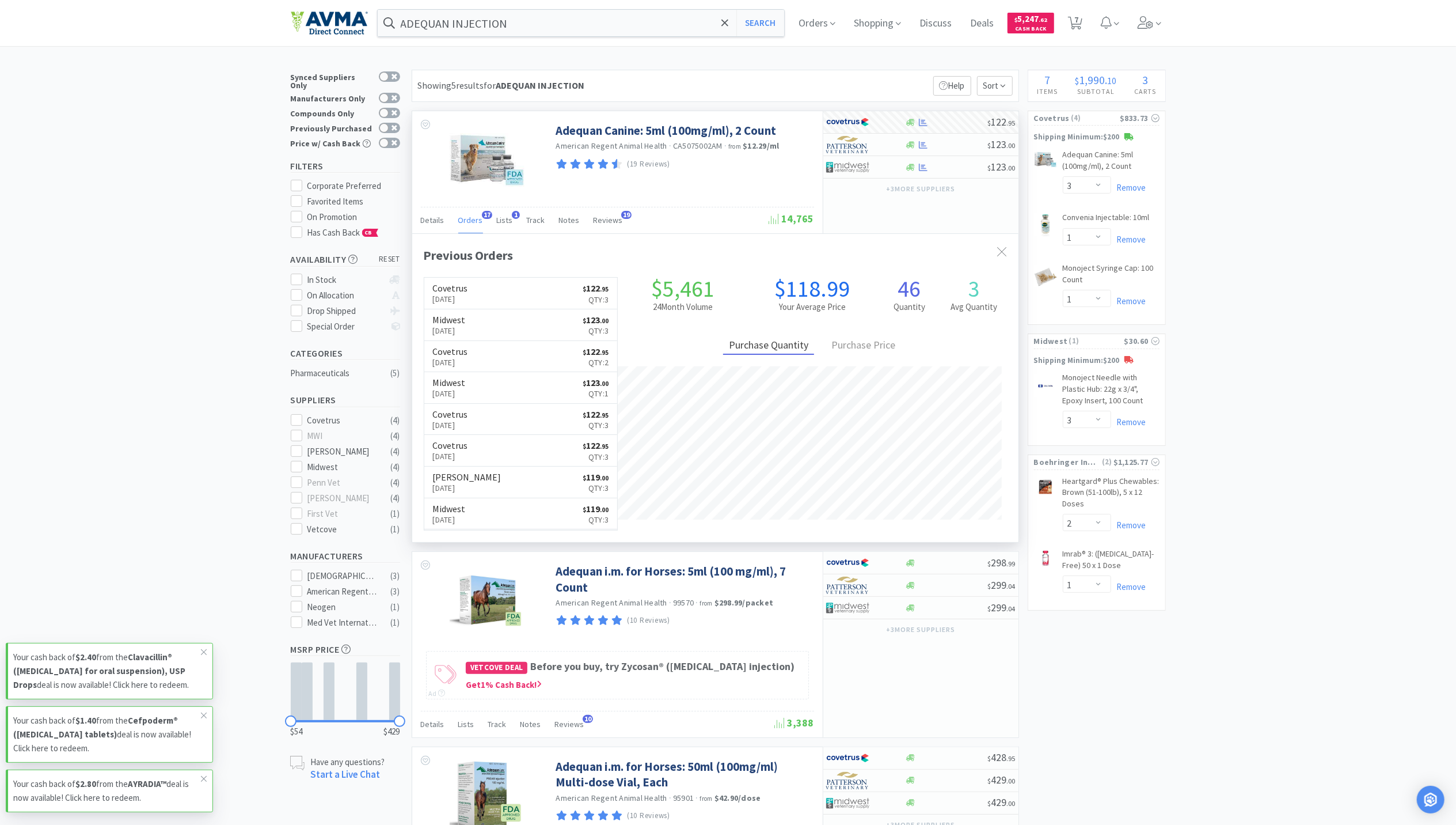
click at [1406, 585] on div "× Filter Results Synced Suppliers Only Manufacturers Only Compounds Only Previo…" at bounding box center [728, 621] width 1456 height 1104
drag, startPoint x: 150, startPoint y: 415, endPoint x: 270, endPoint y: 344, distance: 139.4
click at [150, 415] on div "× Filter Results Synced Suppliers Only Manufacturers Only Compounds Only Previo…" at bounding box center [728, 621] width 1456 height 1104
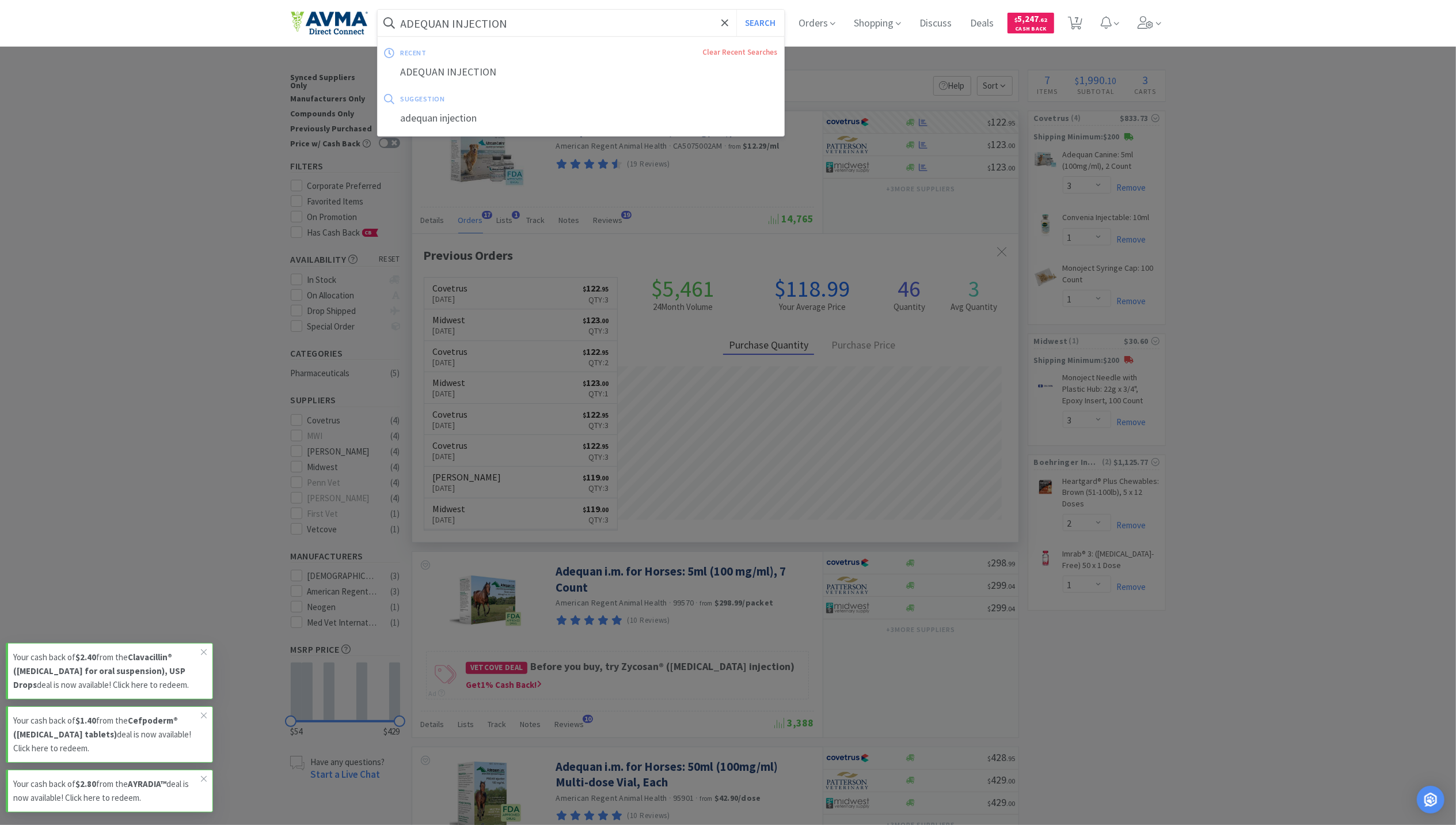
click at [578, 28] on input "ADEQUAN INJECTION" at bounding box center [581, 23] width 407 height 27
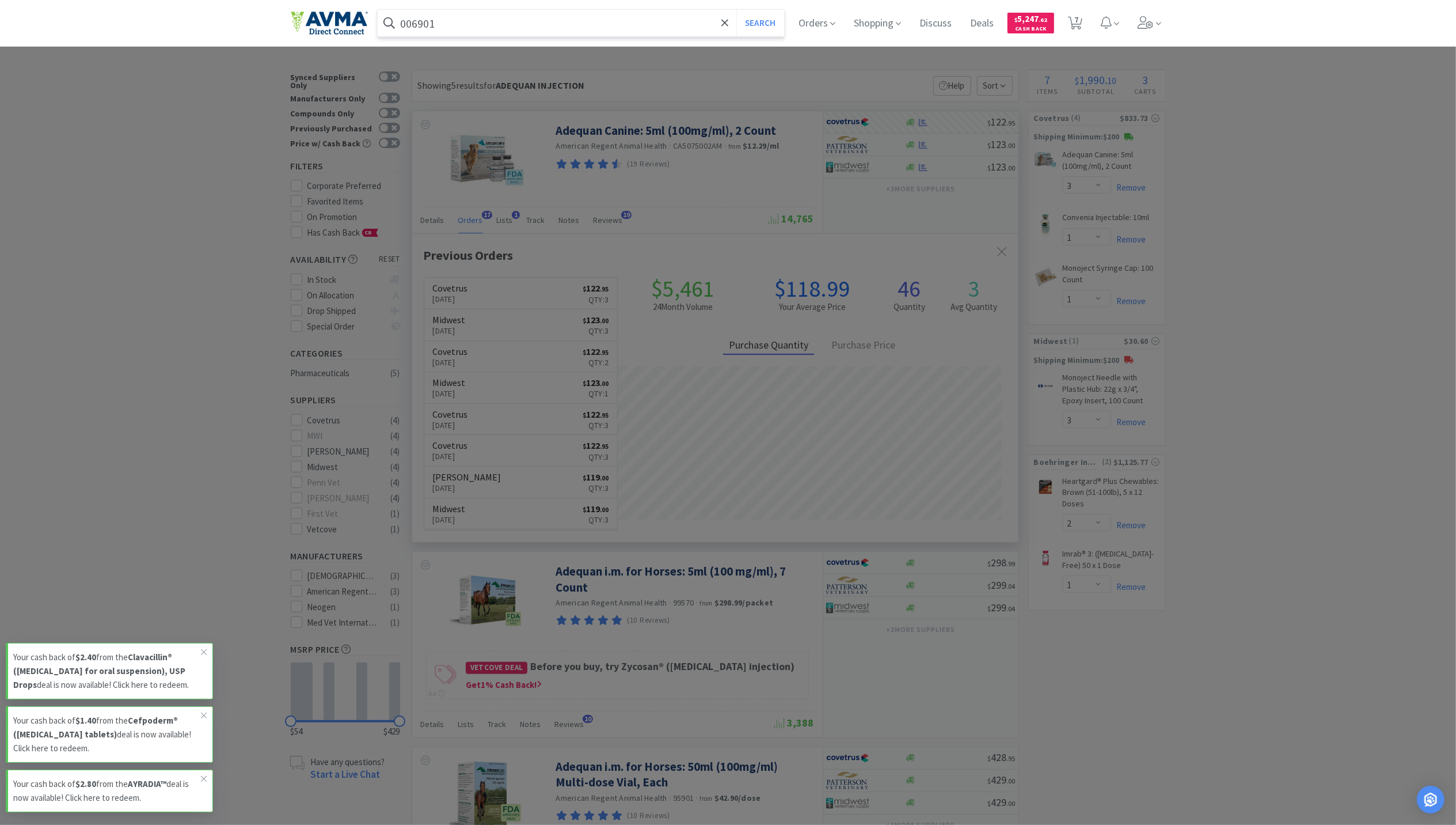
click at [736, 10] on button "Search" at bounding box center [760, 23] width 48 height 27
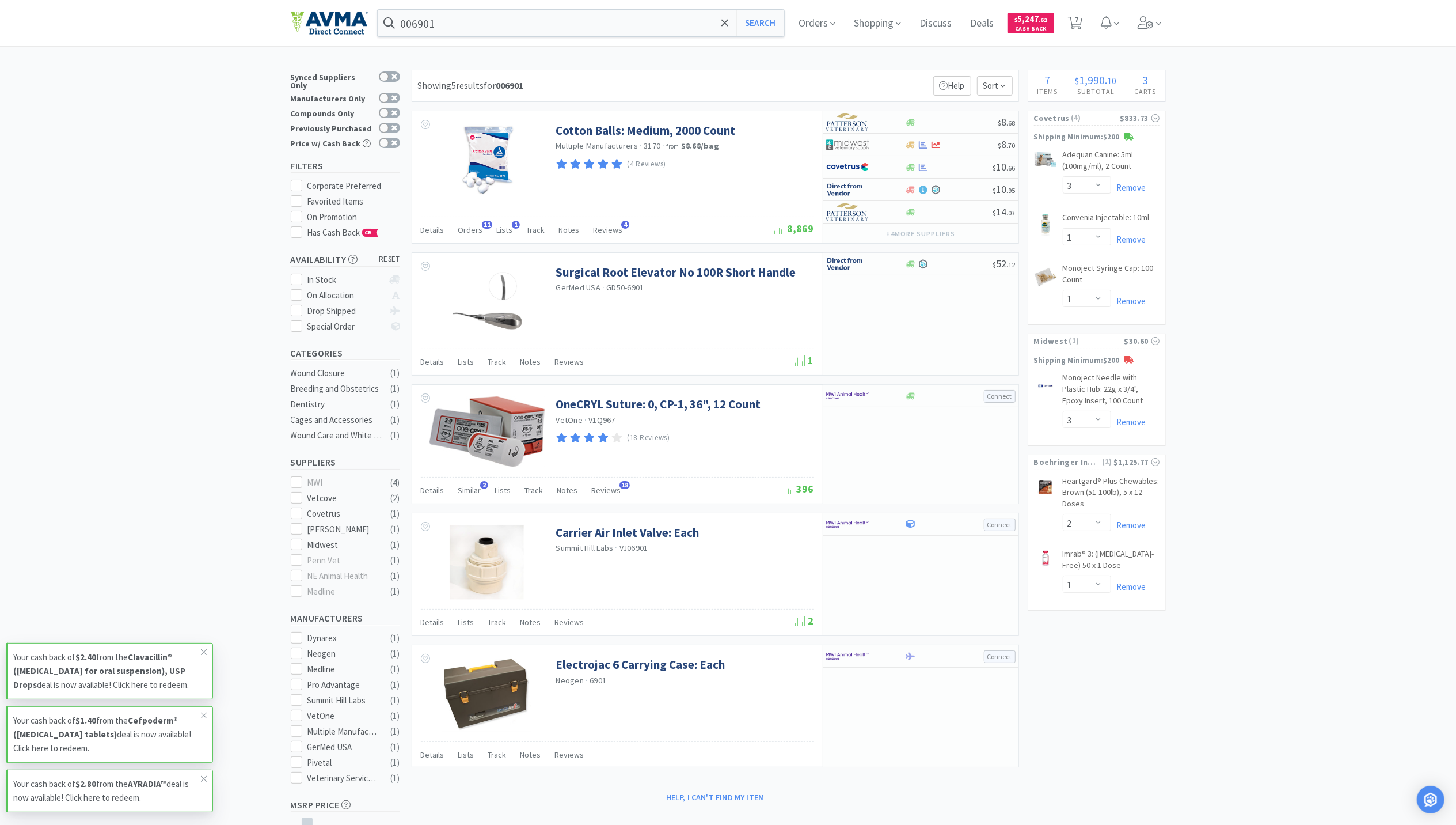
click at [1203, 739] on div "× Filter Results Synced Suppliers Only Manufacturers Only Compounds Only Previo…" at bounding box center [728, 503] width 1456 height 868
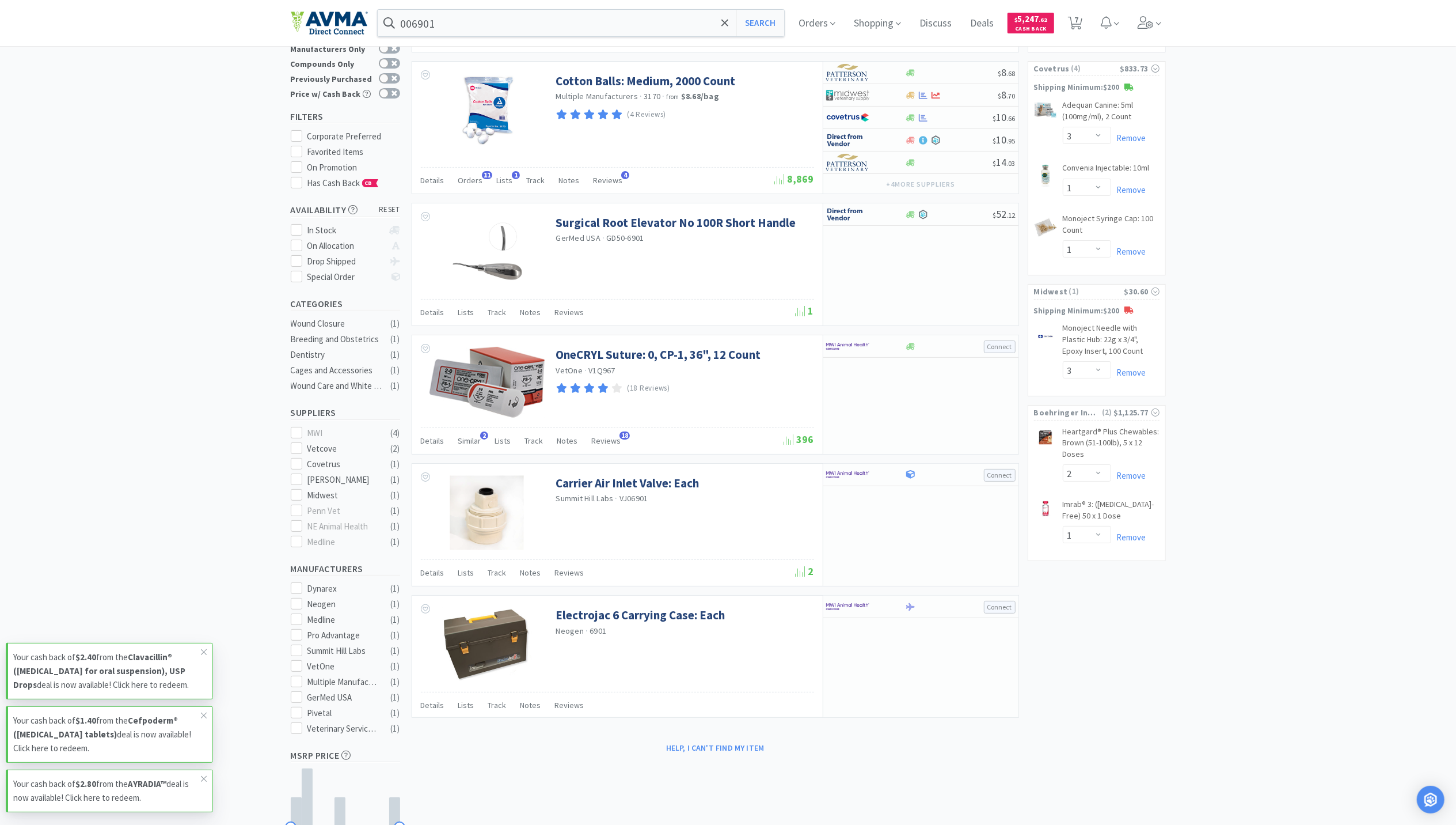
scroll to position [77, 0]
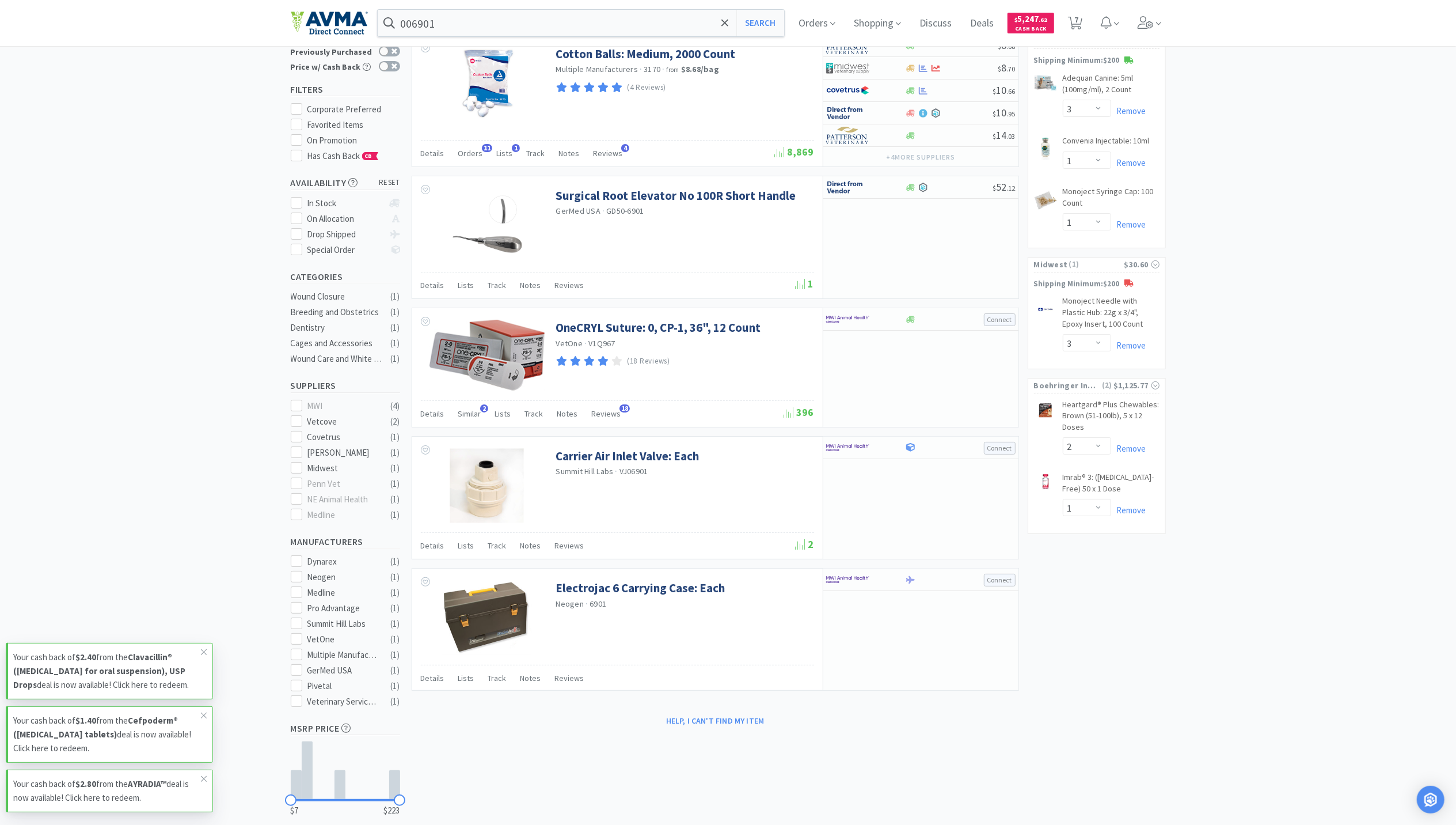
drag, startPoint x: 1196, startPoint y: 552, endPoint x: 1203, endPoint y: 549, distance: 7.6
click at [1198, 551] on div "× Filter Results Synced Suppliers Only Manufacturers Only Compounds Only Previo…" at bounding box center [728, 427] width 1456 height 868
click at [1277, 551] on div "× Filter Results Synced Suppliers Only Manufacturers Only Compounds Only Previo…" at bounding box center [728, 427] width 1456 height 868
click at [1279, 326] on div "× Filter Results Synced Suppliers Only Manufacturers Only Compounds Only Previo…" at bounding box center [728, 427] width 1456 height 868
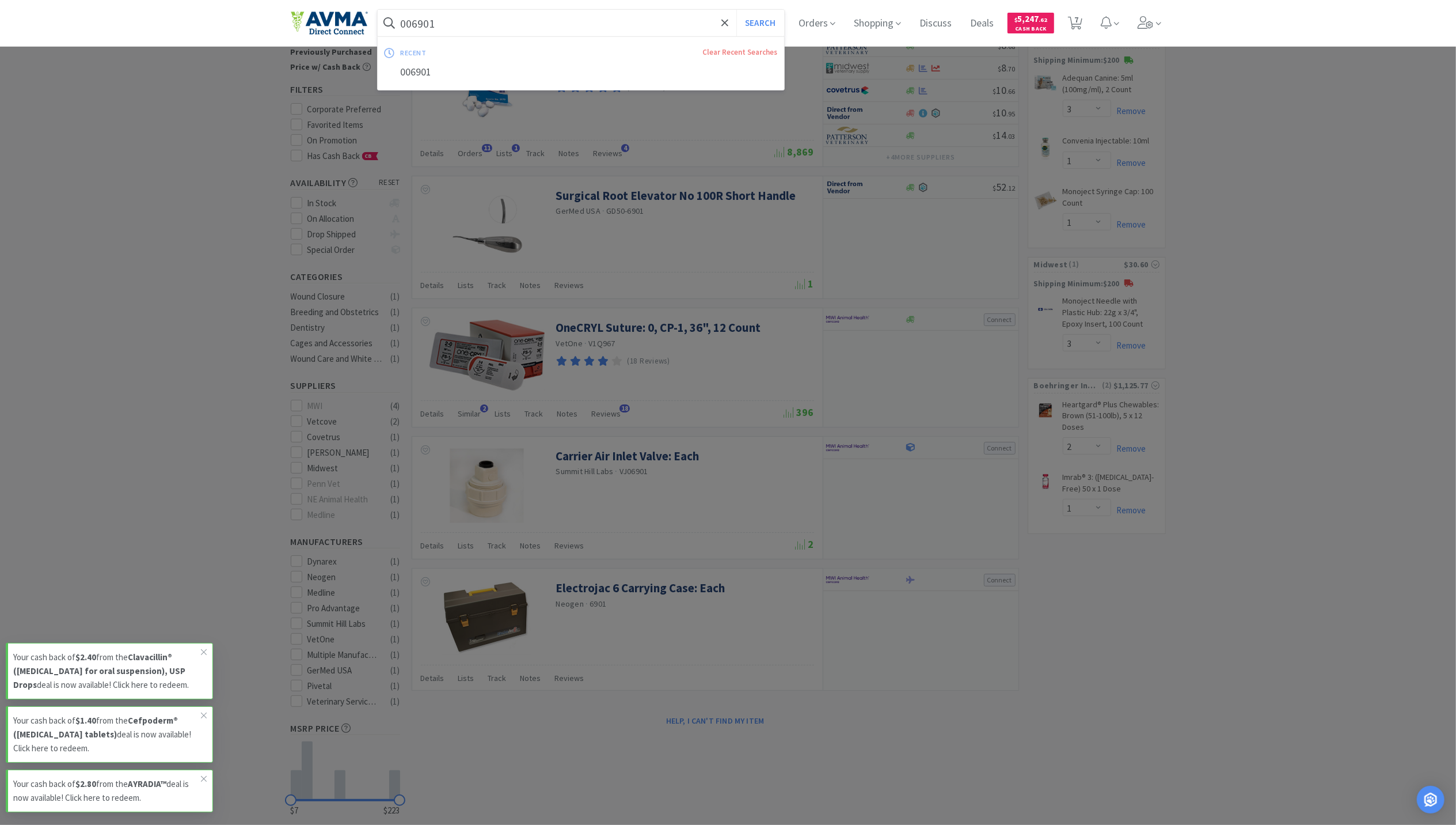
click at [493, 24] on input "006901" at bounding box center [581, 23] width 407 height 27
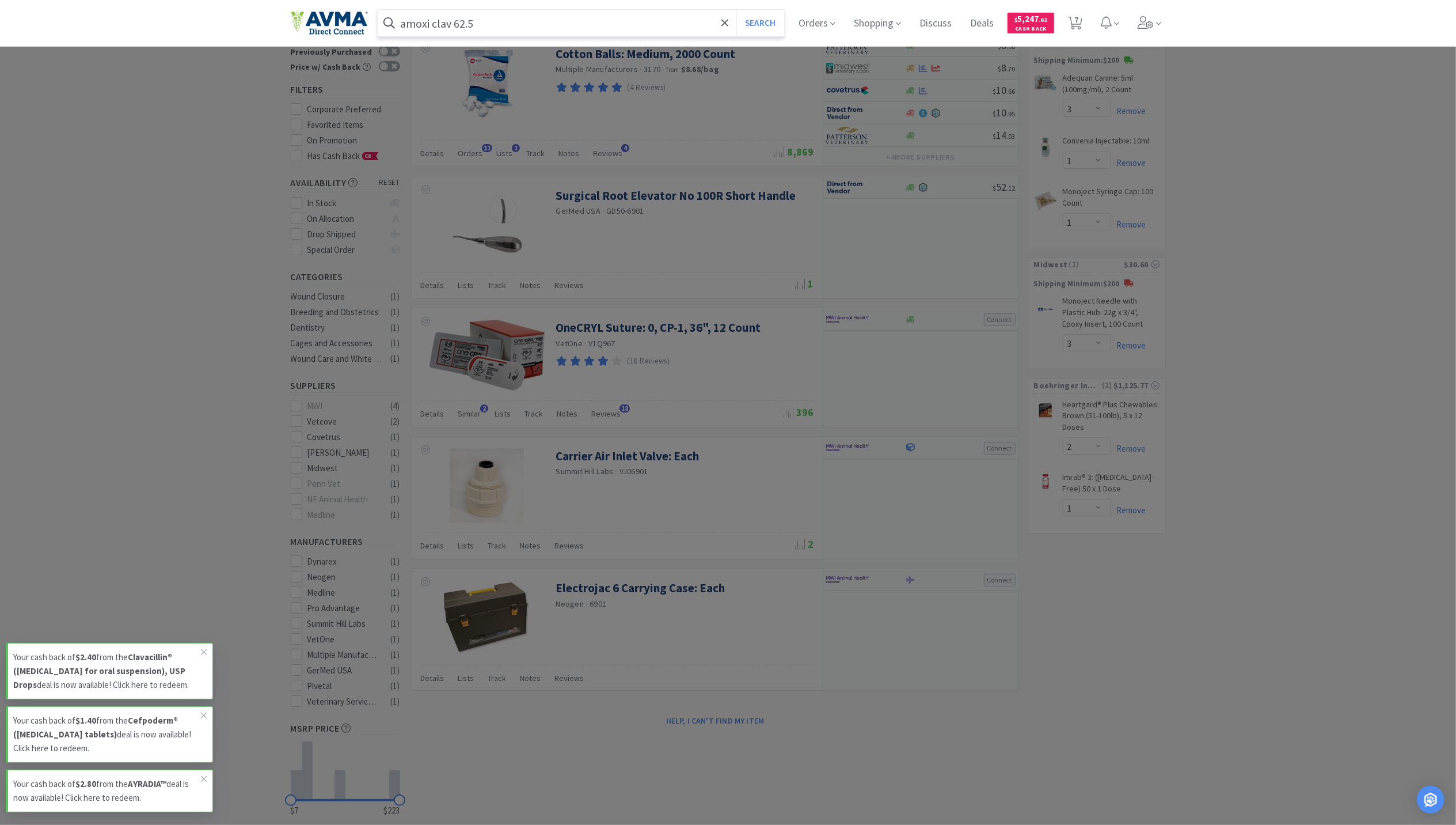
type input "amoxi clav 62.5"
click at [736, 10] on button "Search" at bounding box center [760, 23] width 48 height 27
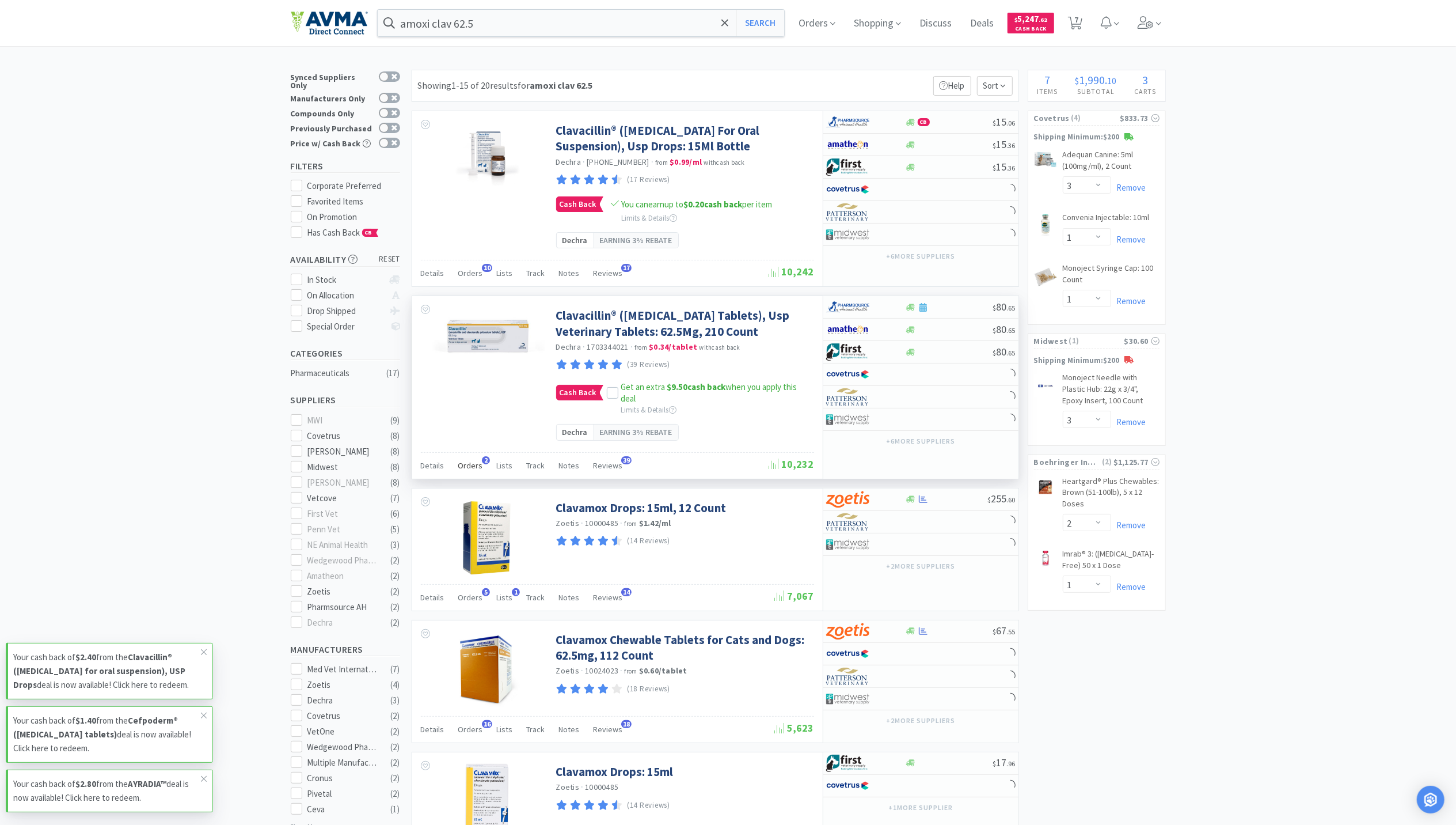
click at [466, 471] on span "Orders" at bounding box center [471, 465] width 25 height 10
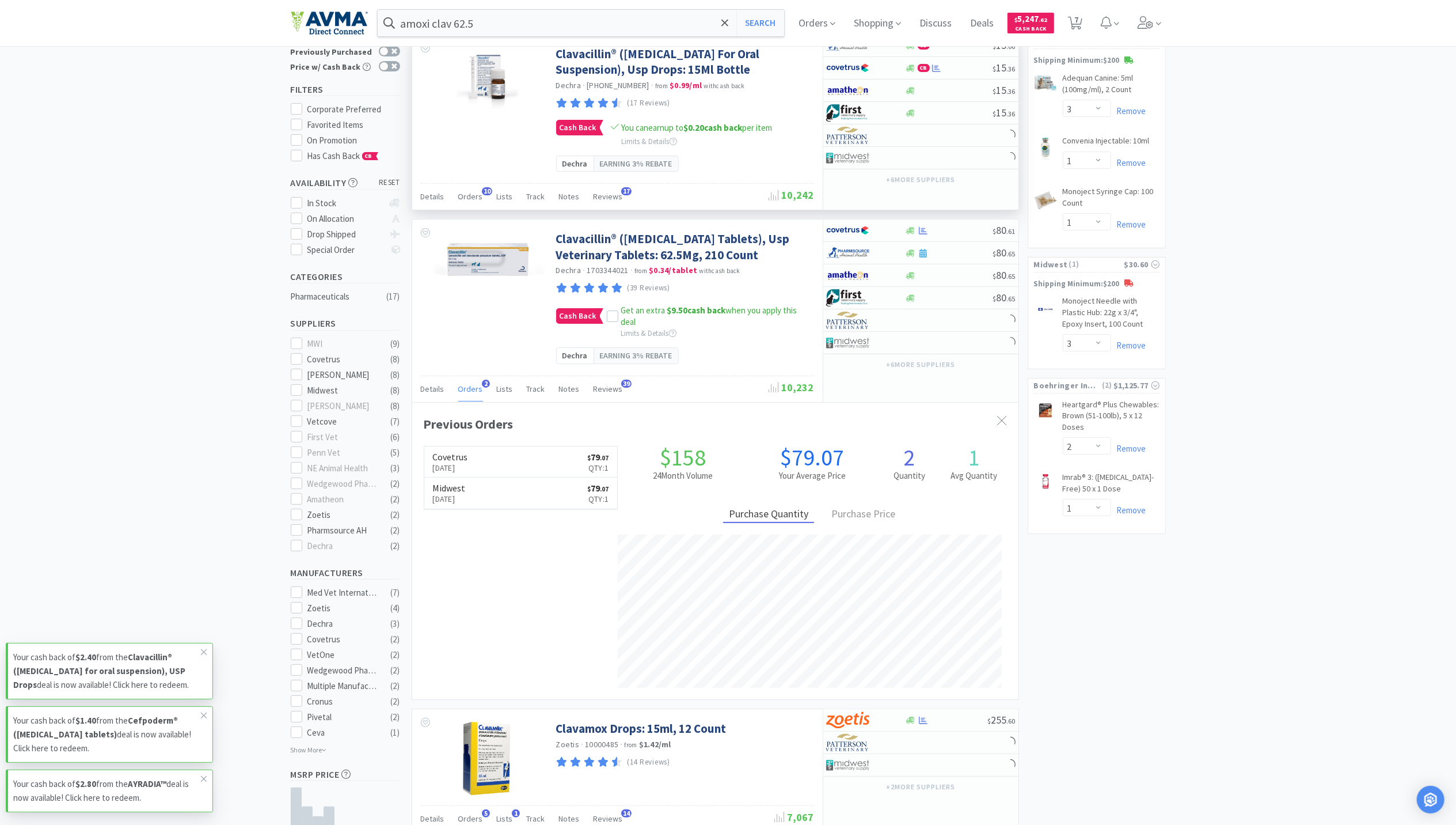
scroll to position [298, 606]
click at [925, 234] on icon at bounding box center [922, 231] width 9 height 8
select select "1"
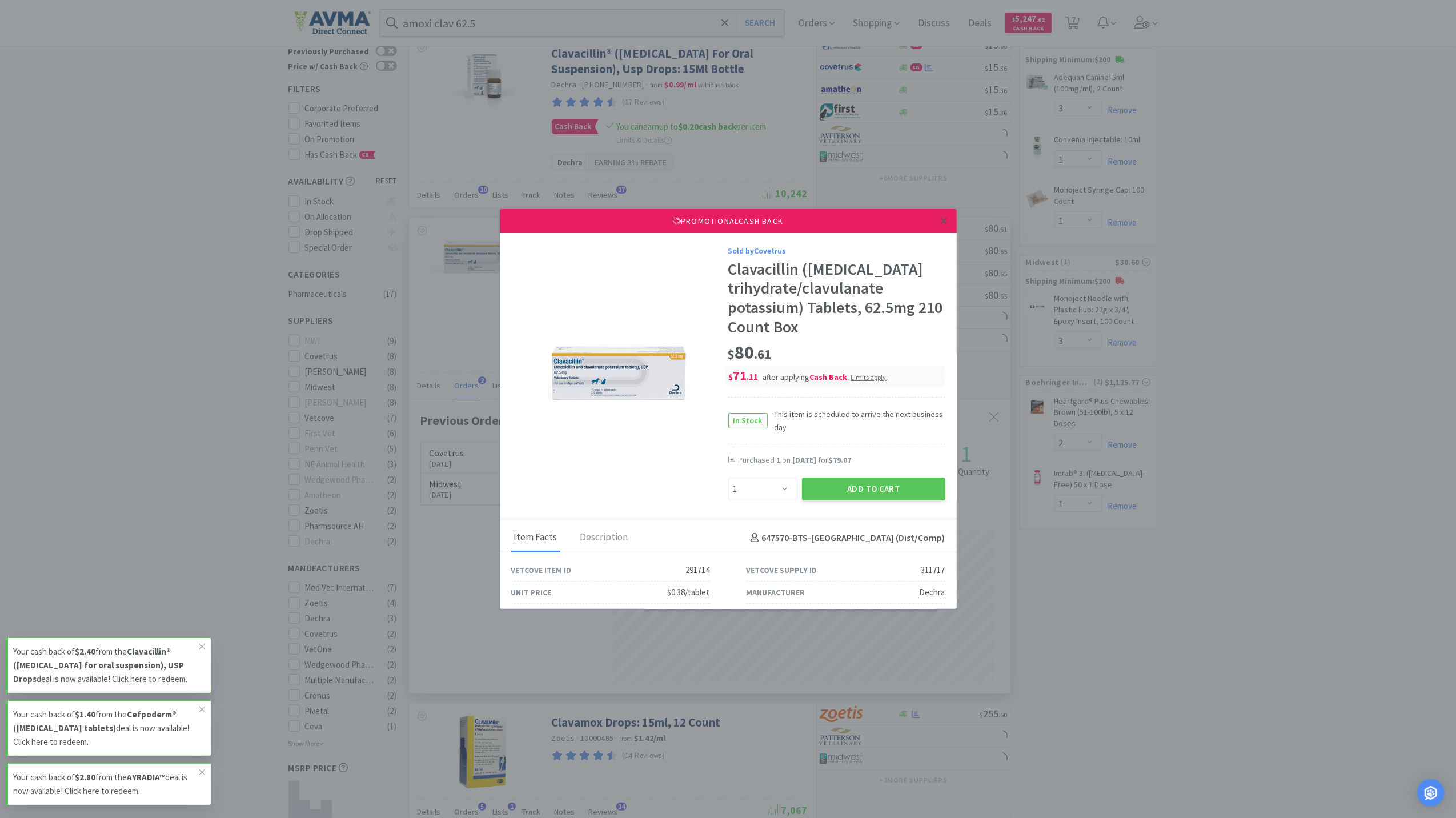
click at [934, 226] on link at bounding box center [944, 222] width 20 height 25
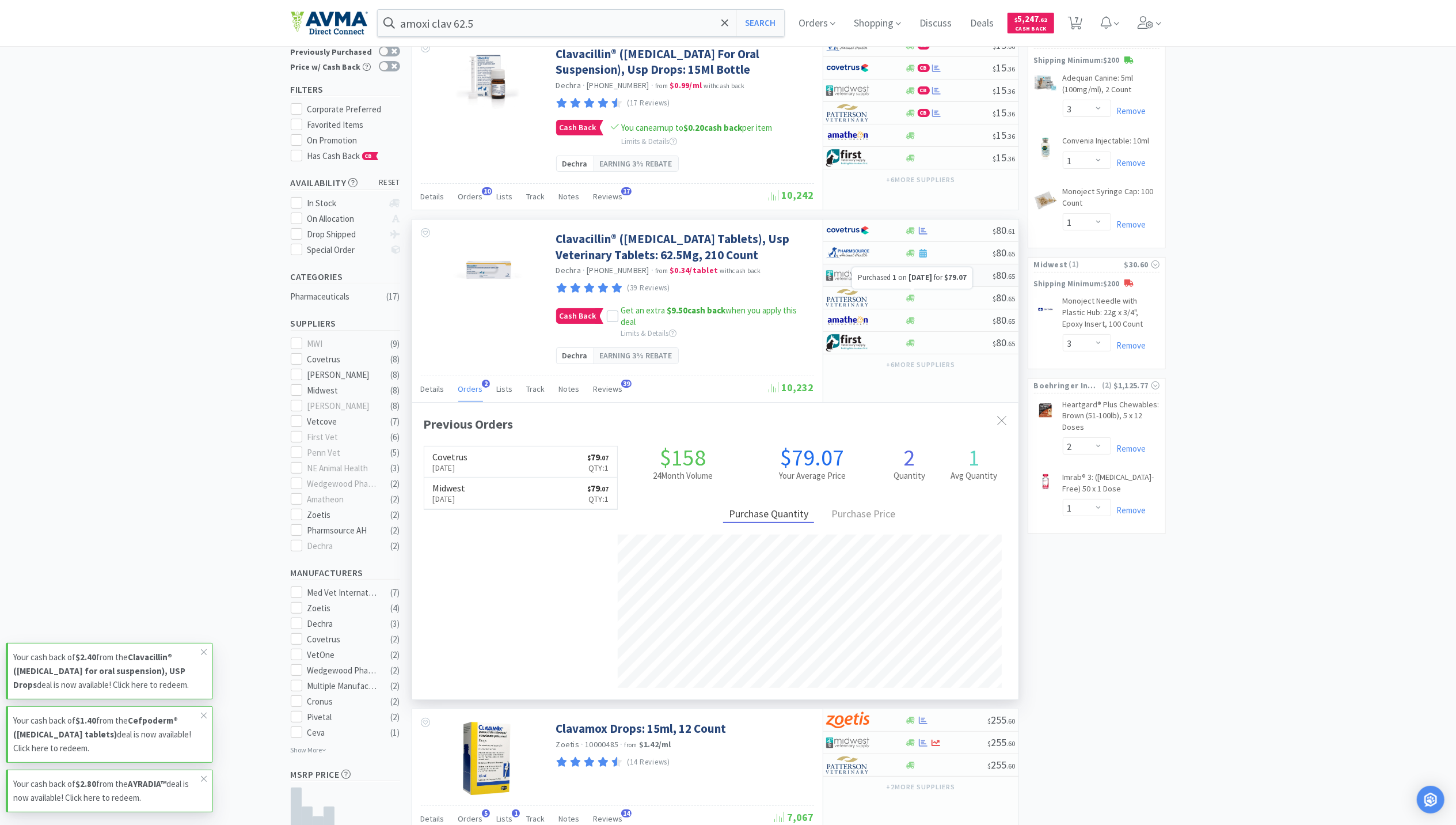
click at [919, 280] on icon at bounding box center [922, 275] width 9 height 9
select select "1"
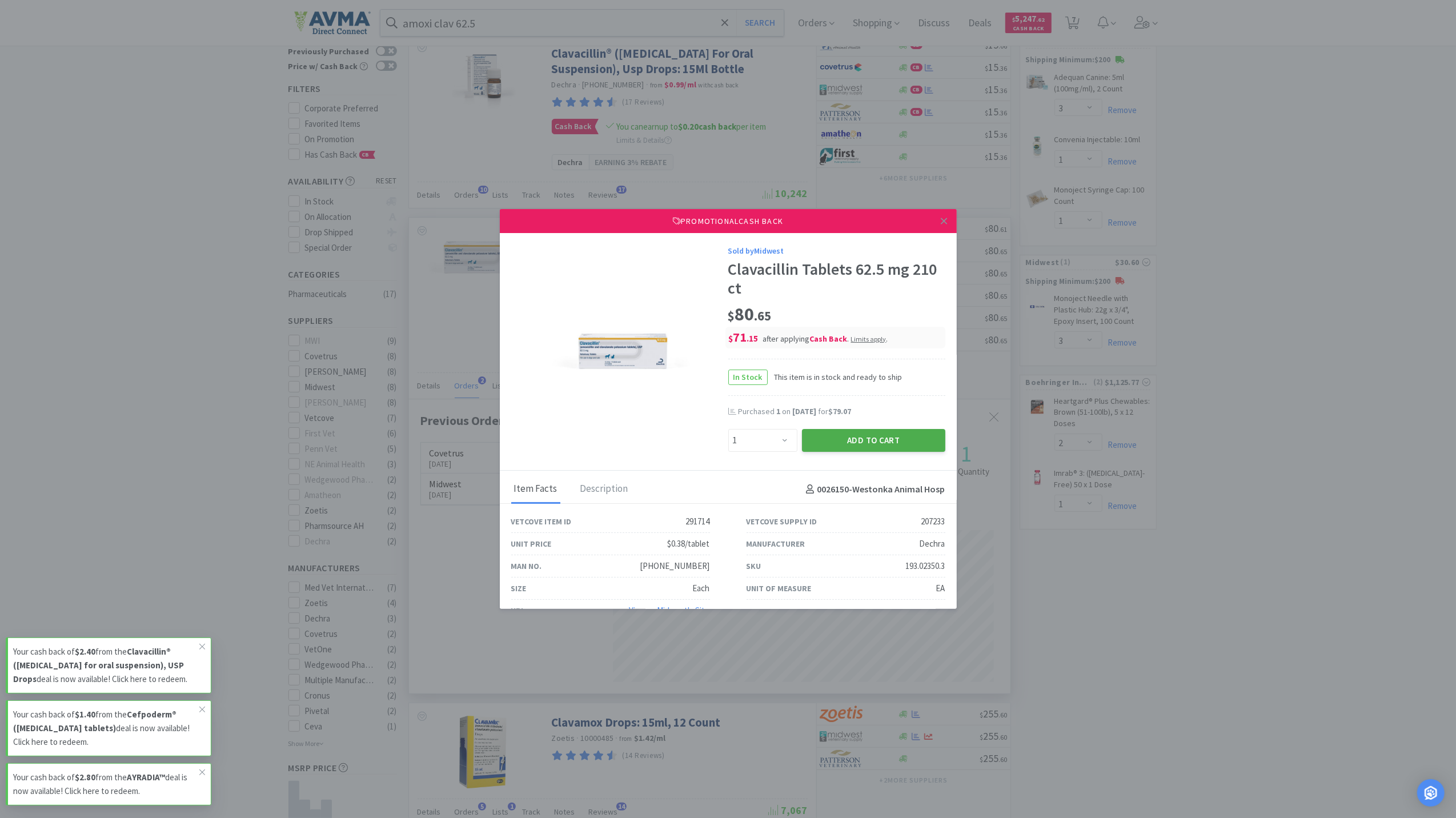
click at [858, 434] on button "Add to Cart" at bounding box center [874, 441] width 143 height 23
select select "1"
select select "3"
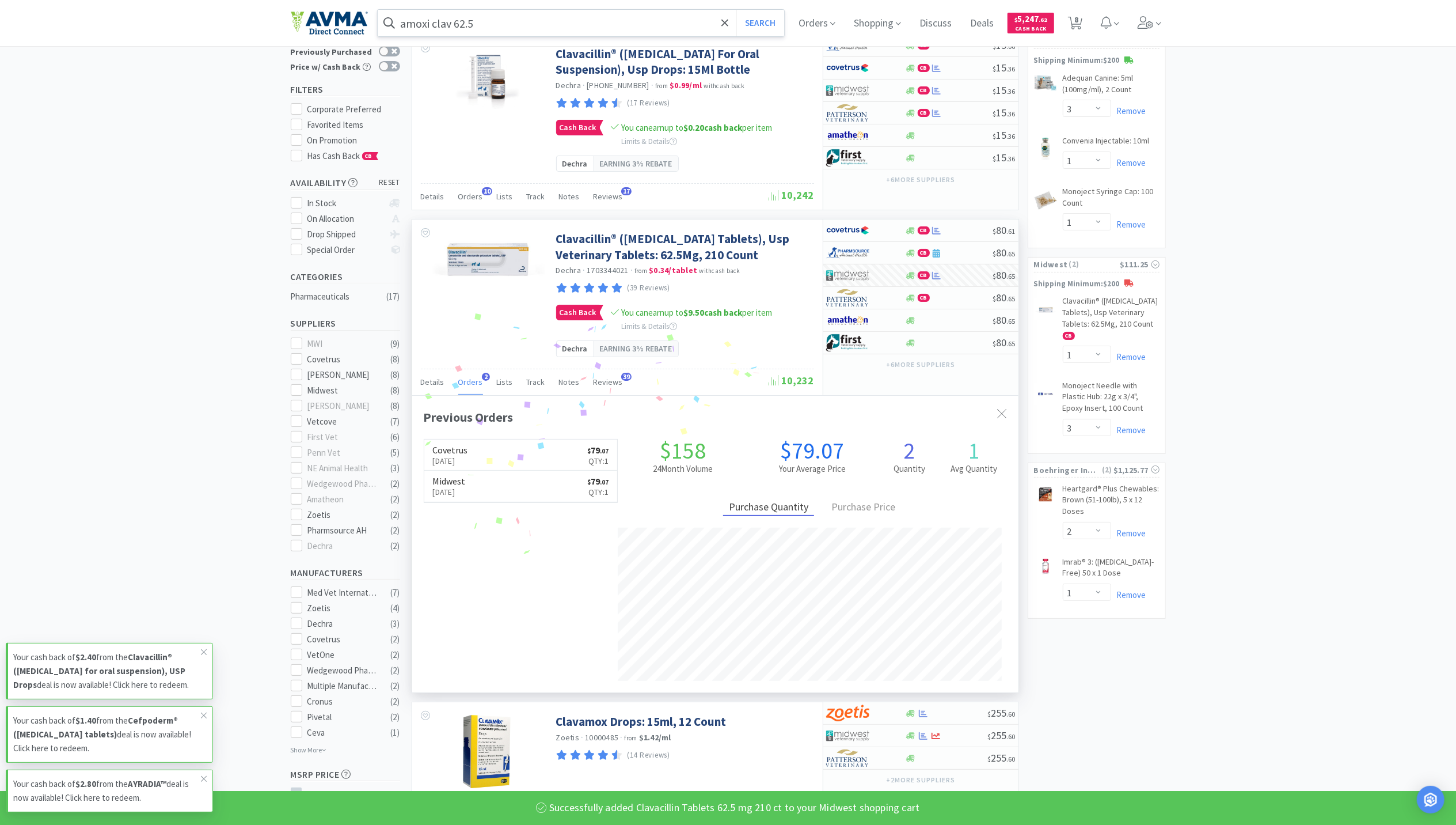
click at [553, 33] on input "amoxi clav 62.5" at bounding box center [581, 23] width 407 height 27
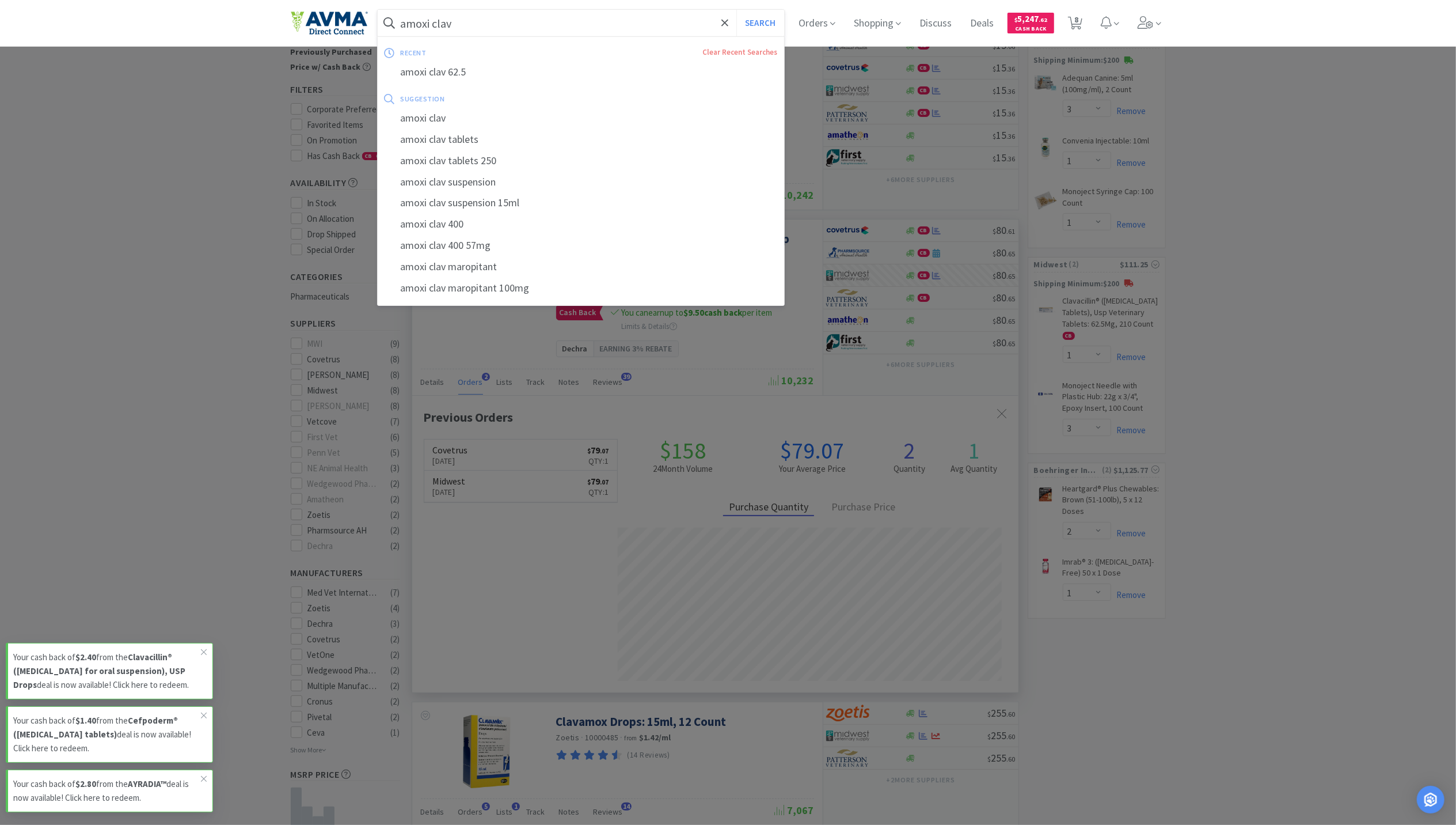
type input "amoxi clav"
click at [736, 10] on button "Search" at bounding box center [760, 23] width 48 height 27
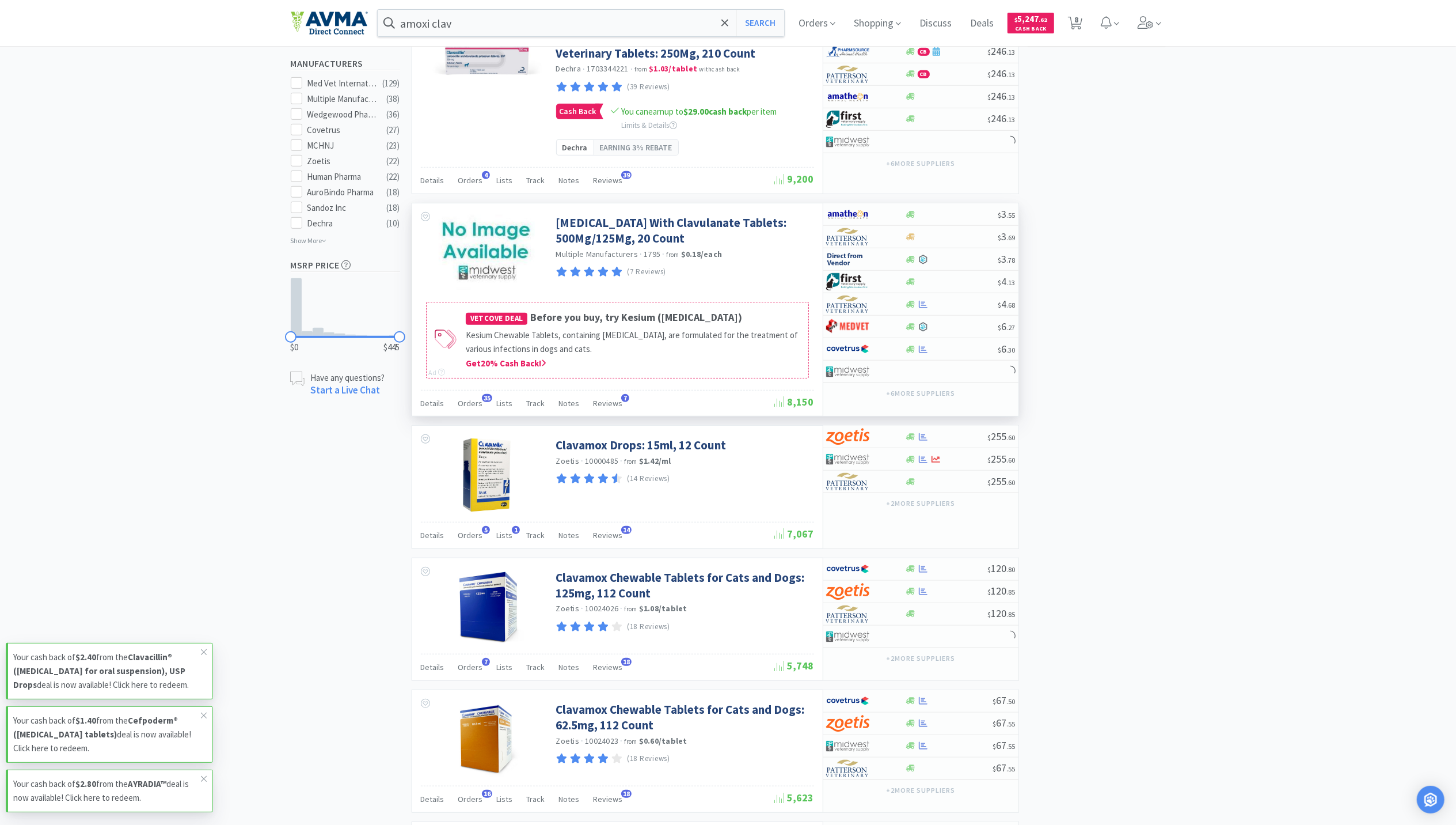
scroll to position [691, 0]
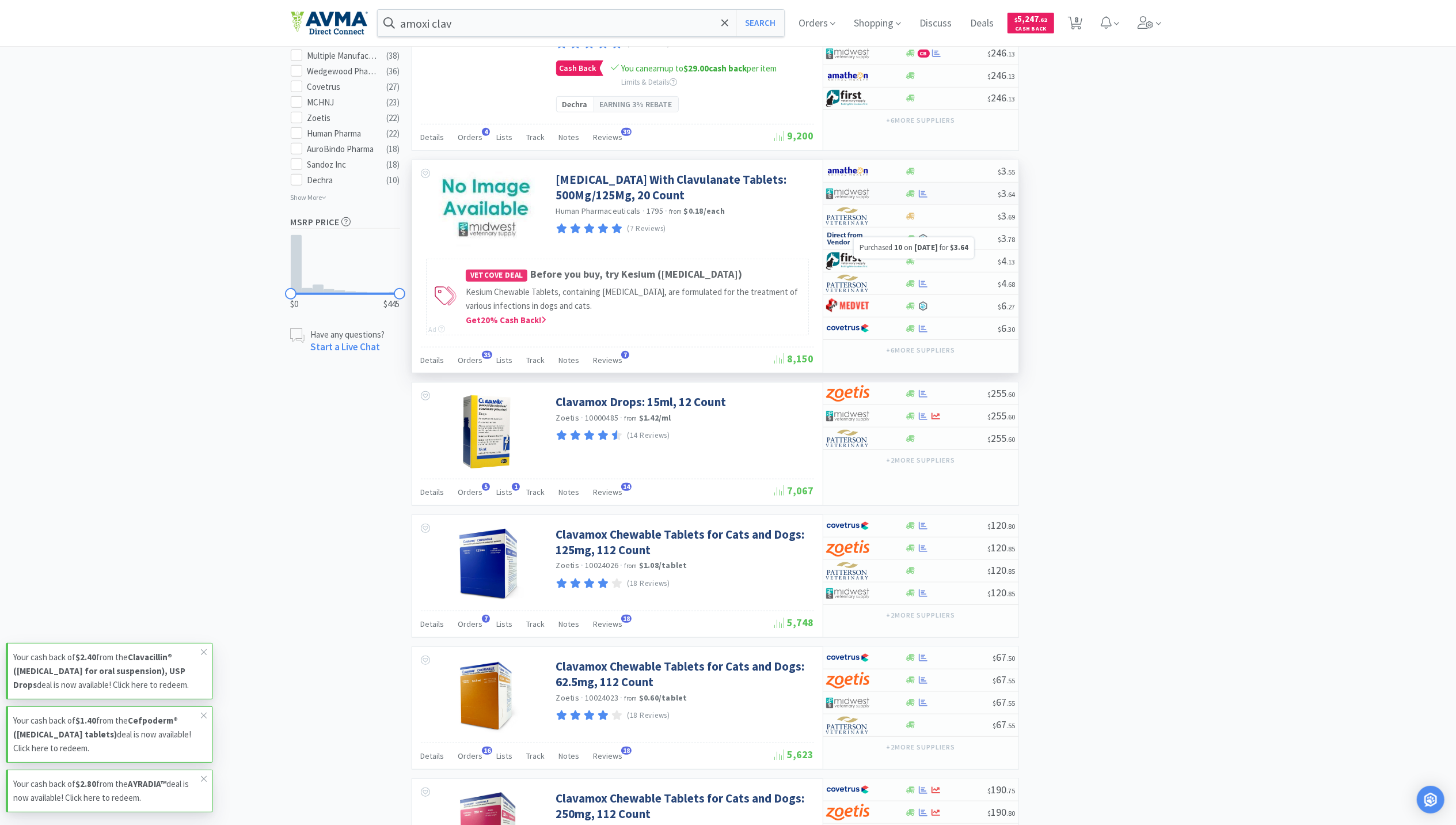
click at [922, 198] on icon at bounding box center [922, 193] width 9 height 9
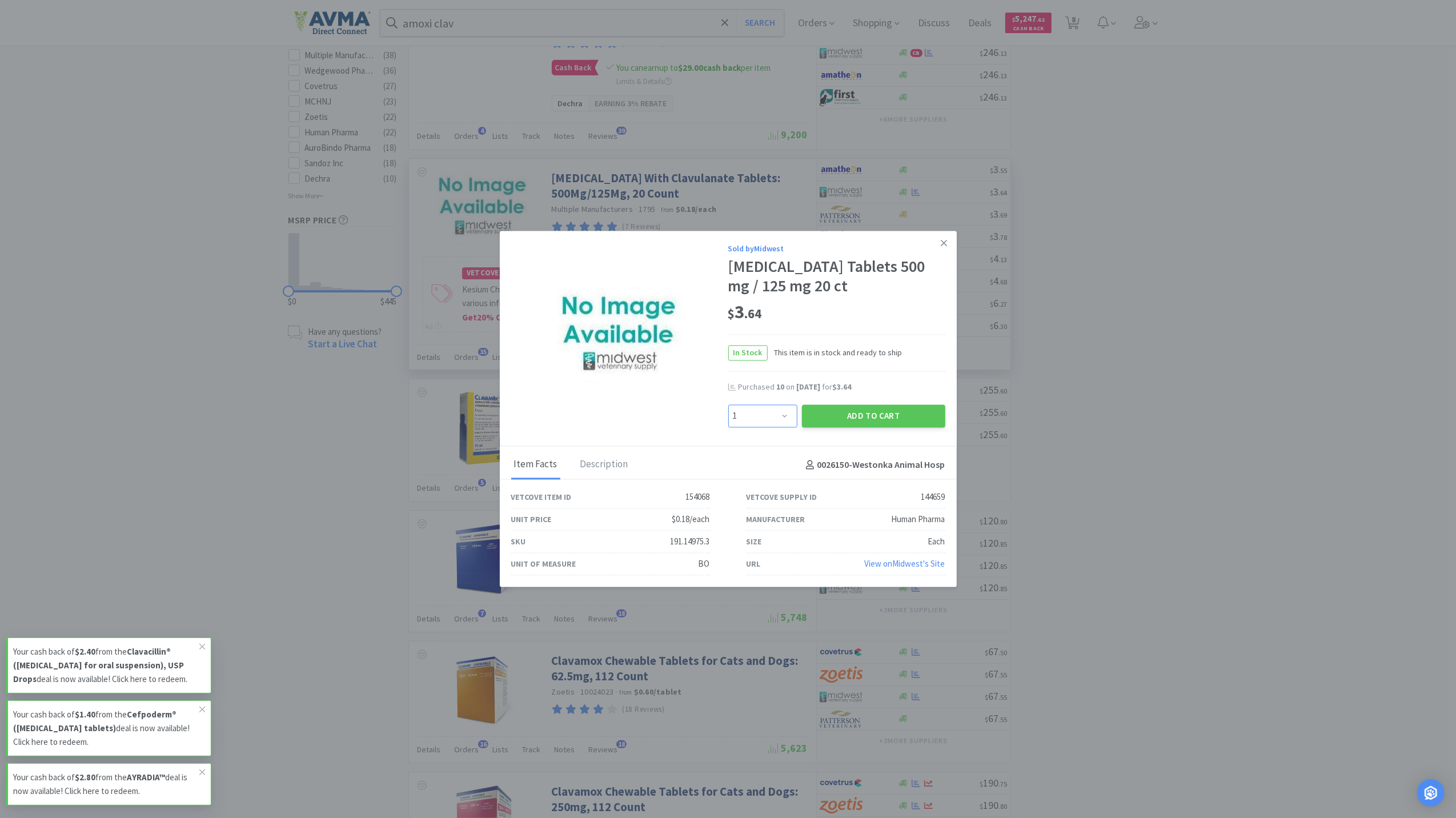
click at [780, 426] on select "Enter Quantity 1 2 3 4 5 6 7 8 9 10 11 12 13 14 15 16 17 18 19 20 Enter Quantity" at bounding box center [762, 416] width 69 height 23
select select "5"
click at [728, 413] on select "Enter Quantity 1 2 3 4 5 6 7 8 9 10 11 12 13 14 15 16 17 18 19 20 Enter Quantity" at bounding box center [762, 416] width 69 height 23
click at [877, 422] on button "Add to Cart" at bounding box center [874, 416] width 143 height 23
select select "5"
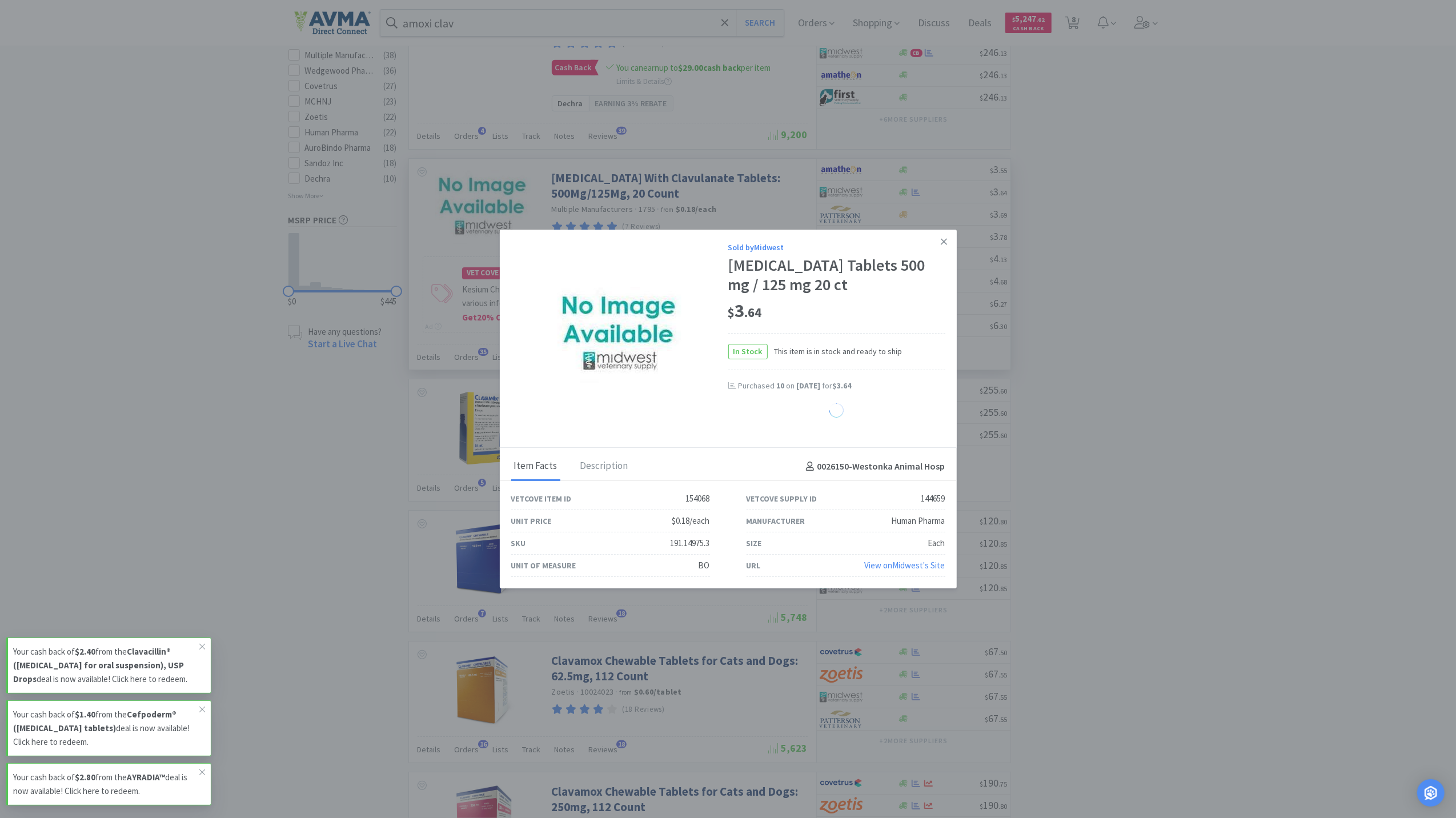
select select "1"
select select "3"
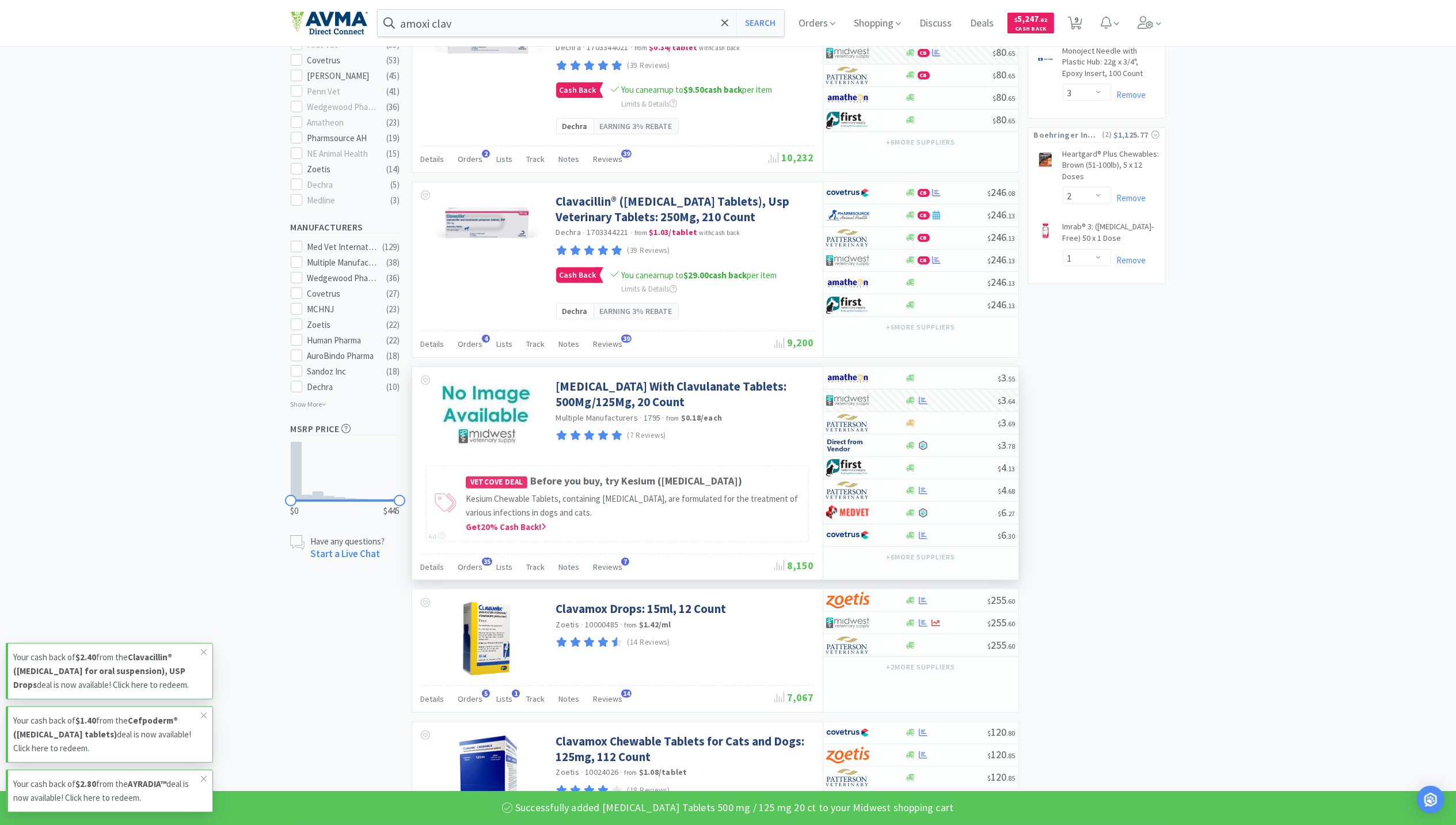
scroll to position [461, 0]
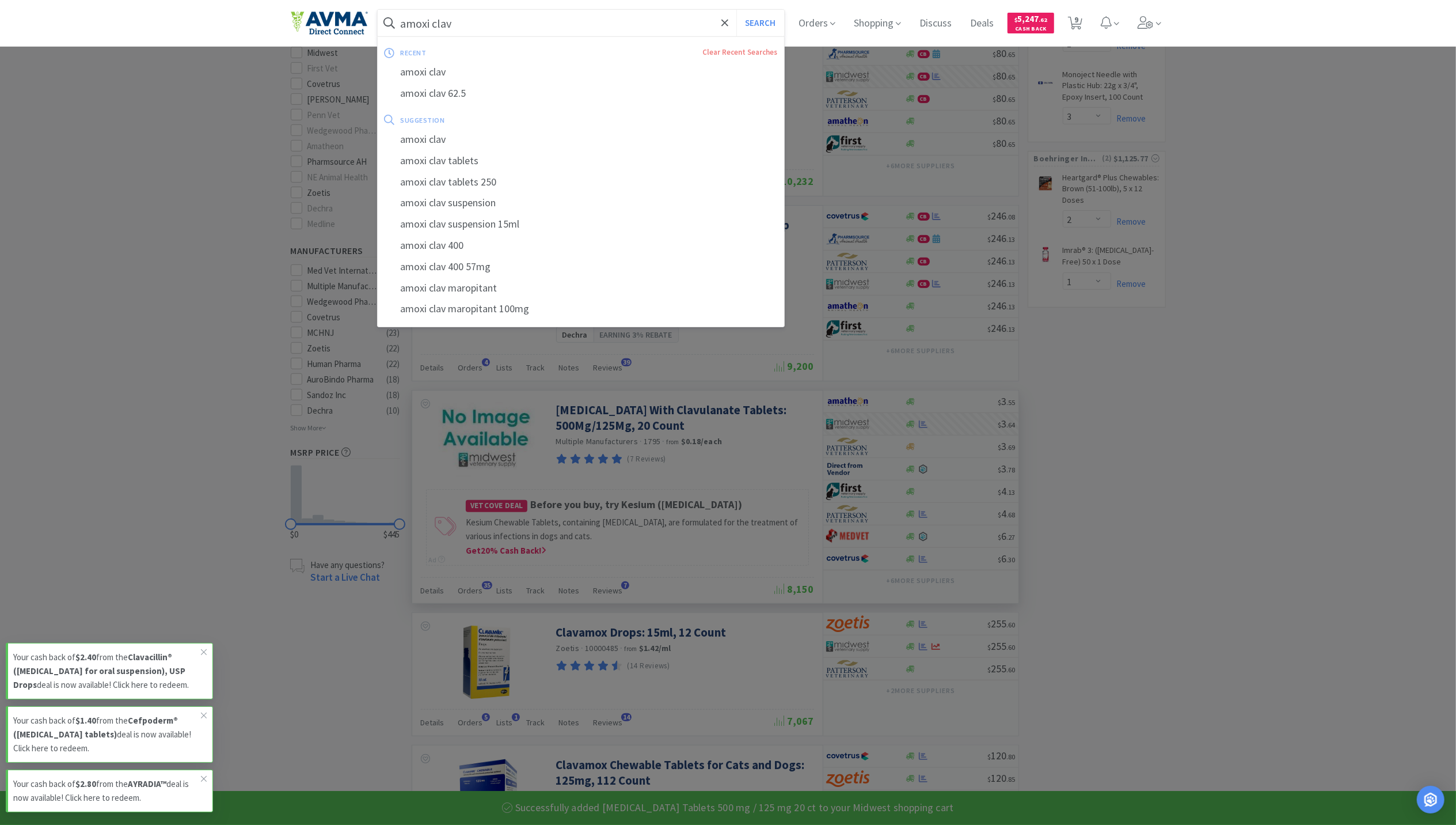
click at [499, 29] on input "amoxi clav" at bounding box center [581, 23] width 407 height 27
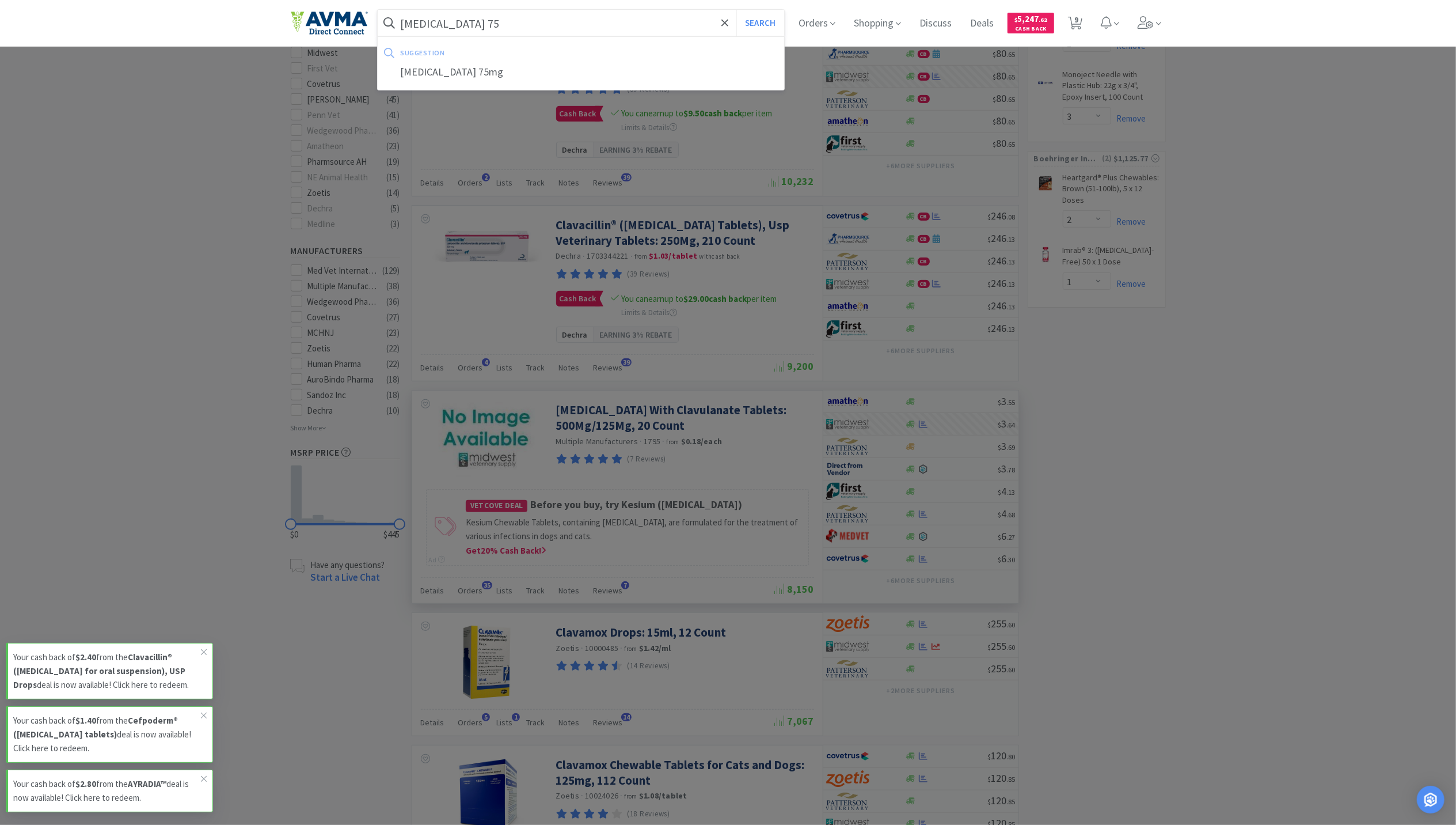
type input "carprofen 75"
click at [736, 10] on button "Search" at bounding box center [760, 23] width 48 height 27
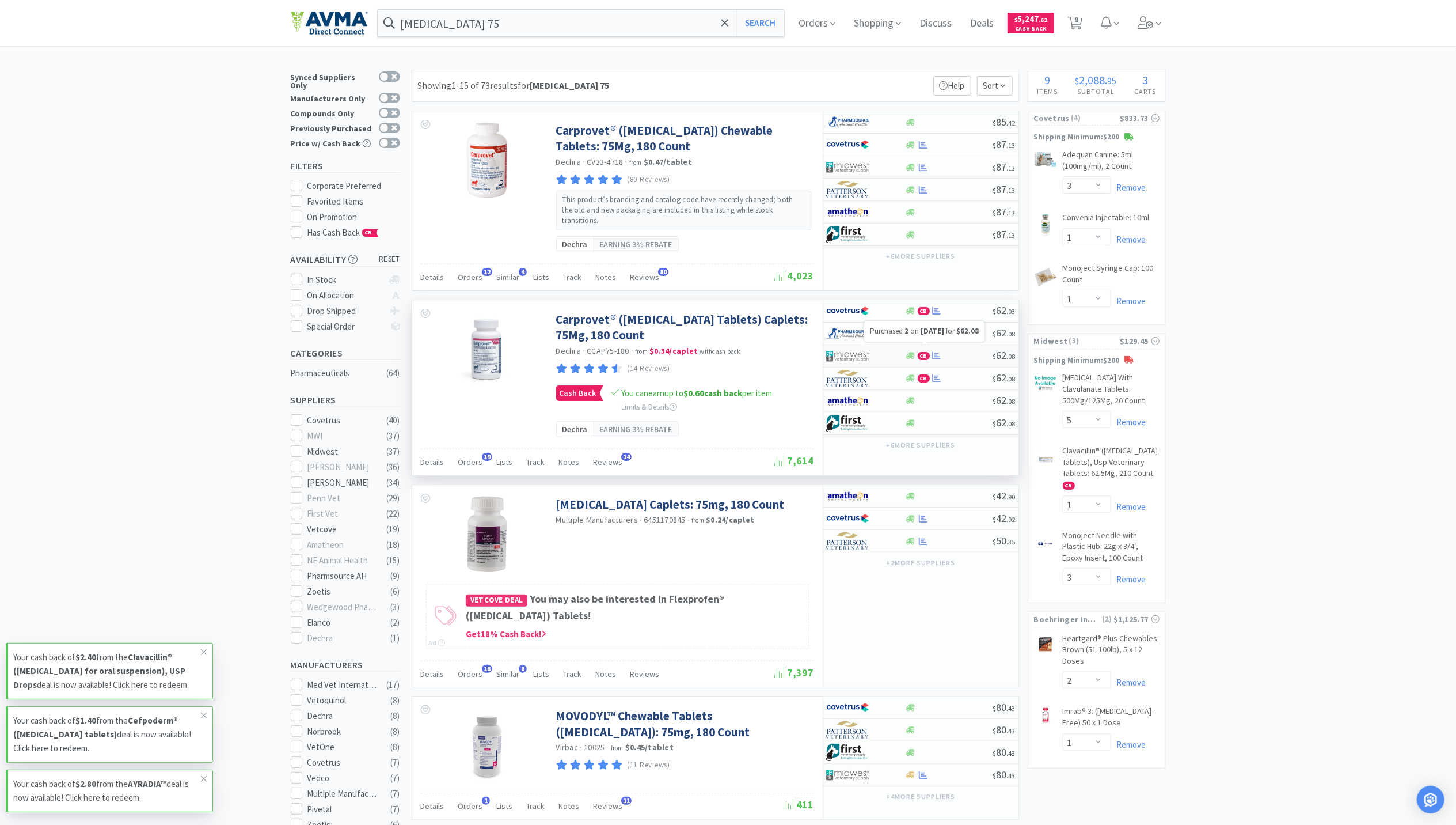
click at [939, 351] on icon at bounding box center [936, 355] width 9 height 9
select select "1"
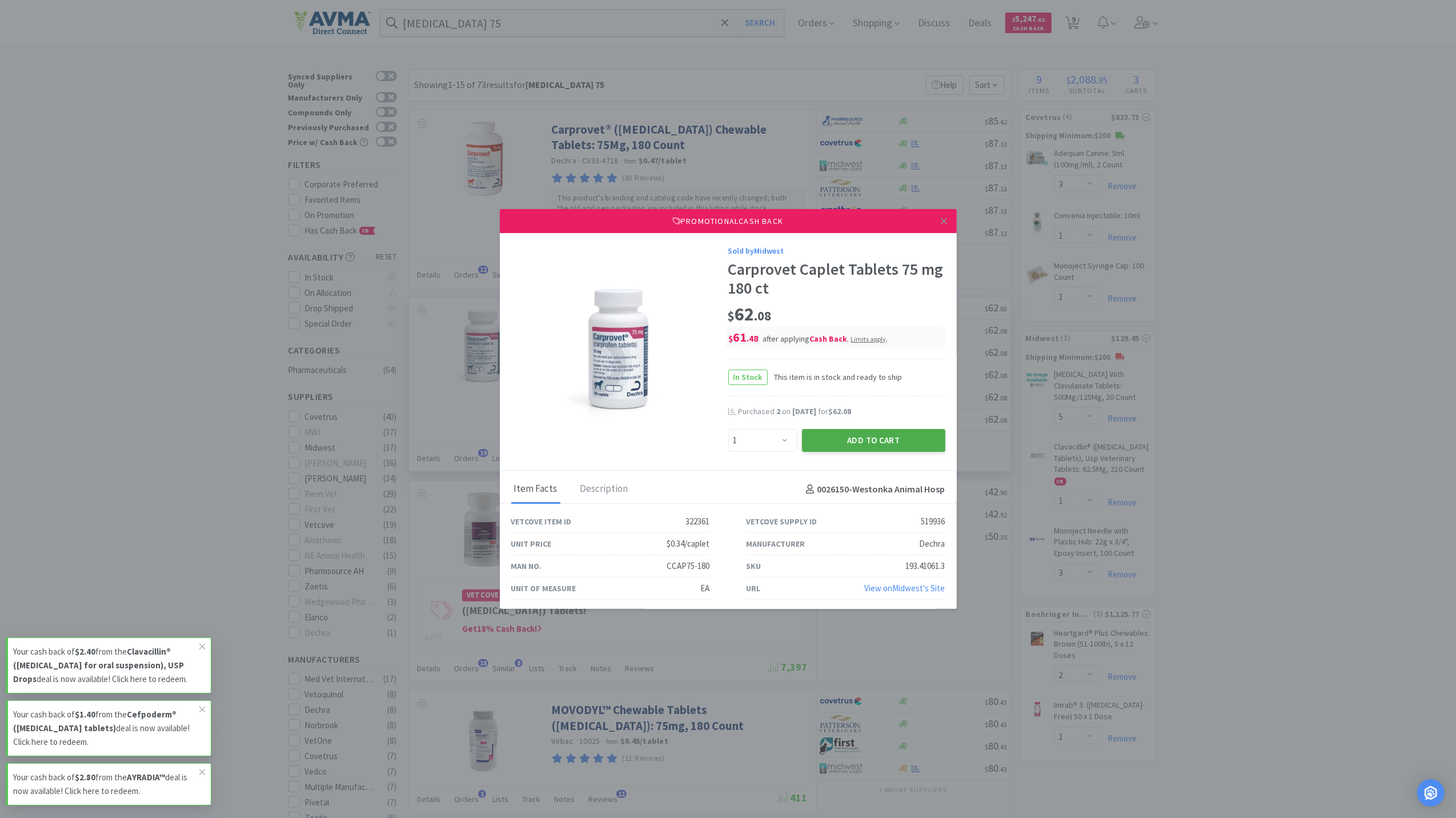
click at [865, 442] on button "Add to Cart" at bounding box center [874, 441] width 143 height 23
select select "1"
select select "3"
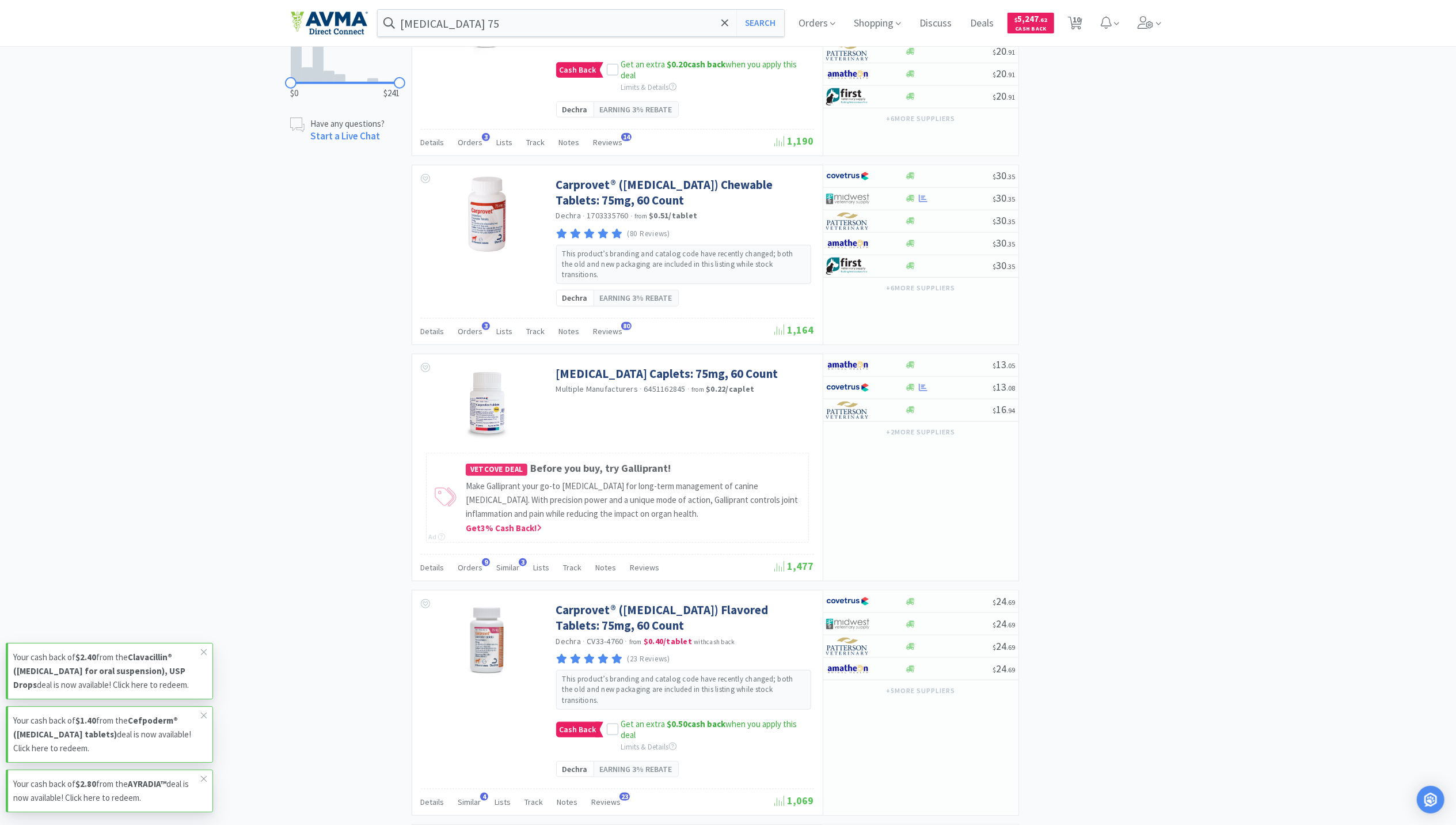
scroll to position [851, 0]
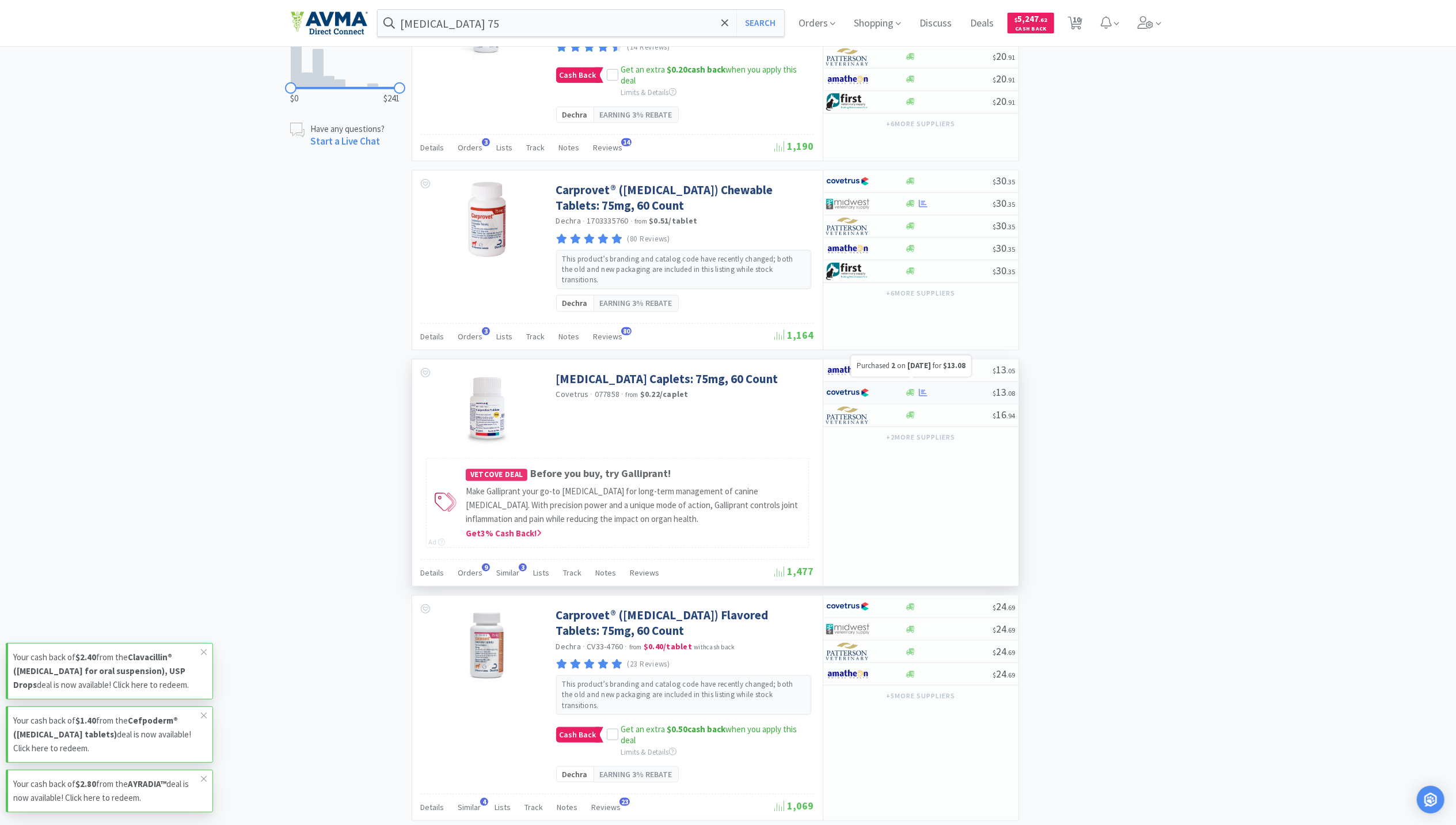
click at [922, 388] on icon at bounding box center [922, 392] width 9 height 9
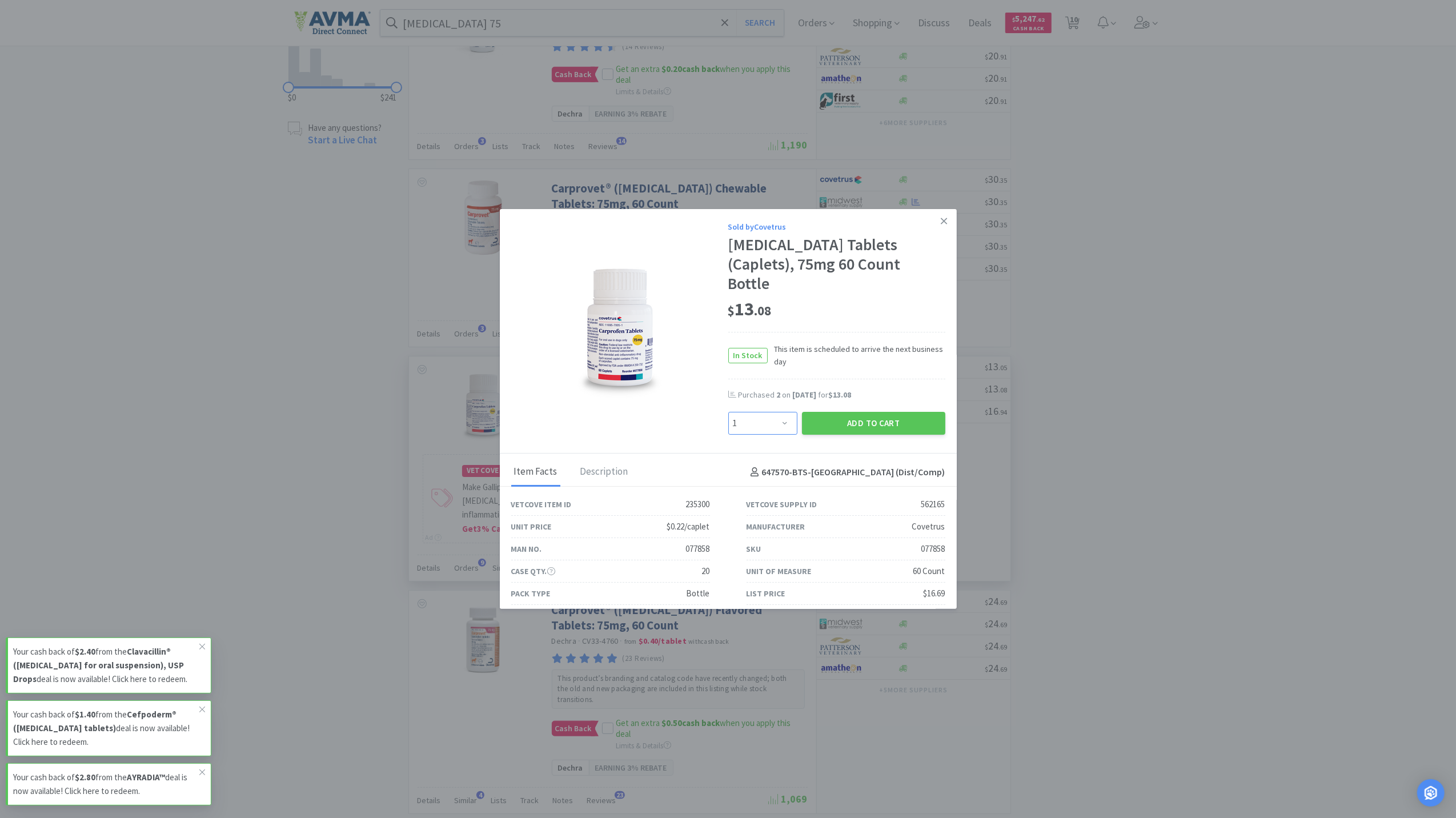
click at [773, 411] on select "Enter Quantity 1 2 3 4 5 6 7 8 9 10 11 12 13 14 15 16 17 18 19 20 Enter Quantity" at bounding box center [762, 423] width 69 height 23
select select "3"
click at [728, 411] on select "Enter Quantity 1 2 3 4 5 6 7 8 9 10 11 12 13 14 15 16 17 18 19 20 Enter Quantity" at bounding box center [762, 423] width 69 height 23
click at [853, 411] on button "Add to Cart" at bounding box center [874, 423] width 143 height 23
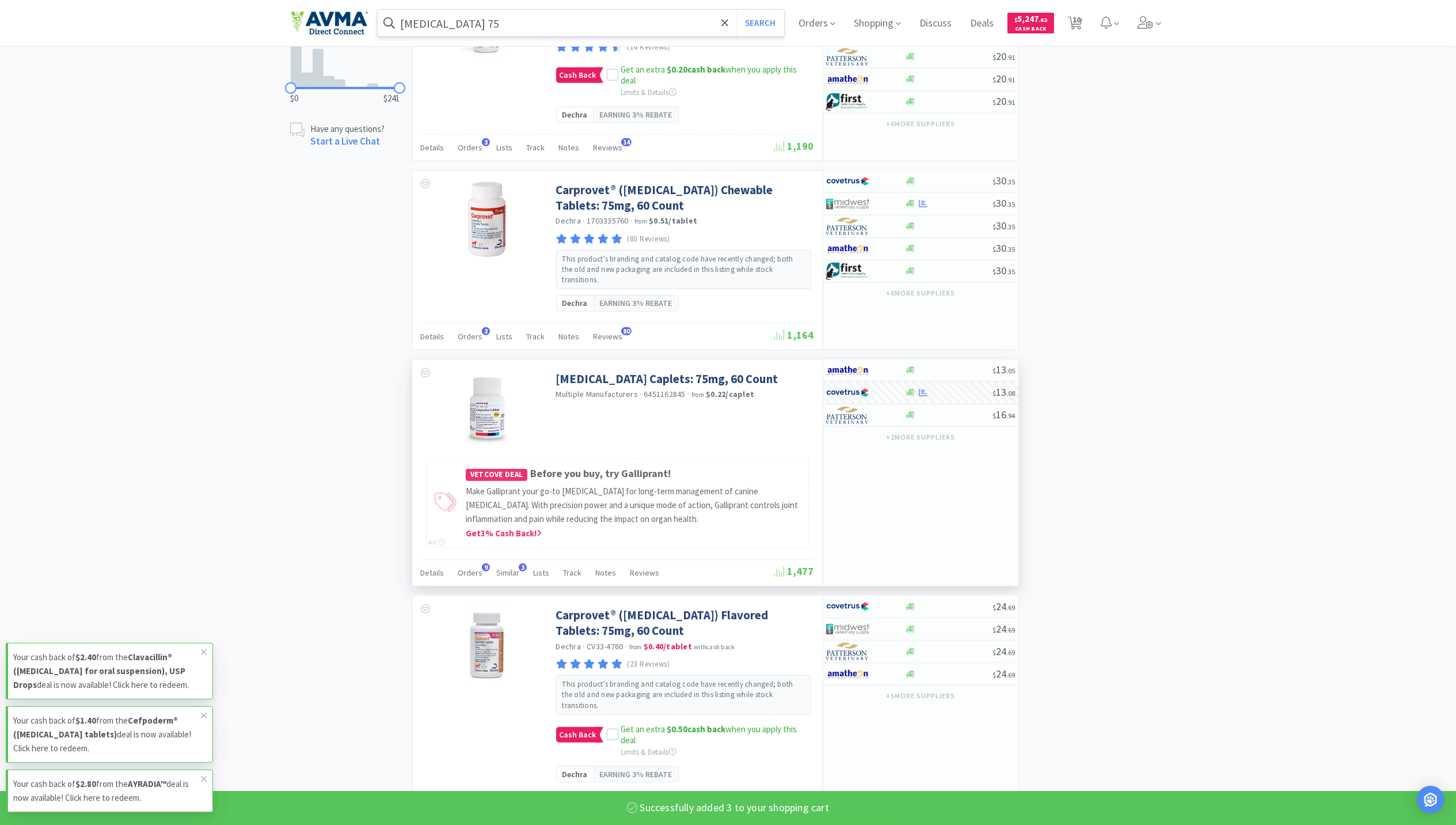
click at [531, 18] on input "carprofen 75" at bounding box center [581, 23] width 407 height 27
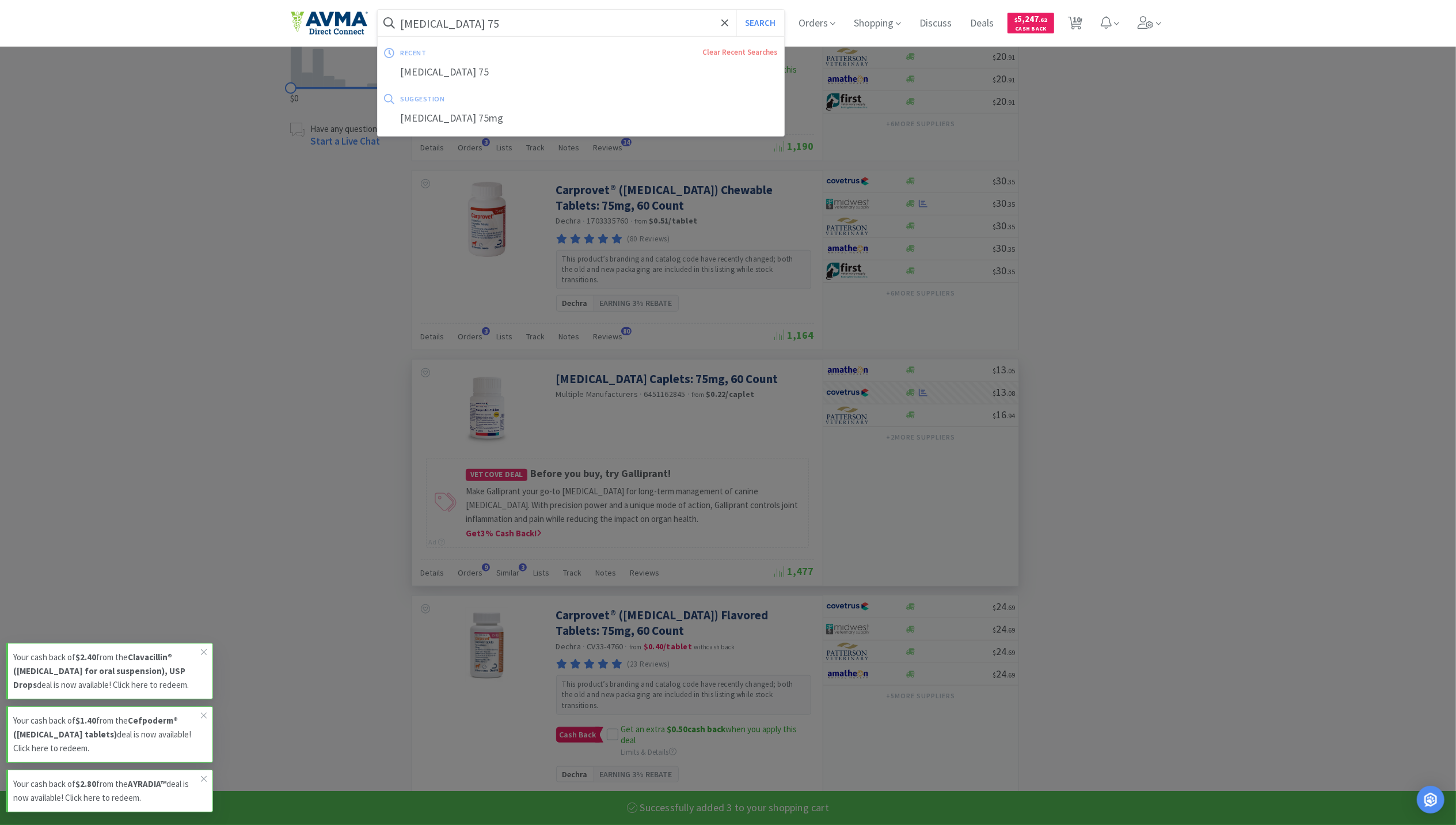
select select "3"
select select "1"
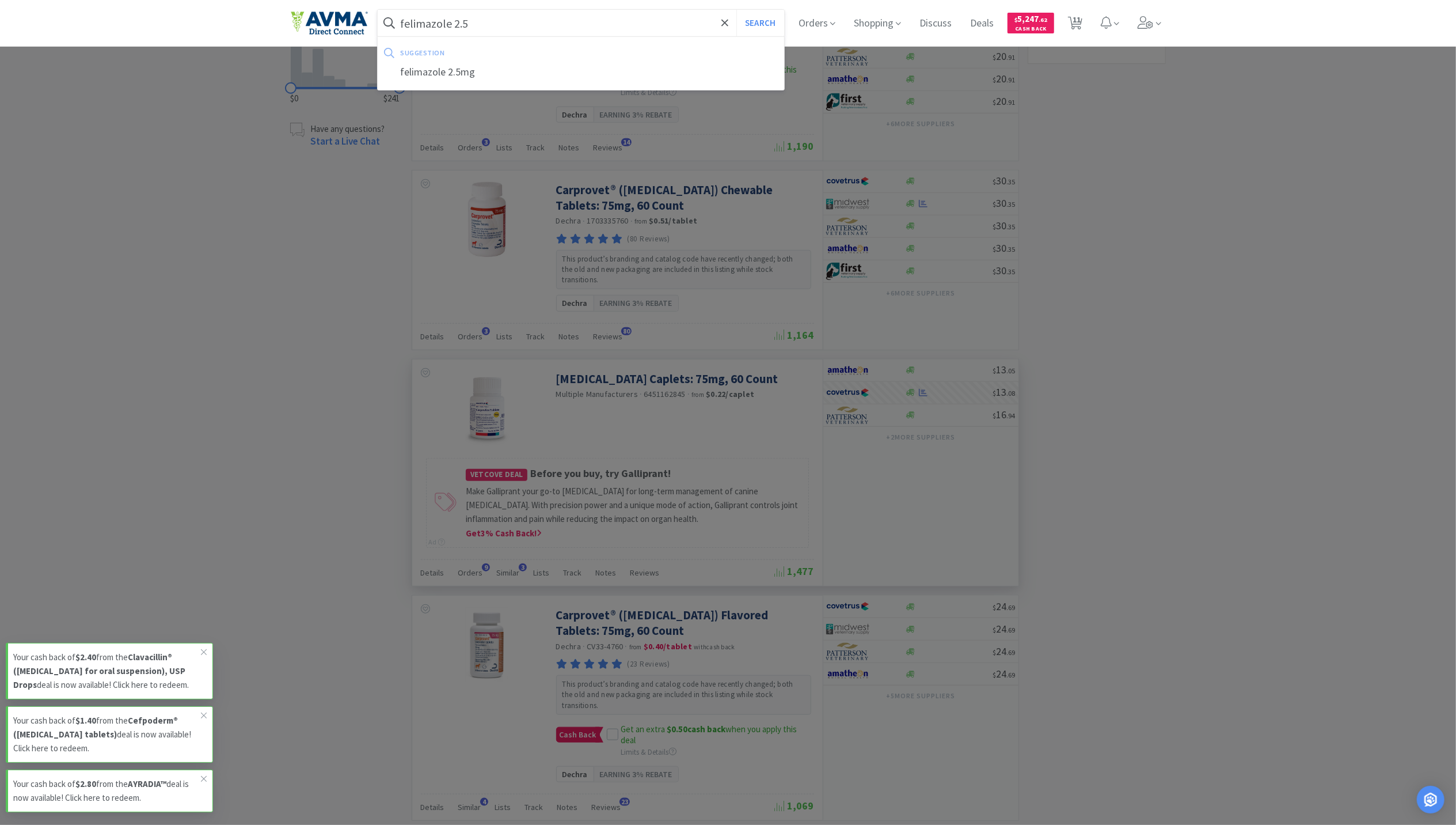
type input "felimazole 2.5"
click at [736, 10] on button "Search" at bounding box center [760, 23] width 48 height 27
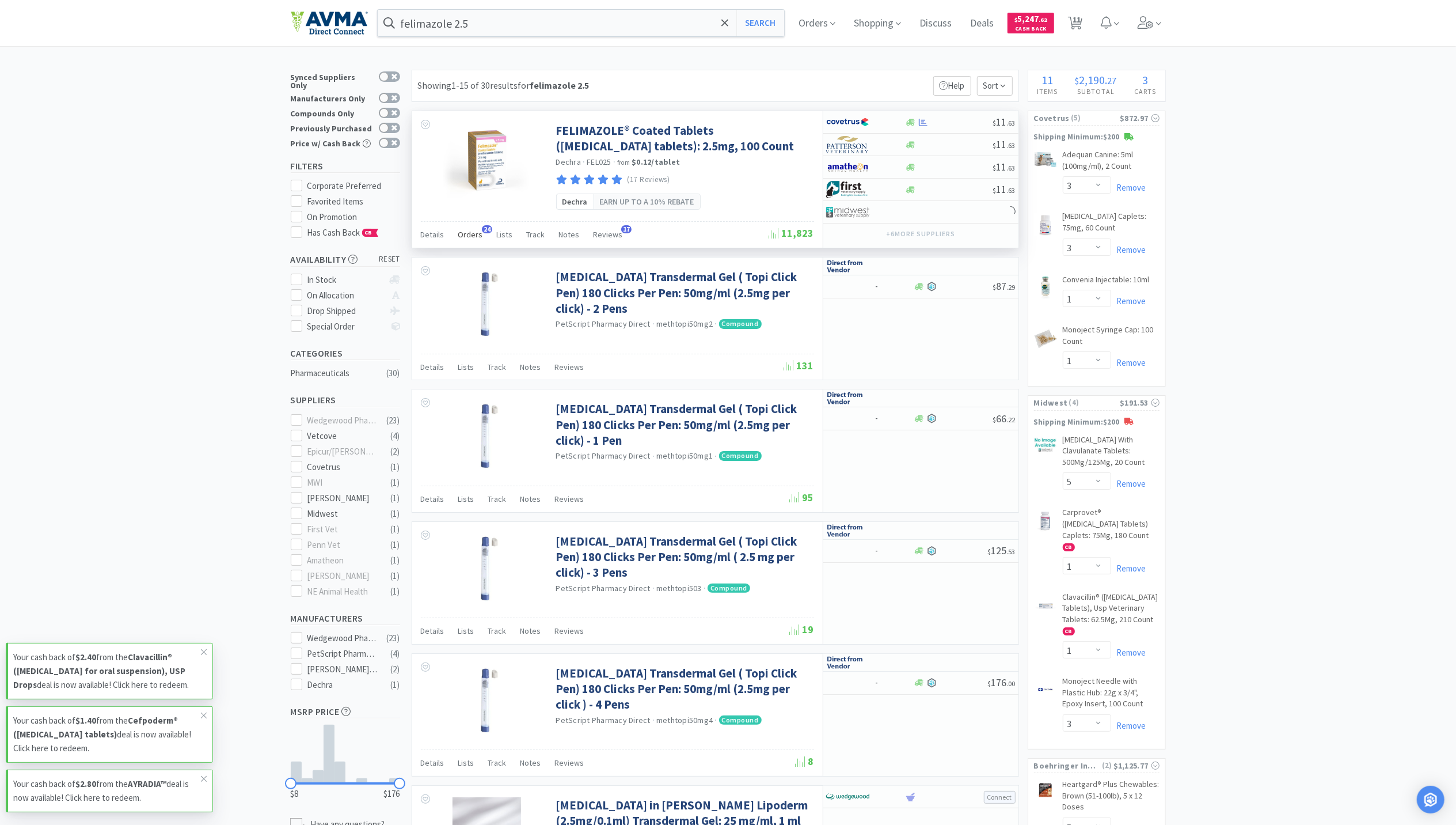
click at [466, 239] on span "Orders" at bounding box center [471, 234] width 25 height 10
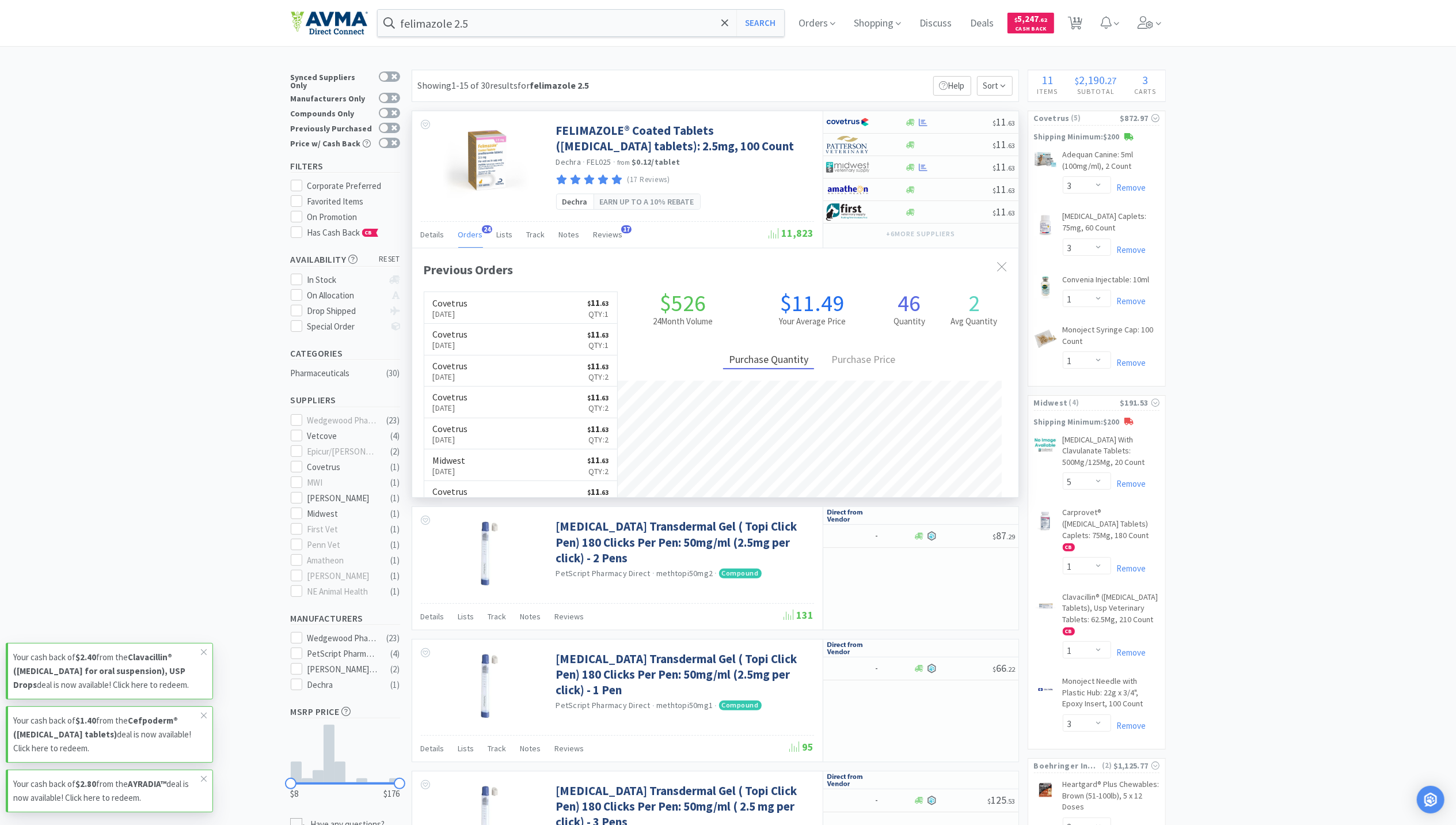
scroll to position [309, 606]
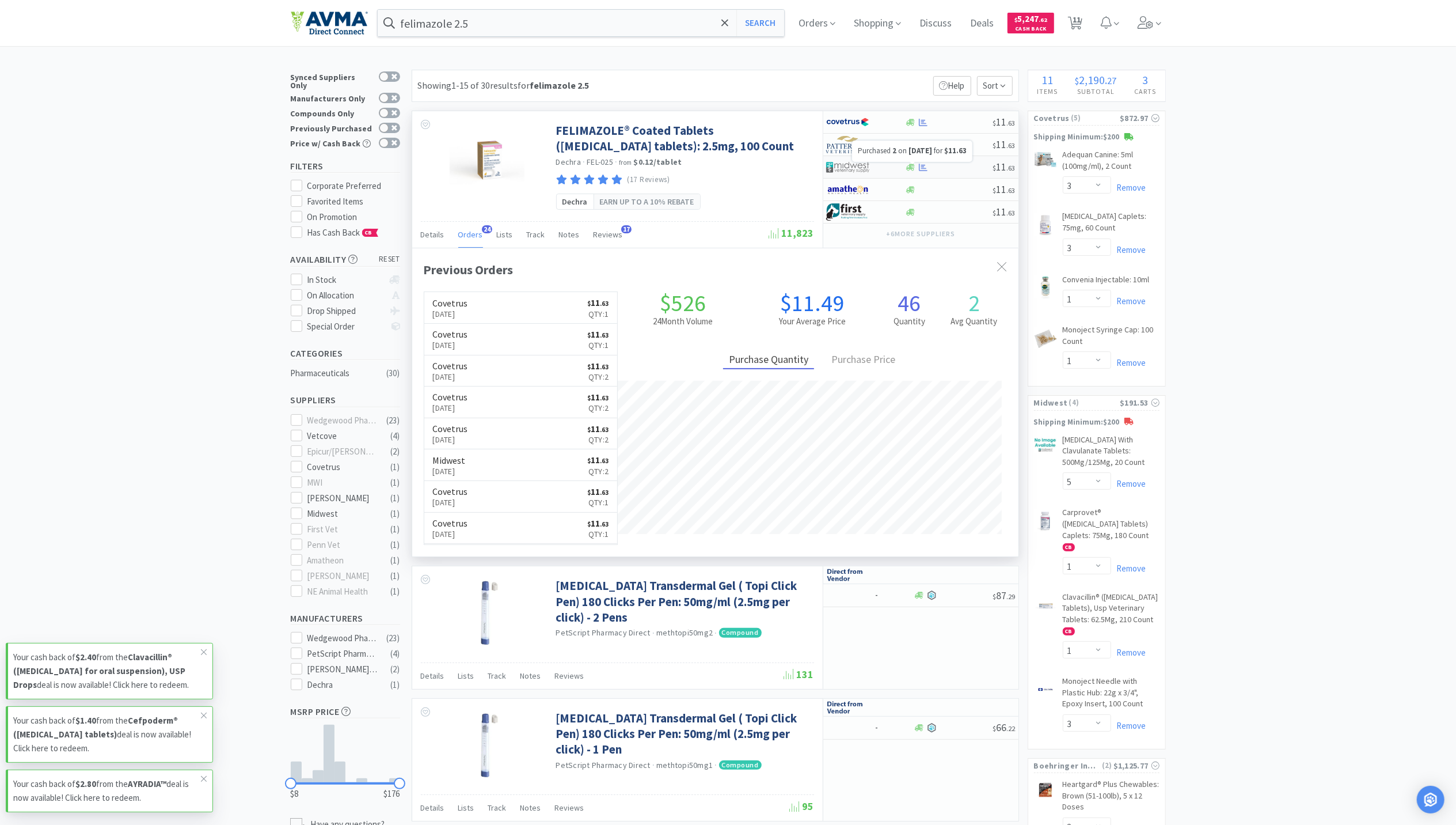
click at [922, 168] on icon at bounding box center [922, 167] width 9 height 8
select select "1"
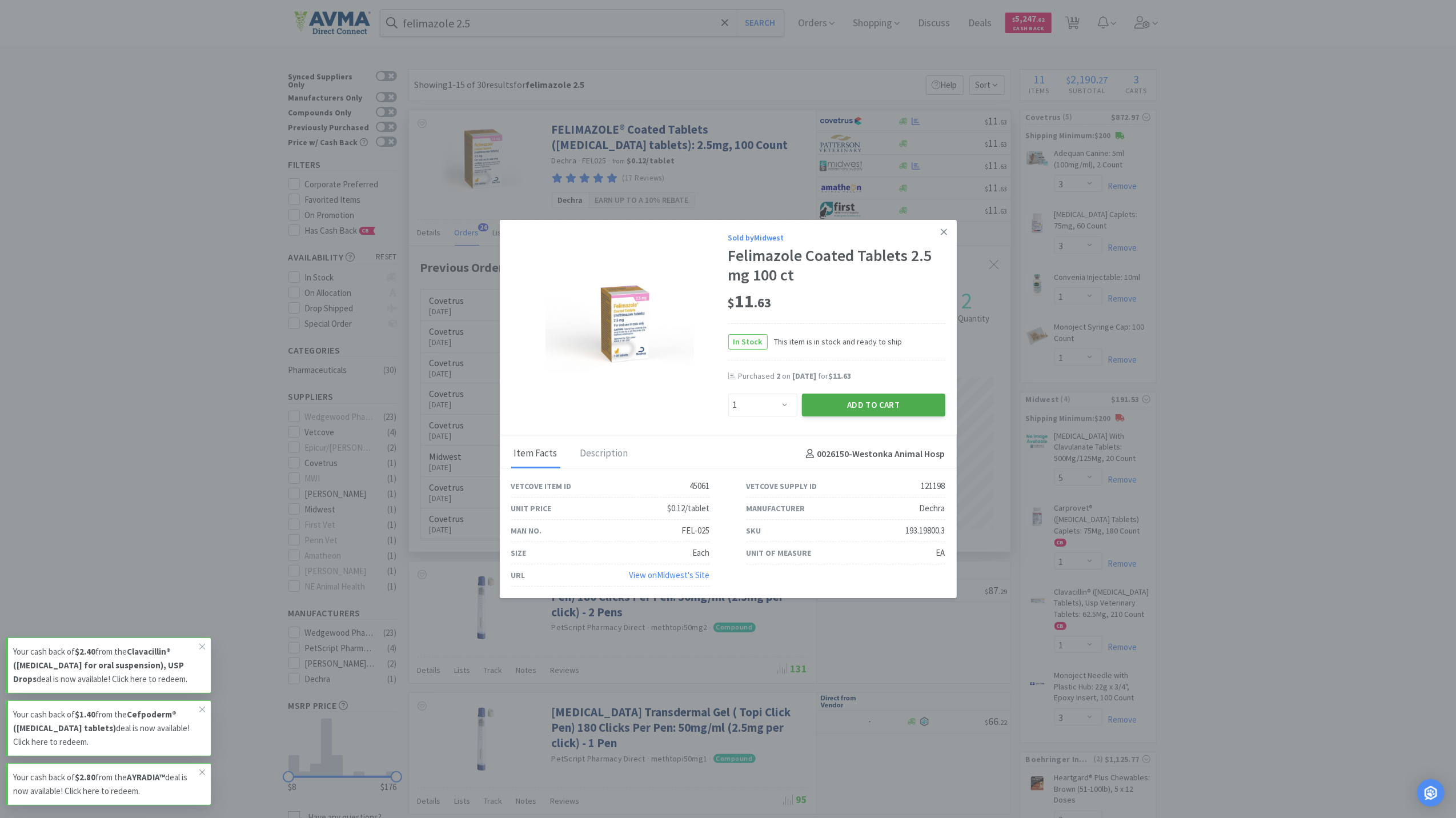
click at [869, 401] on button "Add to Cart" at bounding box center [874, 405] width 143 height 23
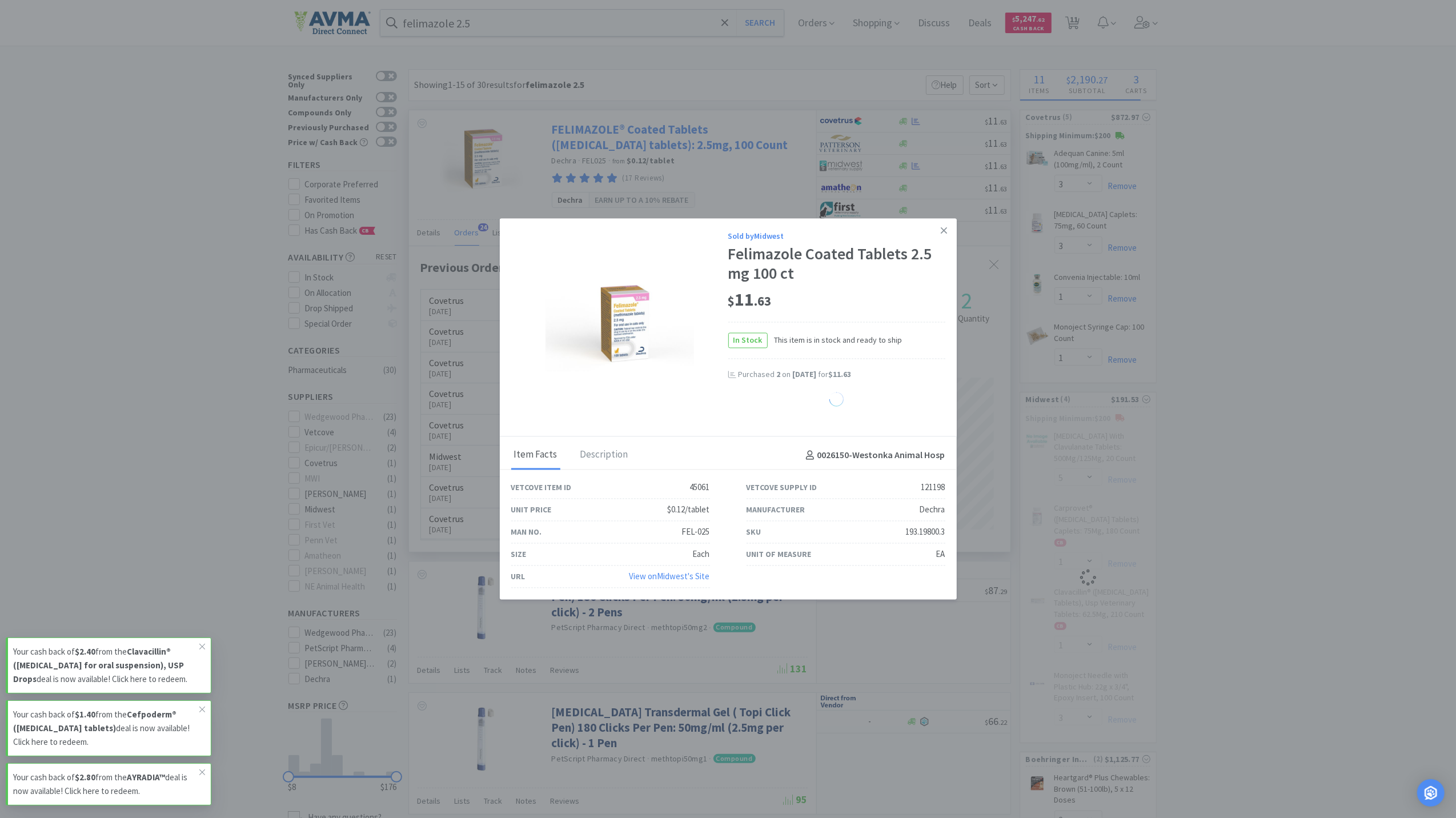
select select "1"
select select "3"
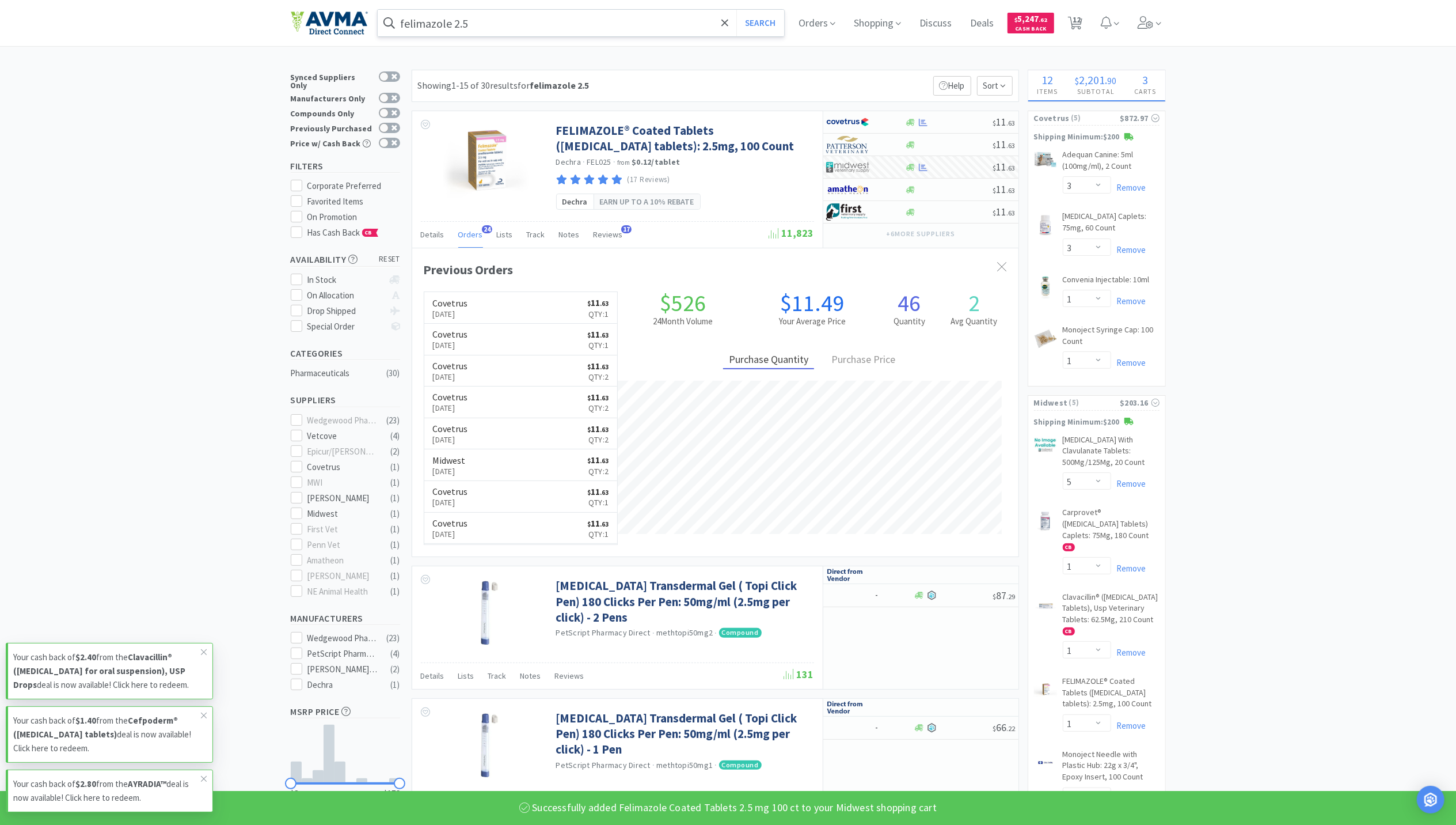
click at [474, 17] on input "felimazole 2.5" at bounding box center [581, 23] width 407 height 27
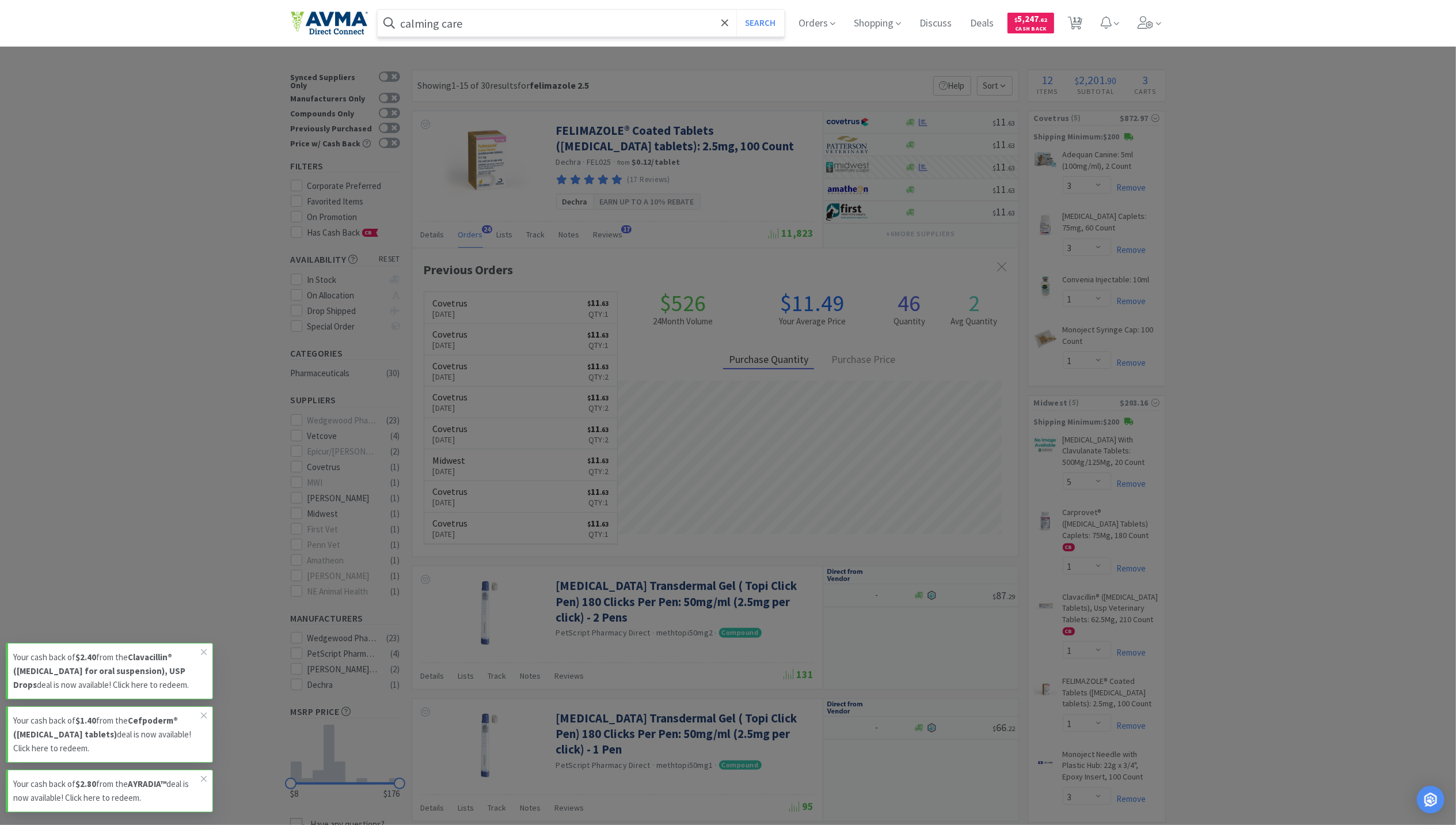
type input "calming care"
click at [736, 10] on button "Search" at bounding box center [760, 23] width 48 height 27
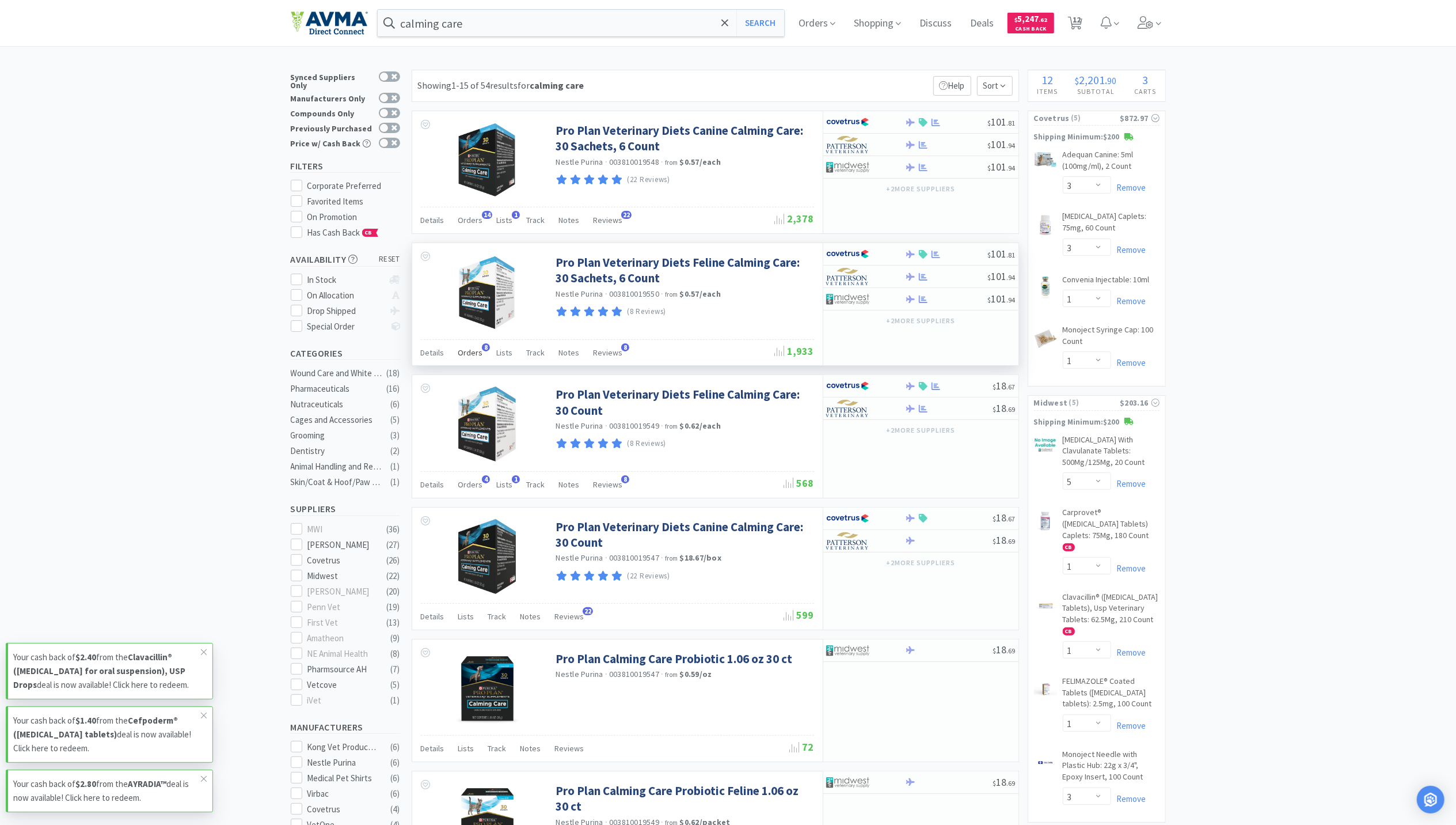
click at [468, 354] on span "Orders" at bounding box center [471, 352] width 25 height 10
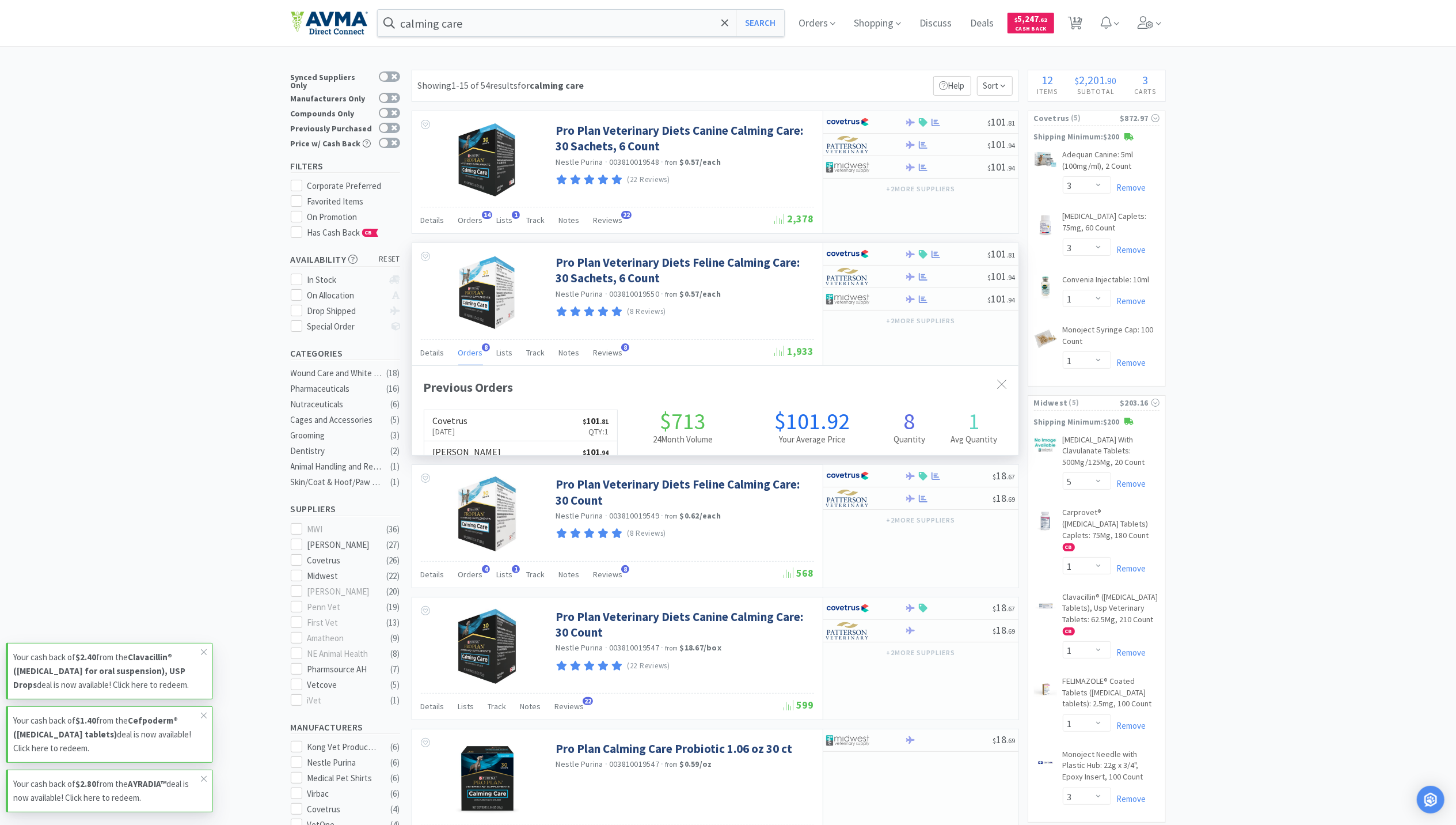
scroll to position [309, 606]
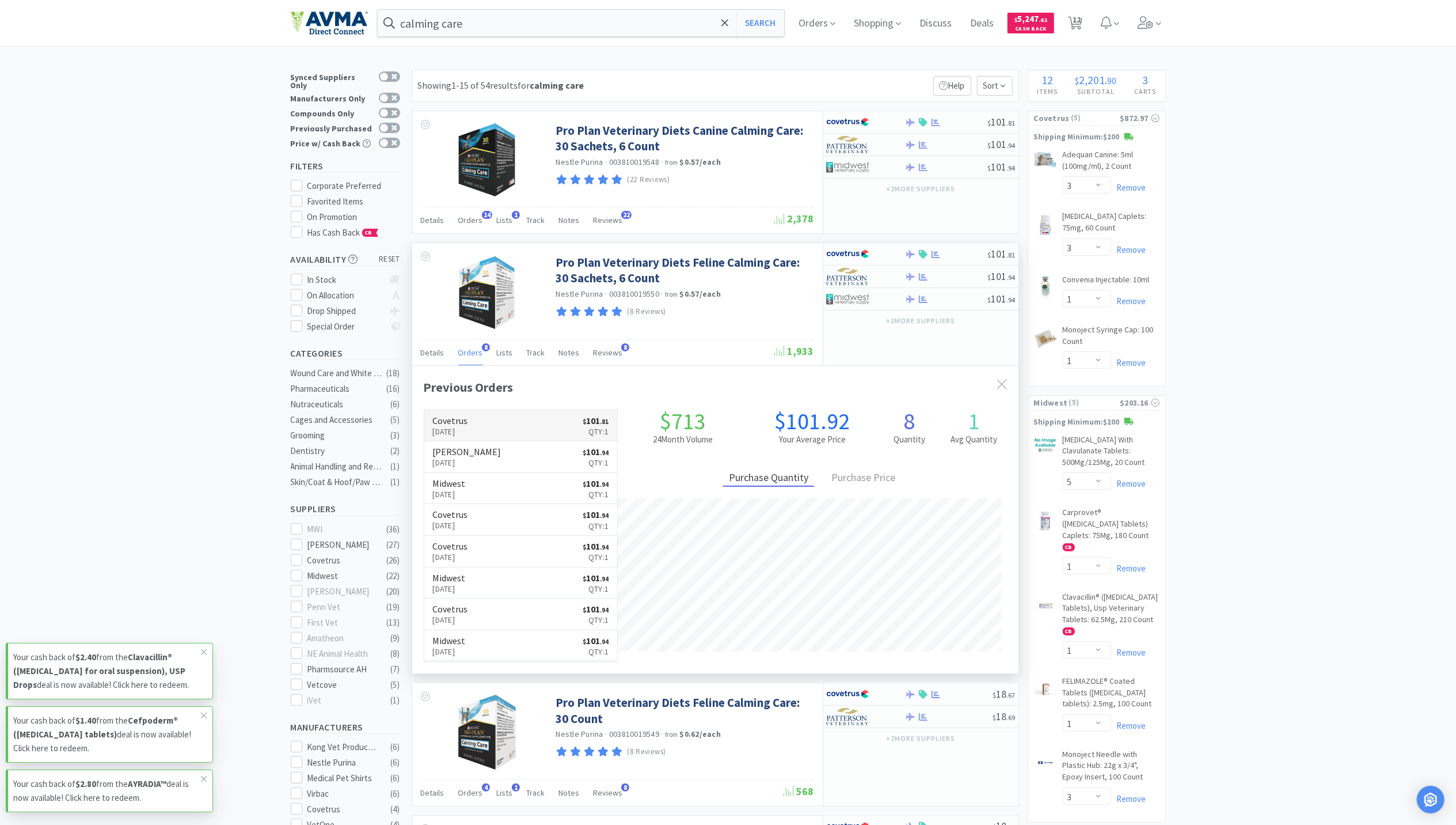
click at [468, 431] on p "Aug 21st, 2025" at bounding box center [450, 431] width 35 height 12
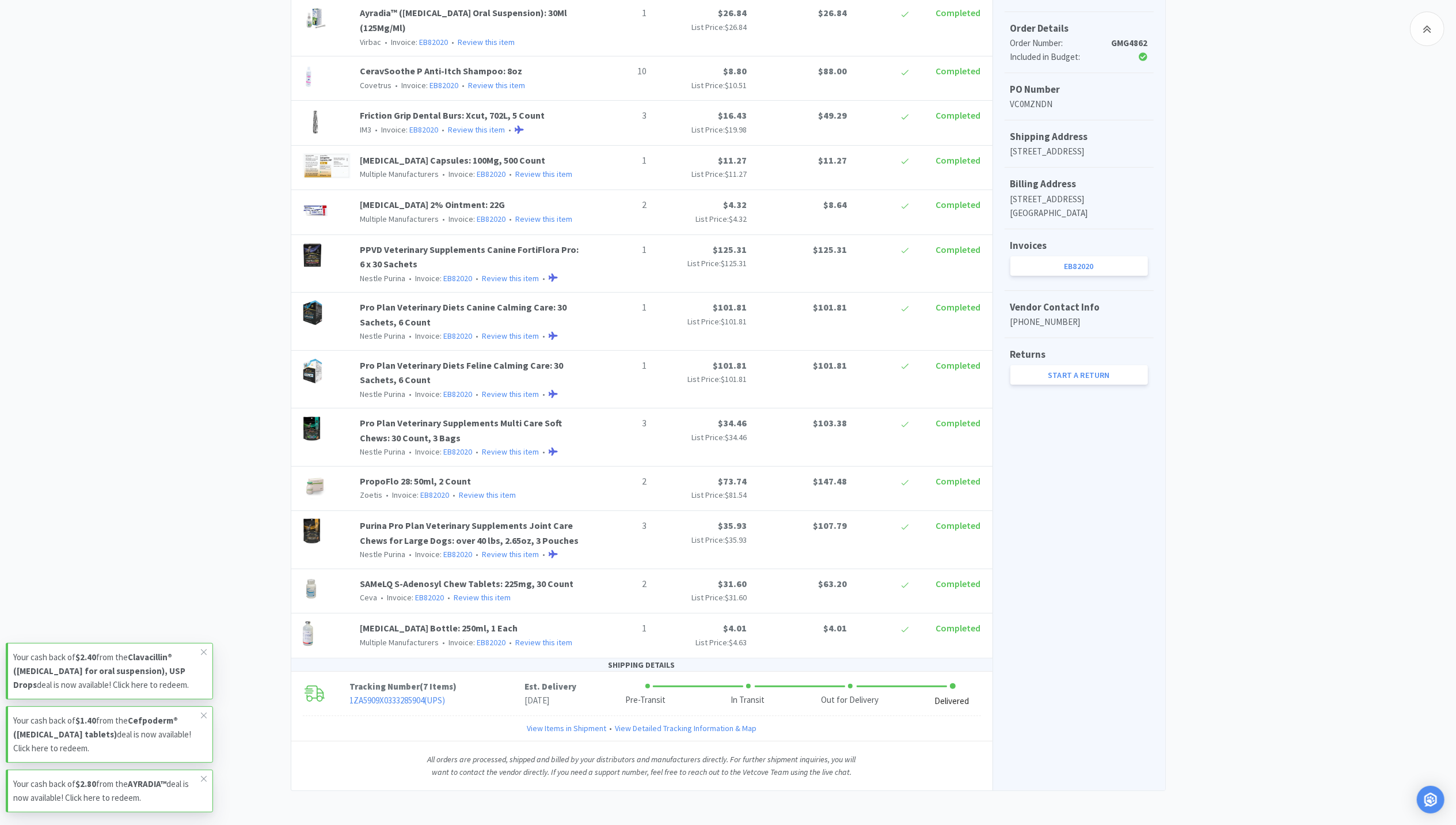
scroll to position [308, 0]
select select "3"
select select "1"
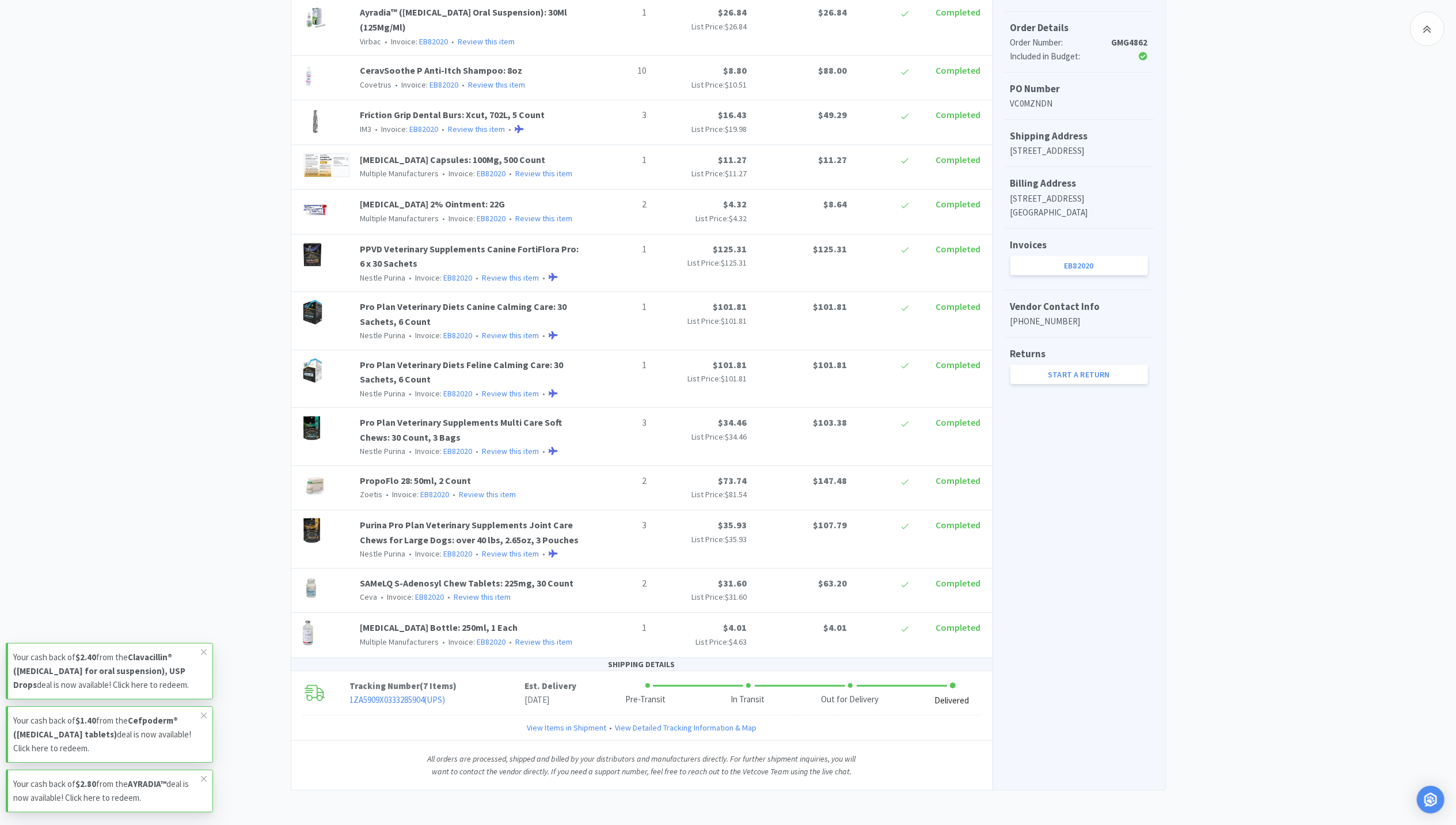
select select "5"
select select "1"
select select "3"
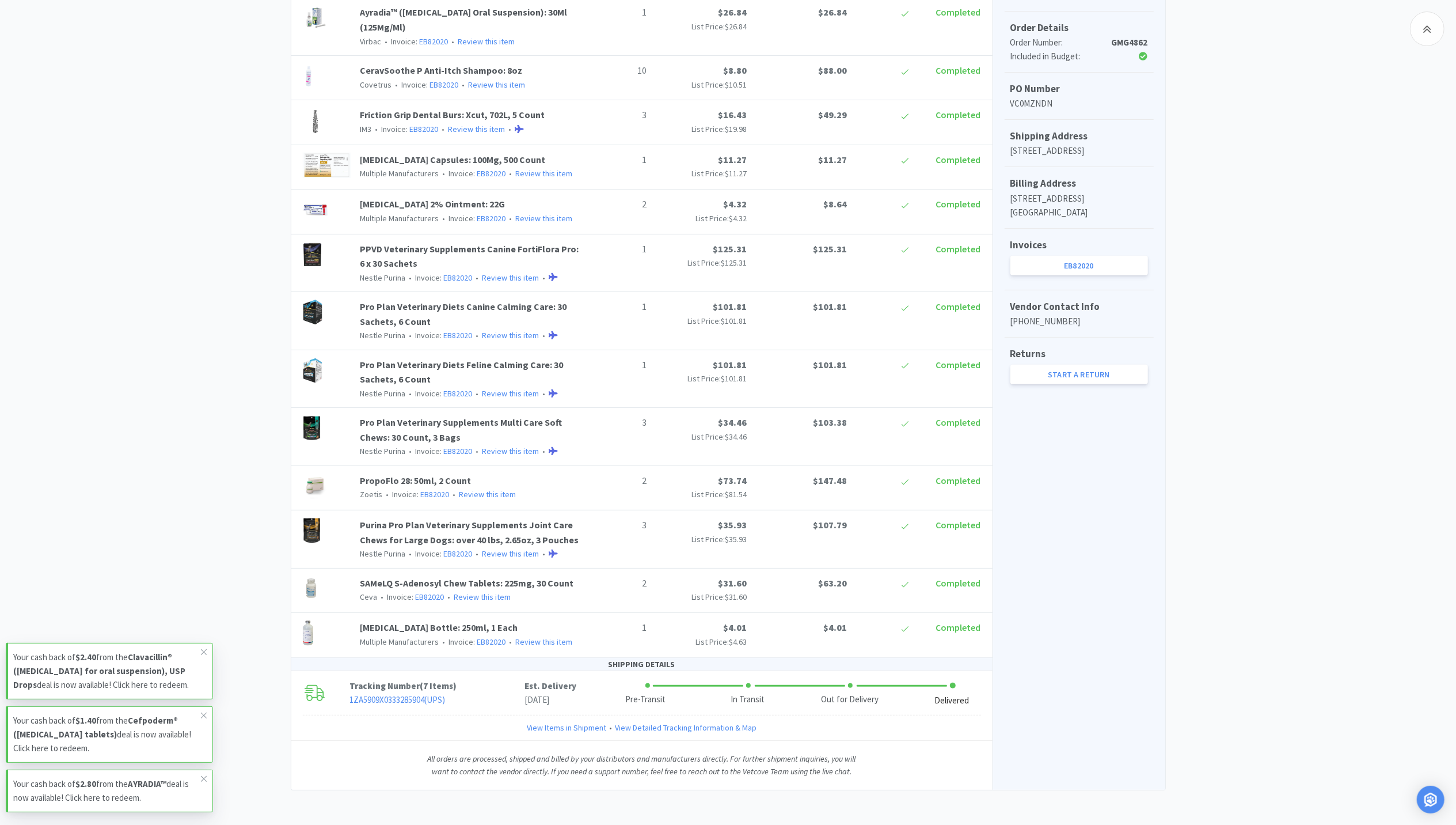
select select "2"
select select "1"
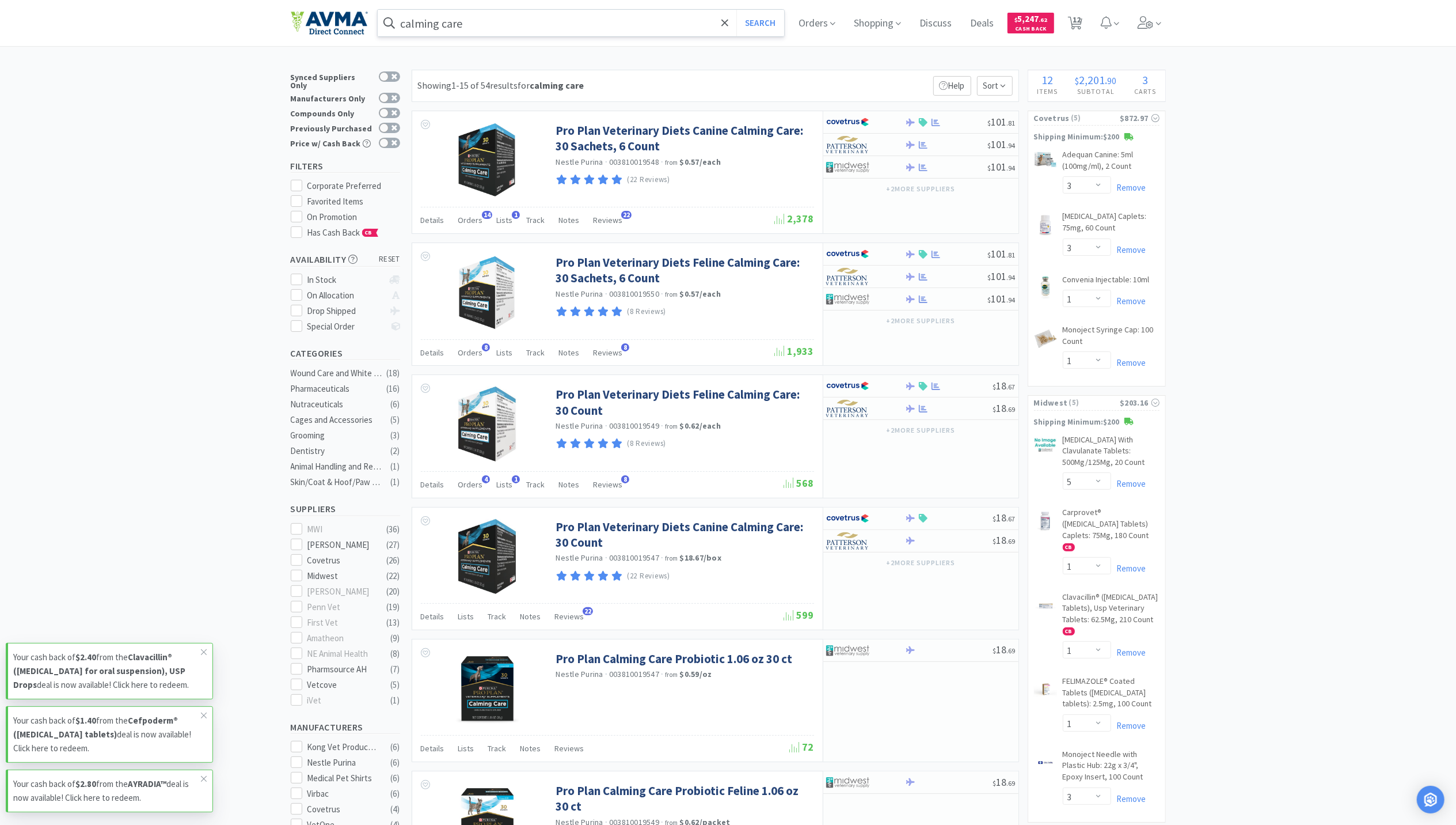
click at [558, 20] on input "calming care" at bounding box center [581, 23] width 407 height 27
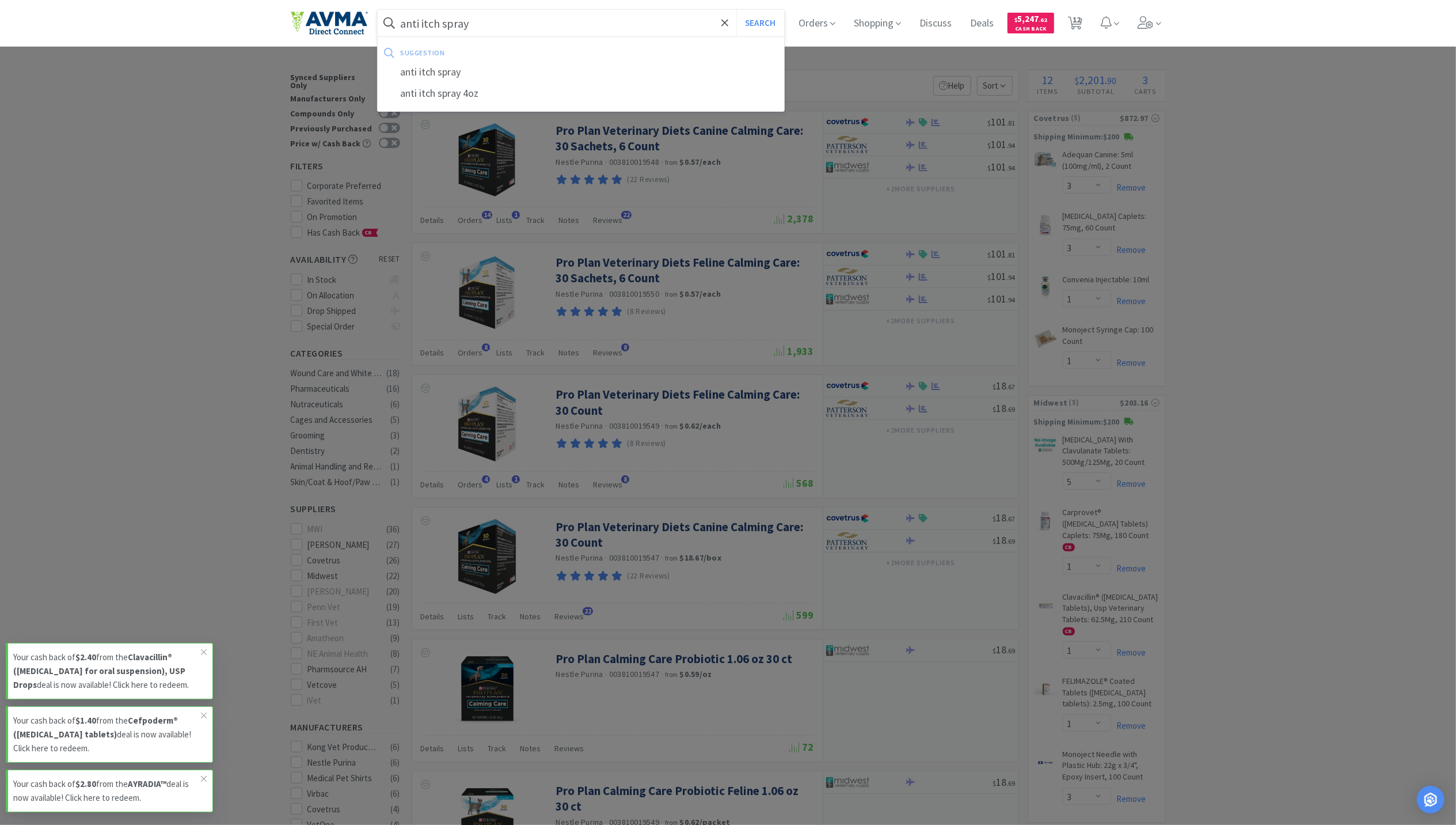
type input "anti itch spray"
click at [736, 10] on button "Search" at bounding box center [760, 23] width 48 height 27
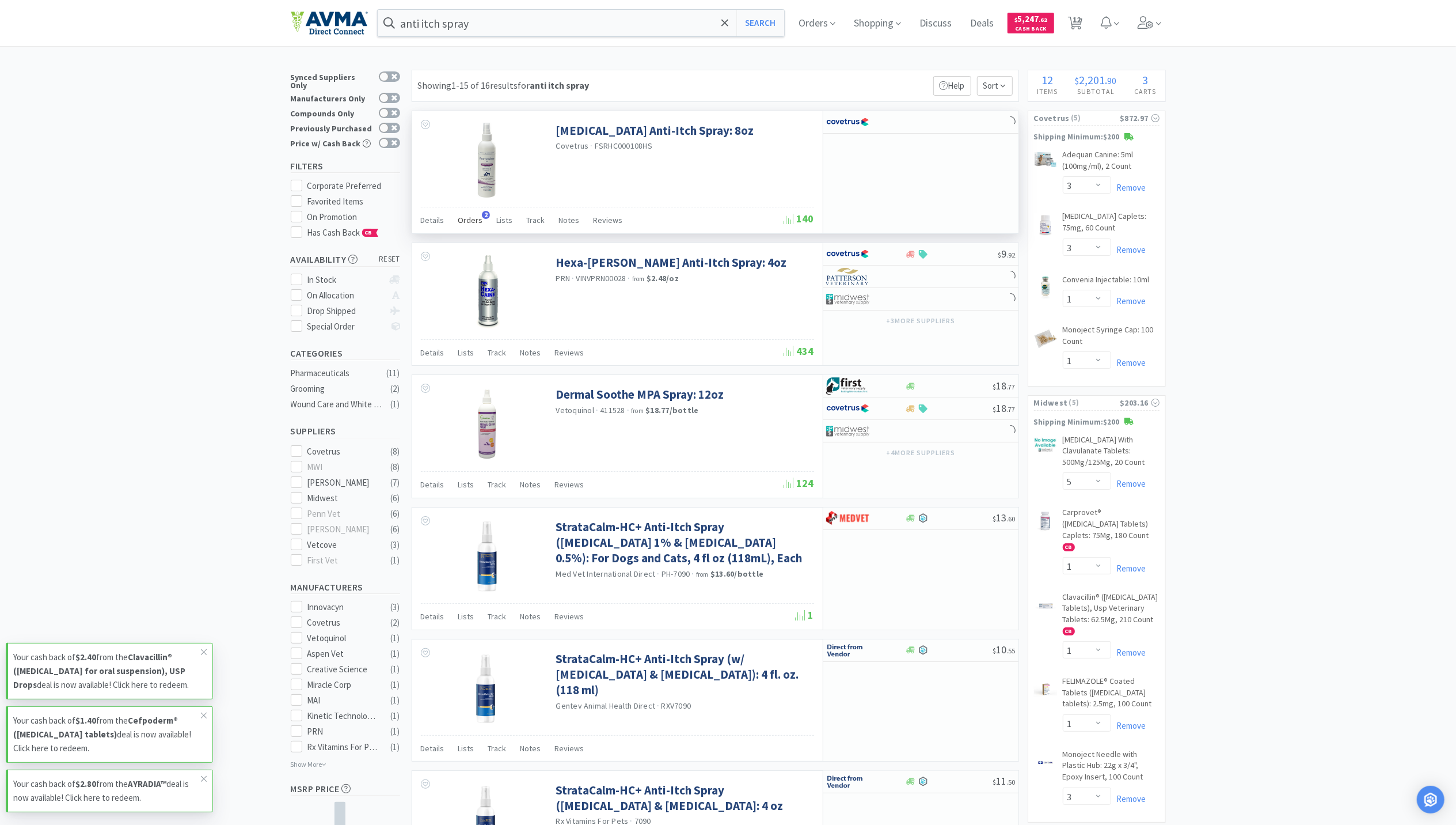
click at [474, 226] on span "Orders" at bounding box center [471, 220] width 25 height 10
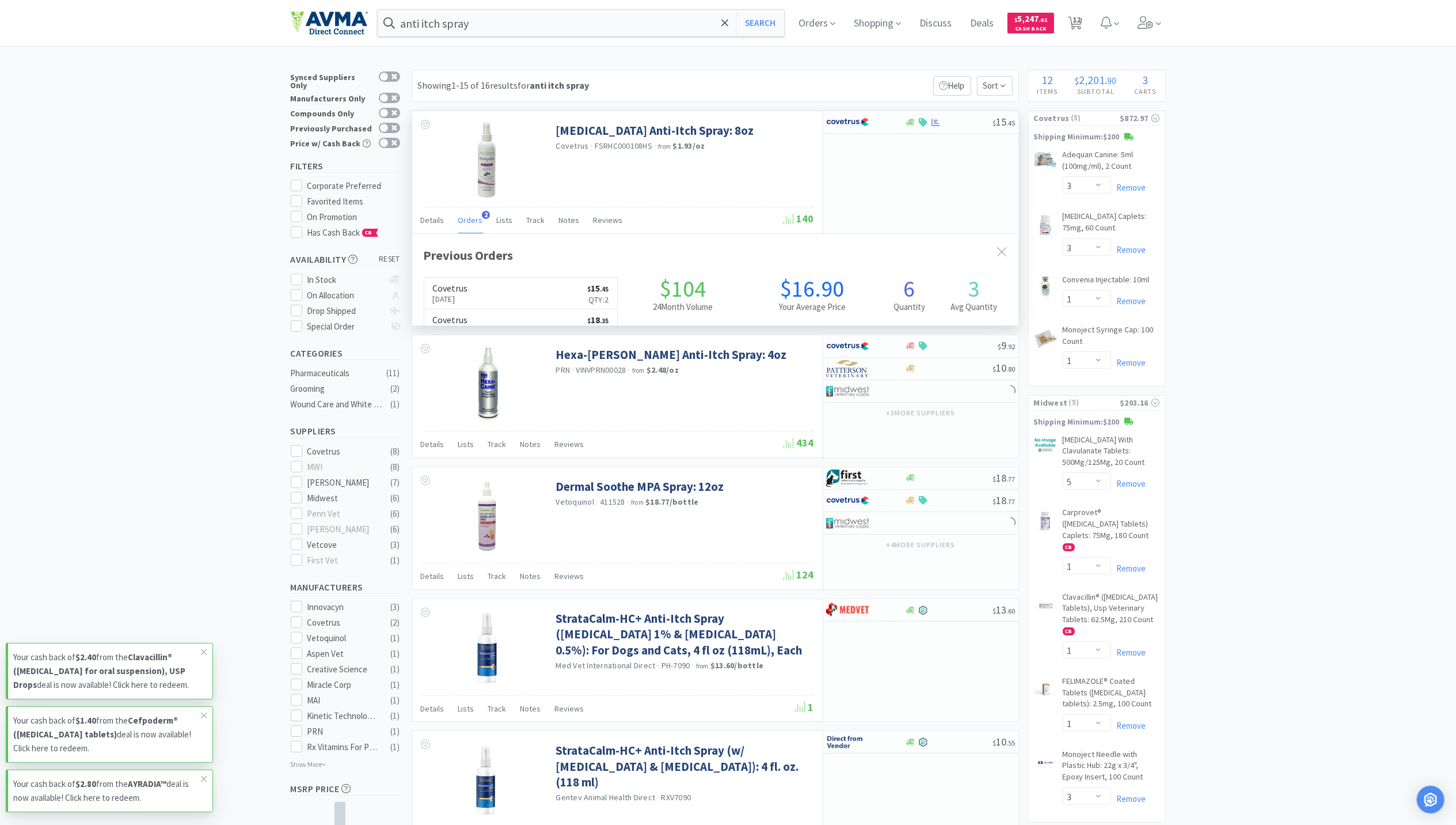
scroll to position [298, 606]
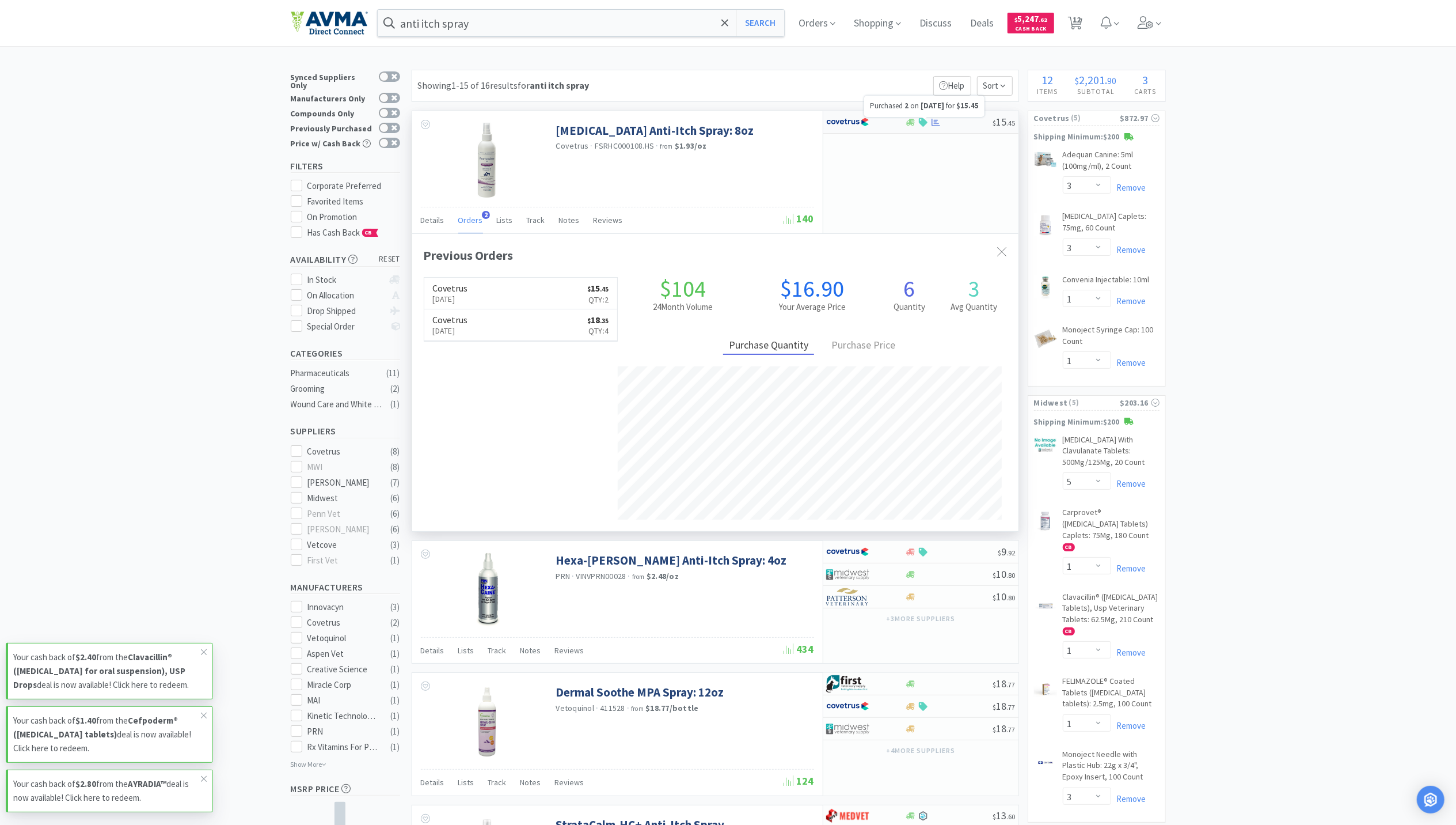
click at [927, 118] on div at bounding box center [924, 118] width 5 height 2
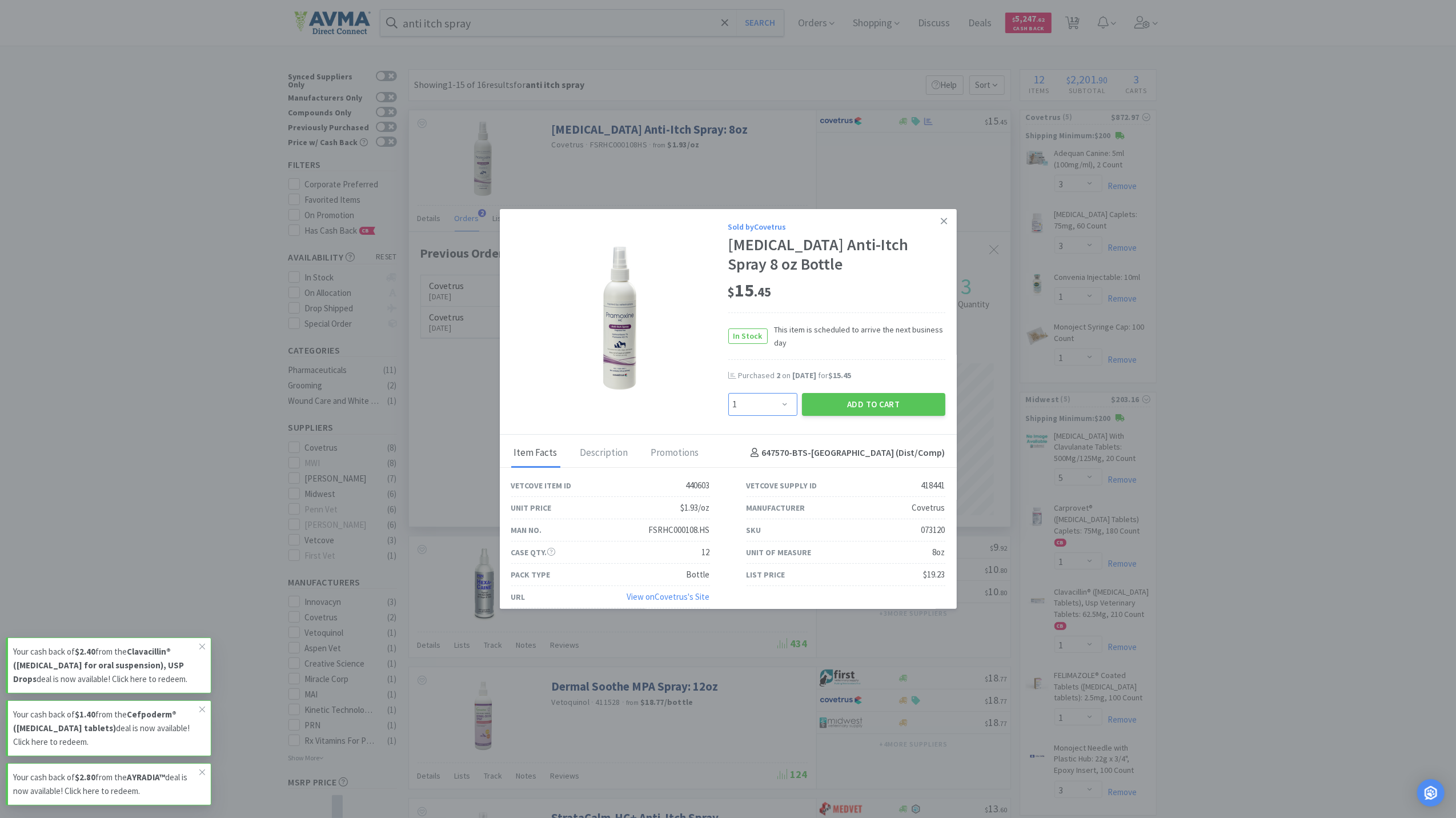
click at [777, 405] on select "Enter Quantity 1 2 3 4 5 6 7 8 9 10 11 12 13 14 15 16 17 18 19 20 Enter Quantity" at bounding box center [762, 404] width 69 height 23
select select "4"
click at [728, 392] on select "Enter Quantity 1 2 3 4 5 6 7 8 9 10 11 12 13 14 15 16 17 18 19 20 Enter Quantity" at bounding box center [762, 404] width 69 height 23
click at [872, 408] on button "Add to Cart" at bounding box center [874, 404] width 143 height 23
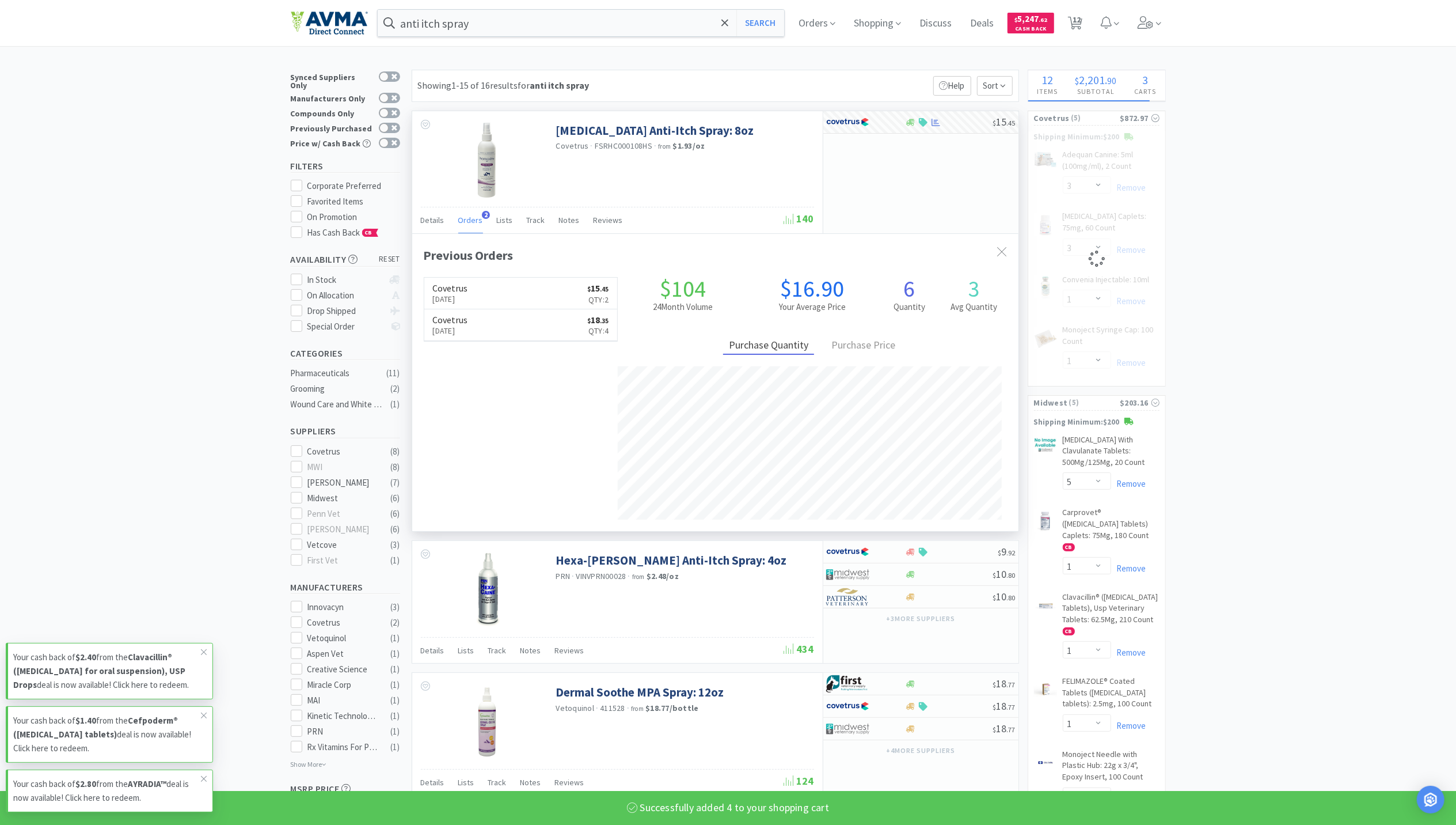
select select "4"
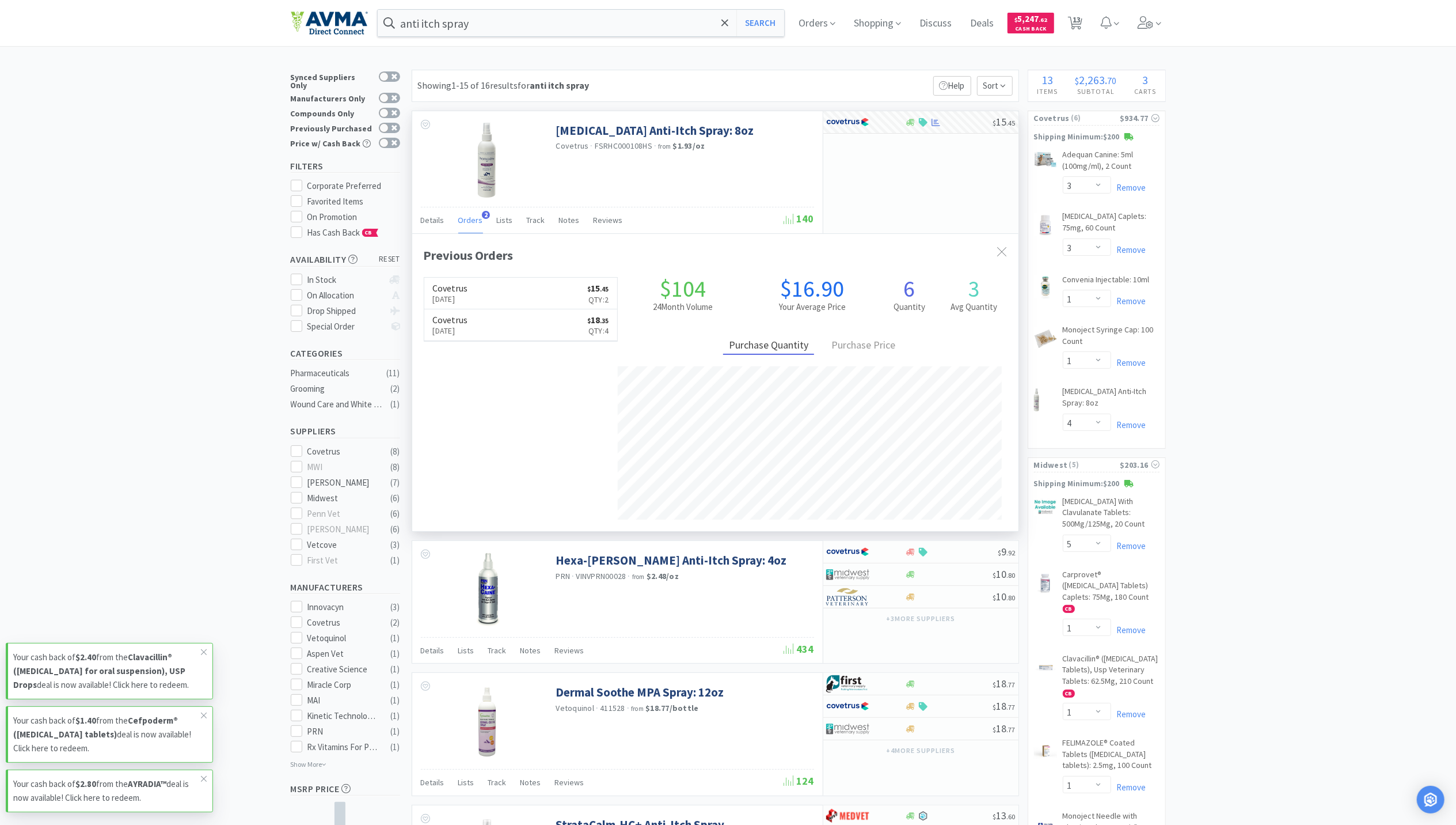
click at [528, 37] on div "anti itch spray Search Orders Shopping Discuss Discuss Deals Deals $ 5,247 . 62…" at bounding box center [728, 23] width 875 height 46
click at [553, 21] on input "anti itch spray" at bounding box center [581, 23] width 407 height 27
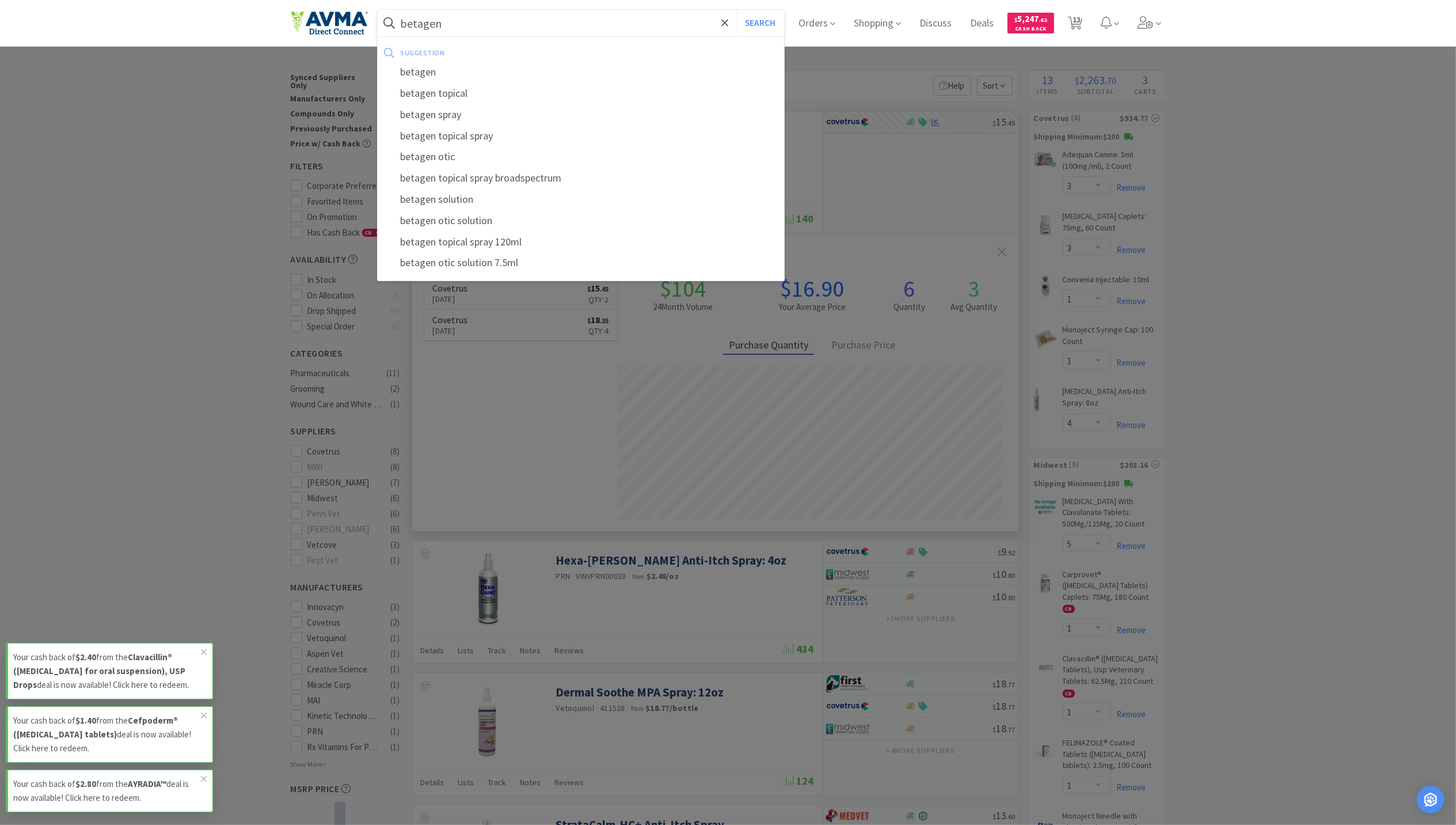
type input "betagen"
click at [736, 10] on button "Search" at bounding box center [760, 23] width 48 height 27
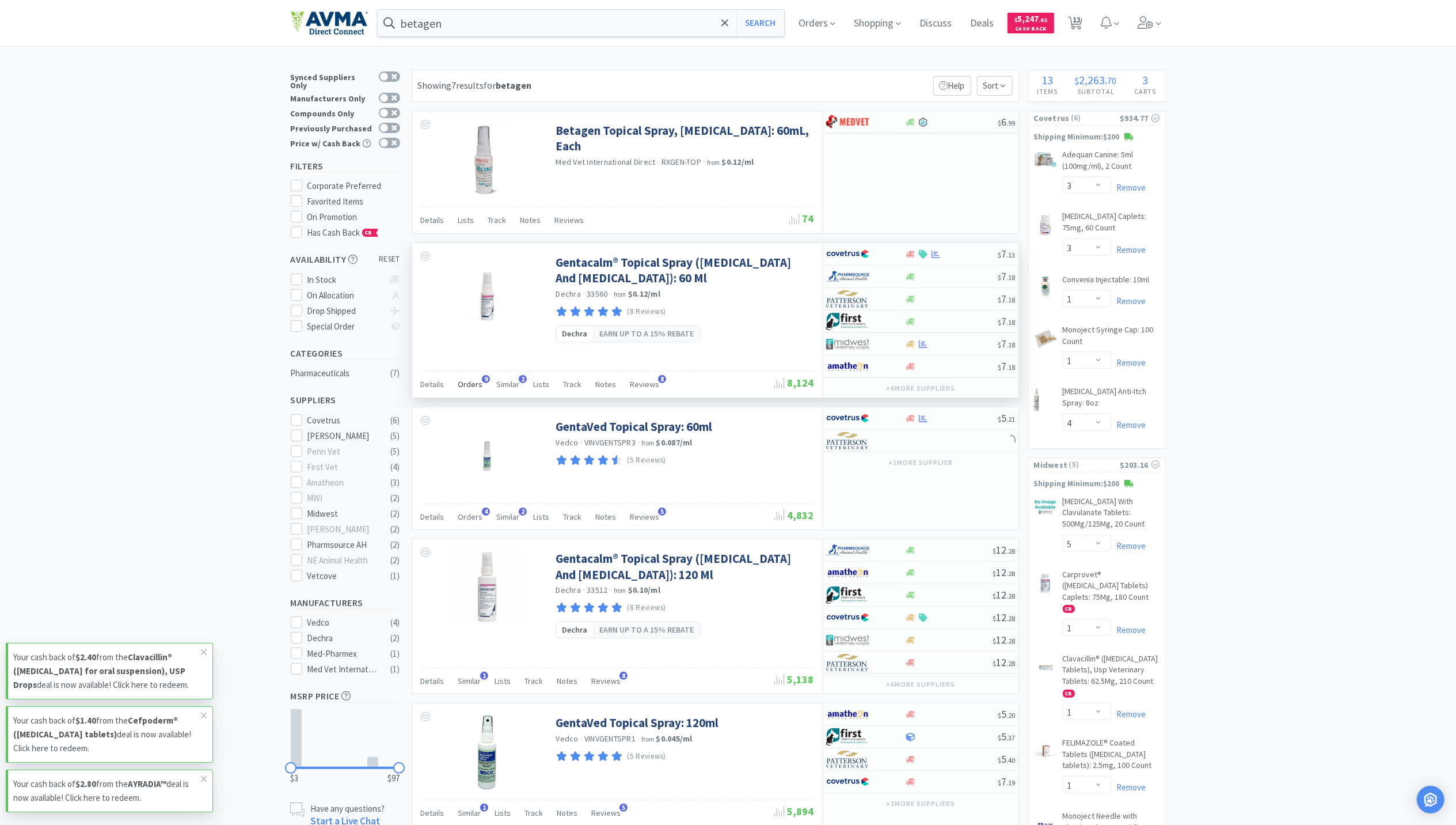
click at [470, 387] on span "Orders" at bounding box center [471, 383] width 25 height 10
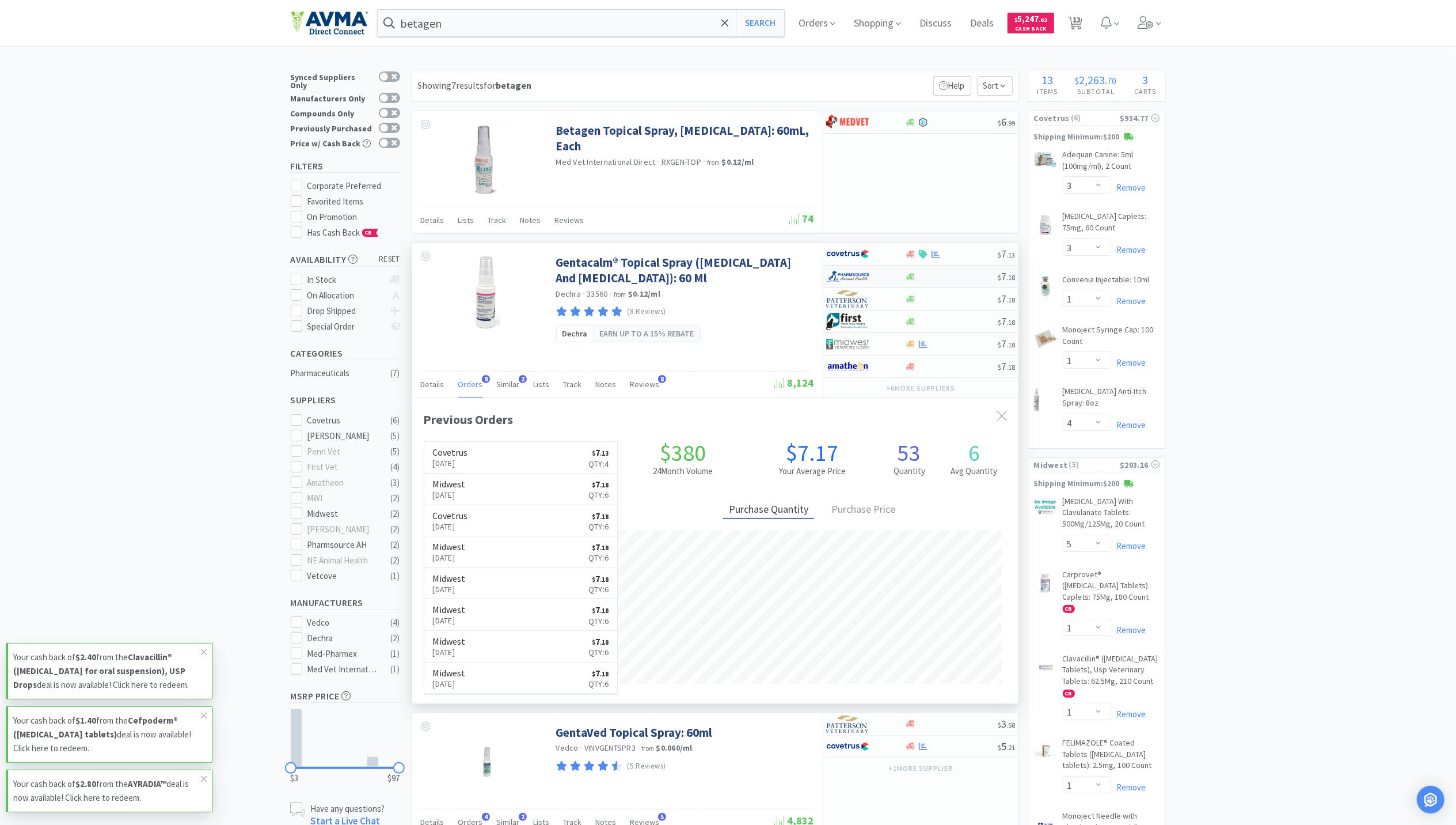
scroll to position [309, 606]
click at [913, 346] on icon at bounding box center [910, 344] width 9 height 9
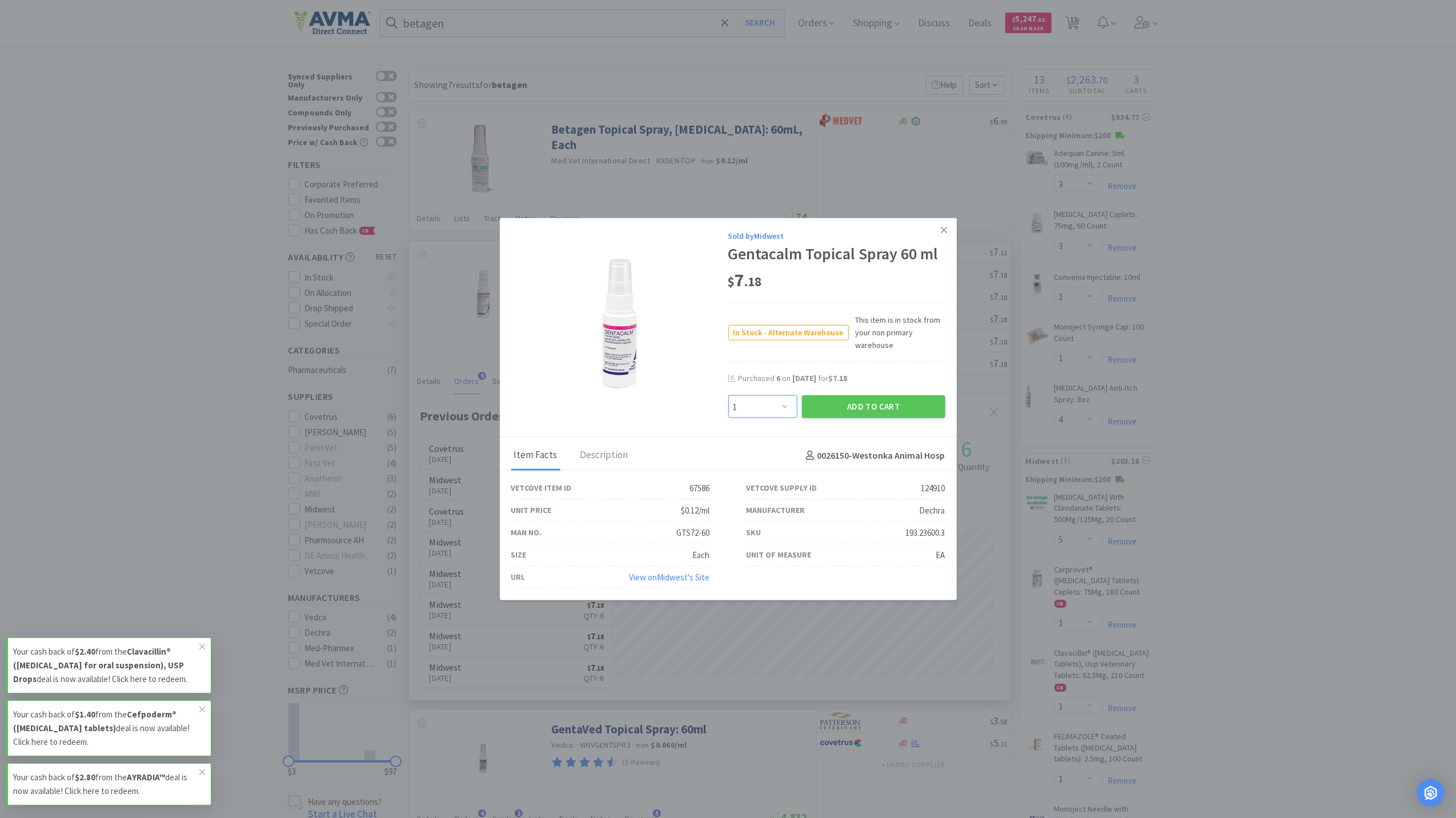
click at [787, 406] on select "Enter Quantity 1 2 3 4 5 6 7 8 9 10 11 12 13 14 15 16 17 18 19 20 Enter Quantity" at bounding box center [762, 407] width 69 height 23
click at [728, 395] on select "Enter Quantity 1 2 3 4 5 6 7 8 9 10 11 12 13 14 15 16 17 18 19 20 Enter Quantity" at bounding box center [762, 407] width 69 height 23
click at [781, 398] on select "Enter Quantity 1 2 3 4 5 6 7 8 9 10 11 12 13 14 15 16 17 18 19 20 Enter Quantity" at bounding box center [762, 407] width 69 height 23
select select "10"
click at [728, 395] on select "Enter Quantity 1 2 3 4 5 6 7 8 9 10 11 12 13 14 15 16 17 18 19 20 Enter Quantity" at bounding box center [762, 407] width 69 height 23
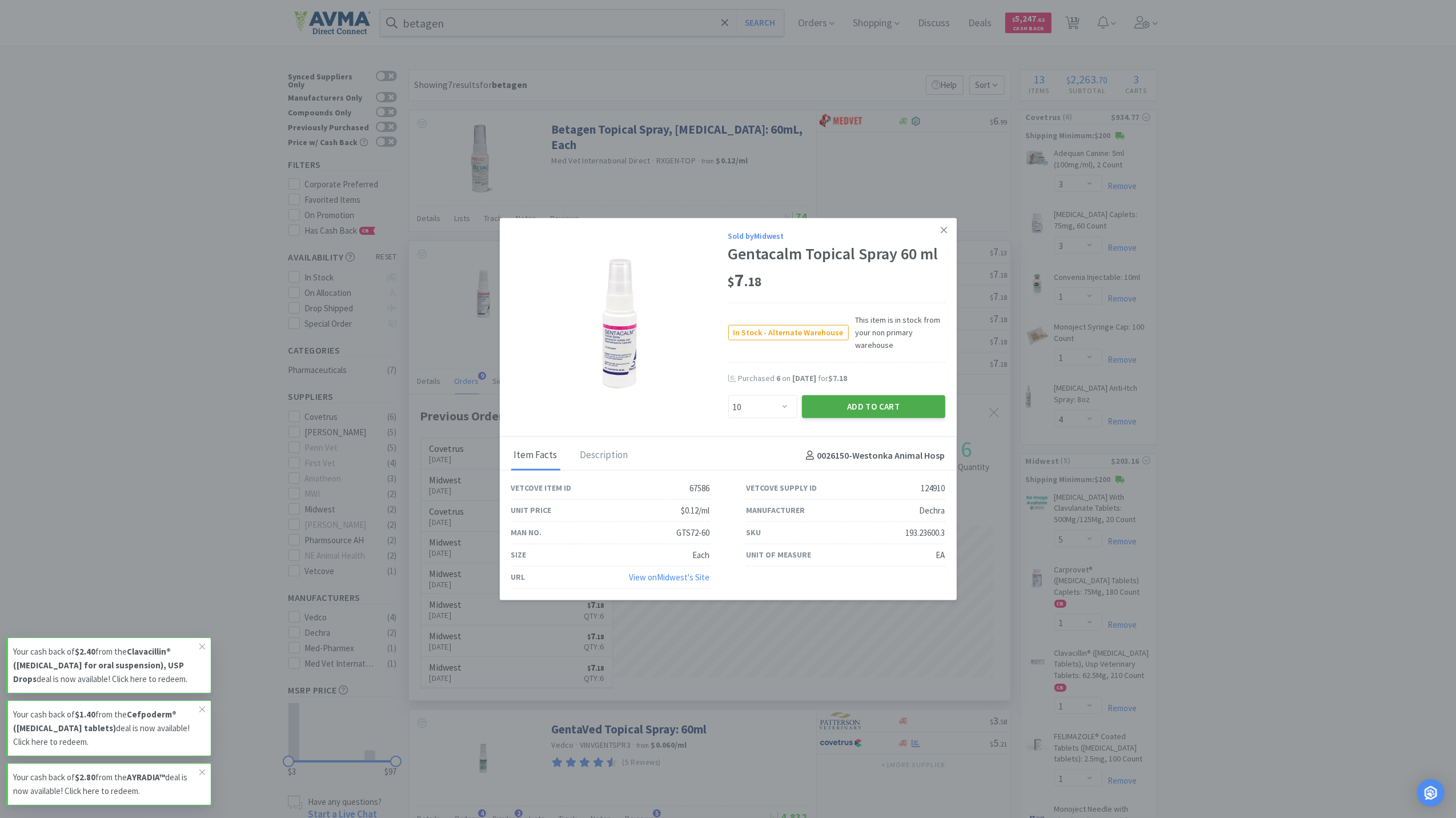
click at [911, 407] on button "Add to Cart" at bounding box center [874, 407] width 143 height 23
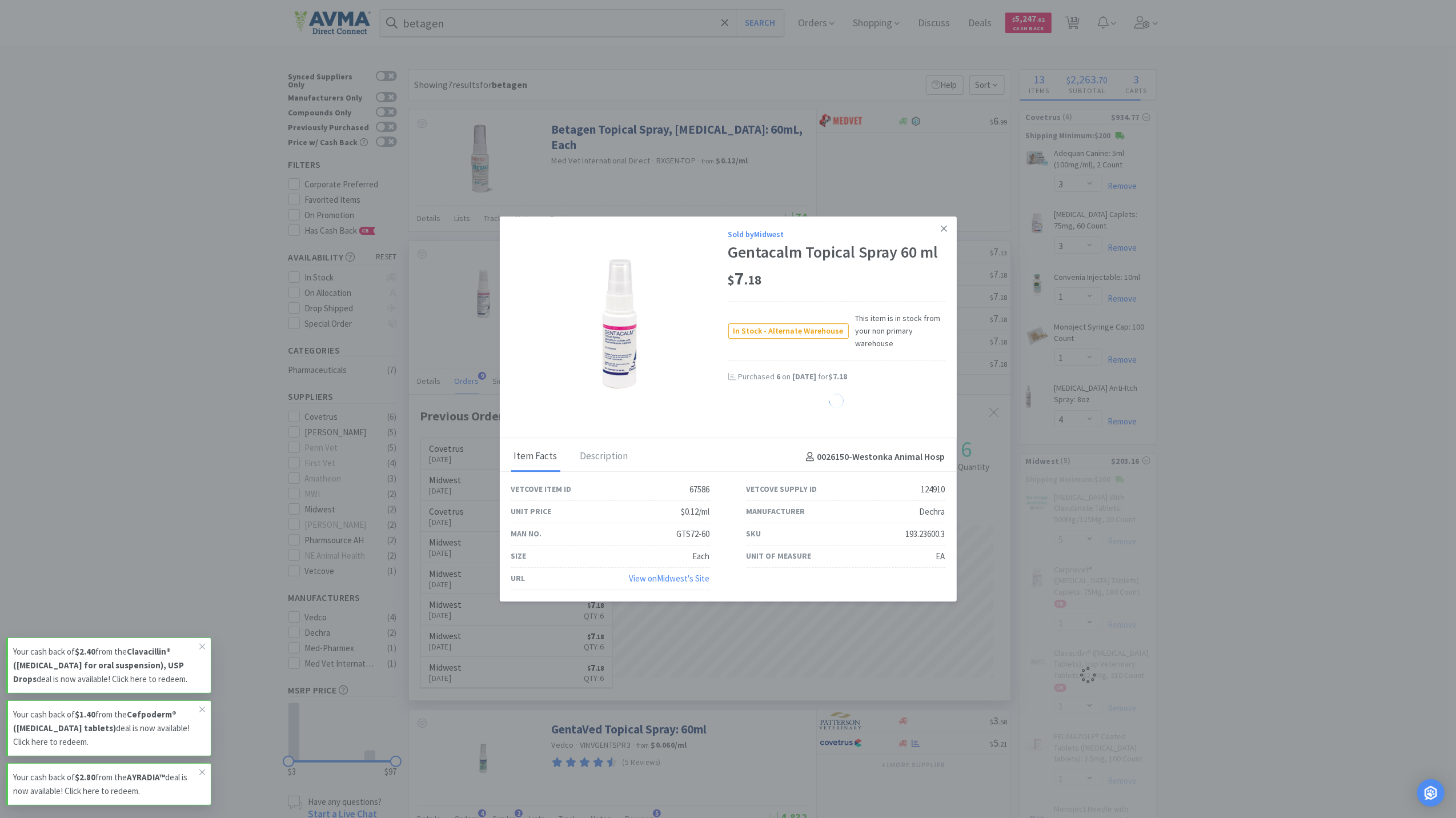
select select "10"
select select "3"
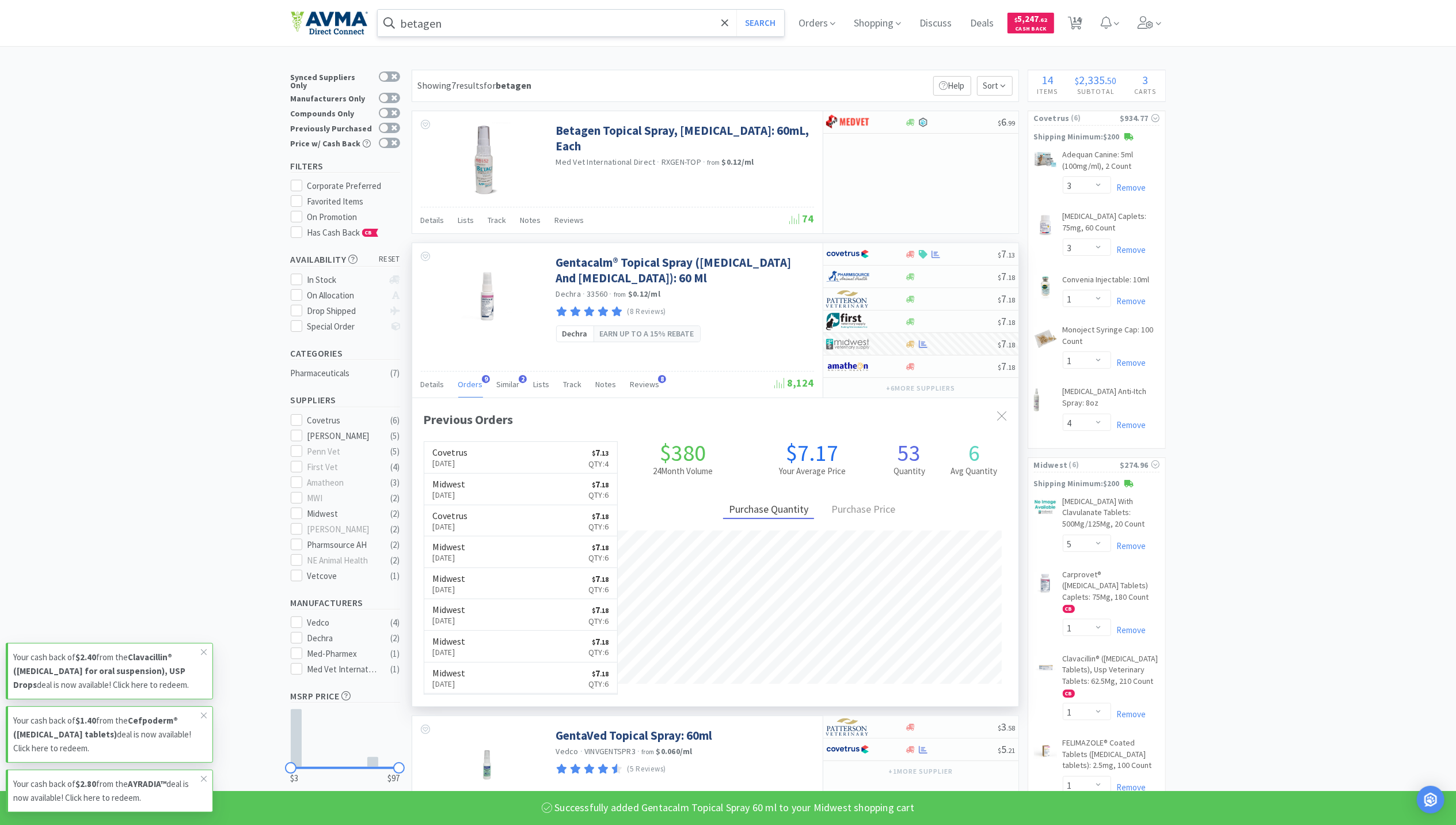
click at [487, 24] on input "betagen" at bounding box center [581, 23] width 407 height 27
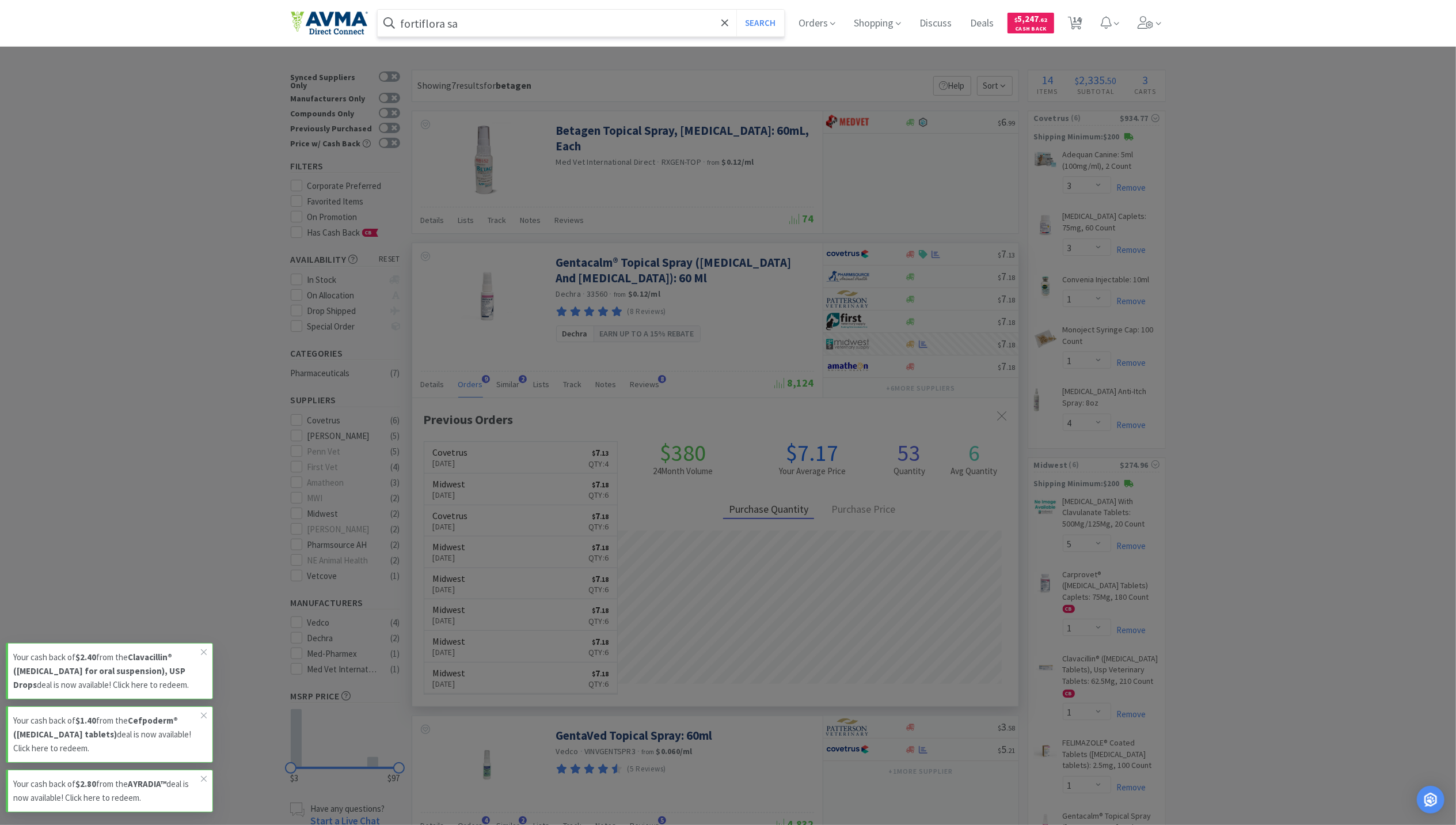
click at [736, 10] on button "Search" at bounding box center [760, 23] width 48 height 27
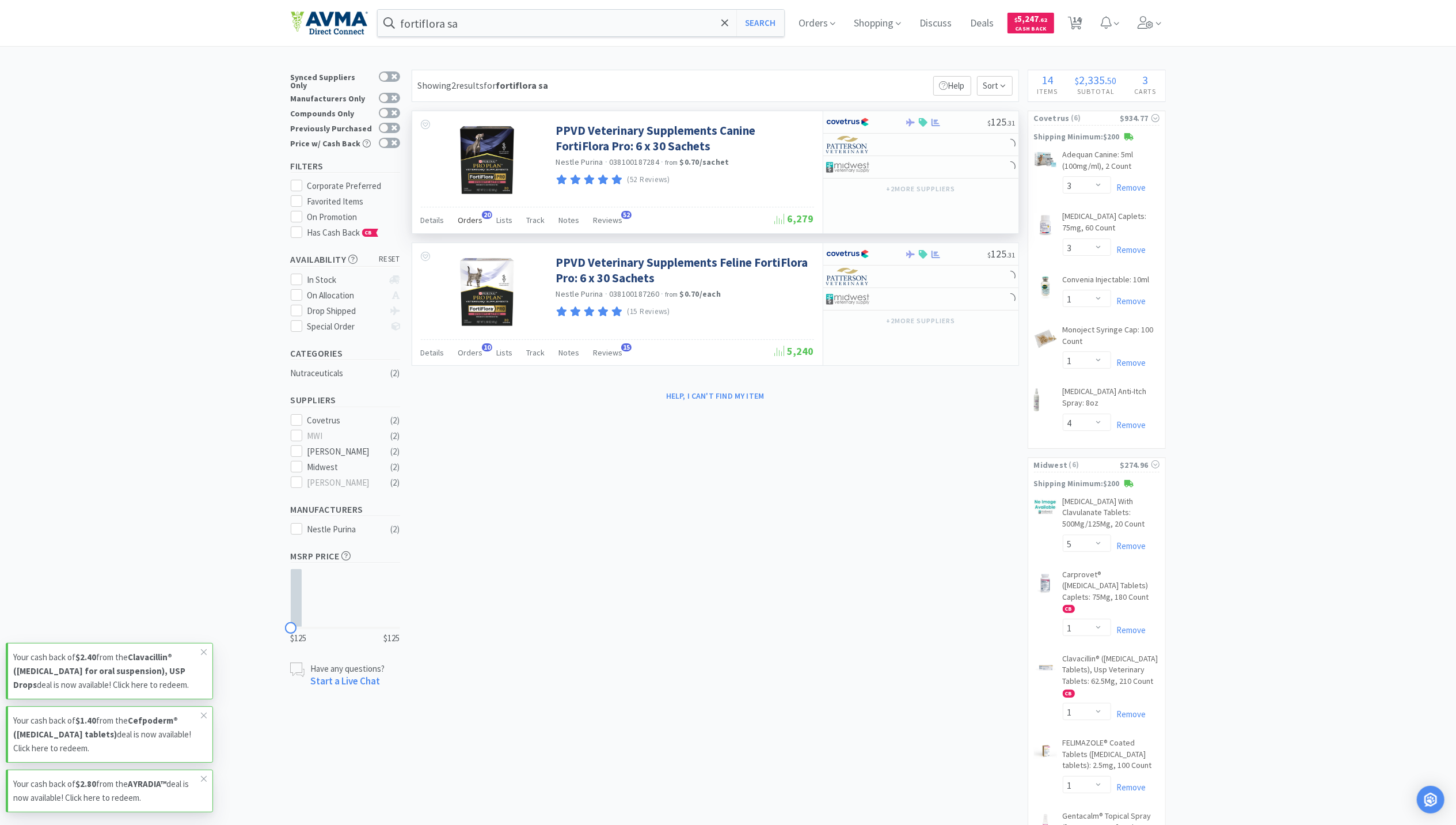
click at [460, 217] on span "Orders" at bounding box center [471, 220] width 25 height 10
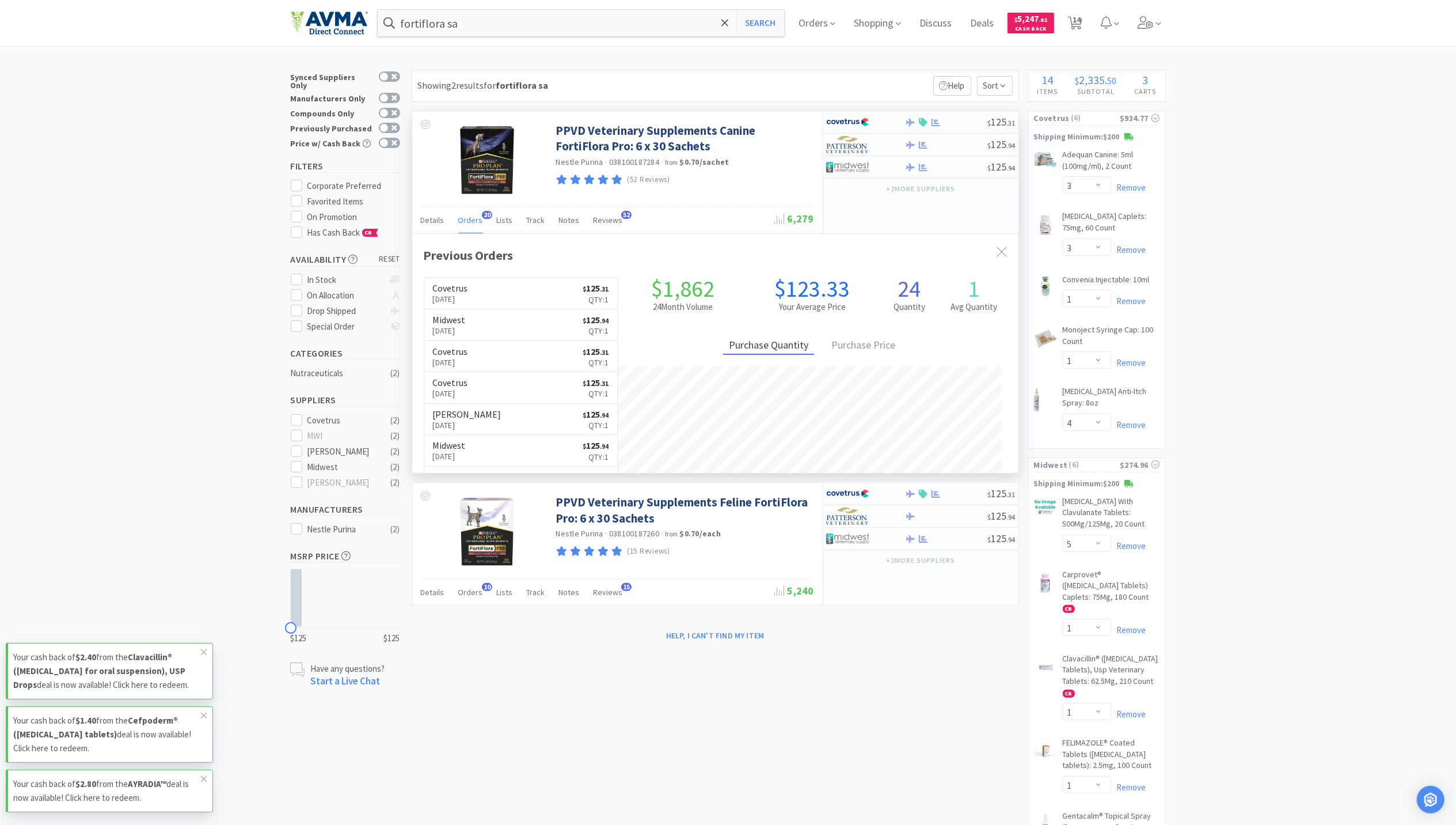
scroll to position [309, 606]
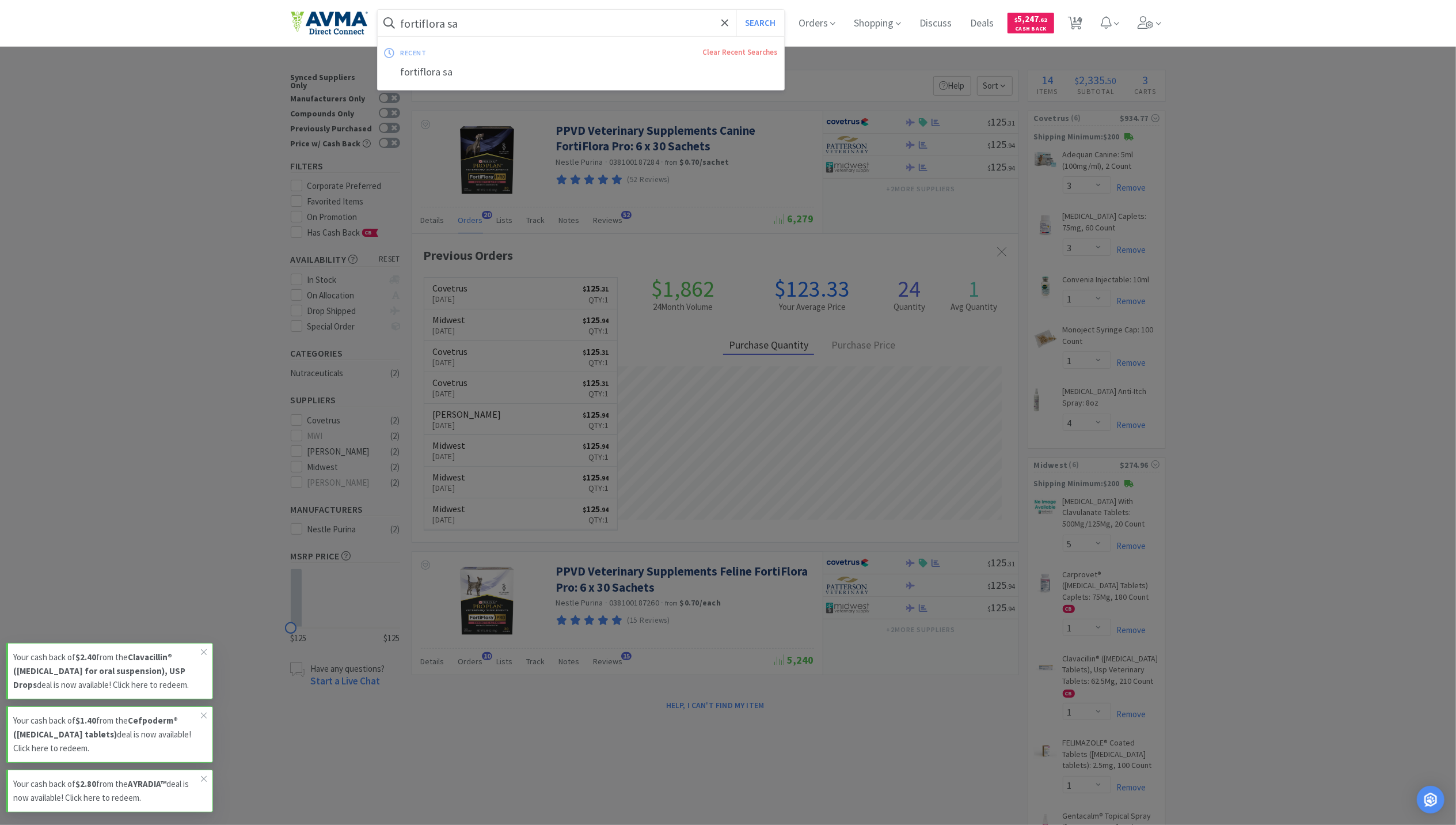
click at [532, 12] on input "fortiflora sa" at bounding box center [581, 23] width 407 height 27
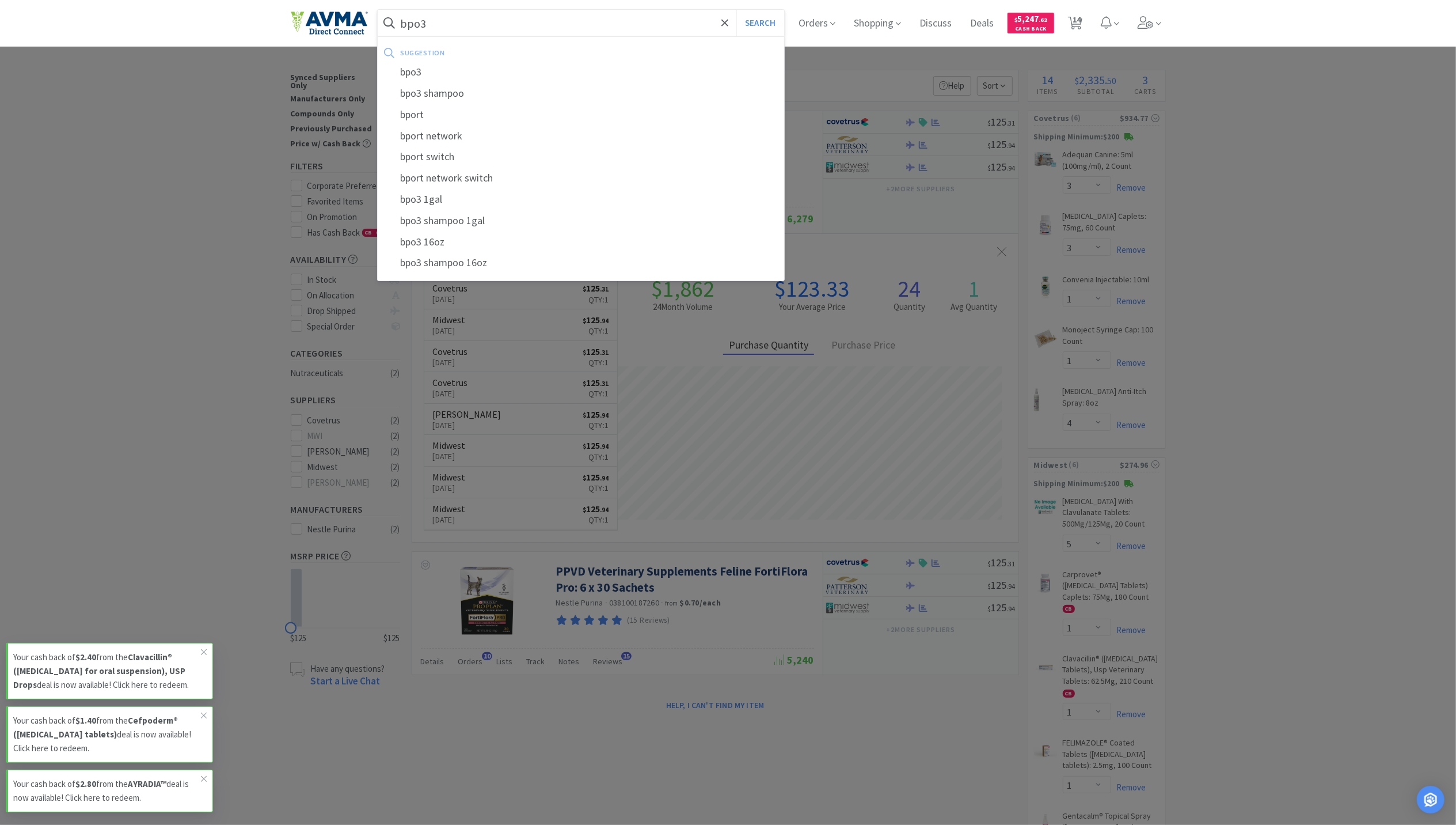
type input "bpo3"
click at [736, 10] on button "Search" at bounding box center [760, 23] width 48 height 27
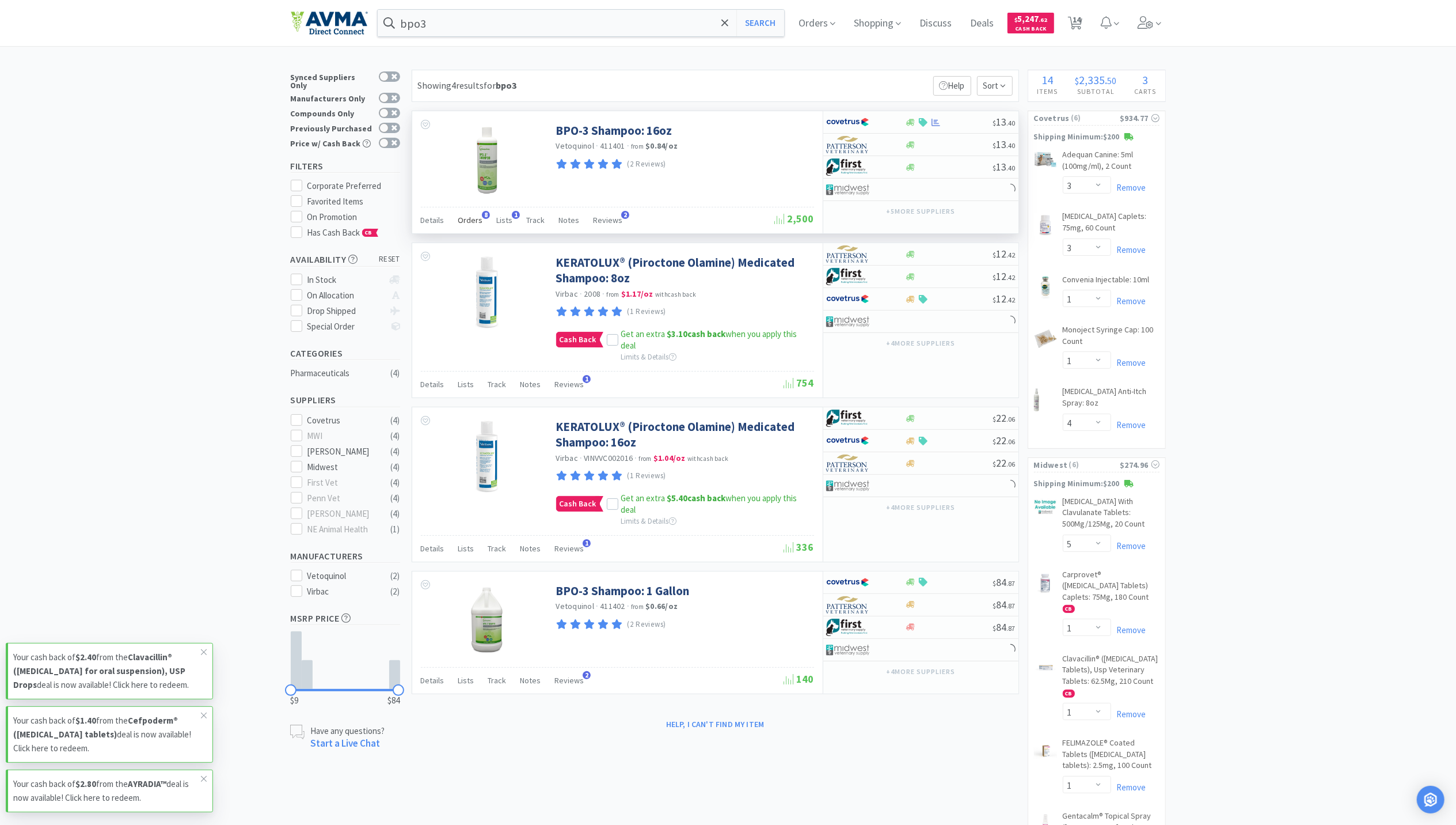
click at [471, 222] on span "Orders" at bounding box center [471, 220] width 25 height 10
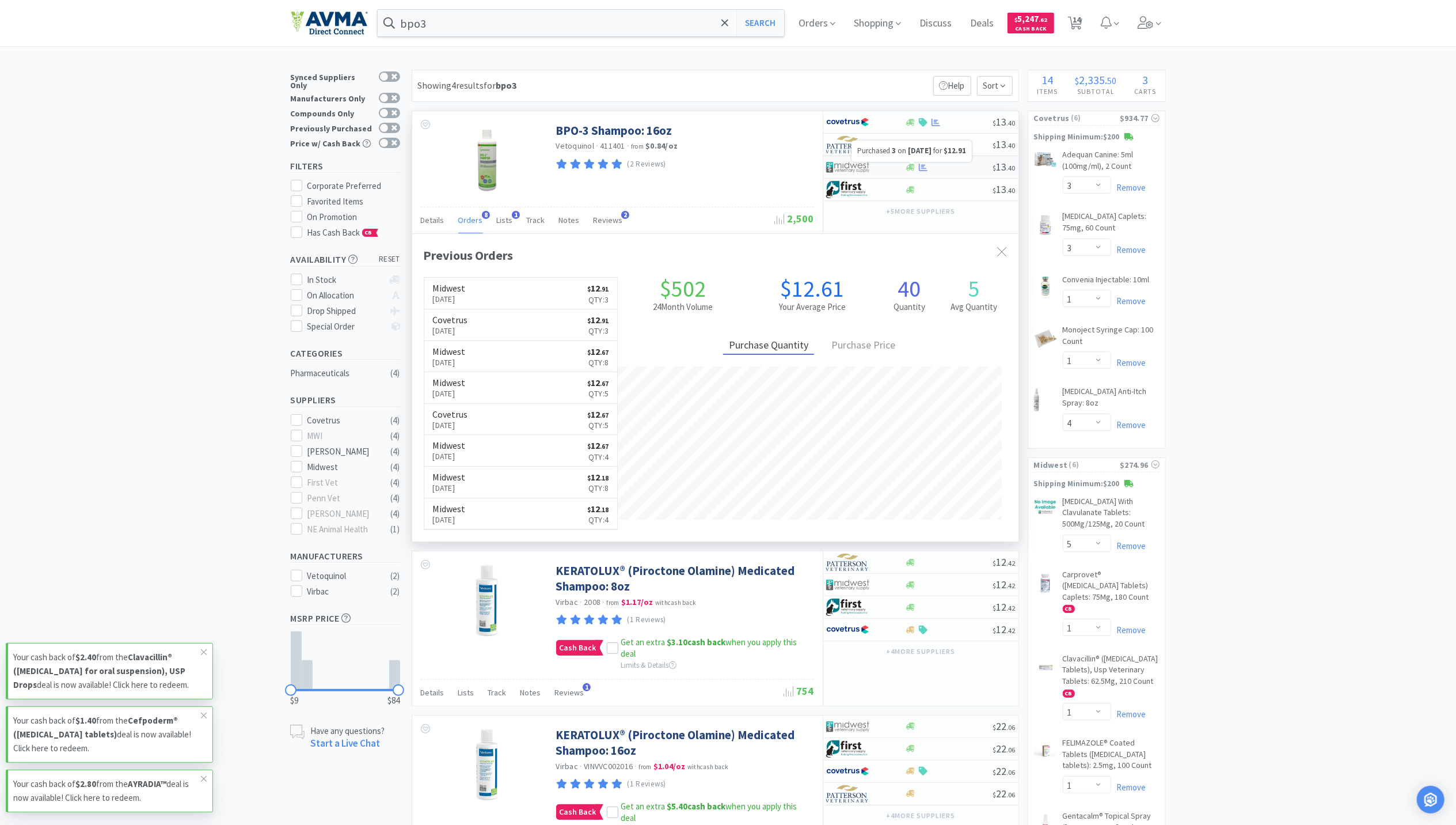
click at [922, 170] on icon at bounding box center [922, 167] width 9 height 9
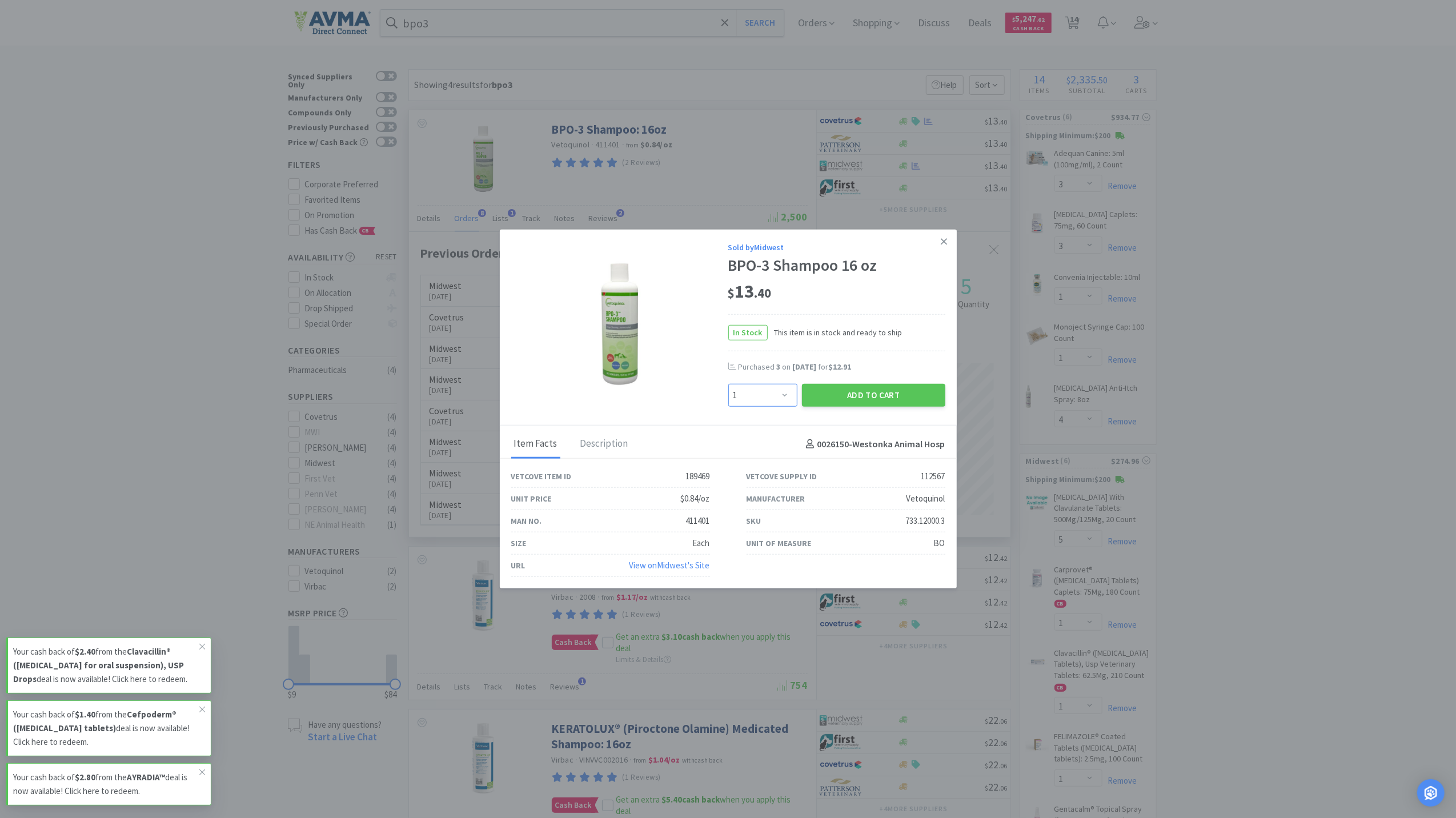
click at [782, 400] on select "Enter Quantity 1 2 3 4 5 6 7 8 9 10 11 12 13 14 15 16 17 18 19 20 Enter Quantity" at bounding box center [762, 395] width 69 height 23
select select "4"
click at [728, 384] on select "Enter Quantity 1 2 3 4 5 6 7 8 9 10 11 12 13 14 15 16 17 18 19 20 Enter Quantity" at bounding box center [762, 395] width 69 height 23
drag, startPoint x: 914, startPoint y: 383, endPoint x: 885, endPoint y: 389, distance: 29.6
click at [900, 384] on div "Add to Cart" at bounding box center [873, 394] width 148 height 27
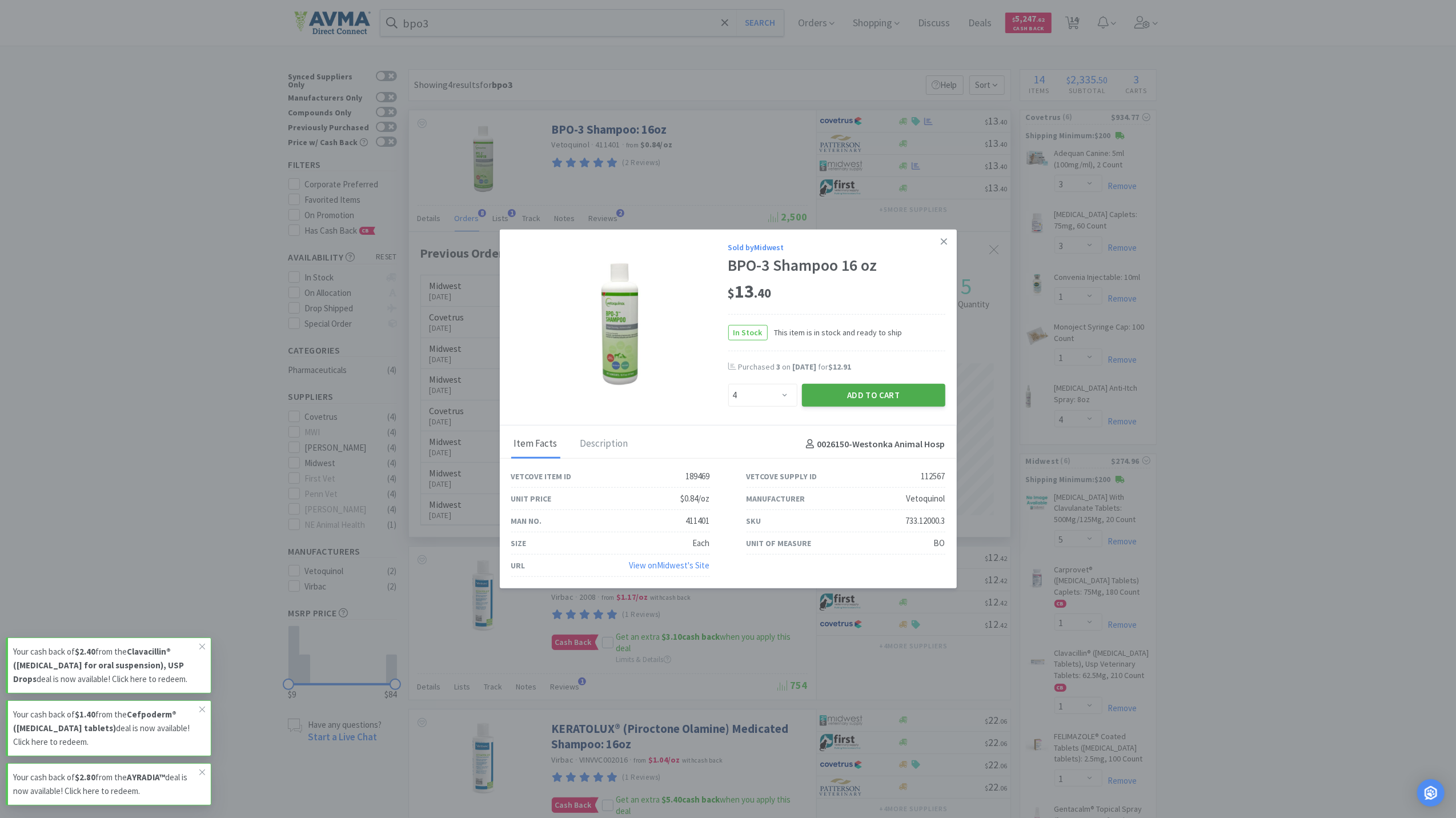
click at [885, 389] on button "Add to Cart" at bounding box center [874, 395] width 143 height 23
select select "4"
select select "1"
select select "10"
select select "3"
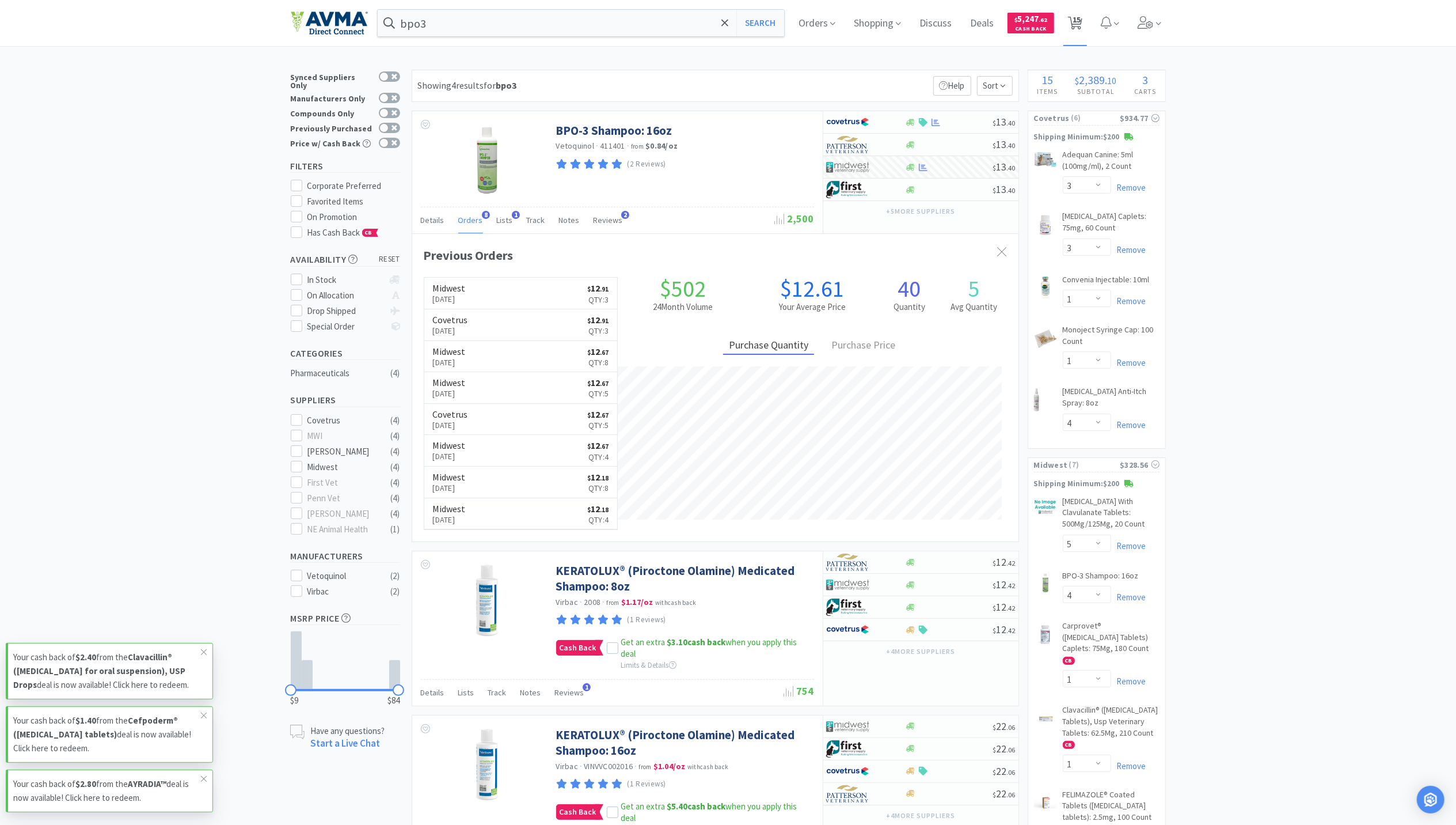
click at [1077, 20] on span "15" at bounding box center [1077, 19] width 8 height 46
select select "2"
select select "1"
select select "3"
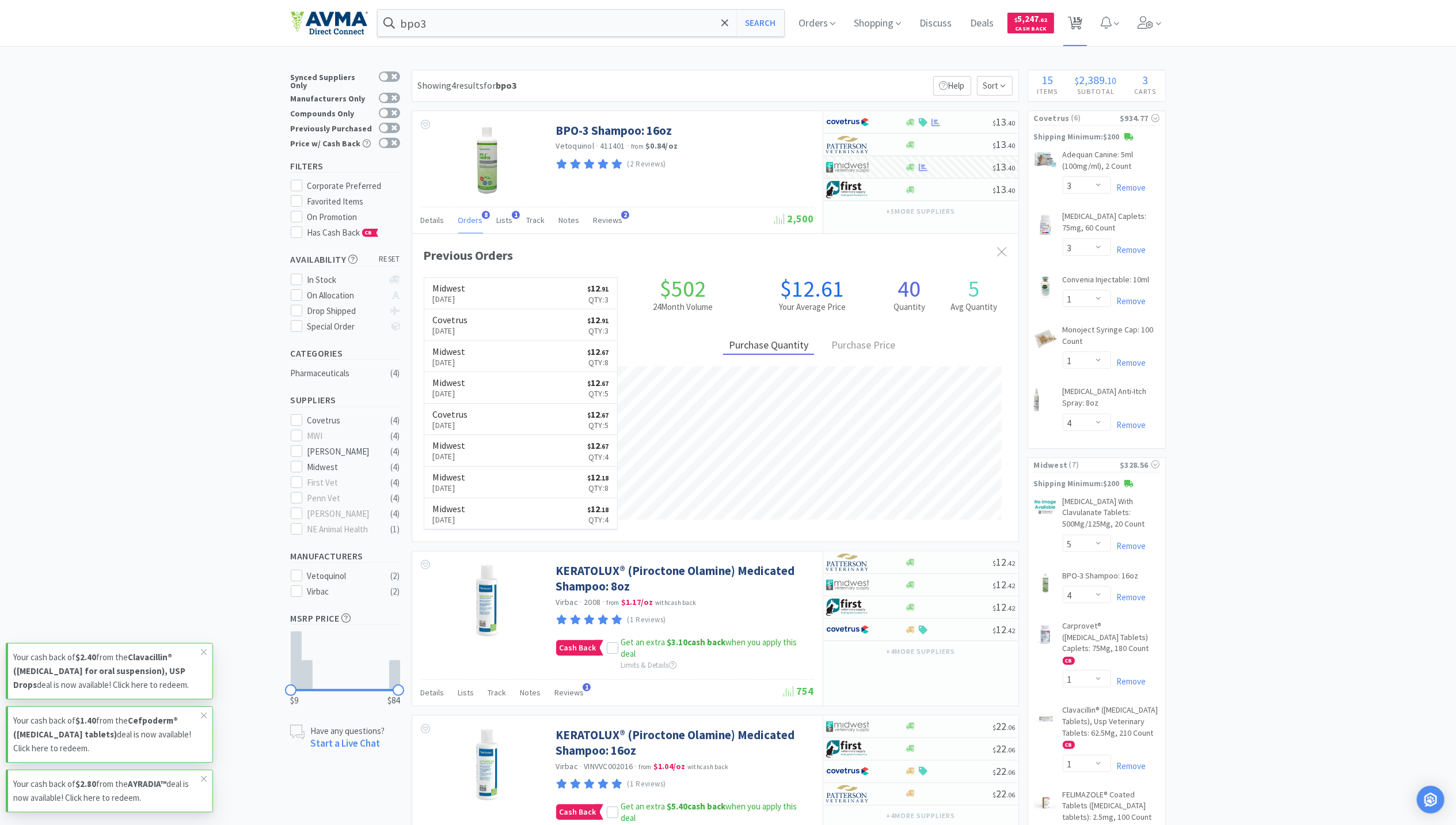
select select "1"
select select "4"
select select "1"
select select "5"
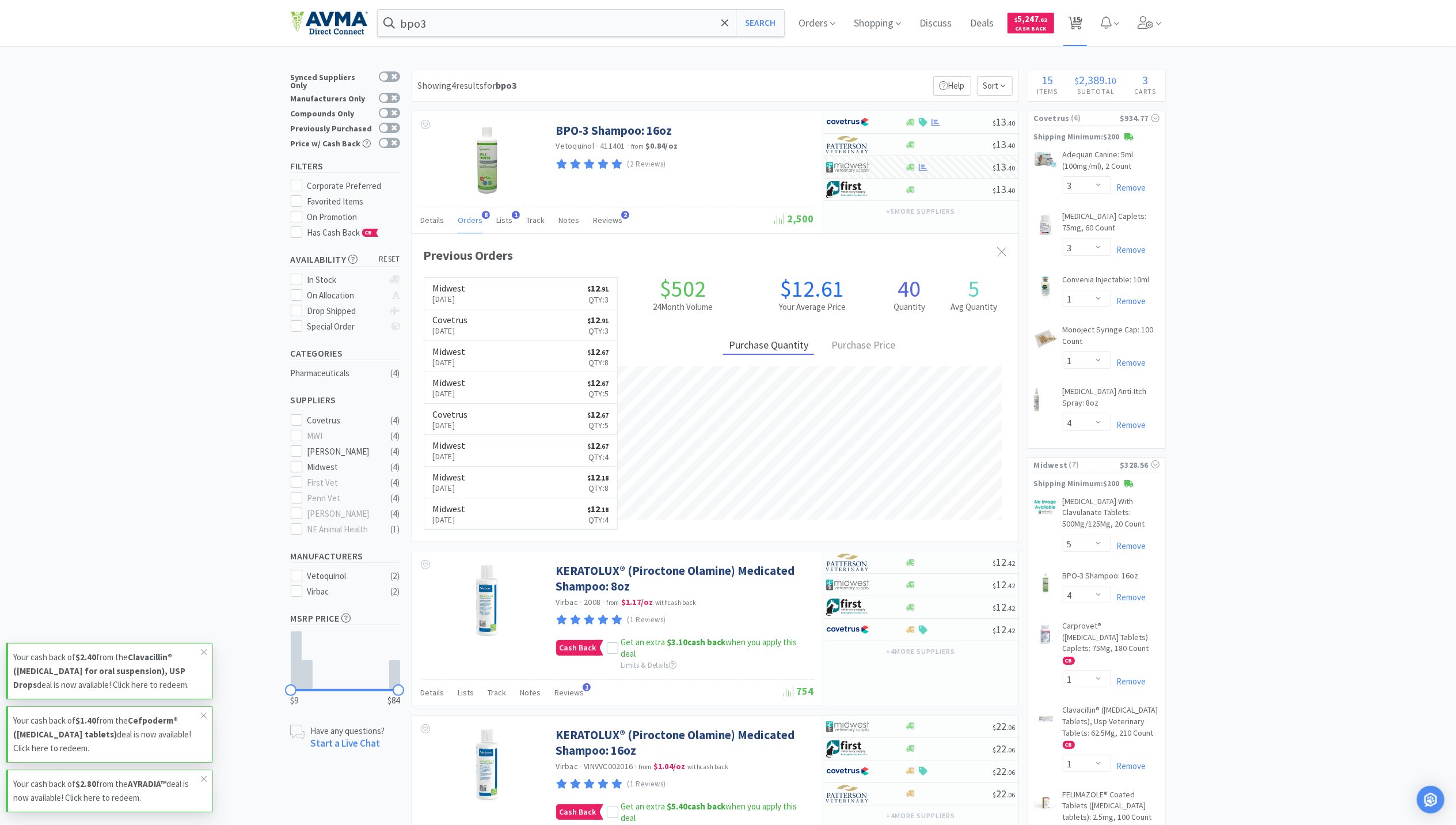
select select "4"
select select "1"
select select "10"
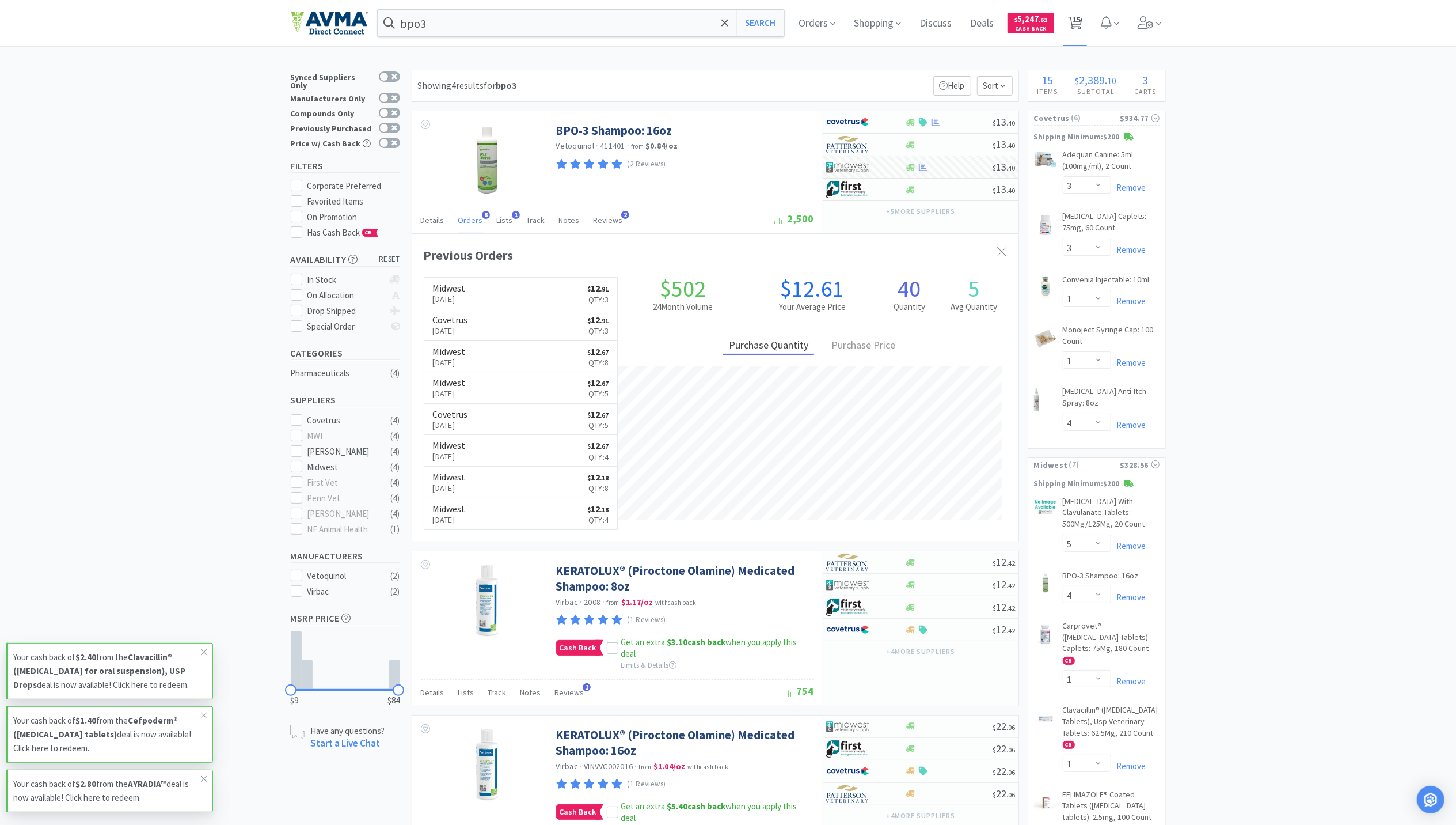
select select "3"
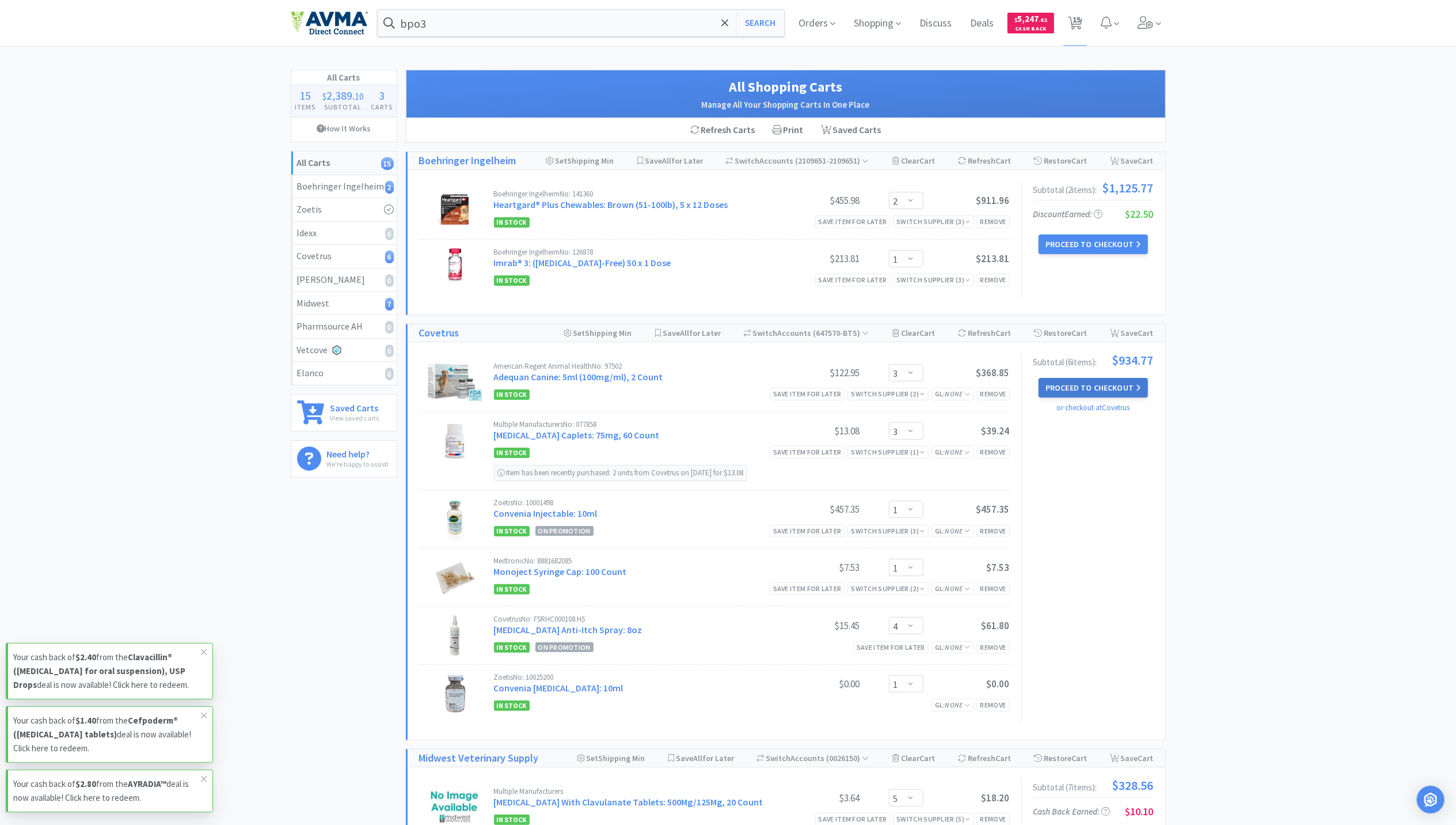
click at [1087, 387] on button "Proceed to Checkout" at bounding box center [1093, 387] width 109 height 20
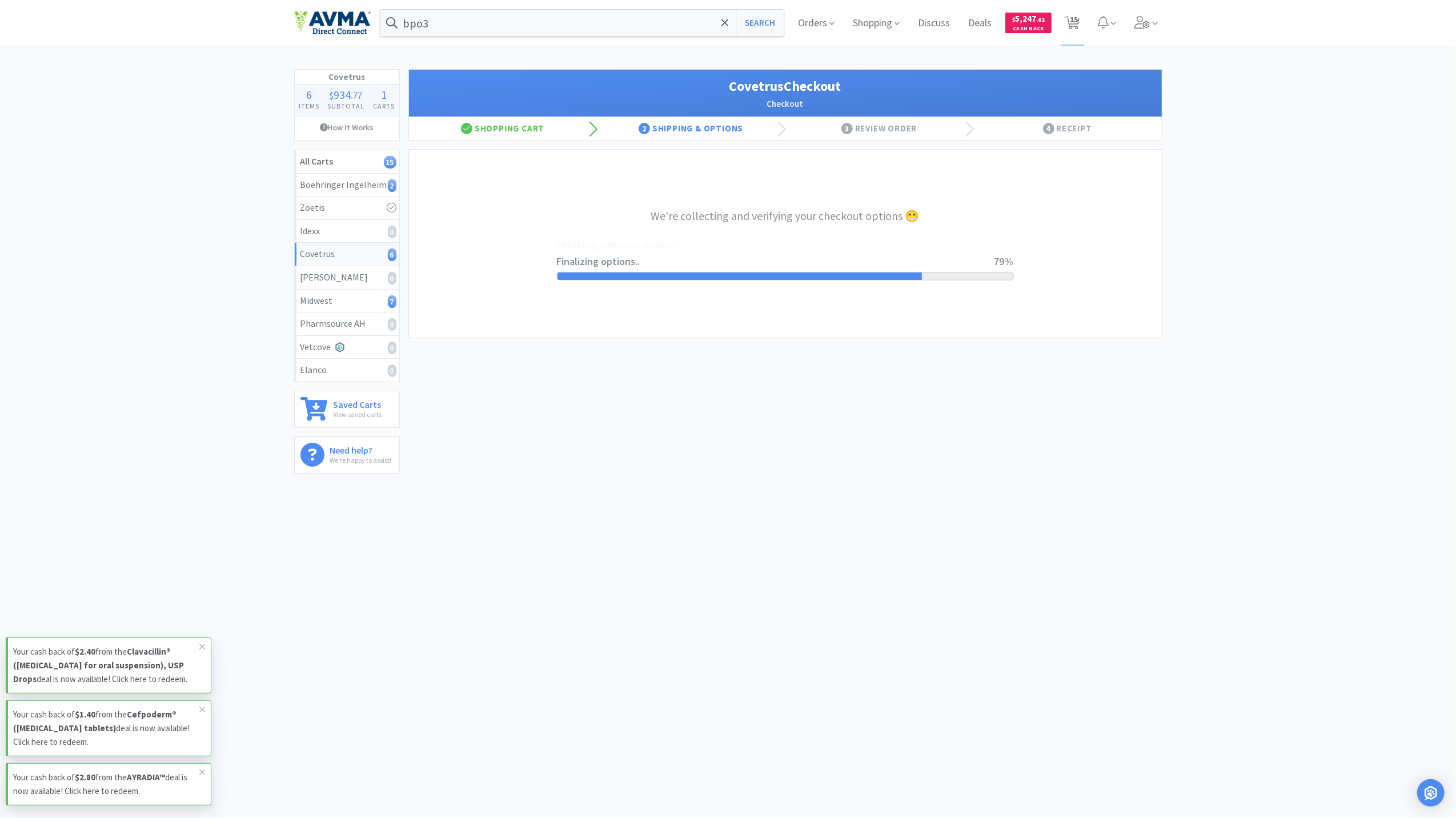
select select "ACCOUNT"
select select "cvt-standard-net"
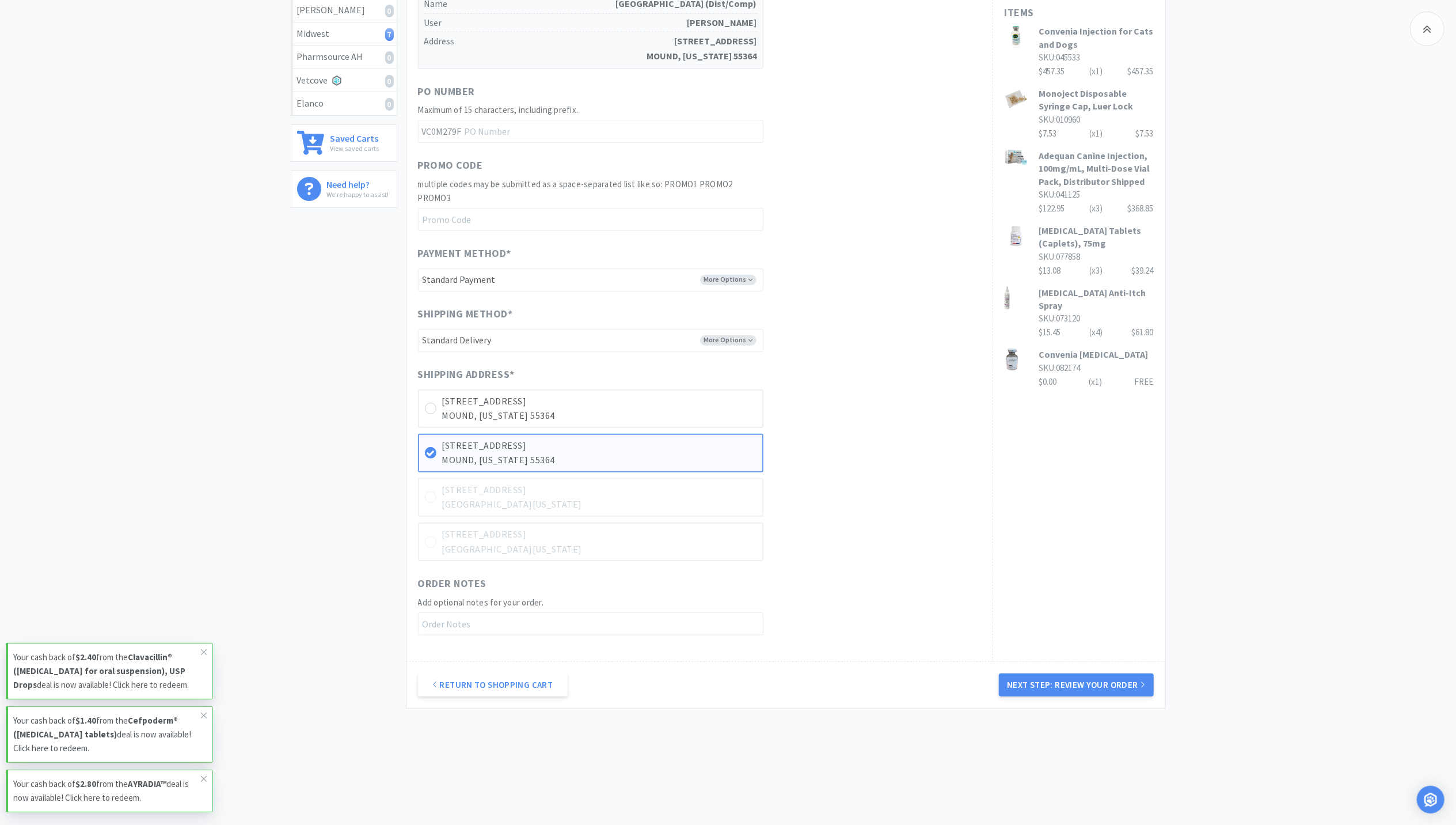
scroll to position [270, 0]
click at [1057, 678] on button "Next Step: Review Your Order" at bounding box center [1076, 684] width 154 height 23
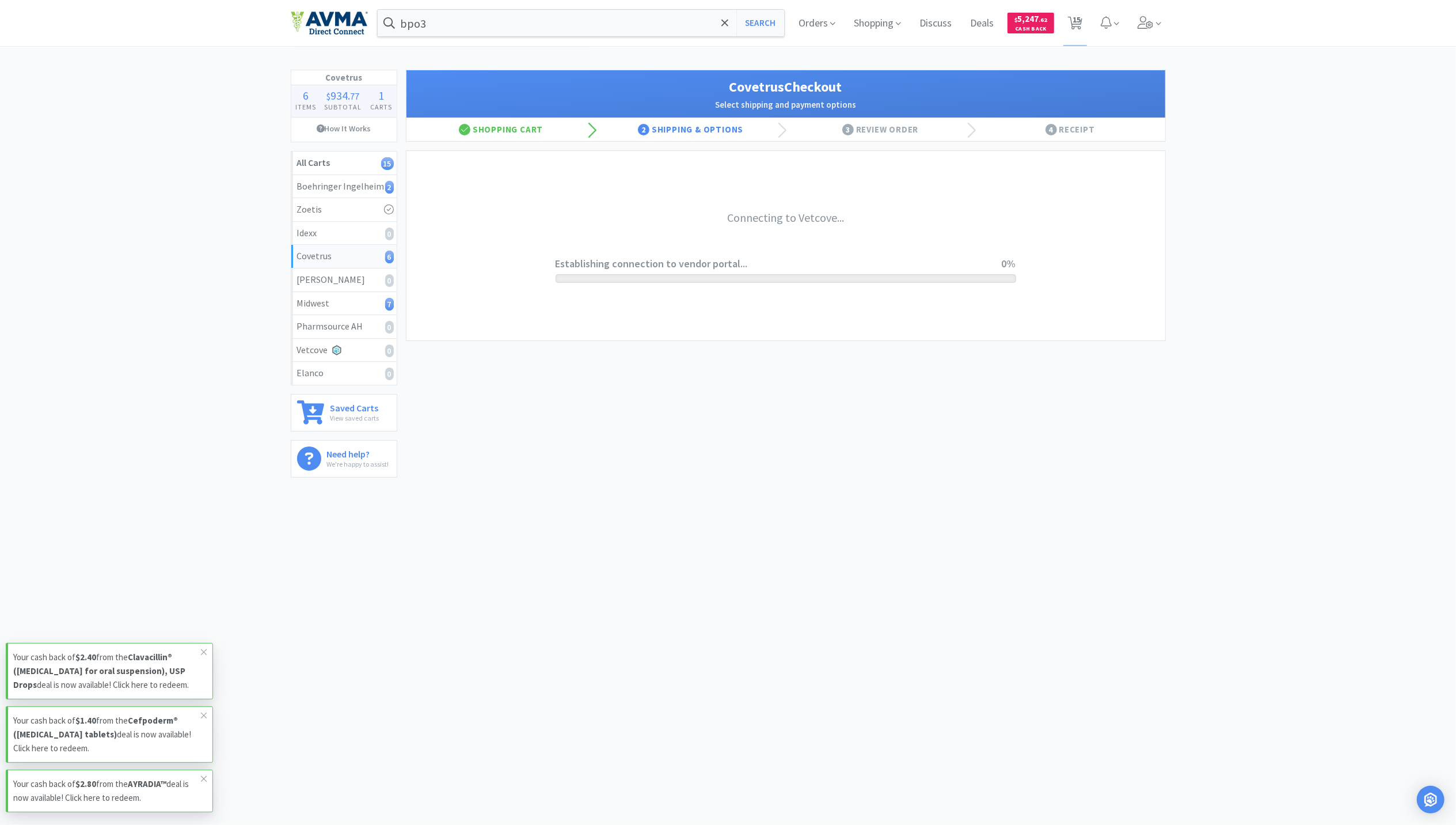
scroll to position [0, 0]
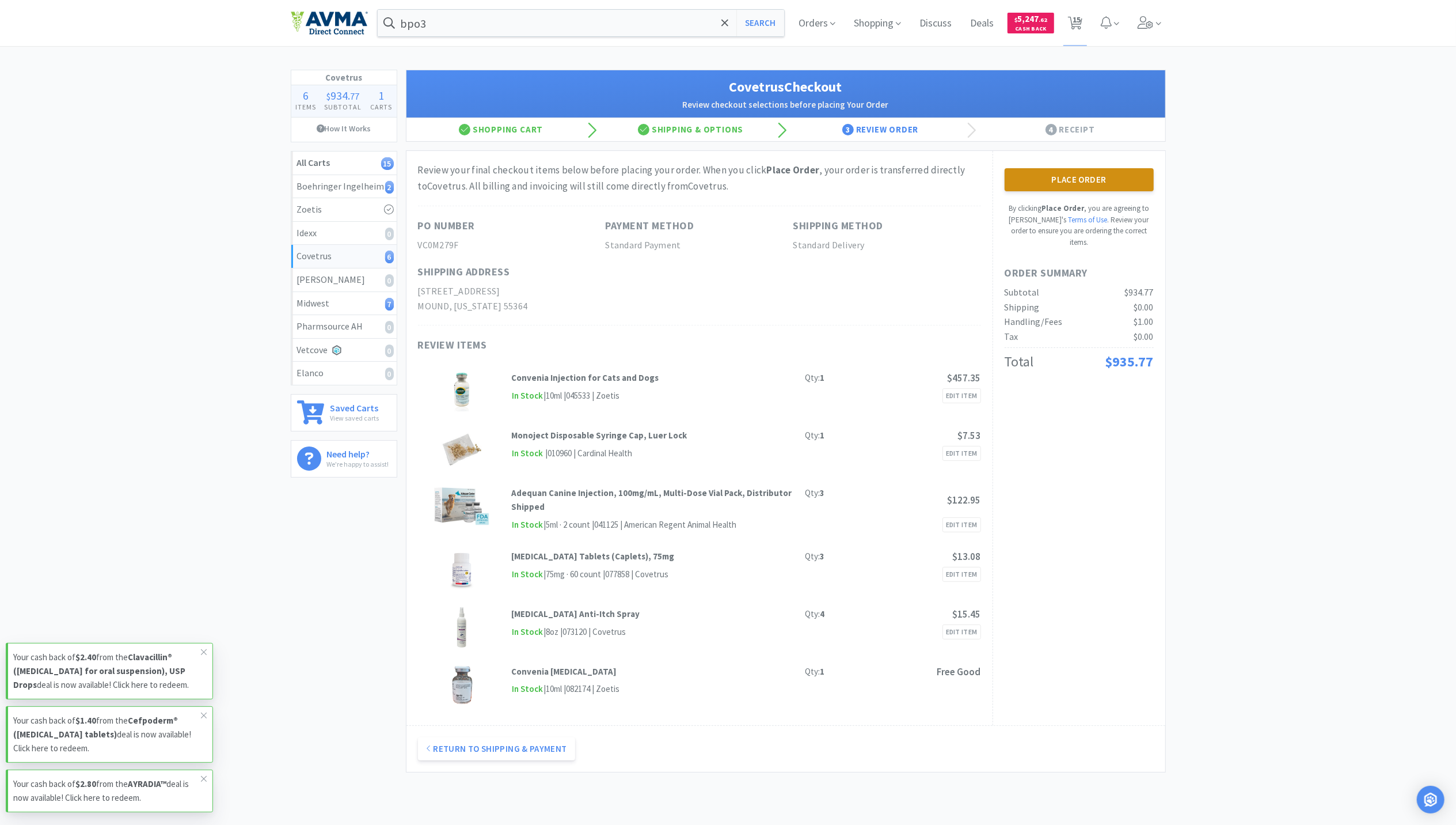
click at [1103, 187] on button "Place Order" at bounding box center [1078, 180] width 149 height 23
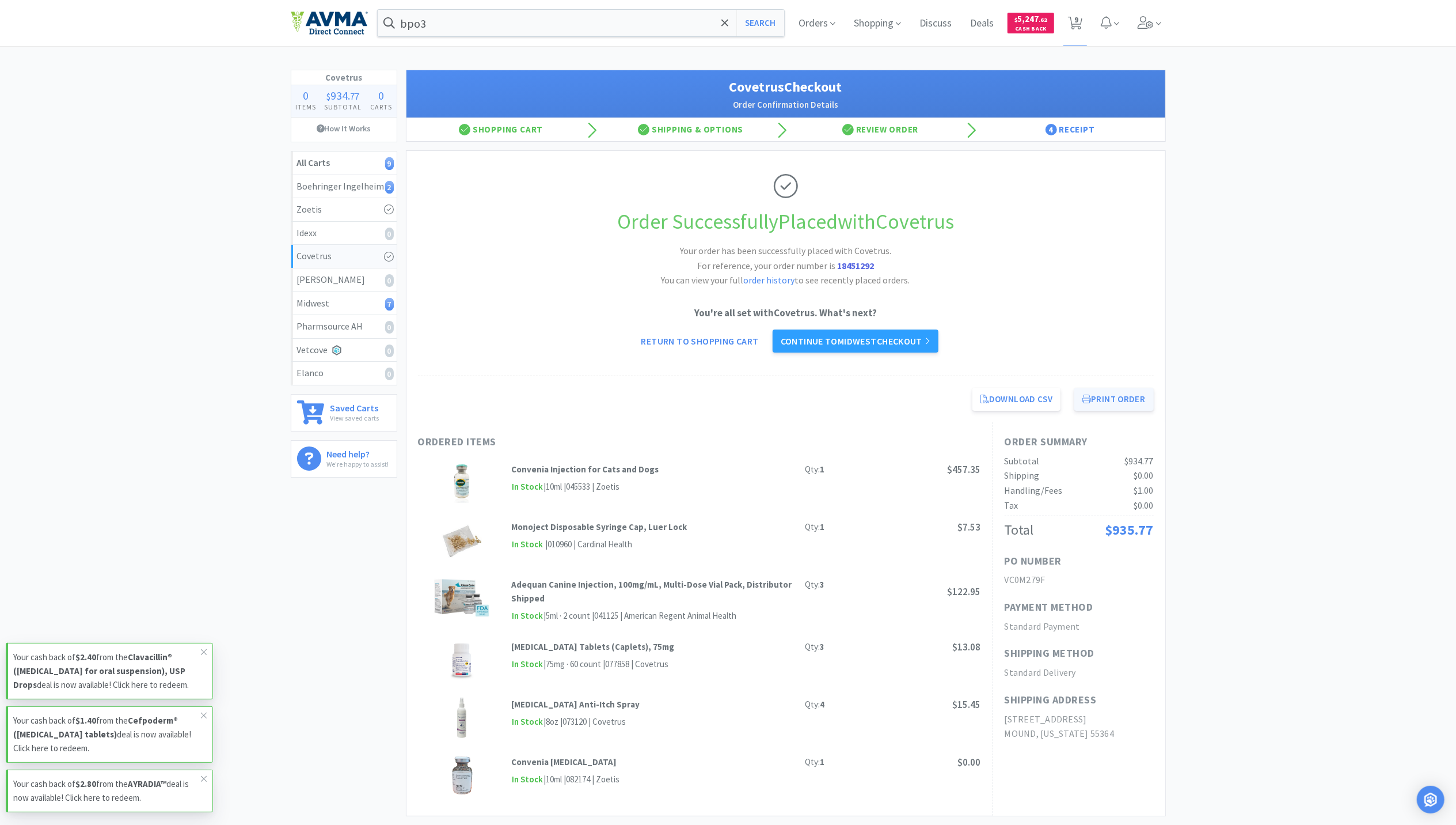
click at [1092, 406] on button "Print Order" at bounding box center [1114, 399] width 79 height 23
click at [1069, 19] on icon at bounding box center [1075, 23] width 14 height 12
select select "2"
select select "1"
select select "5"
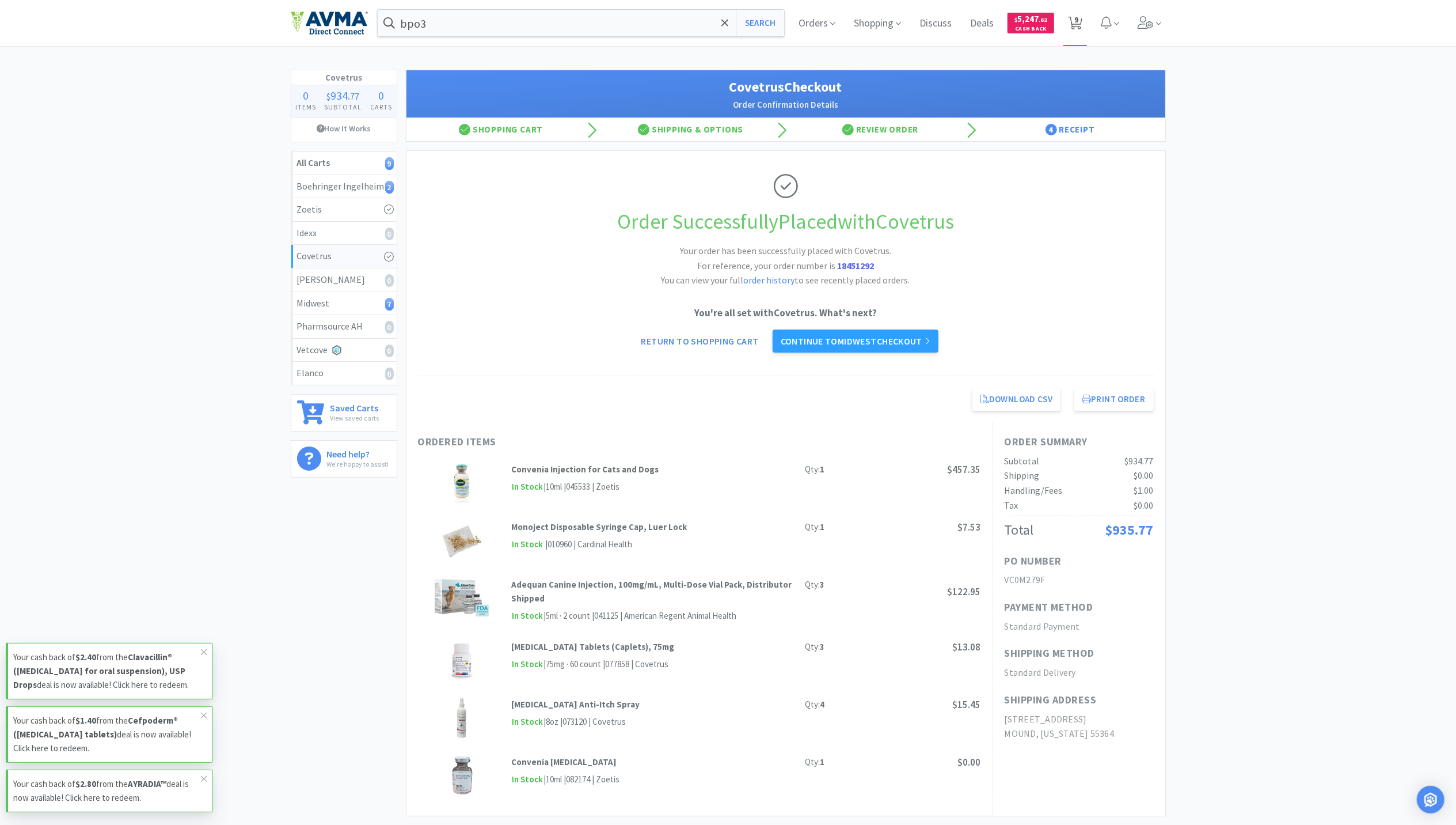
select select "4"
select select "1"
select select "10"
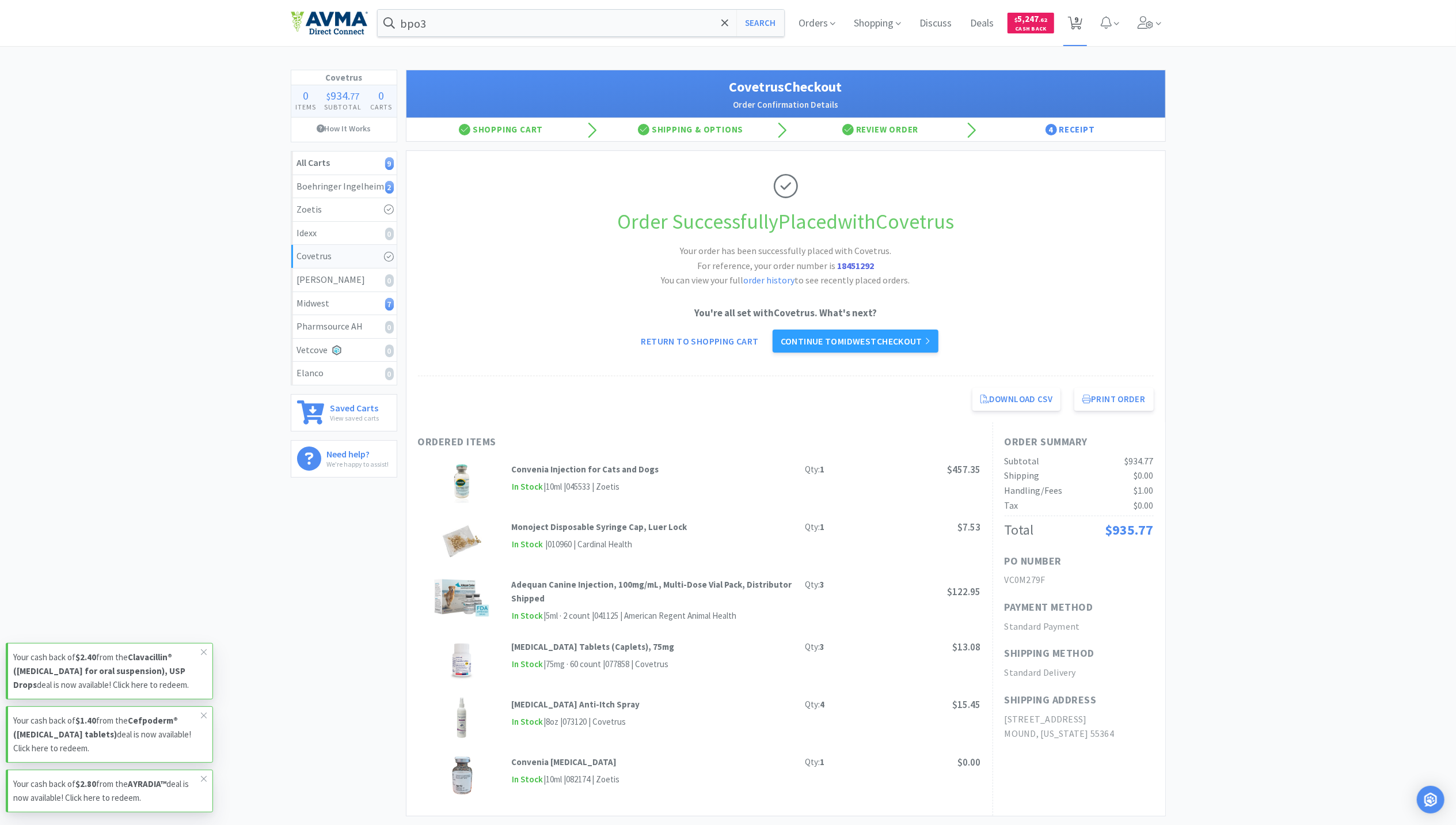
select select "3"
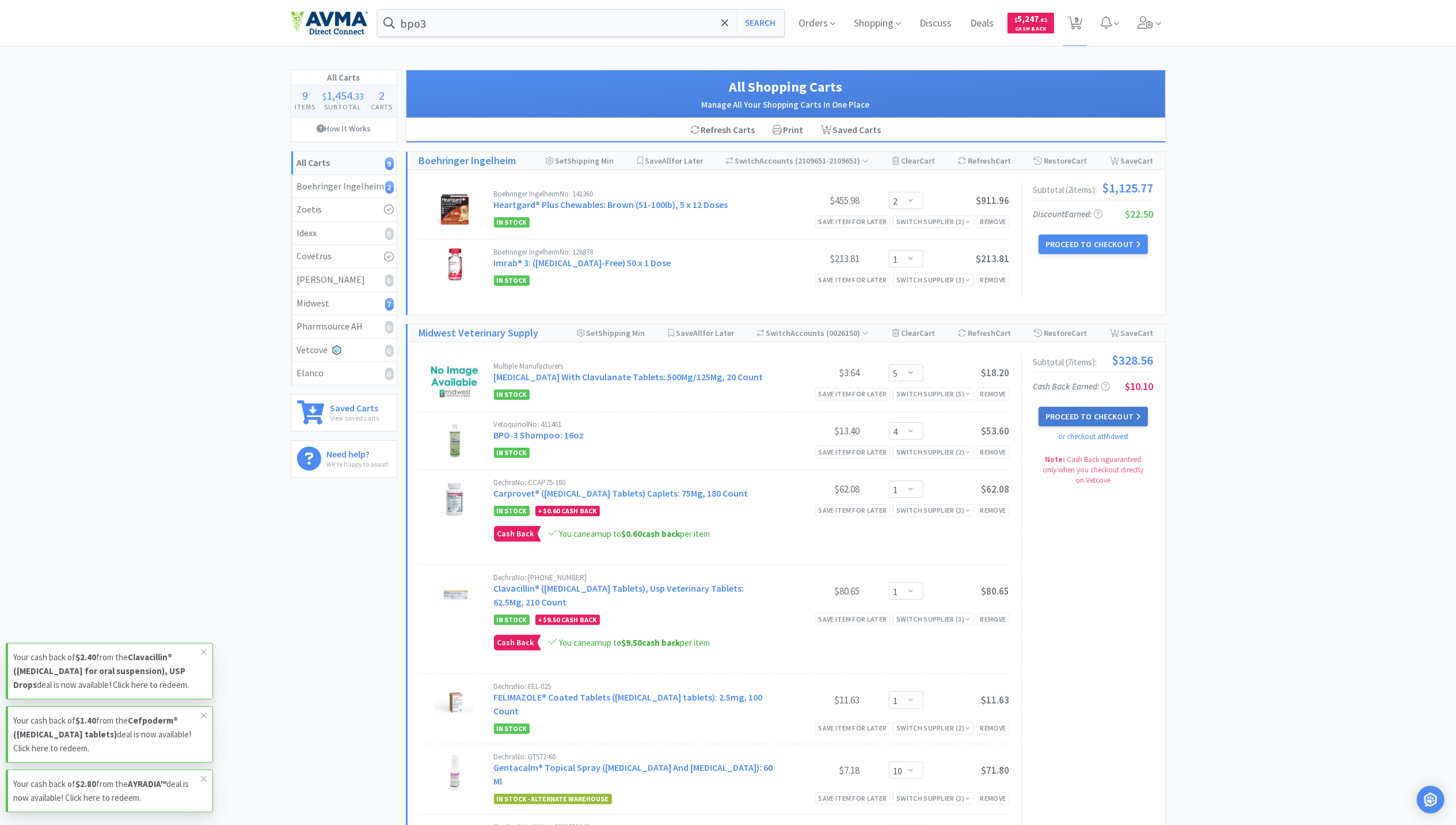
click at [1111, 420] on button "Proceed to Checkout" at bounding box center [1093, 416] width 109 height 20
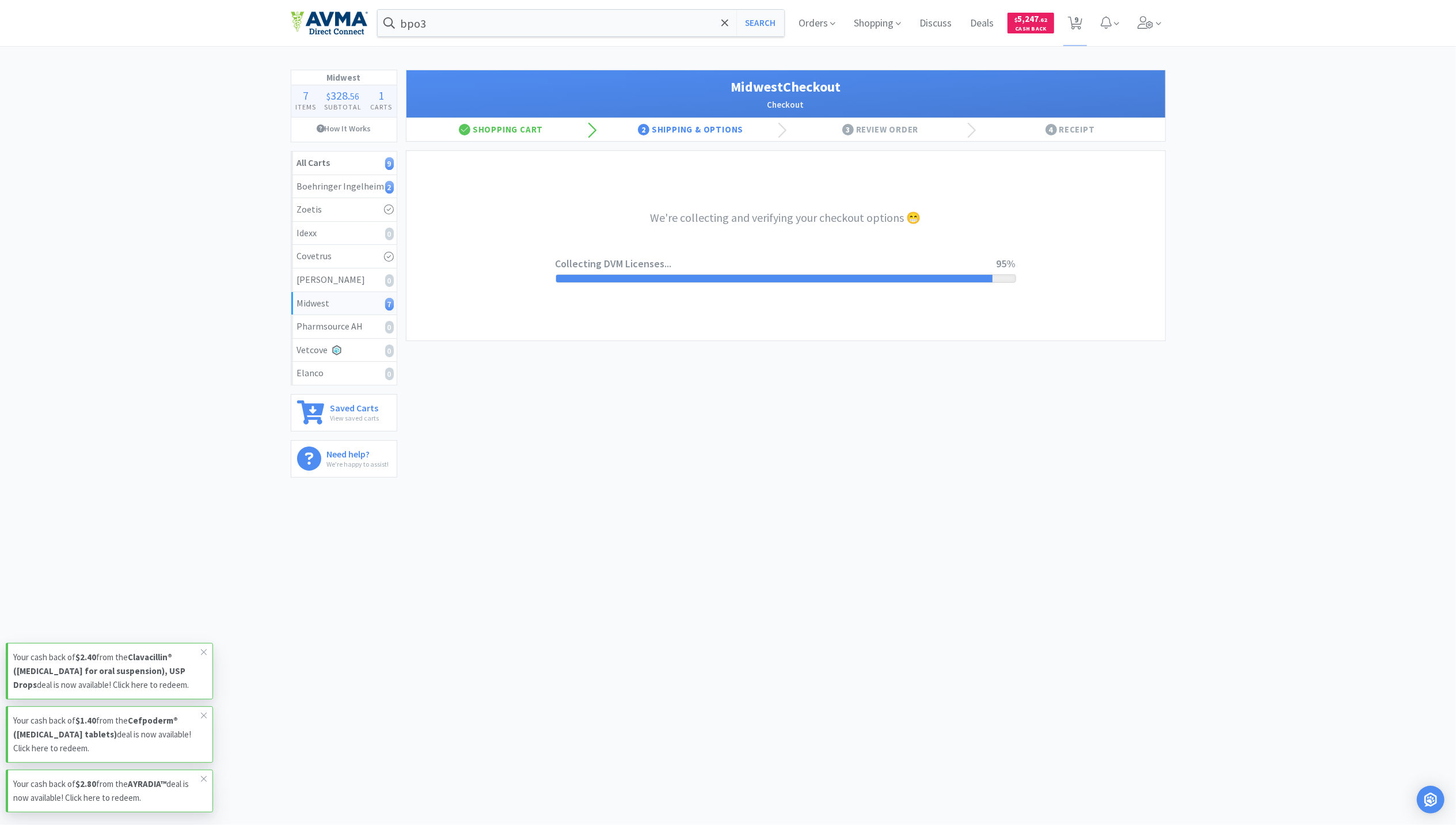
select select "3"
select select "0"
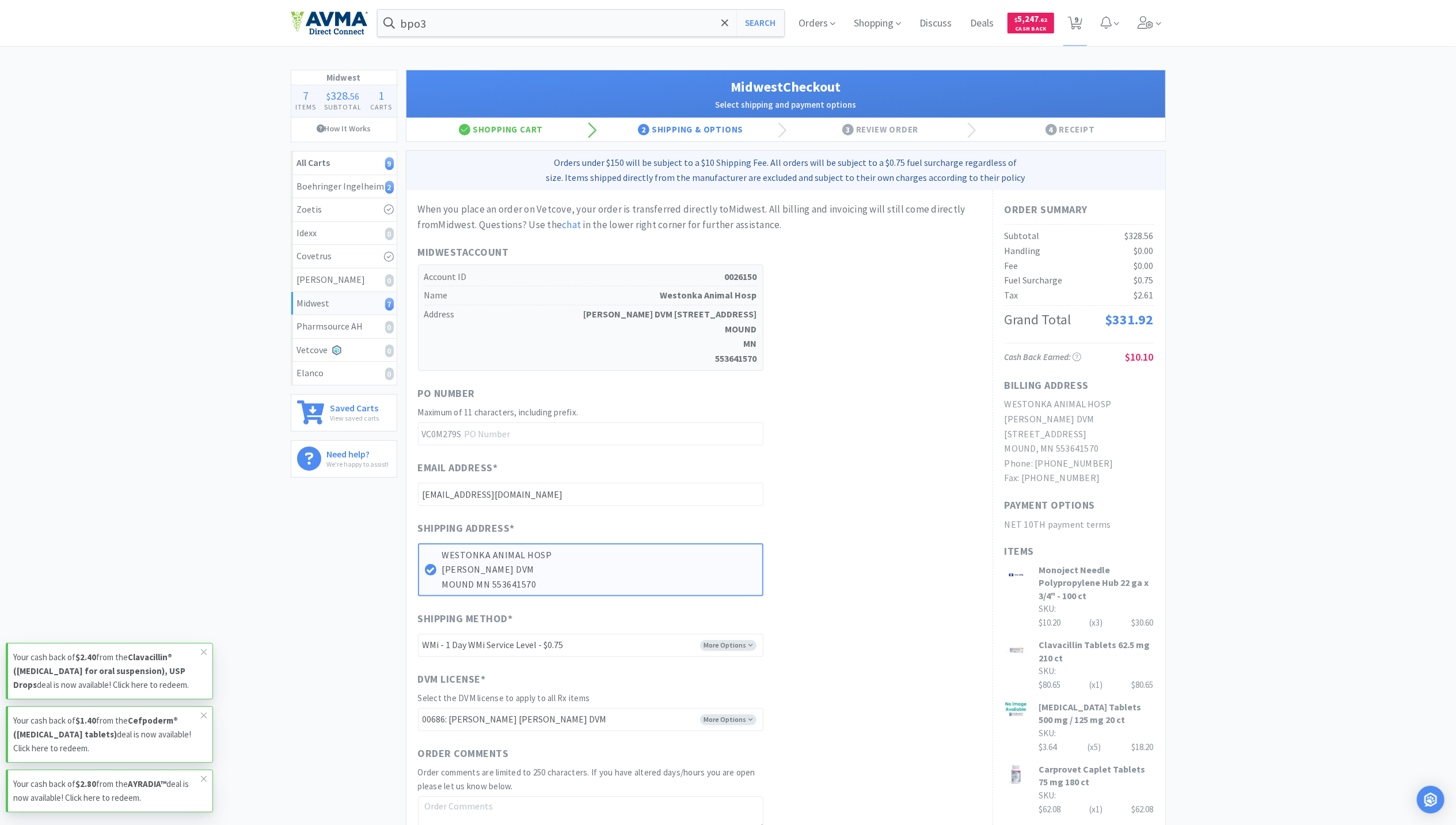
click at [1206, 598] on div "Midwest 7 Items $ 328 . 56 Subtotal 1 Carts How It Works All Carts 9 Boehringer…" at bounding box center [728, 569] width 1456 height 999
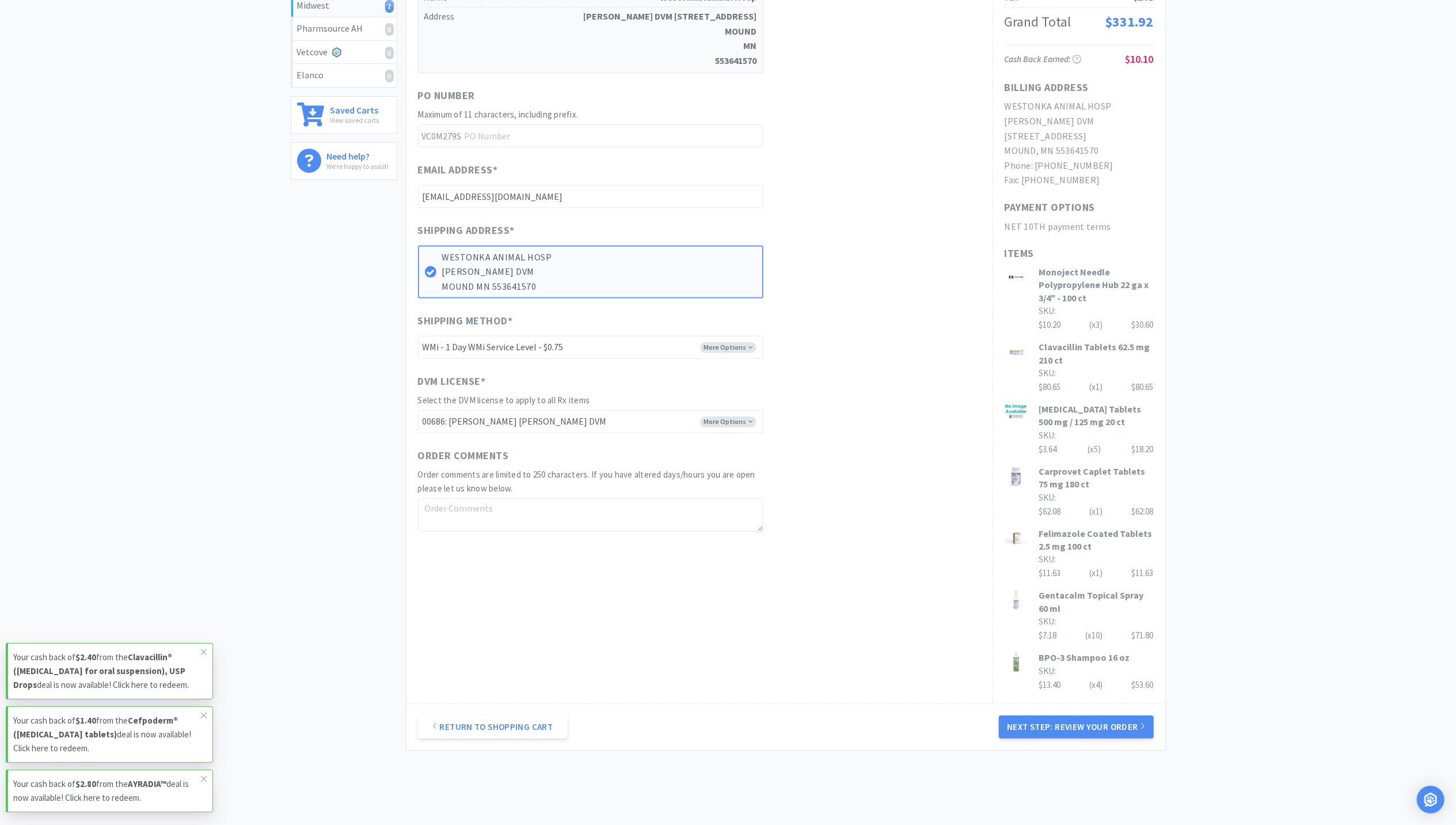
scroll to position [307, 0]
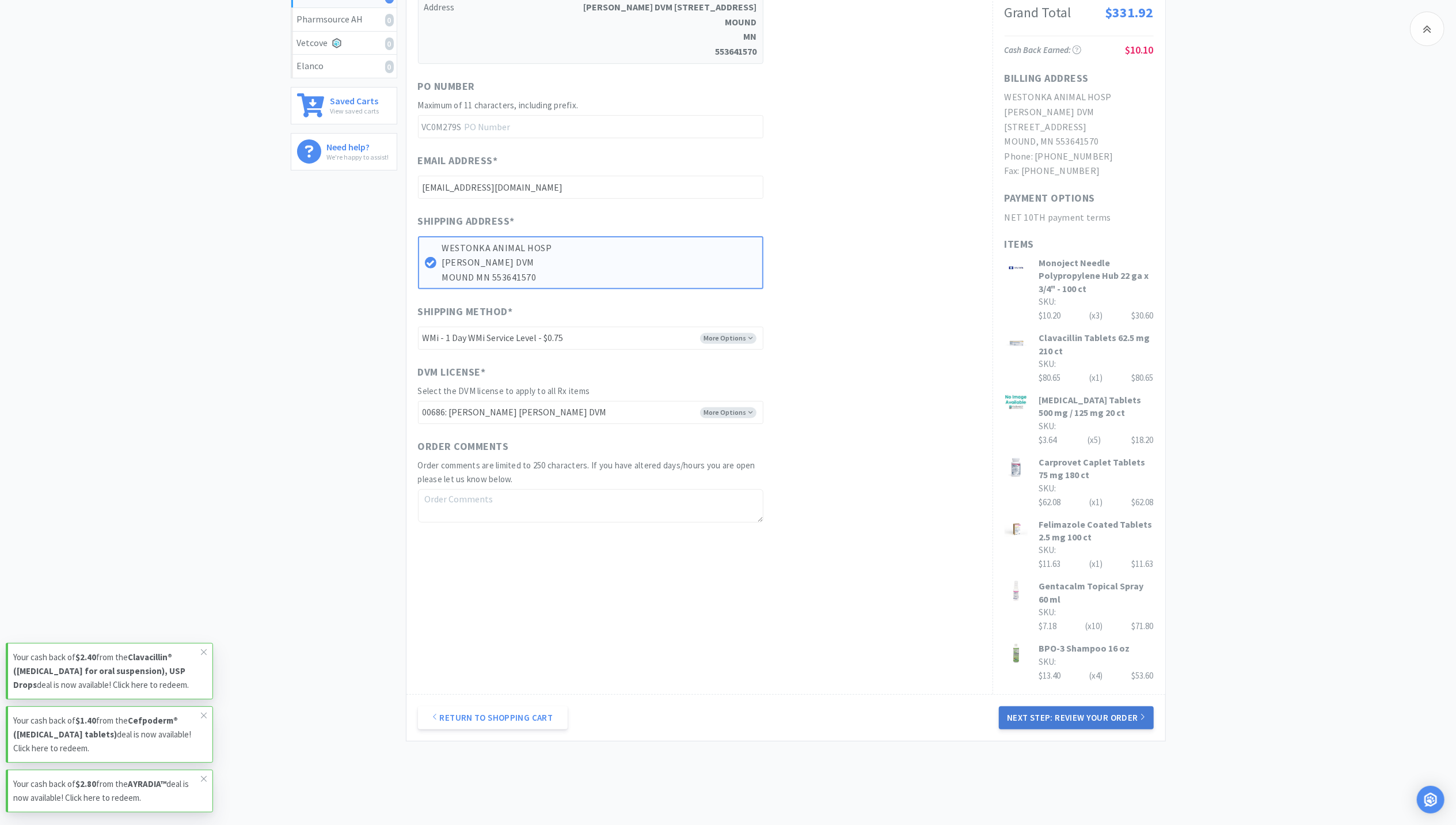
click at [1080, 728] on button "Next Step: Review Your Order" at bounding box center [1076, 717] width 154 height 23
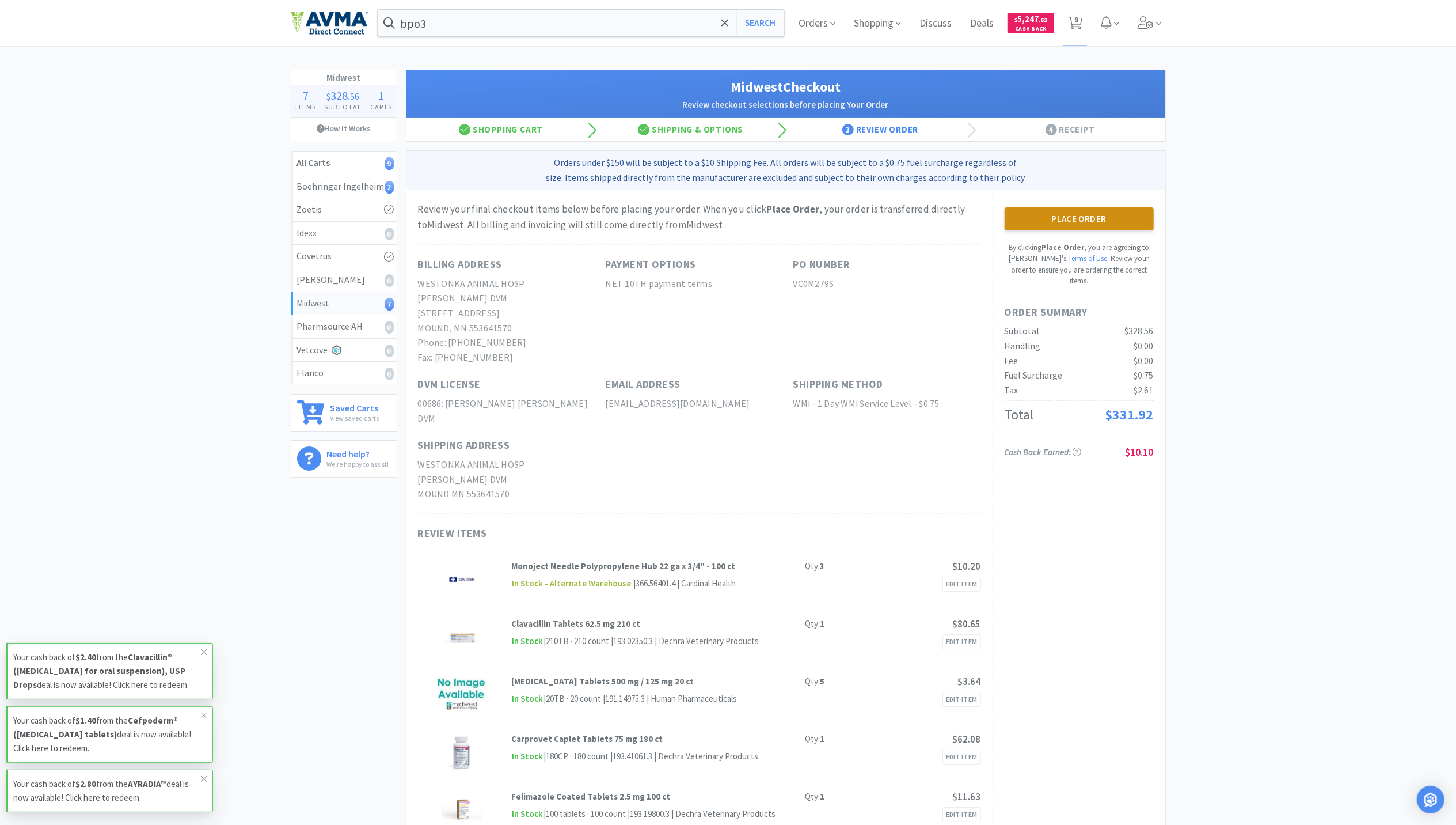
click at [1062, 226] on button "Place Order" at bounding box center [1078, 219] width 149 height 23
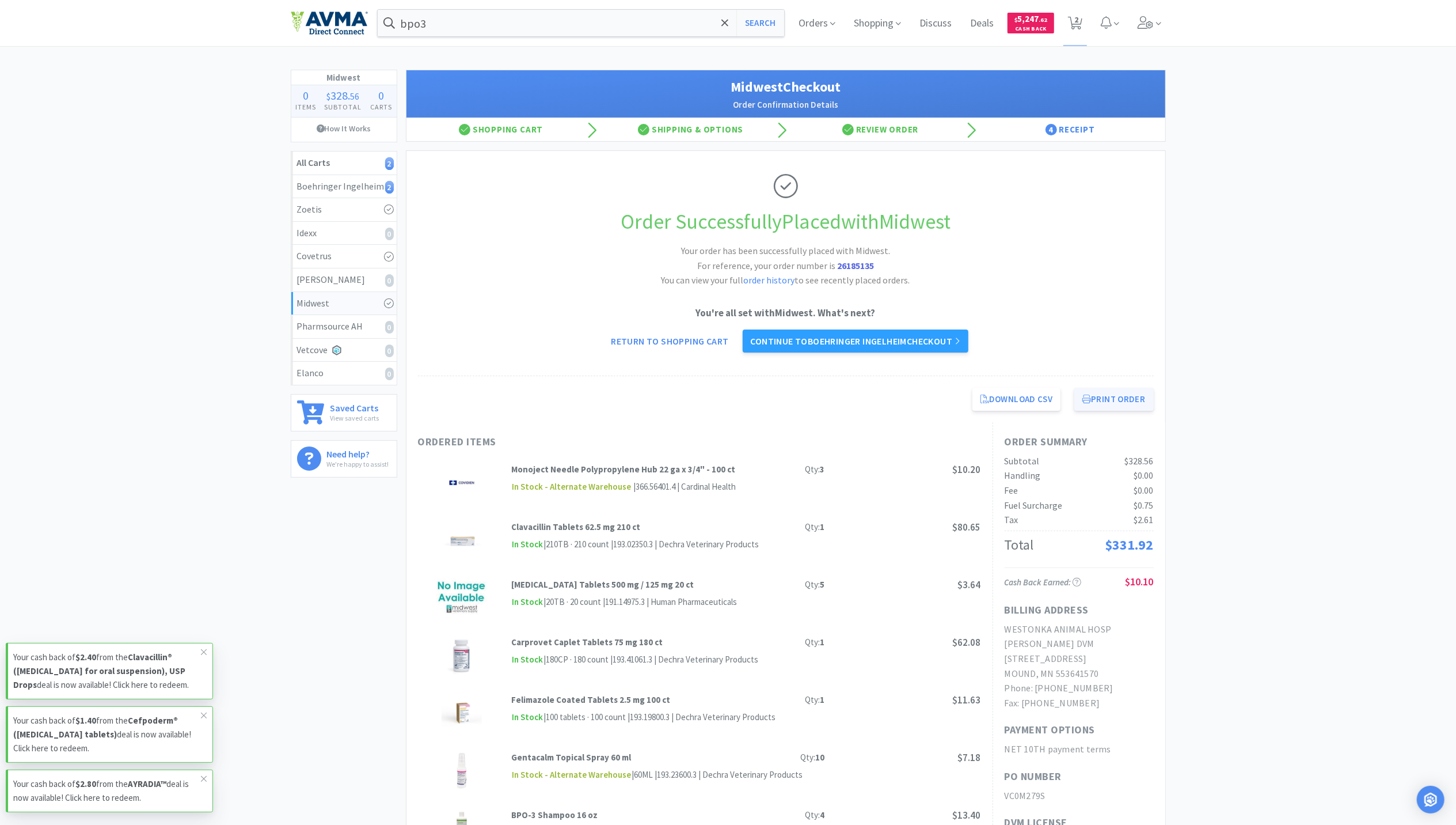
click at [1113, 408] on button "Print Order" at bounding box center [1114, 399] width 79 height 23
click at [1069, 15] on span "2" at bounding box center [1075, 23] width 14 height 16
select select "2"
select select "1"
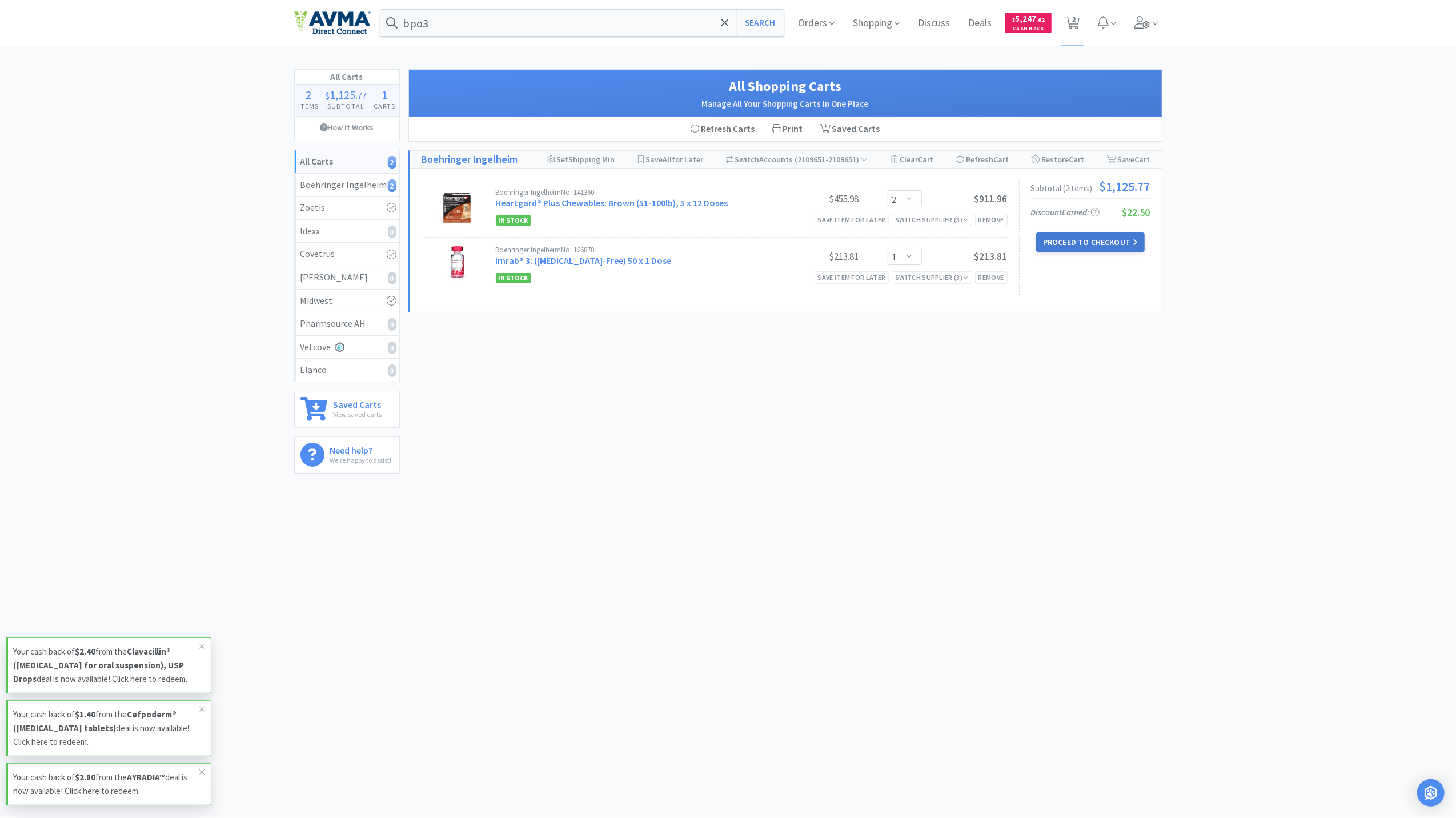
click at [1110, 250] on button "Proceed to Checkout" at bounding box center [1090, 242] width 109 height 20
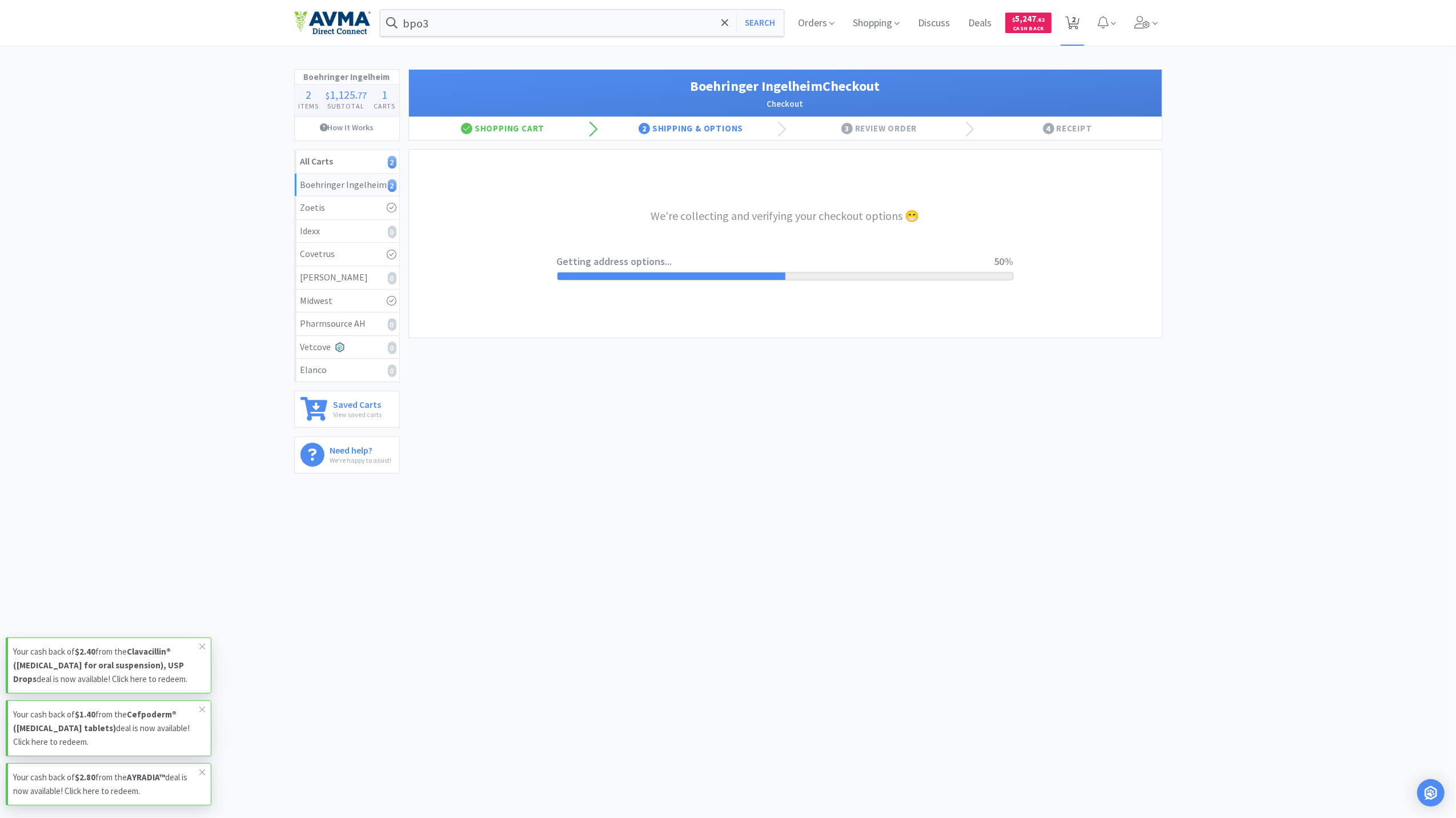
select select "invoice"
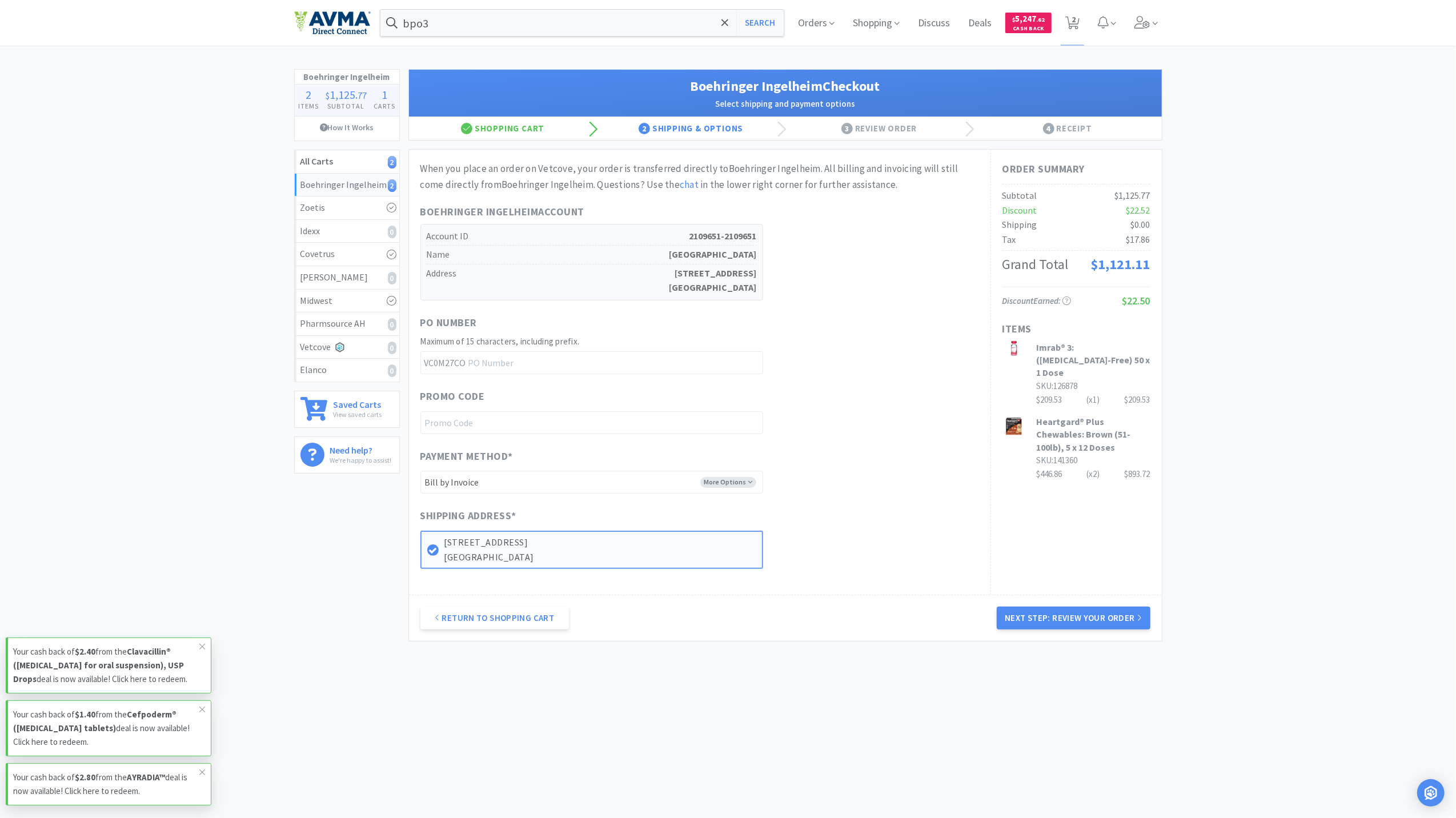
click at [1082, 627] on button "Next Step: Review Your Order" at bounding box center [1073, 618] width 153 height 23
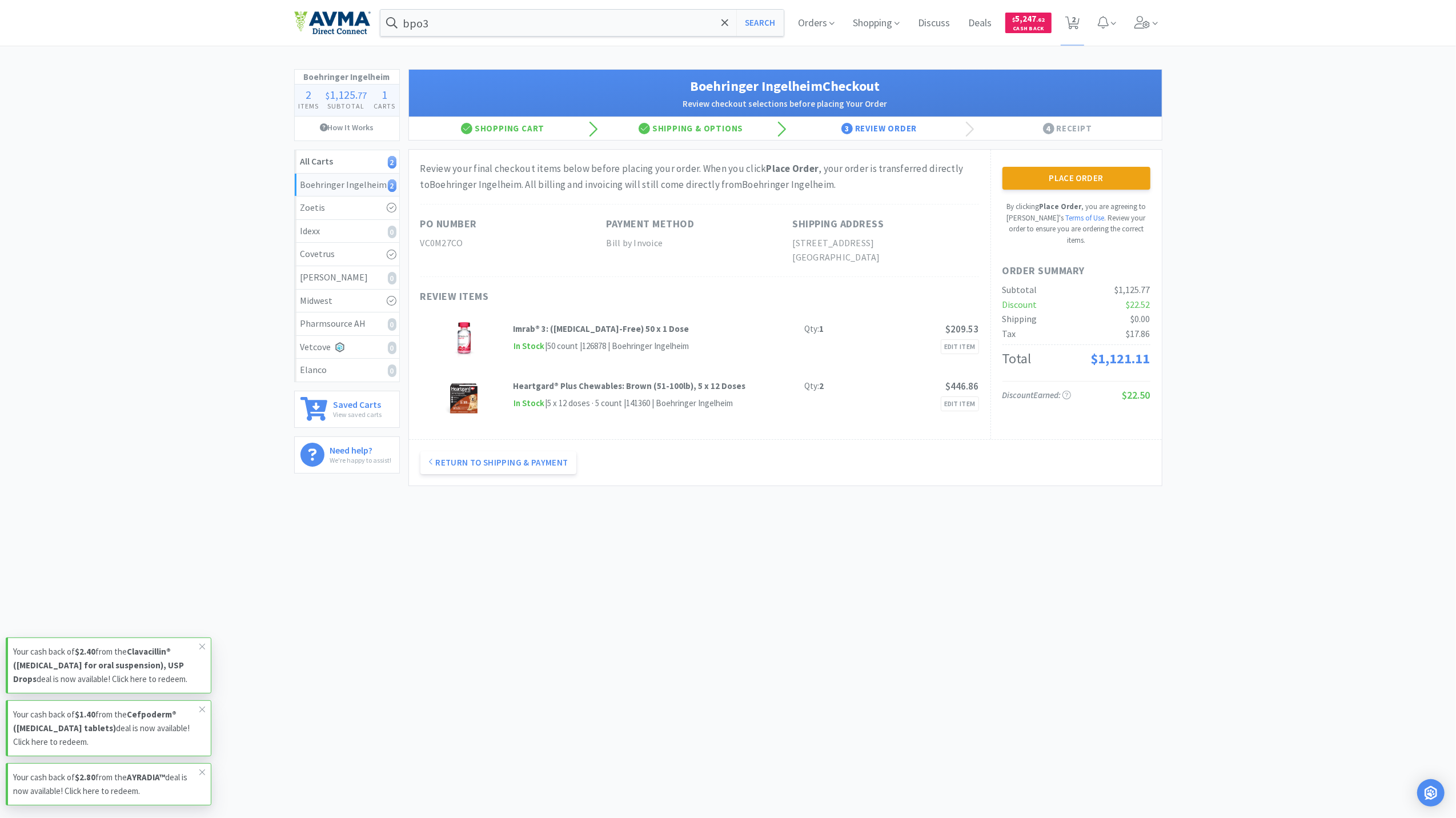
drag, startPoint x: 1070, startPoint y: 168, endPoint x: 1070, endPoint y: 175, distance: 7.0
click at [1070, 169] on button "Place Order" at bounding box center [1076, 178] width 148 height 23
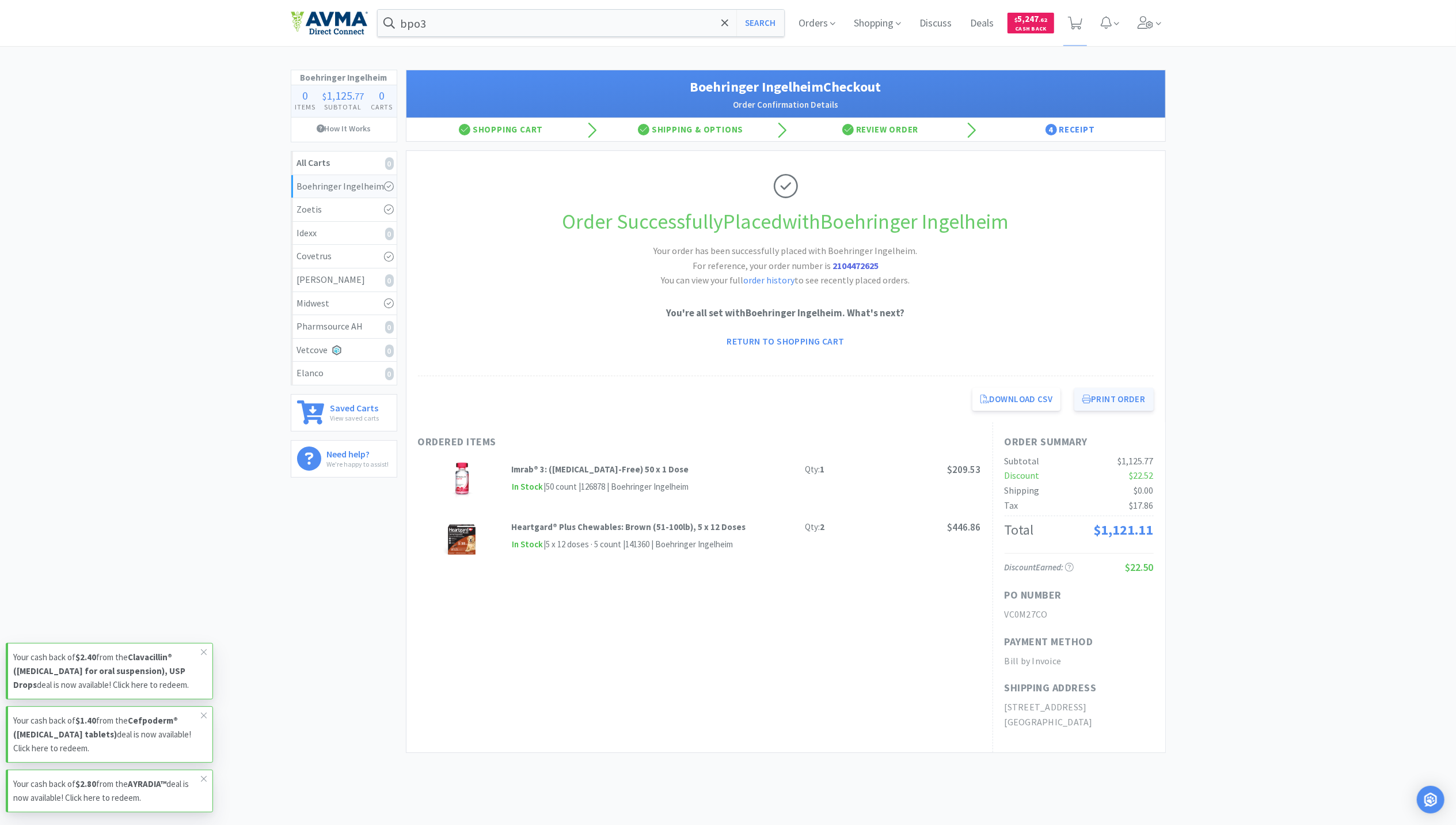
click at [1133, 393] on button "Print Order" at bounding box center [1114, 399] width 79 height 23
click at [291, 22] on img at bounding box center [329, 23] width 77 height 24
